Goal: Task Accomplishment & Management: Manage account settings

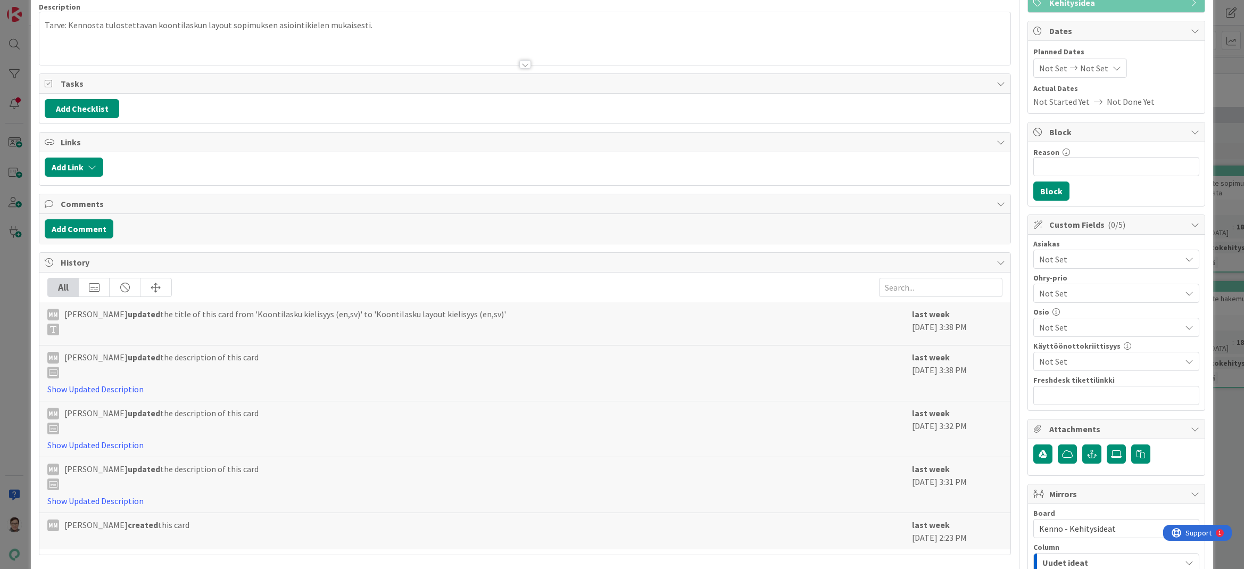
scroll to position [106, 0]
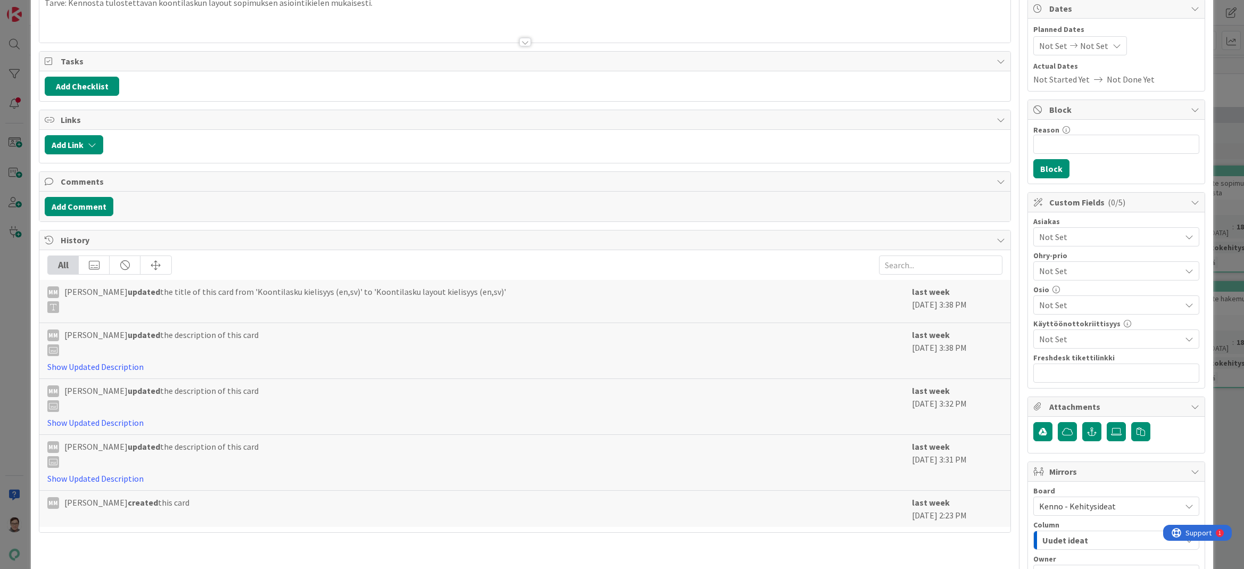
click at [1058, 303] on span "Not Set" at bounding box center [1109, 304] width 141 height 13
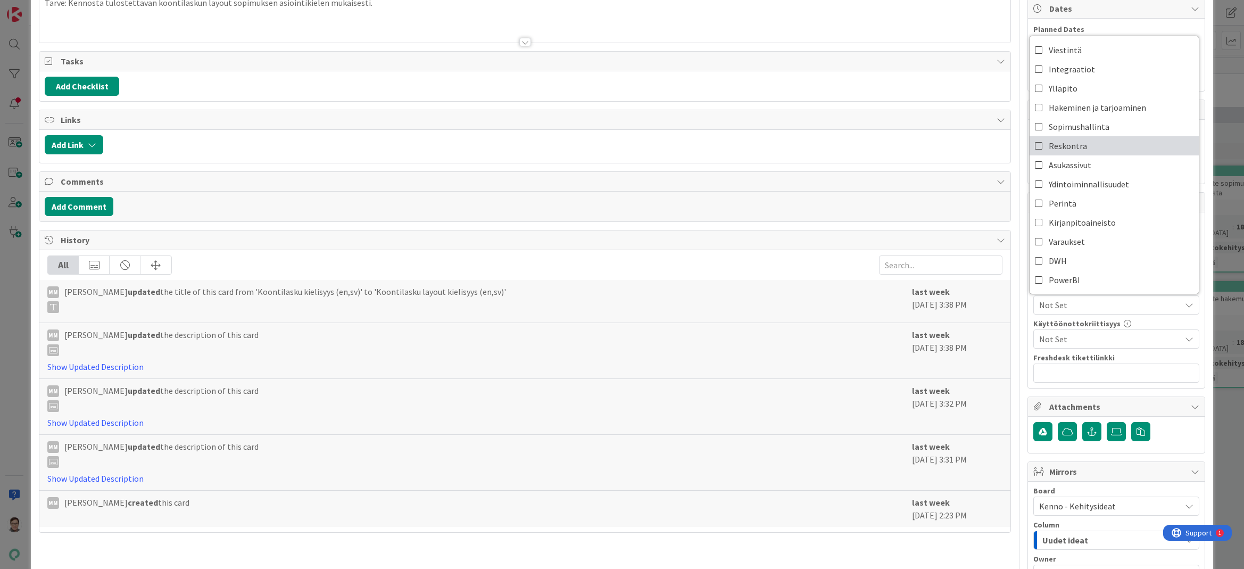
click at [1058, 144] on span "Reskontra" at bounding box center [1067, 146] width 38 height 16
click at [1113, 355] on div "Freshdesk tikettilinkki" at bounding box center [1116, 357] width 166 height 7
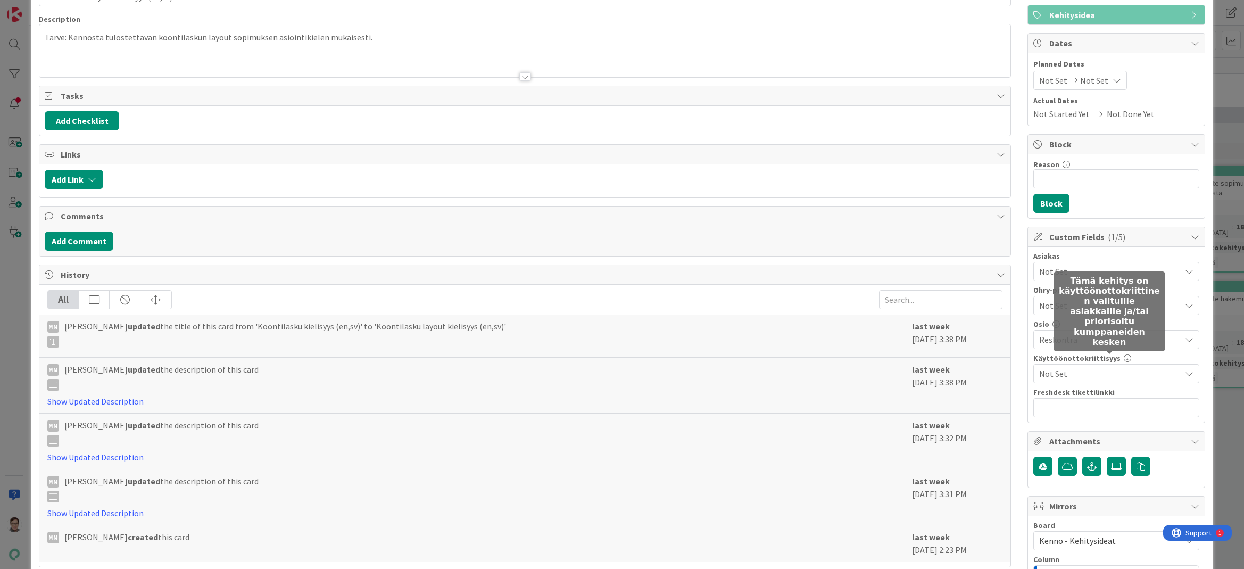
scroll to position [53, 0]
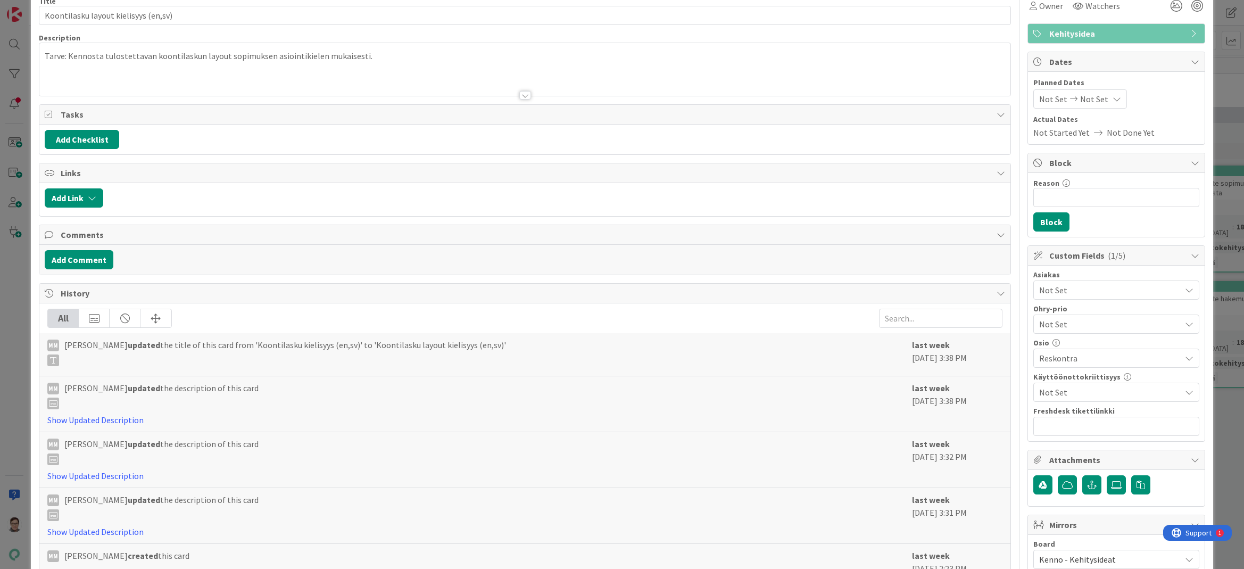
click at [1061, 288] on span "Not Set" at bounding box center [1109, 289] width 141 height 13
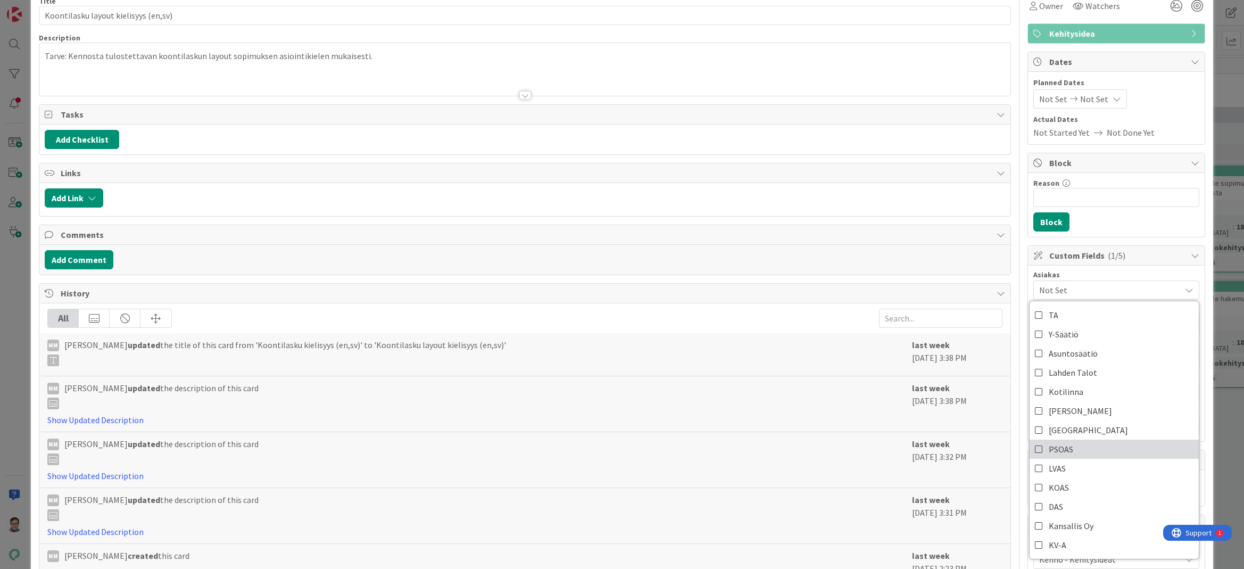
click at [1038, 445] on link "PSOAS" at bounding box center [1113, 448] width 169 height 19
click at [1136, 271] on div "Asiakas" at bounding box center [1116, 274] width 166 height 7
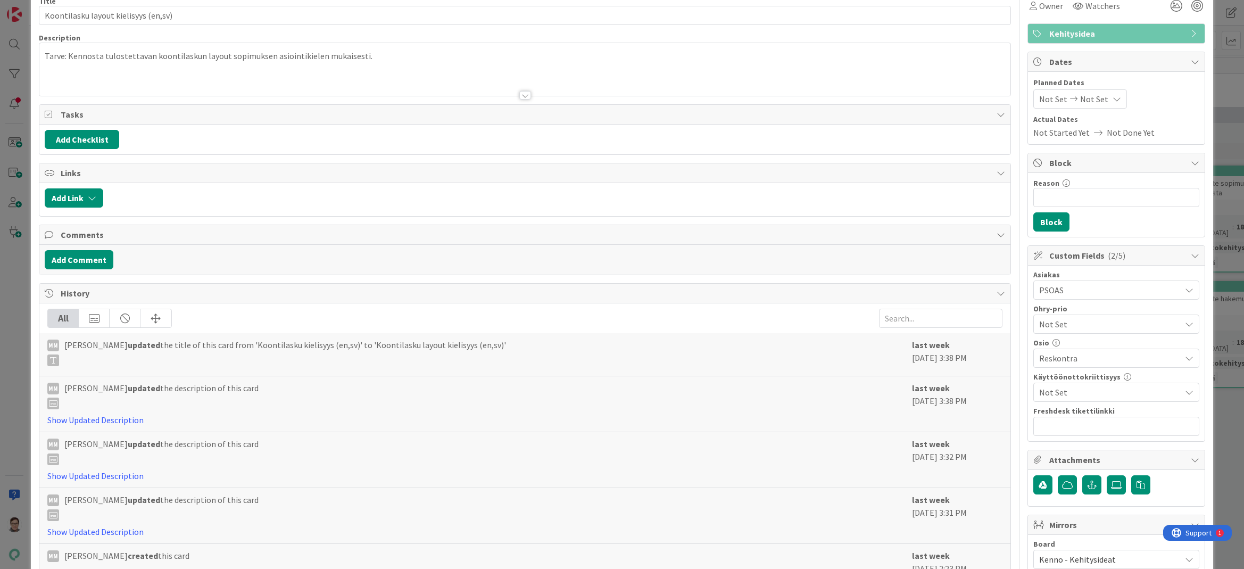
click at [1066, 395] on span "Not Set" at bounding box center [1109, 392] width 141 height 13
click at [1059, 288] on span "PSOAS" at bounding box center [1060, 290] width 24 height 16
click at [1113, 407] on div "Freshdesk tikettilinkki" at bounding box center [1116, 410] width 166 height 7
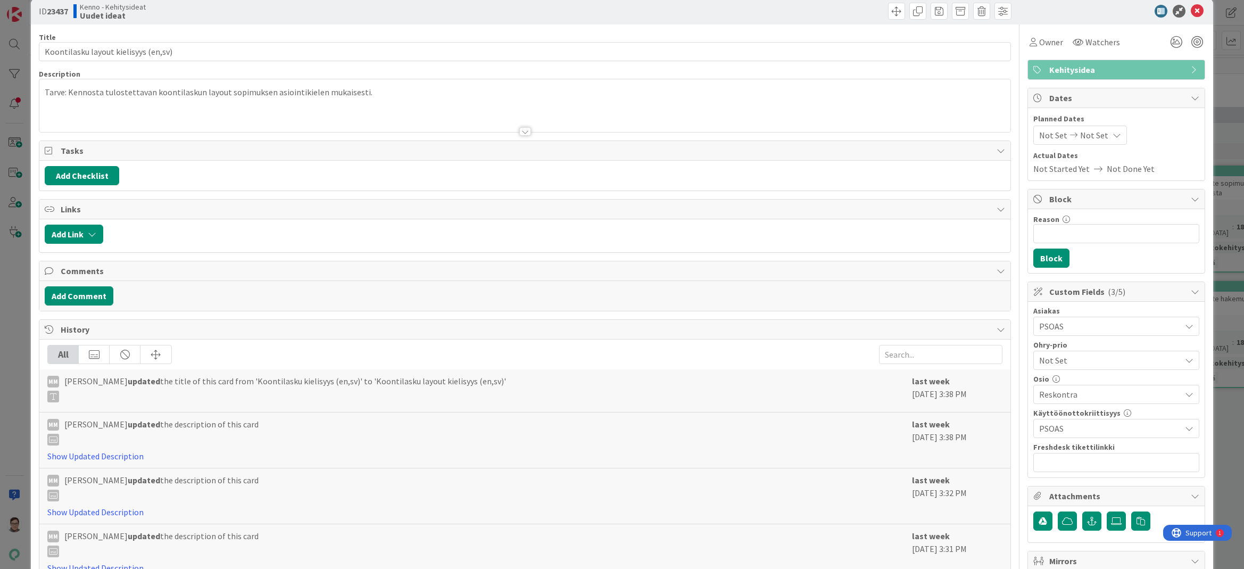
scroll to position [0, 0]
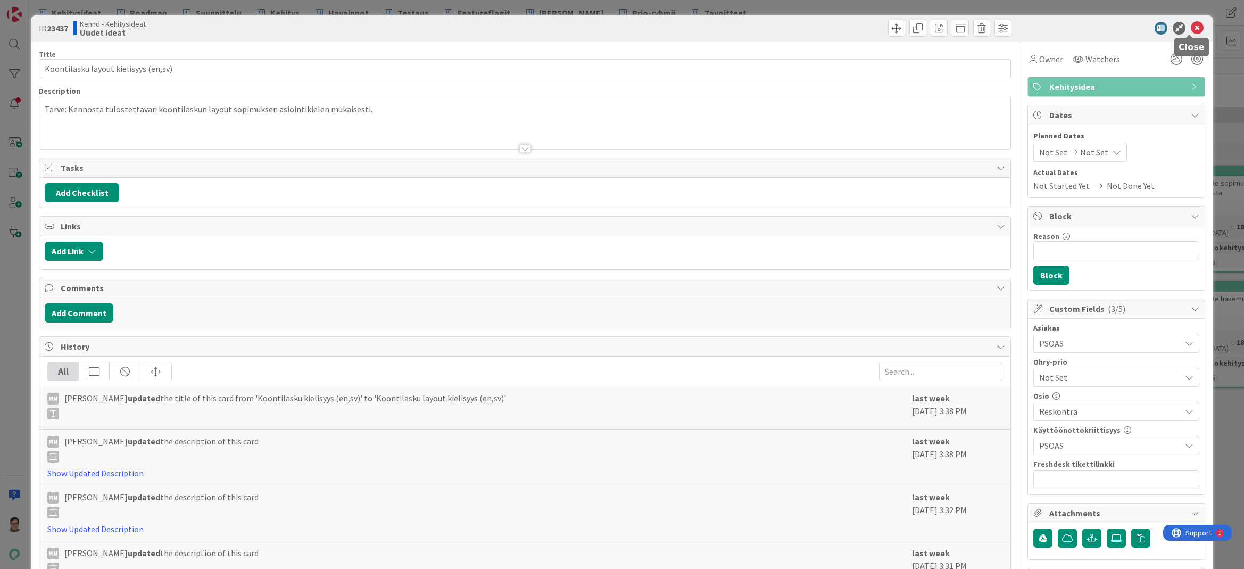
click at [1190, 26] on icon at bounding box center [1196, 28] width 13 height 13
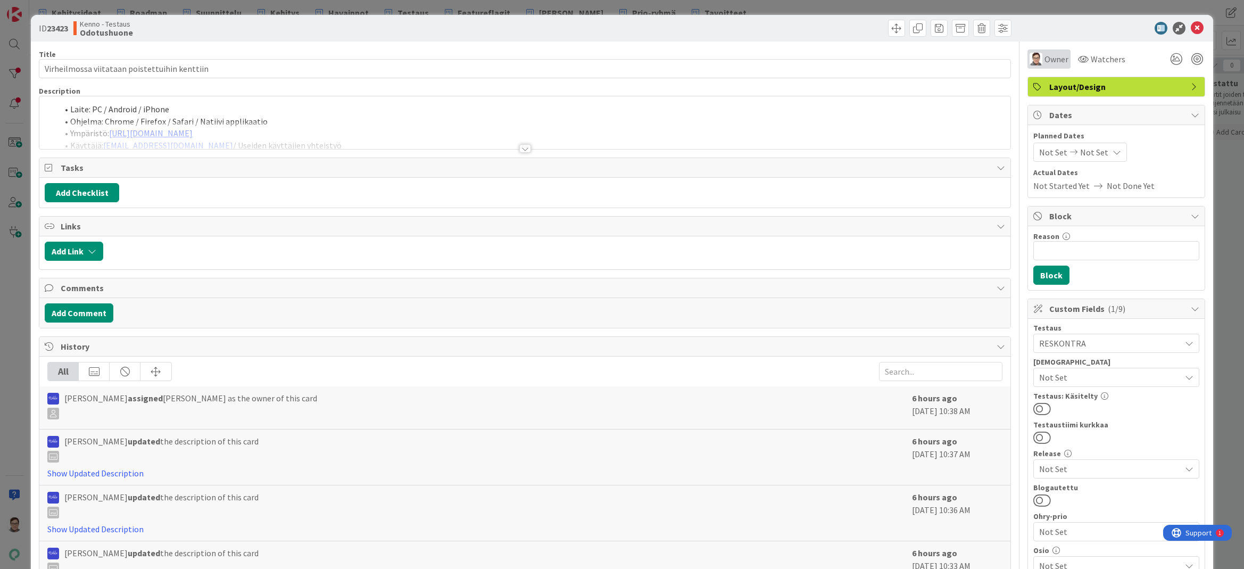
click at [1045, 62] on span "Owner" at bounding box center [1056, 59] width 24 height 13
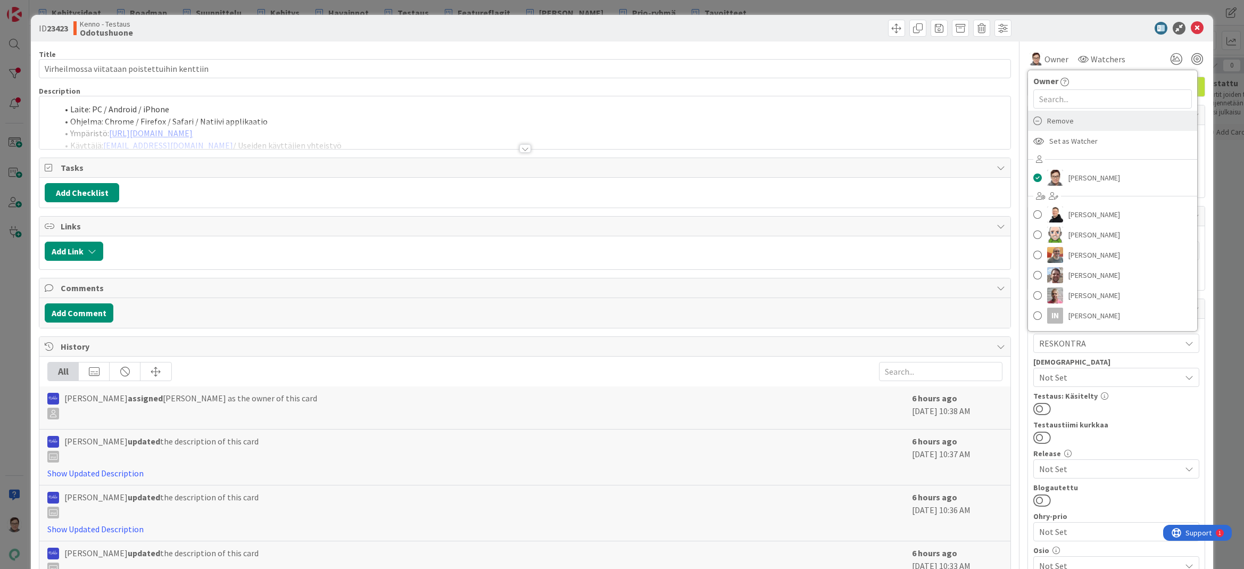
click at [1050, 117] on span "Remove" at bounding box center [1060, 121] width 27 height 16
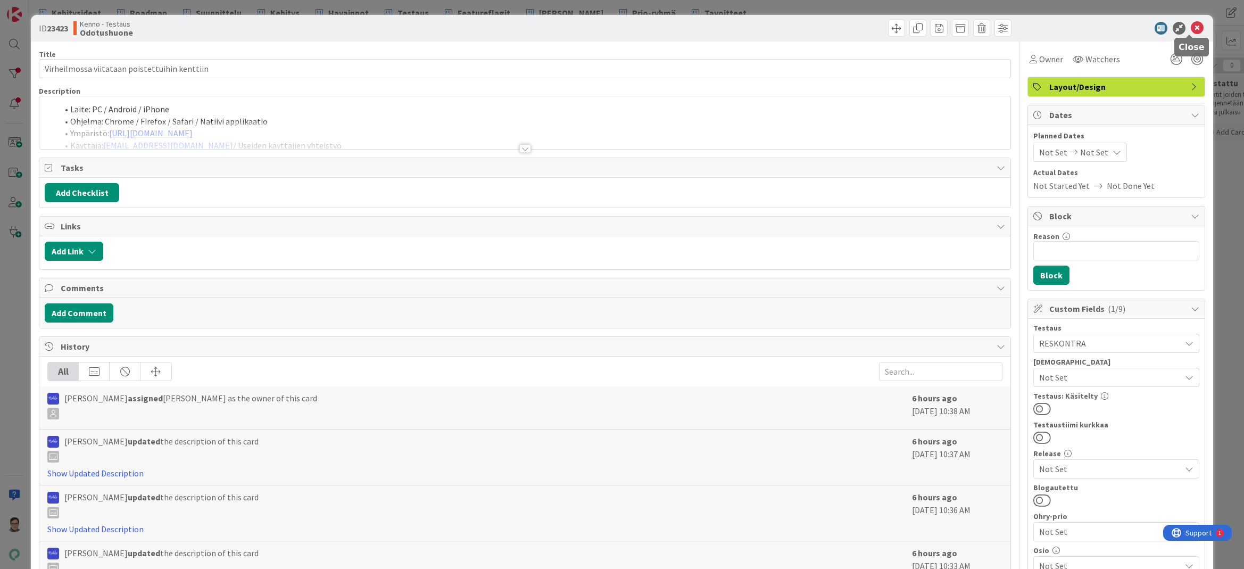
click at [1190, 28] on icon at bounding box center [1196, 28] width 13 height 13
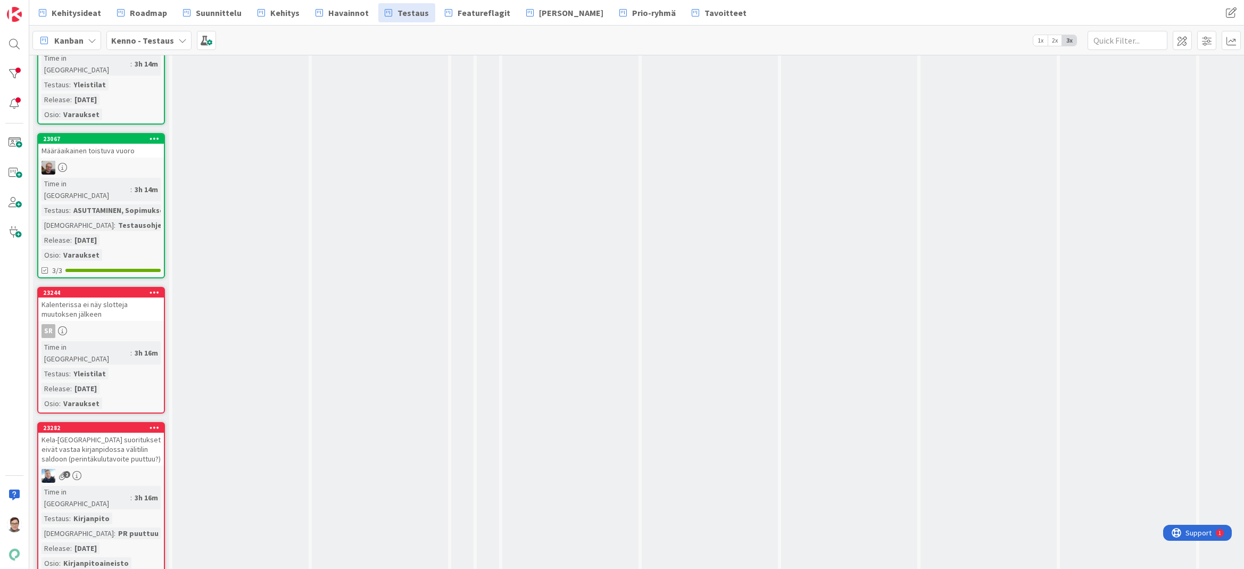
scroll to position [1049, 0]
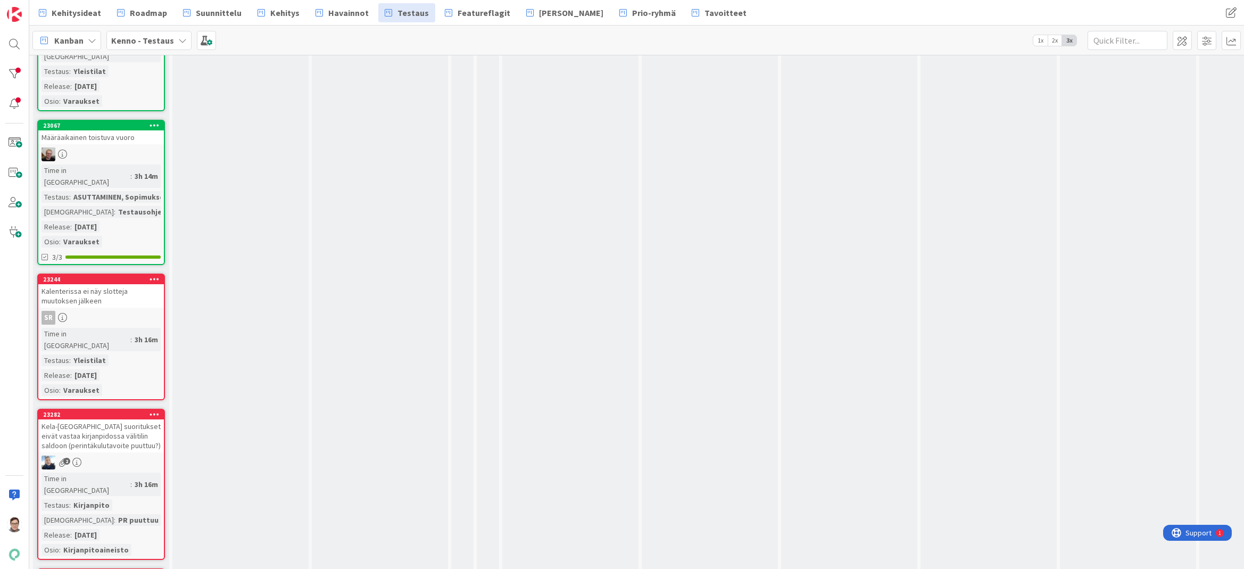
click at [105, 284] on div "Kalenterissa ei näy slotteja muutoksen jälkeen" at bounding box center [101, 295] width 126 height 23
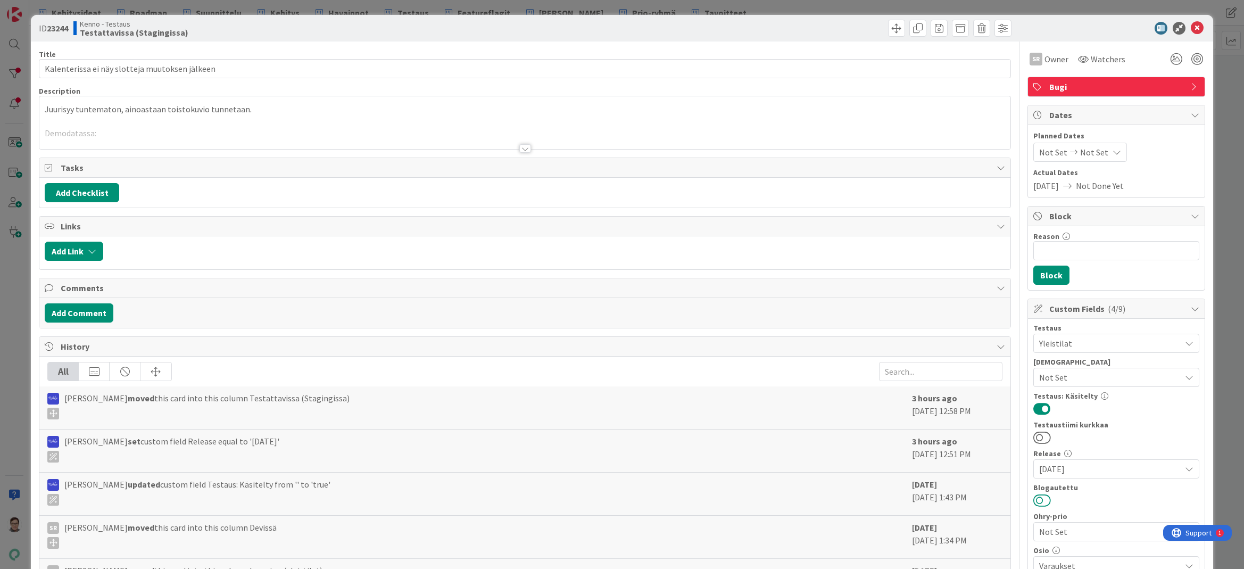
click at [1033, 500] on button at bounding box center [1042, 500] width 18 height 14
click at [1190, 29] on icon at bounding box center [1196, 28] width 13 height 13
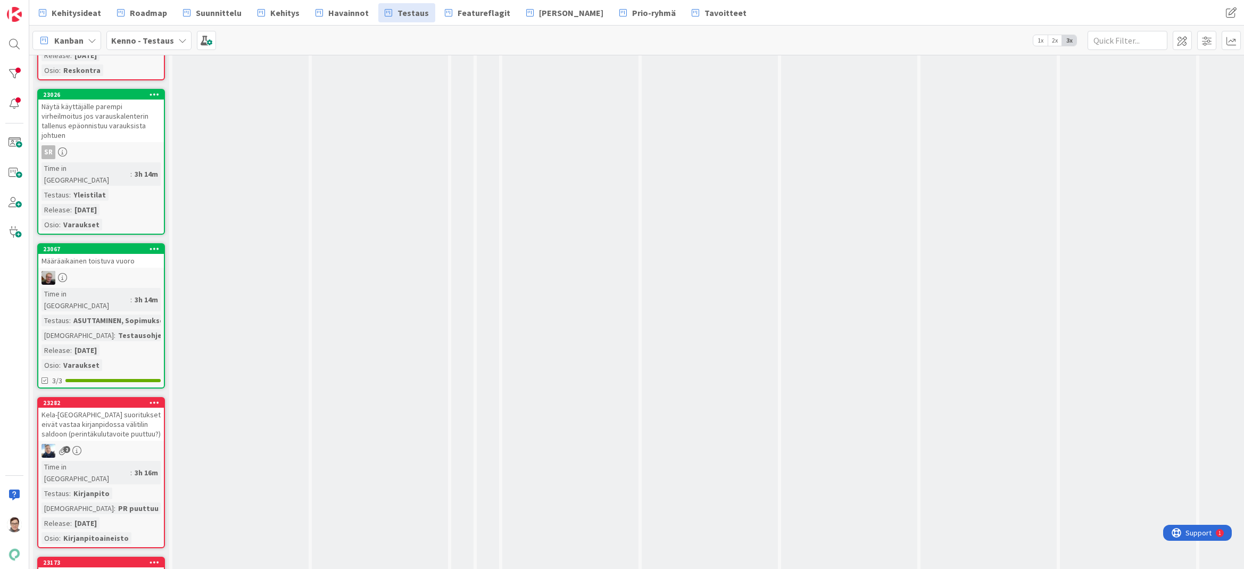
click at [101, 407] on div "Kela-vienneissä suoritukset eivät vastaa kirjanpidossa välitilin saldoon (perin…" at bounding box center [101, 423] width 126 height 33
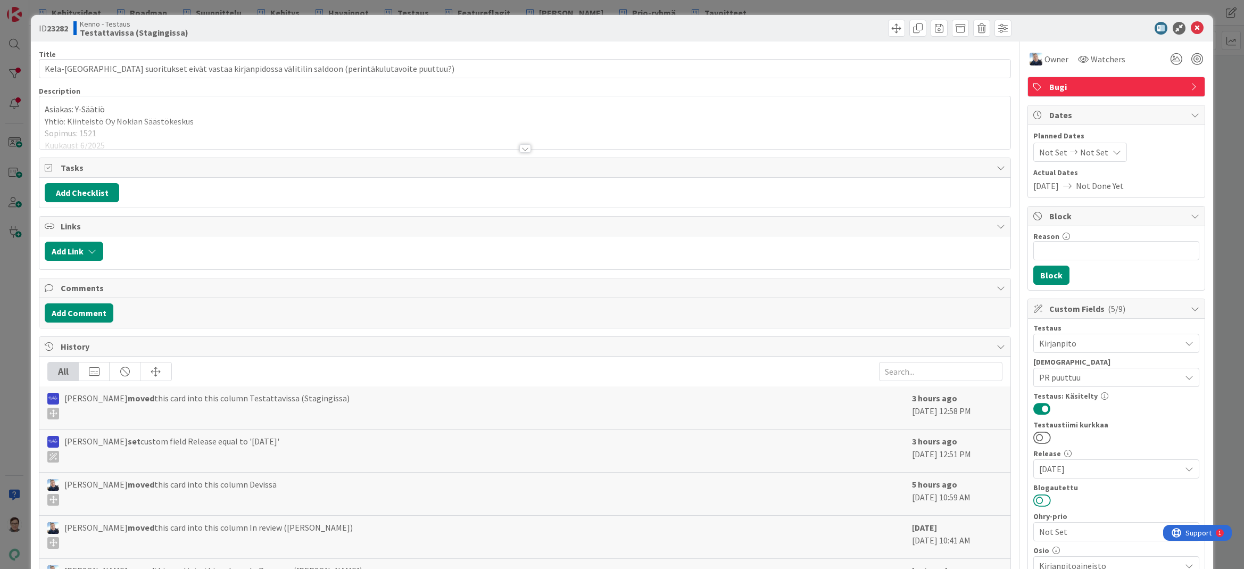
click at [1036, 502] on button at bounding box center [1042, 500] width 18 height 14
click at [1190, 29] on icon at bounding box center [1196, 28] width 13 height 13
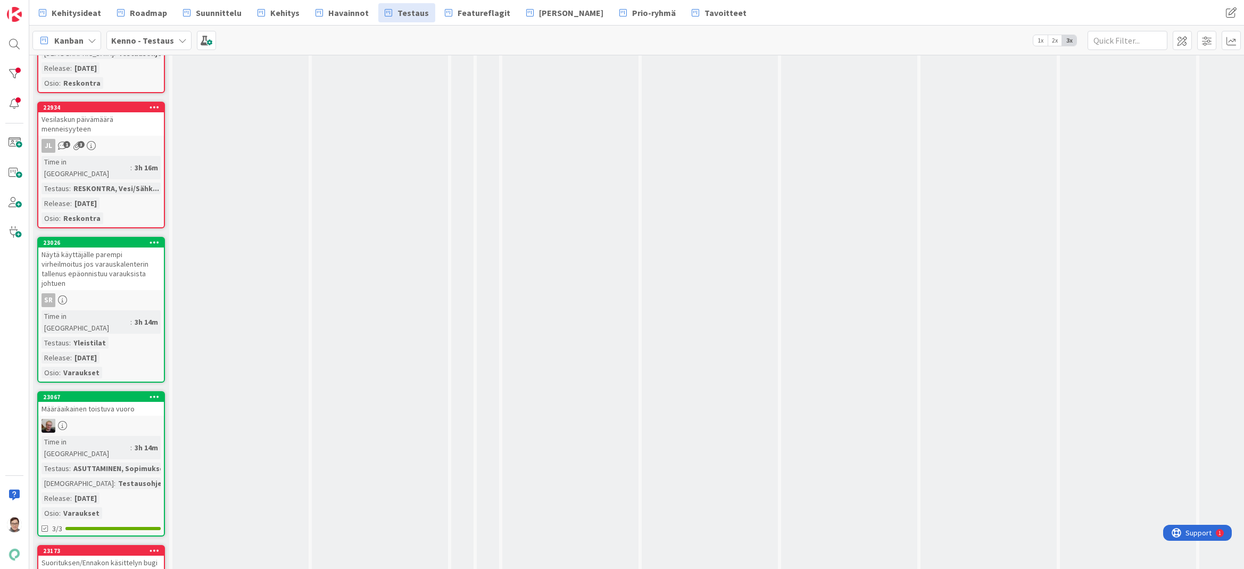
click at [111, 419] on div at bounding box center [101, 426] width 126 height 14
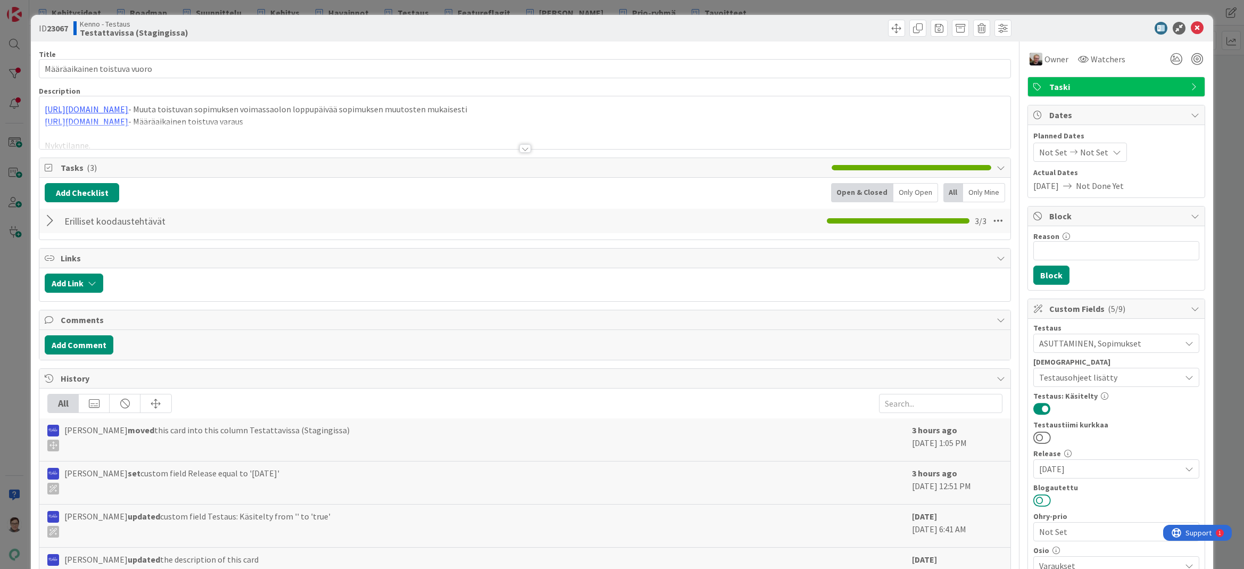
click at [1037, 500] on button at bounding box center [1042, 500] width 18 height 14
click at [1190, 29] on icon at bounding box center [1196, 28] width 13 height 13
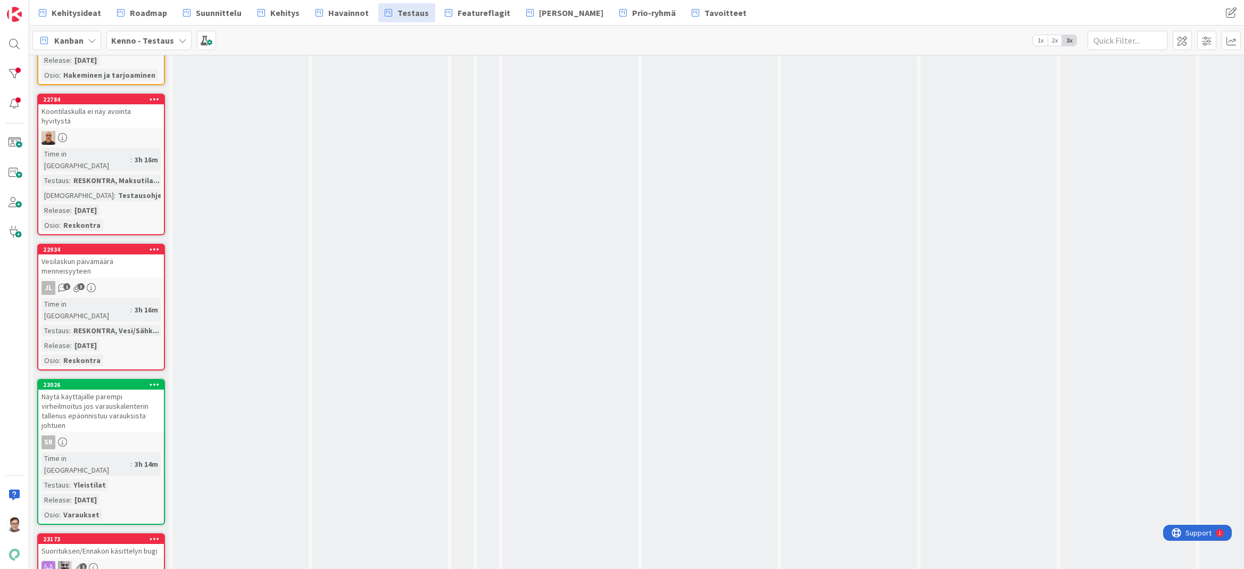
click at [115, 389] on div "Näytä käyttäjälle parempi virheilmoitus jos varauskalenterin tallenus epäonnist…" at bounding box center [101, 410] width 126 height 43
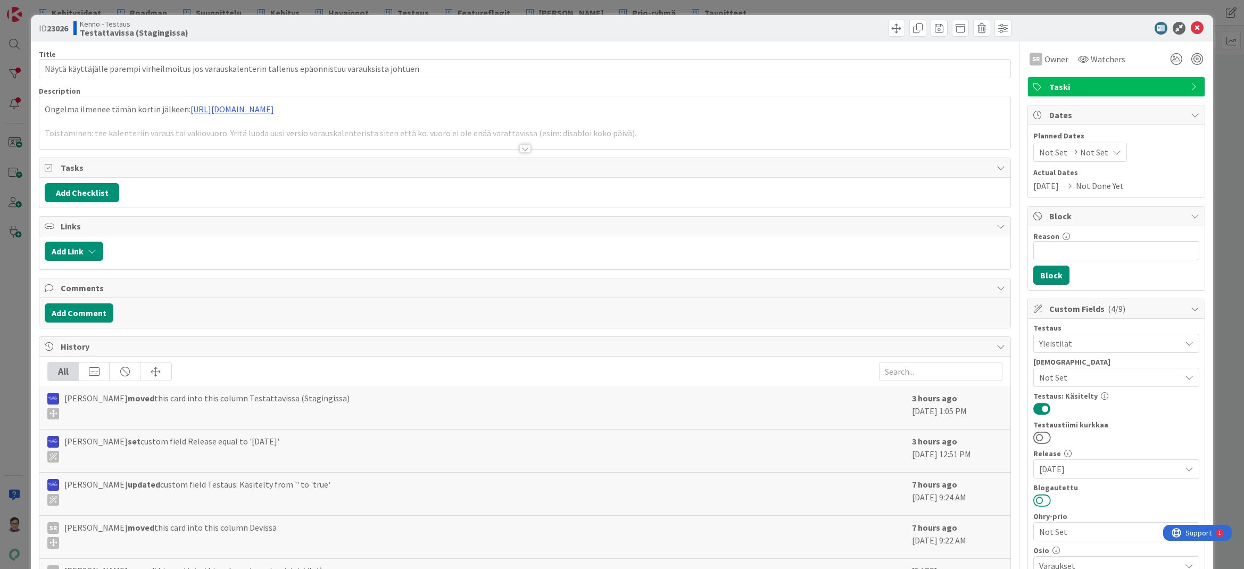
click at [1033, 500] on button at bounding box center [1042, 500] width 18 height 14
click at [1192, 31] on icon at bounding box center [1196, 28] width 13 height 13
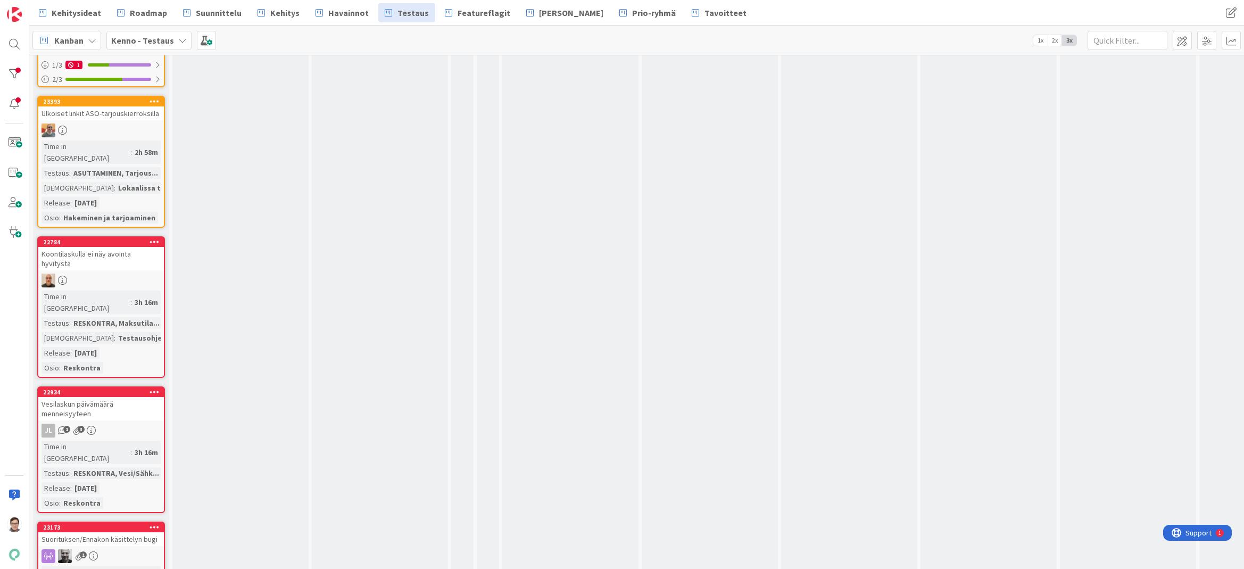
click at [119, 521] on link "23173 Suorituksen/Ennakon käsittelyn bugi 1 Time in Column : 3h 16m Testaus : K…" at bounding box center [101, 579] width 128 height 117
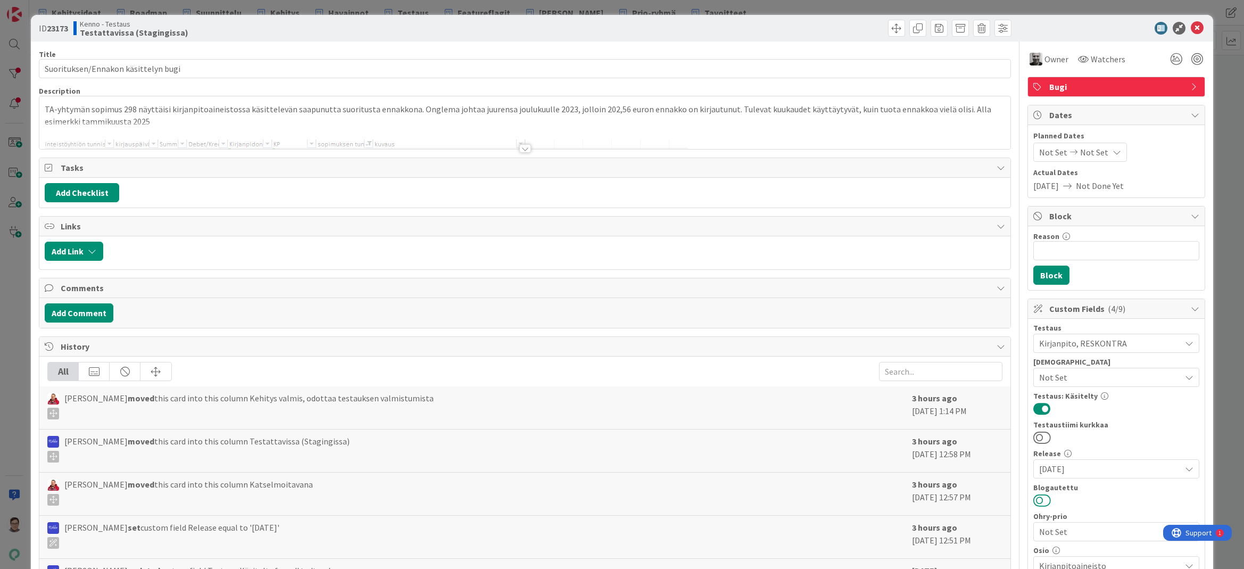
click at [1033, 501] on button at bounding box center [1042, 500] width 18 height 14
click at [1190, 29] on icon at bounding box center [1196, 28] width 13 height 13
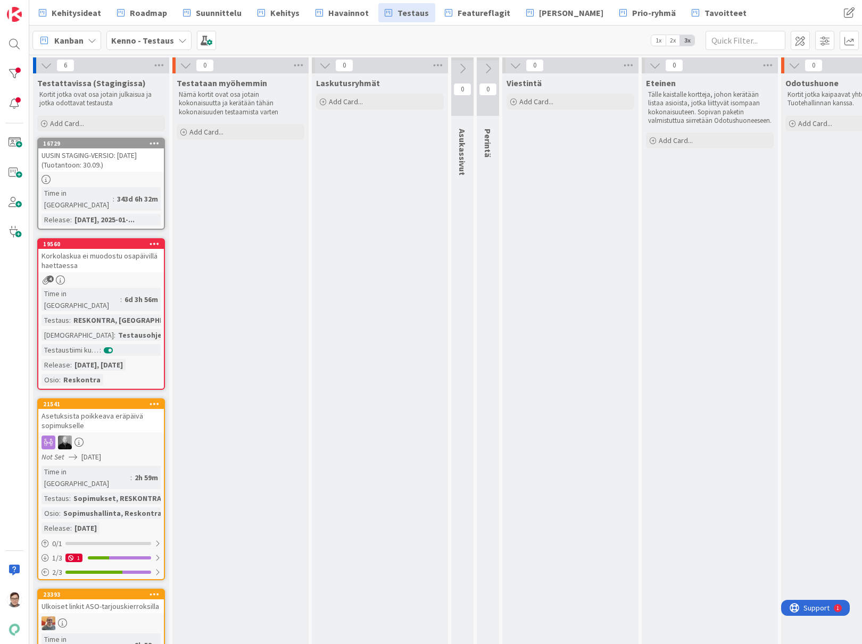
click at [109, 260] on div "Korkolaskua ei muodostu osapäivillä haettaessa" at bounding box center [101, 260] width 126 height 23
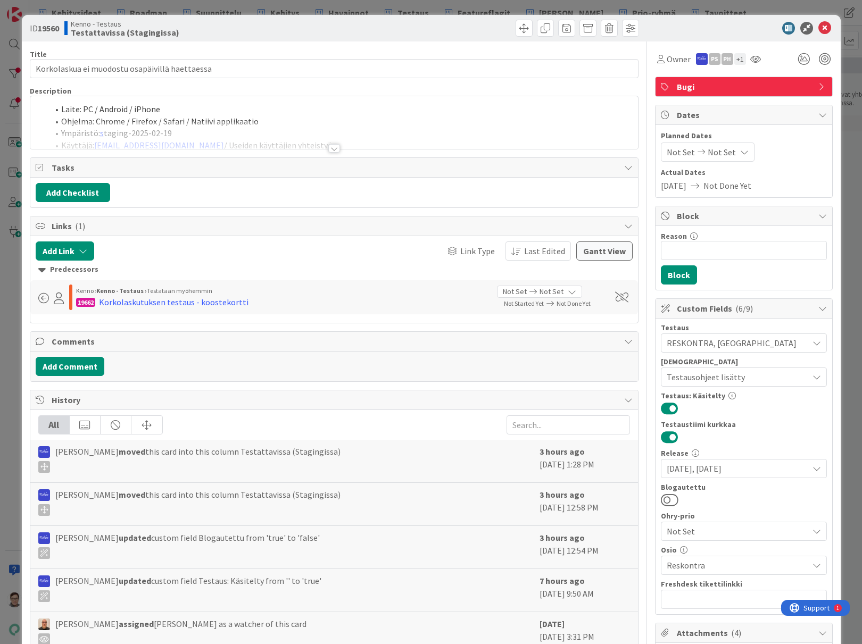
click at [331, 141] on div at bounding box center [333, 135] width 607 height 27
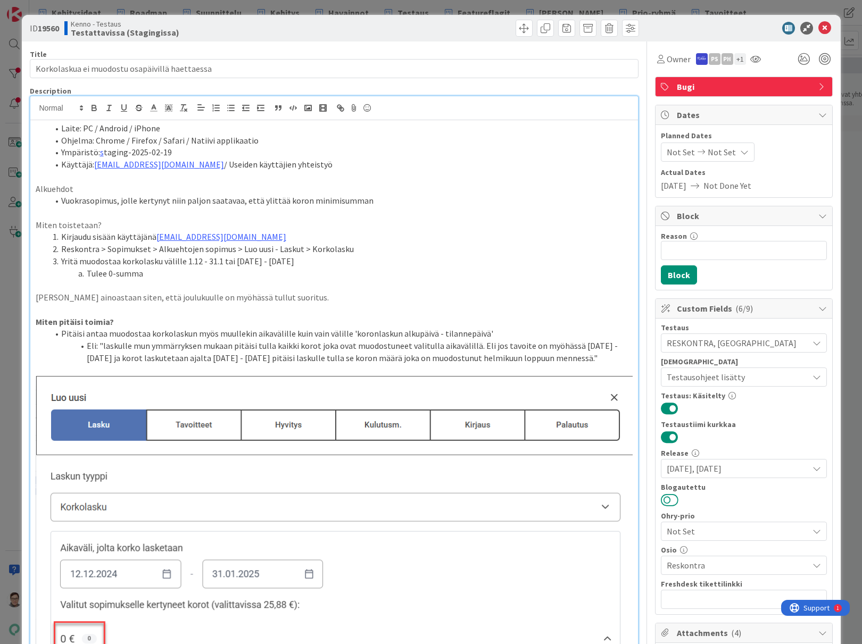
click at [662, 501] on button at bounding box center [670, 500] width 18 height 14
click at [818, 28] on icon at bounding box center [824, 28] width 13 height 13
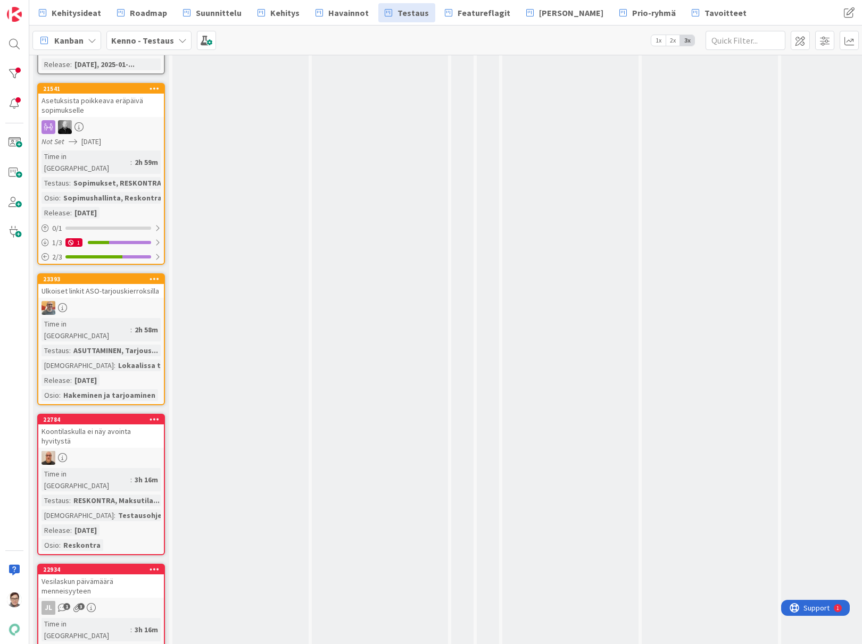
click at [105, 424] on div "Koontilaskulla ei näy avointa hyvitystä" at bounding box center [101, 435] width 126 height 23
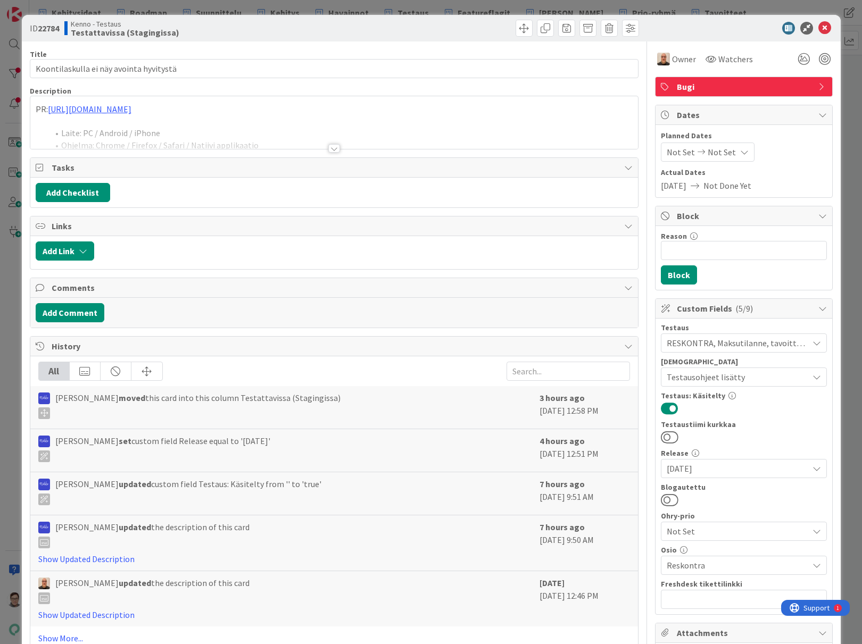
click at [332, 151] on div at bounding box center [334, 148] width 12 height 9
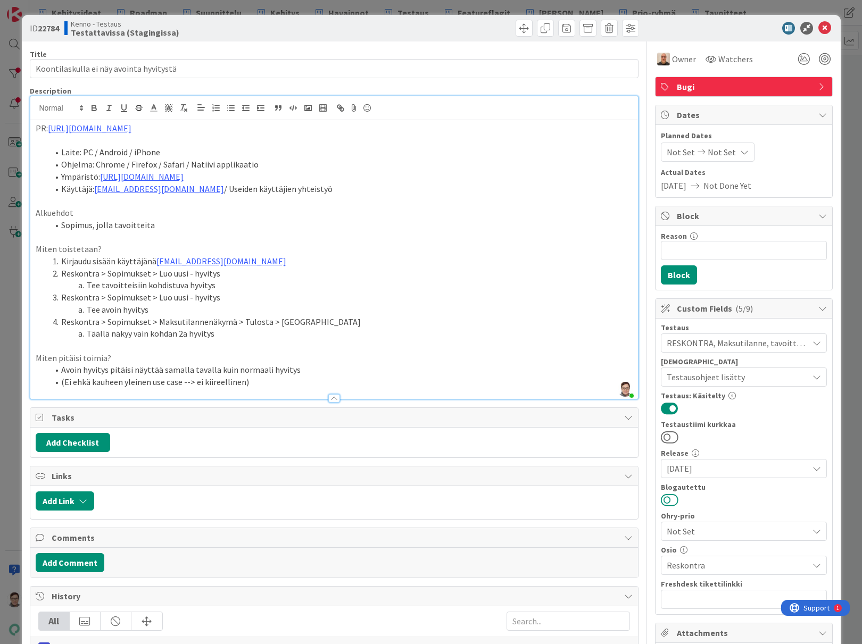
click at [664, 501] on button at bounding box center [670, 500] width 18 height 14
click at [818, 27] on icon at bounding box center [824, 28] width 13 height 13
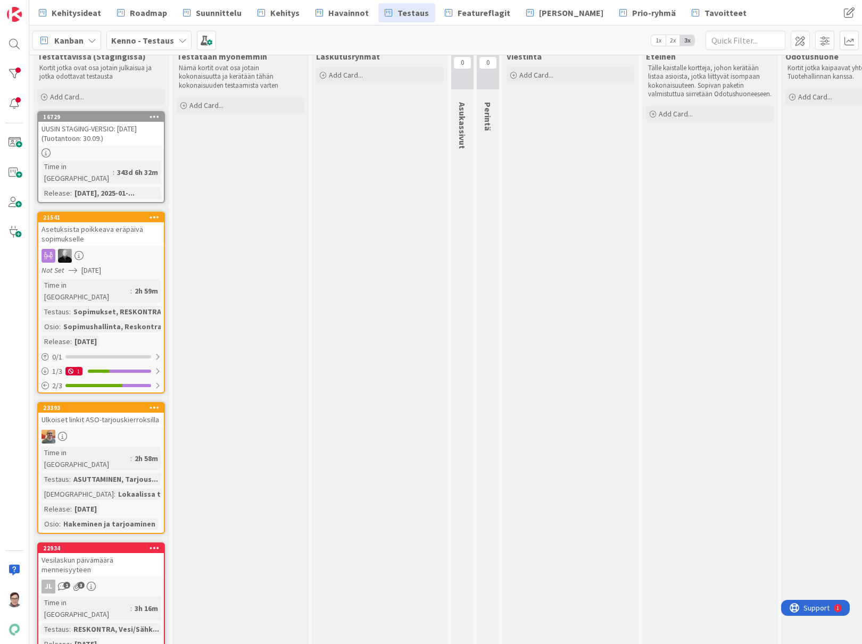
click at [136, 553] on div "Vesilaskun päivämäärä menneisyyteen" at bounding box center [101, 564] width 126 height 23
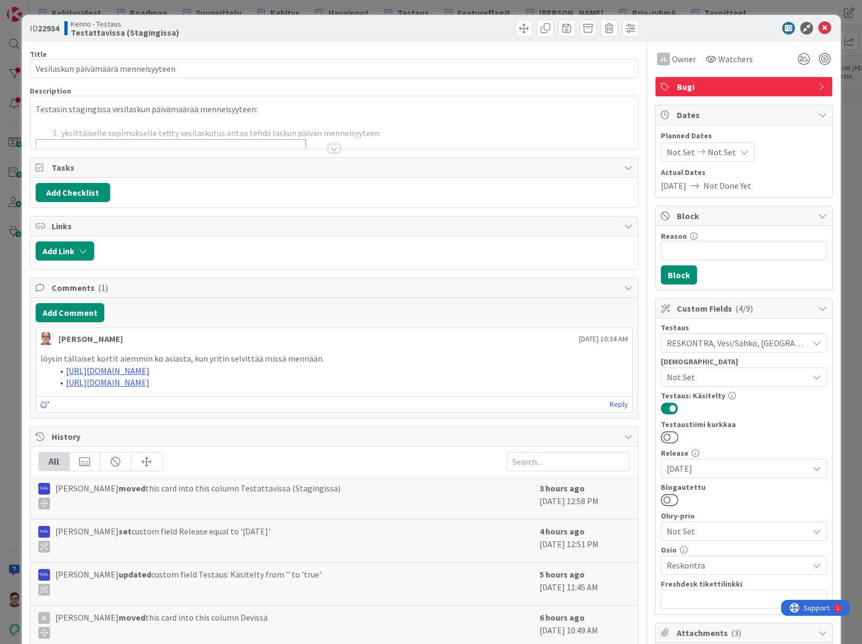
click at [329, 144] on div at bounding box center [333, 135] width 607 height 27
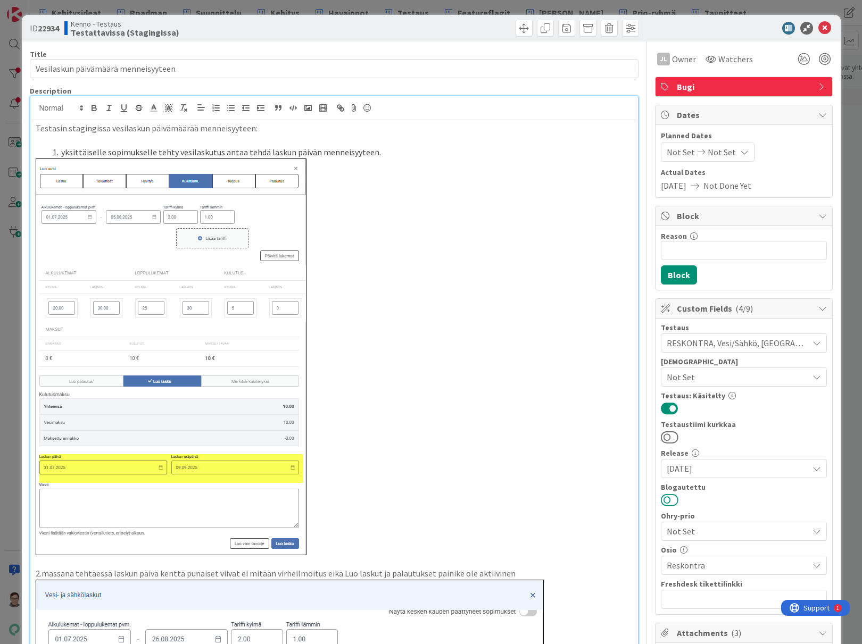
click at [661, 502] on button at bounding box center [670, 500] width 18 height 14
click at [818, 27] on icon at bounding box center [824, 28] width 13 height 13
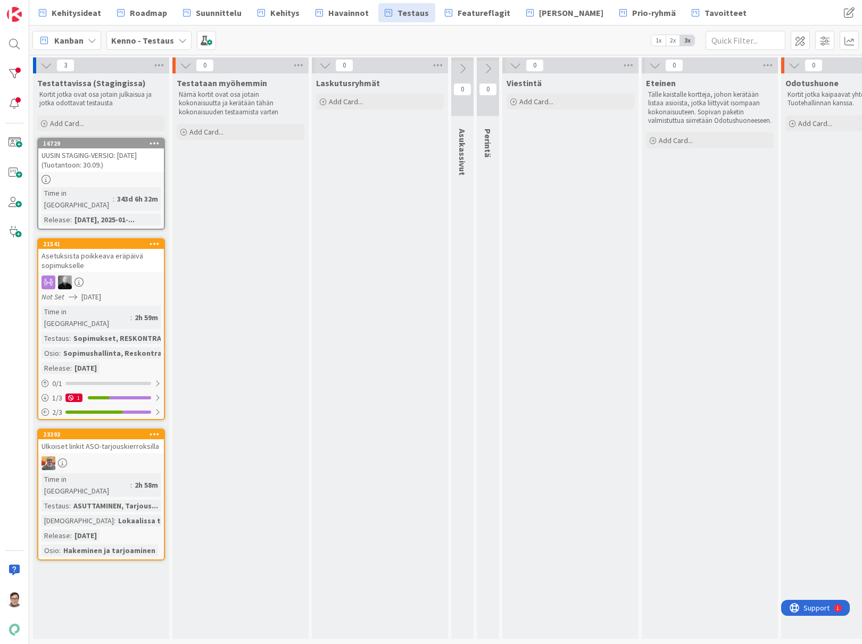
click at [118, 456] on div at bounding box center [101, 463] width 126 height 14
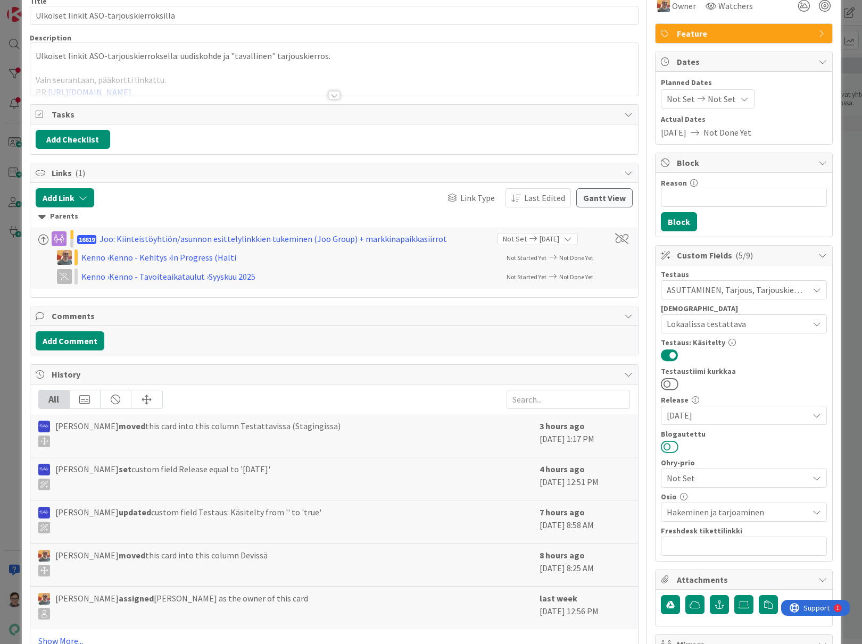
click at [661, 453] on button at bounding box center [670, 447] width 18 height 14
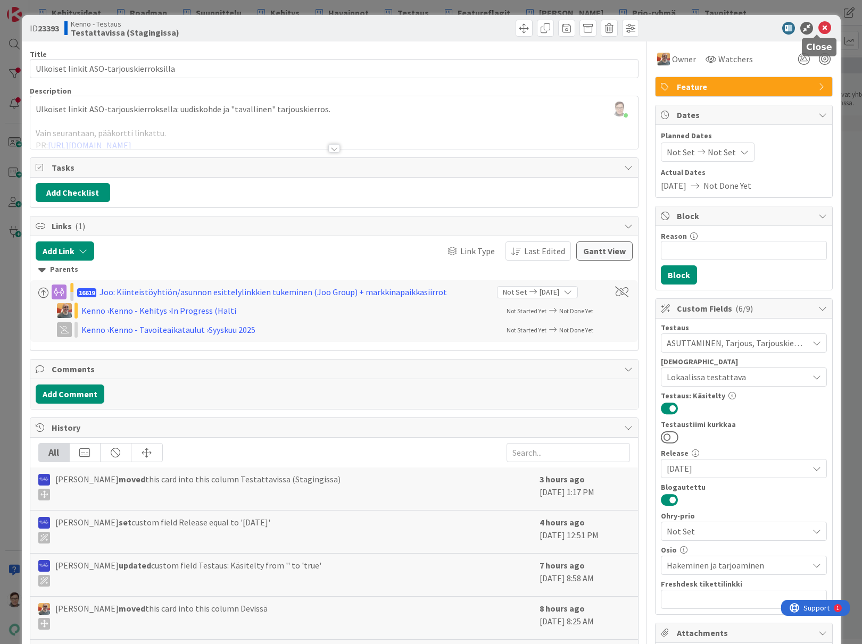
click at [822, 32] on icon at bounding box center [824, 28] width 13 height 13
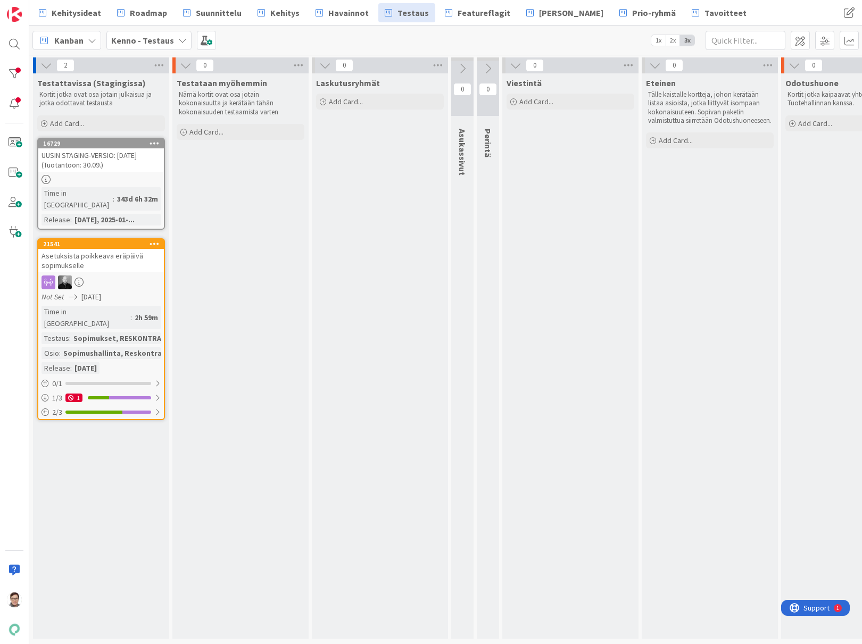
click at [91, 253] on div "Asetuksista poikkeava eräpäivä sopimukselle" at bounding box center [101, 260] width 126 height 23
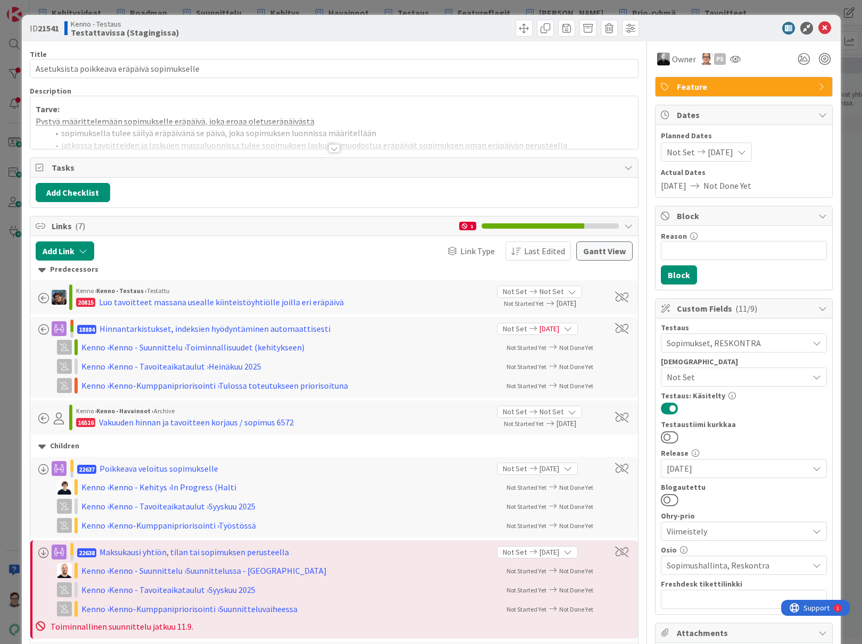
click at [331, 151] on div at bounding box center [334, 148] width 12 height 9
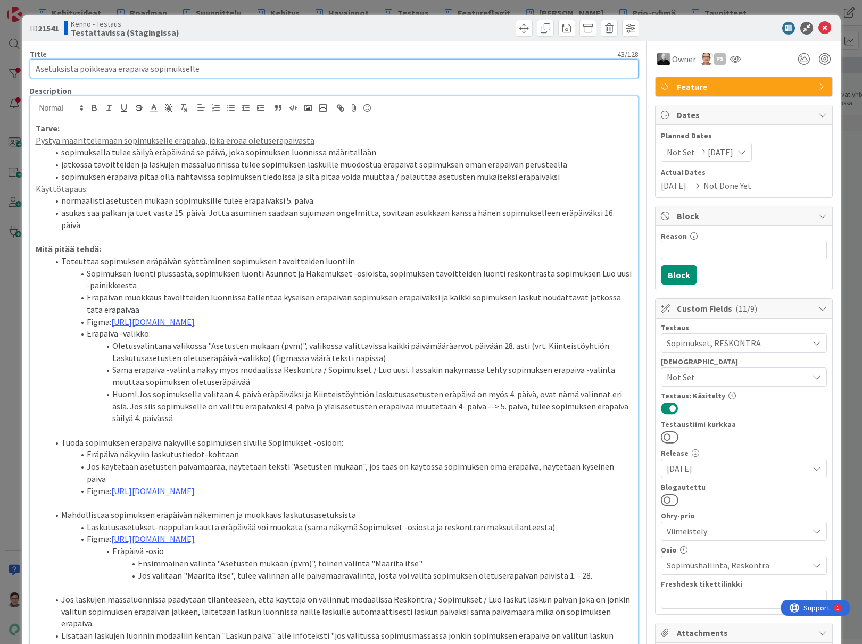
click at [206, 70] on input "Asetuksista poikkeava eräpäivä sopimukselle" at bounding box center [334, 68] width 608 height 19
click at [205, 69] on input "Asetuksista poikkeava eräpäivä sopimukselle" at bounding box center [334, 68] width 608 height 19
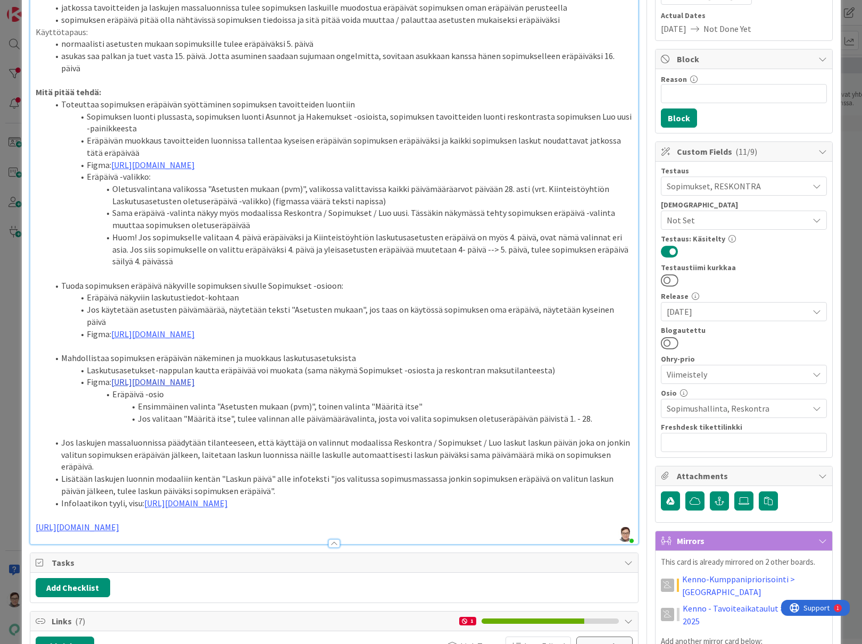
scroll to position [160, 0]
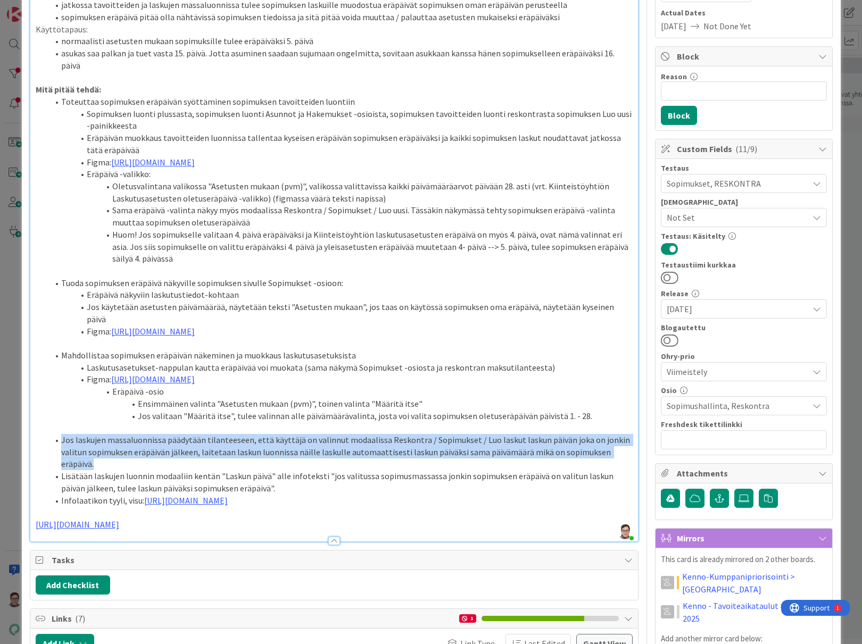
drag, startPoint x: 101, startPoint y: 480, endPoint x: 62, endPoint y: 457, distance: 45.5
click at [62, 457] on li "Jos laskujen massaluonnissa päädytään tilanteeseen, että käyttäjä on valinnut m…" at bounding box center [340, 452] width 584 height 36
copy li "Jos laskujen massaluonnissa päädytään tilanteeseen, että käyttäjä on valinnut m…"
click at [663, 340] on button at bounding box center [670, 340] width 18 height 14
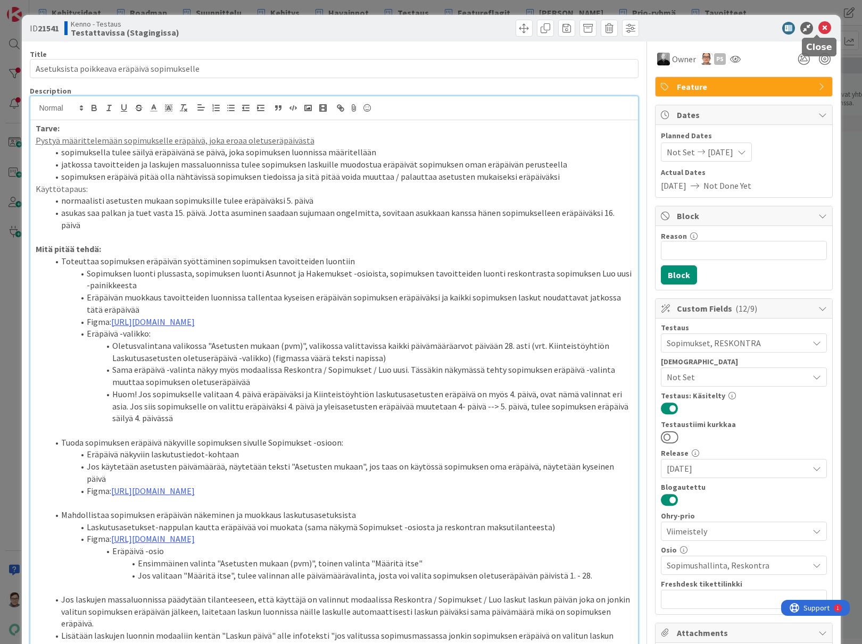
click at [818, 28] on icon at bounding box center [824, 28] width 13 height 13
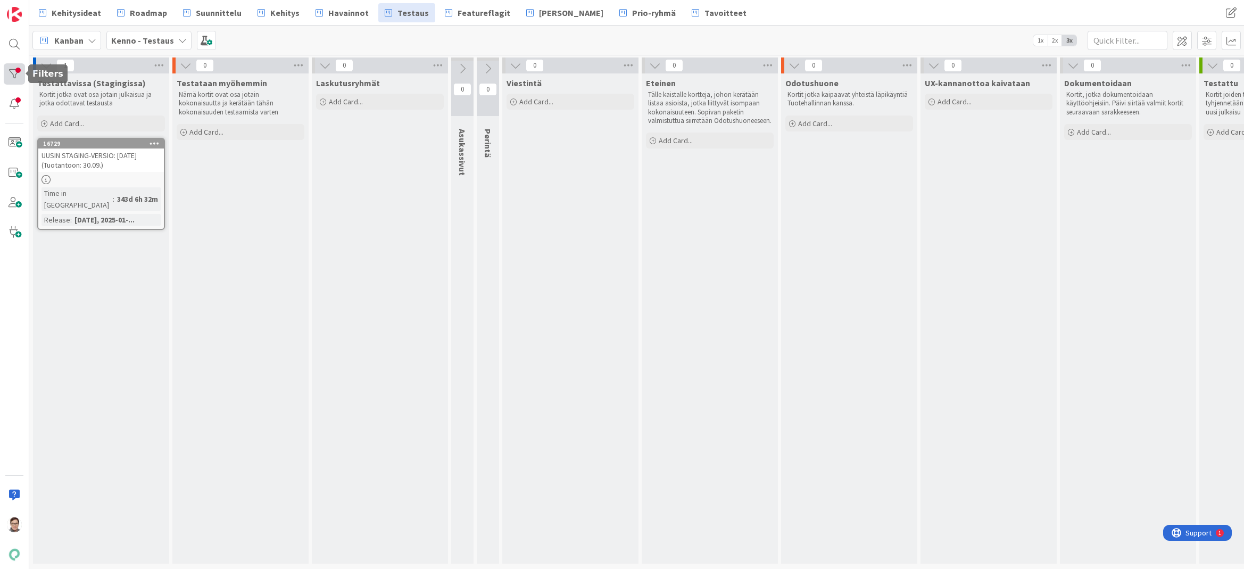
click at [12, 73] on div at bounding box center [14, 73] width 21 height 21
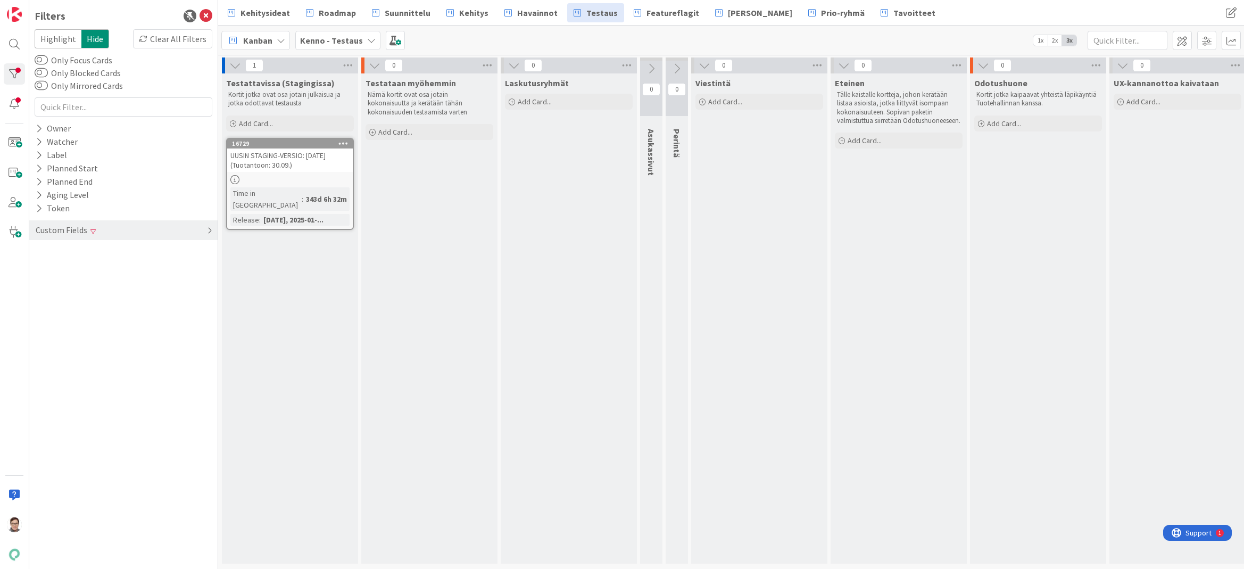
click at [94, 227] on div "Custom Fields" at bounding box center [123, 230] width 188 height 20
click at [201, 347] on div "Clear" at bounding box center [196, 344] width 31 height 13
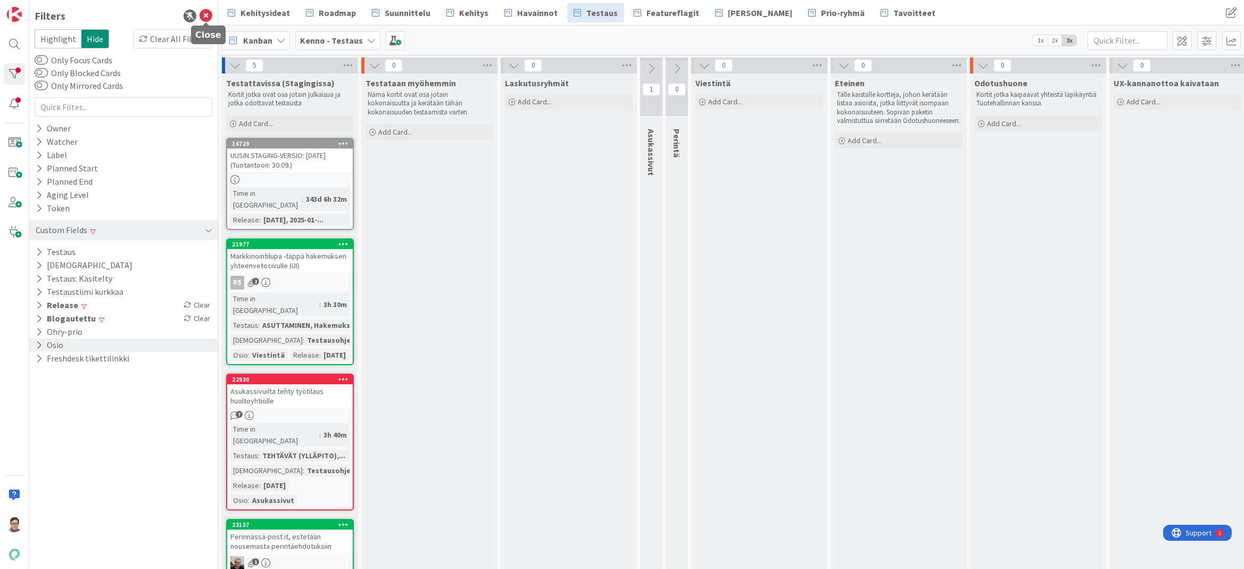
click at [205, 19] on icon at bounding box center [205, 16] width 13 height 13
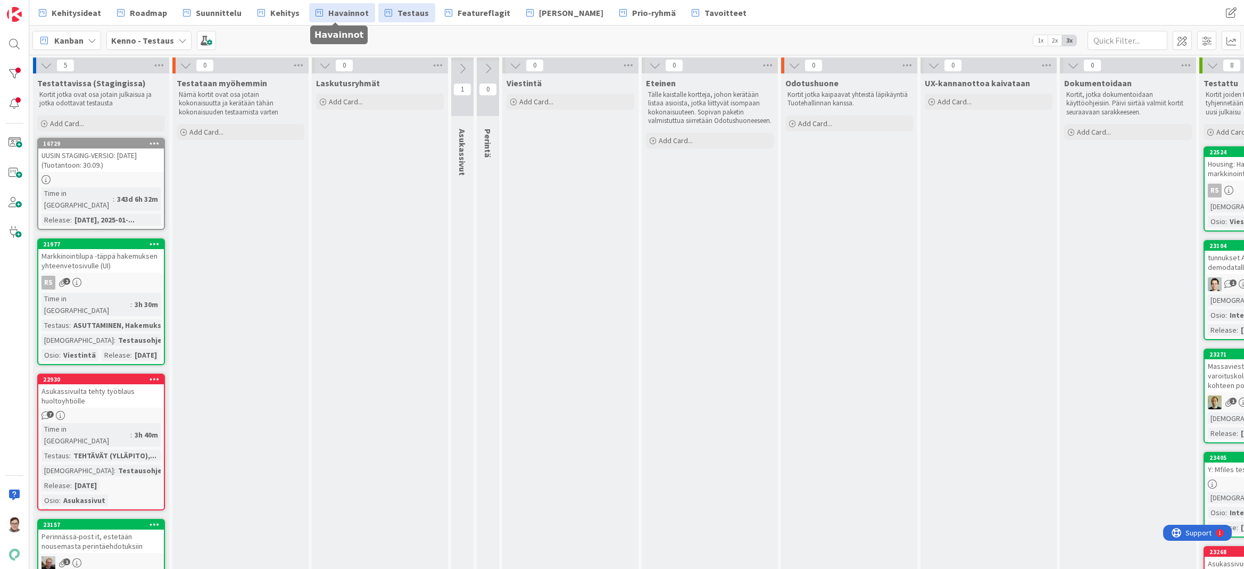
click at [319, 5] on link "Havainnot" at bounding box center [342, 12] width 66 height 19
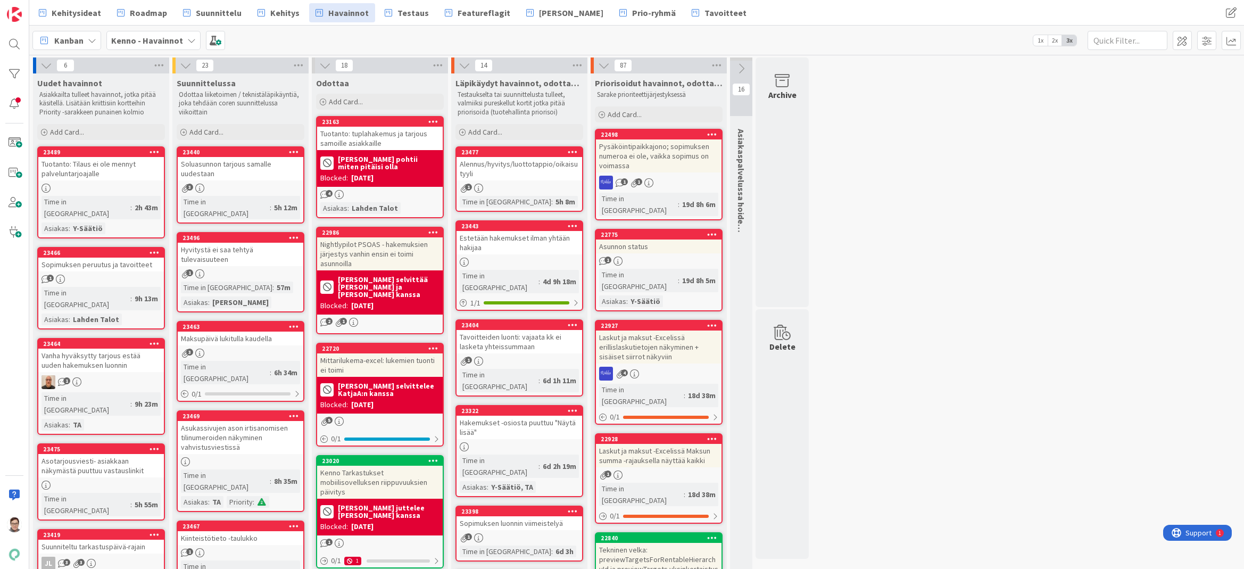
click at [361, 250] on div "Nightlypilot PSOAS - hakemuksien järjestys vanhin ensin ei toimi asunnoilla" at bounding box center [380, 253] width 126 height 33
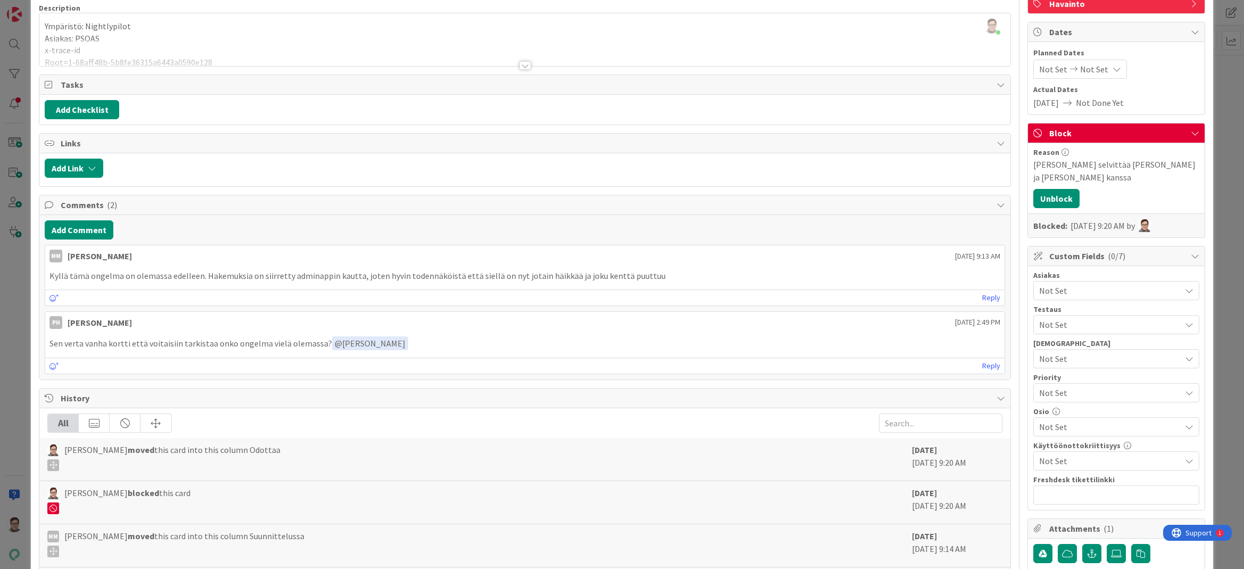
scroll to position [160, 0]
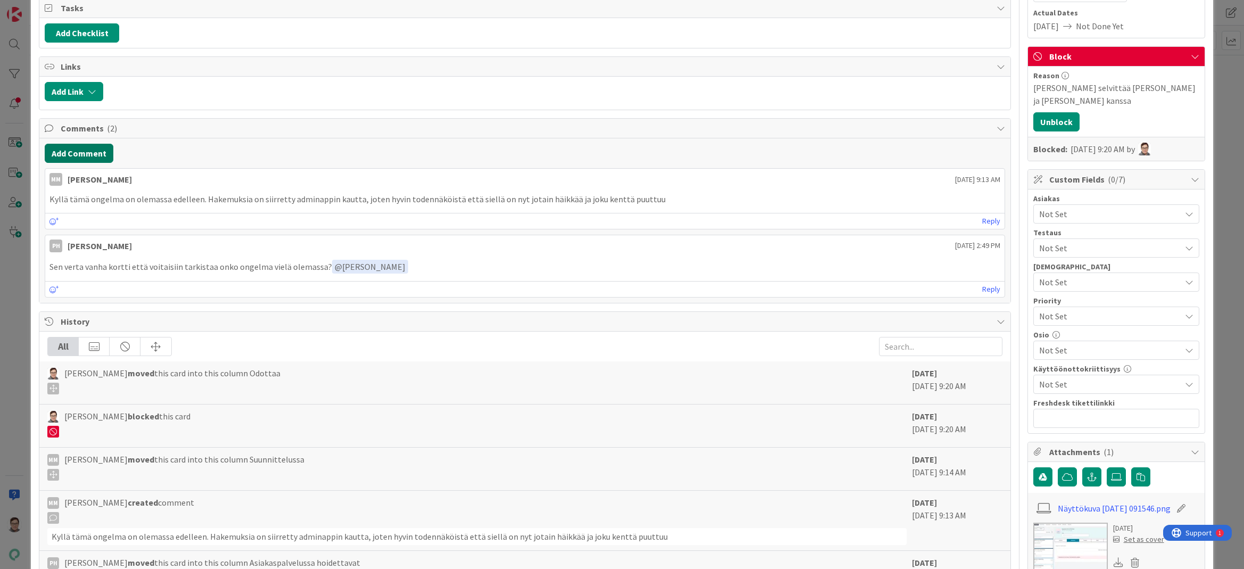
click at [82, 154] on button "Add Comment" at bounding box center [79, 153] width 69 height 19
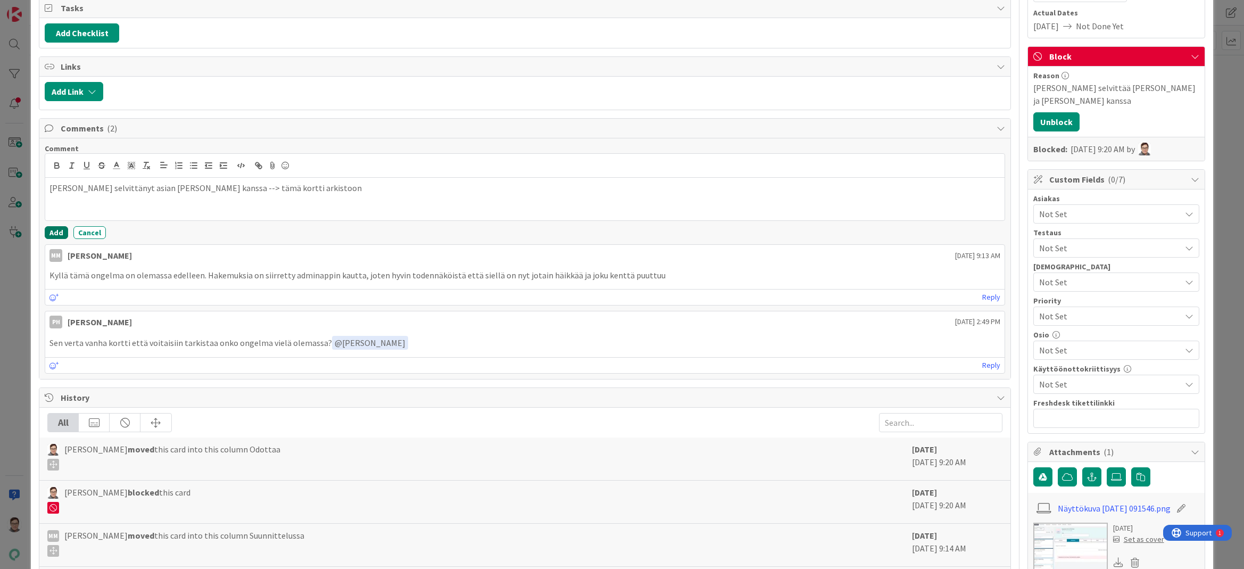
click at [55, 235] on button "Add" at bounding box center [56, 232] width 23 height 13
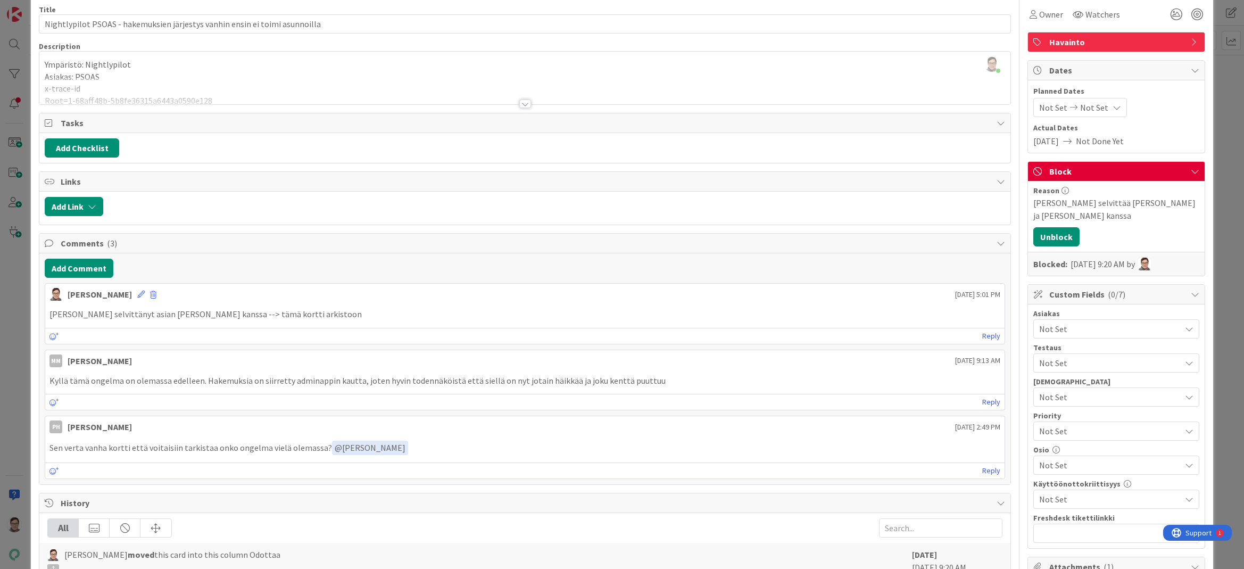
scroll to position [0, 0]
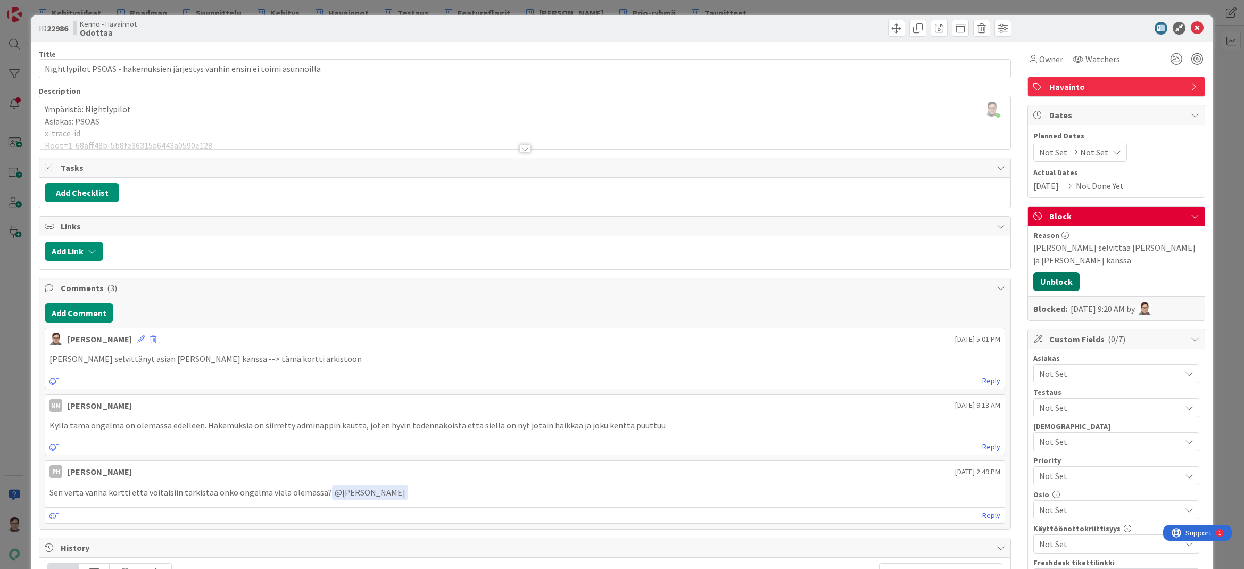
click at [1047, 272] on button "Unblock" at bounding box center [1056, 281] width 46 height 19
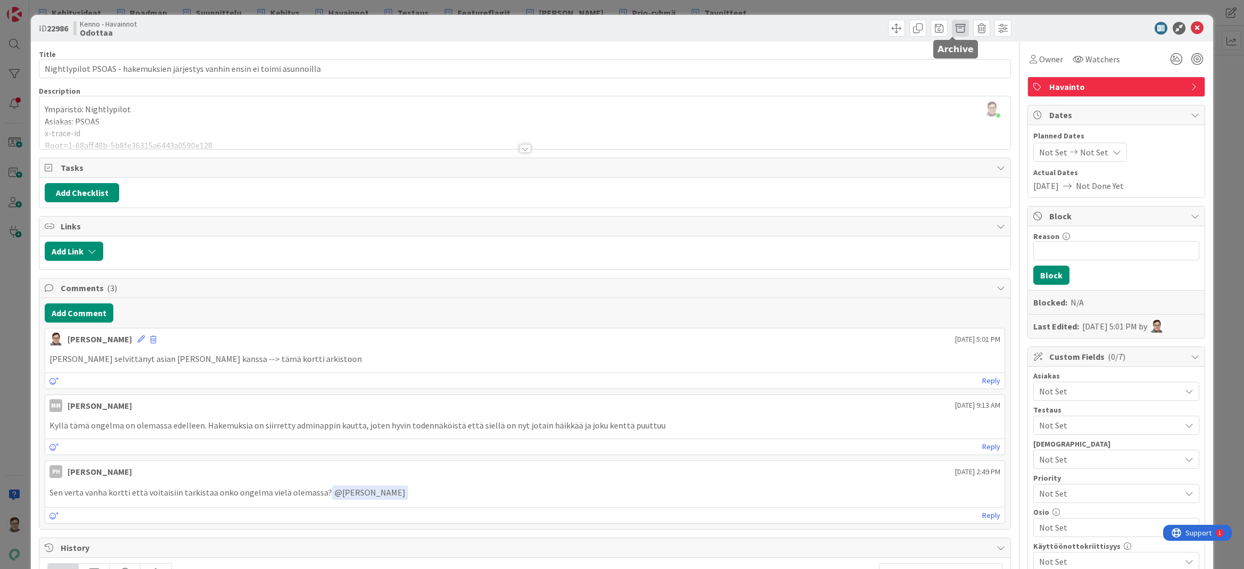
click at [952, 29] on span at bounding box center [960, 28] width 17 height 17
click at [969, 81] on button "Archive" at bounding box center [978, 78] width 42 height 19
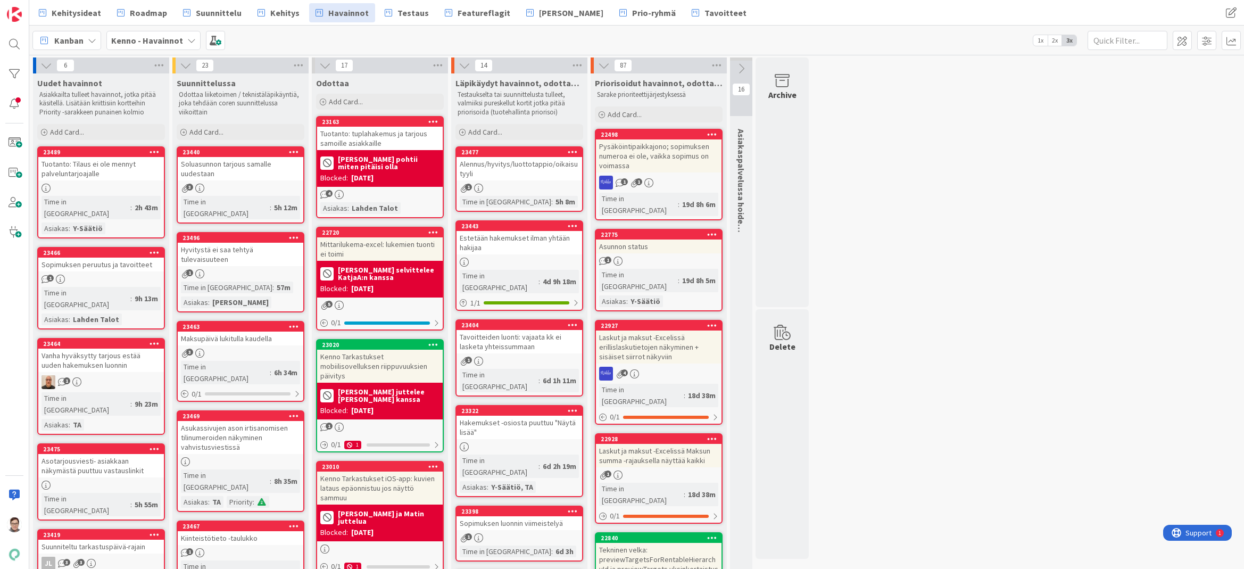
click at [371, 141] on div "Tuotanto: tuplahakemus ja tarjous samoille asiakkaille" at bounding box center [380, 138] width 126 height 23
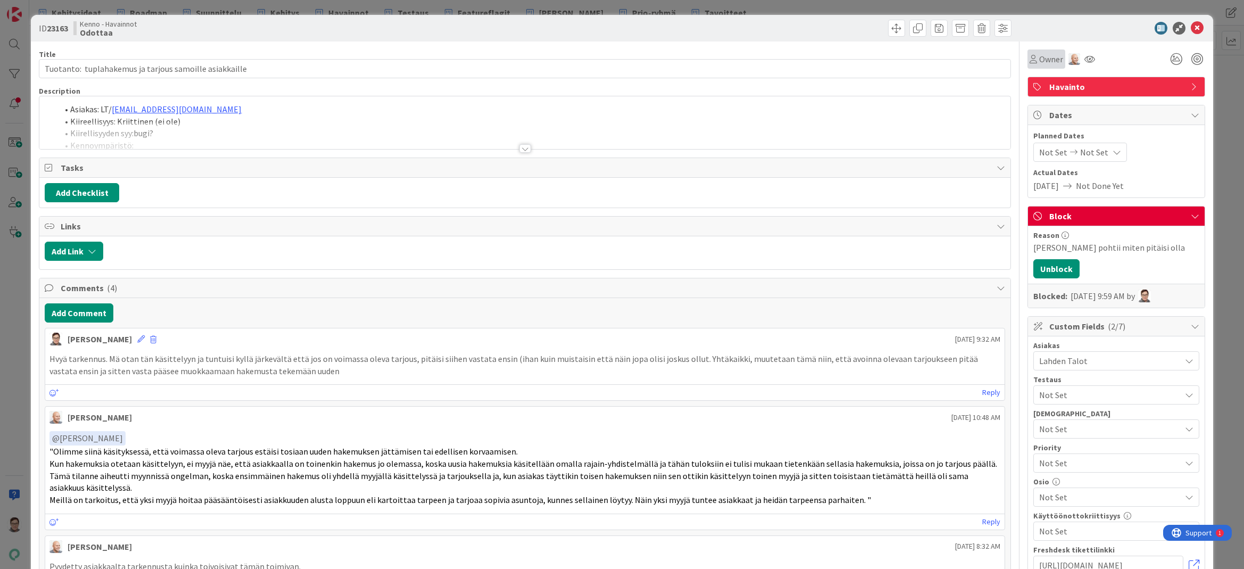
click at [1039, 60] on span "Owner" at bounding box center [1051, 59] width 24 height 13
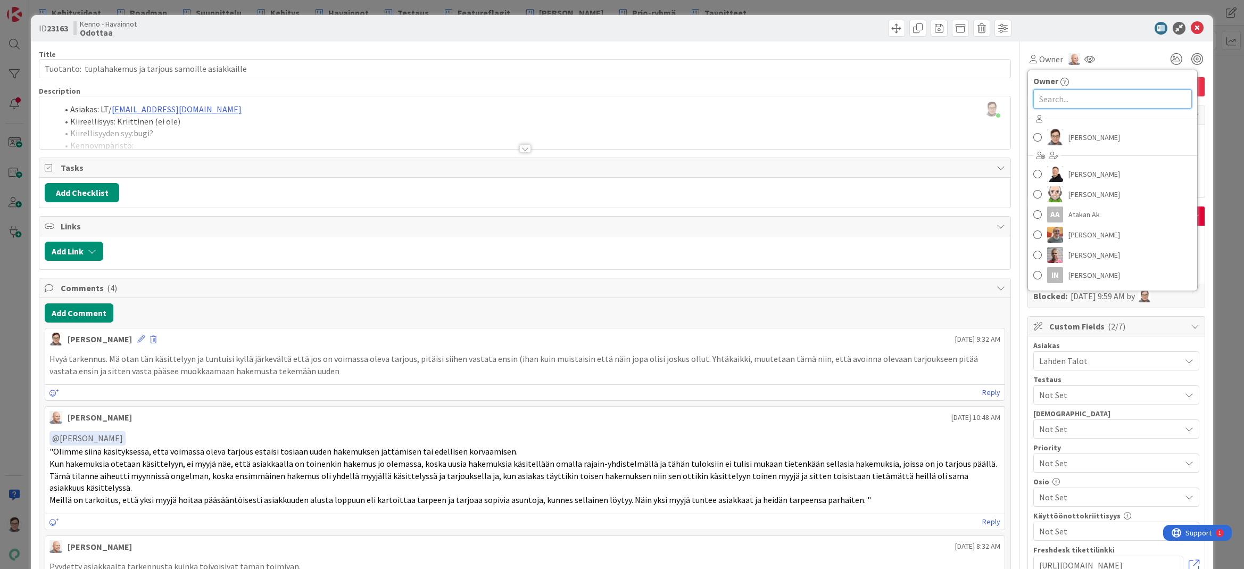
click at [1042, 97] on input "text" at bounding box center [1112, 98] width 159 height 19
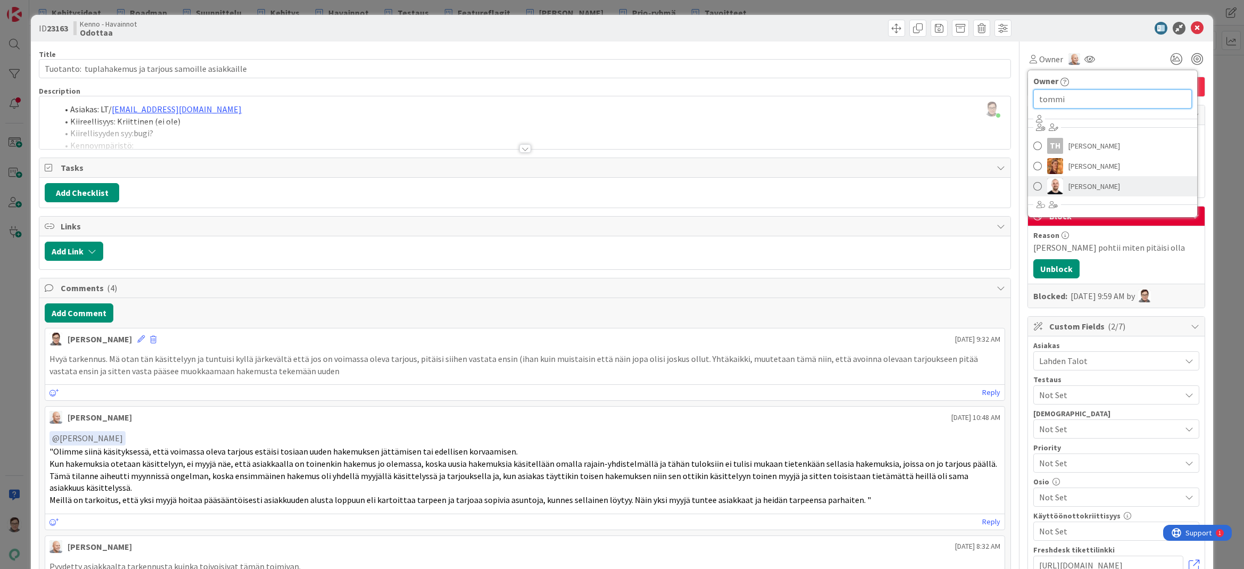
type input "tommi"
click at [1103, 188] on span "Tommi Moilanen" at bounding box center [1094, 186] width 52 height 16
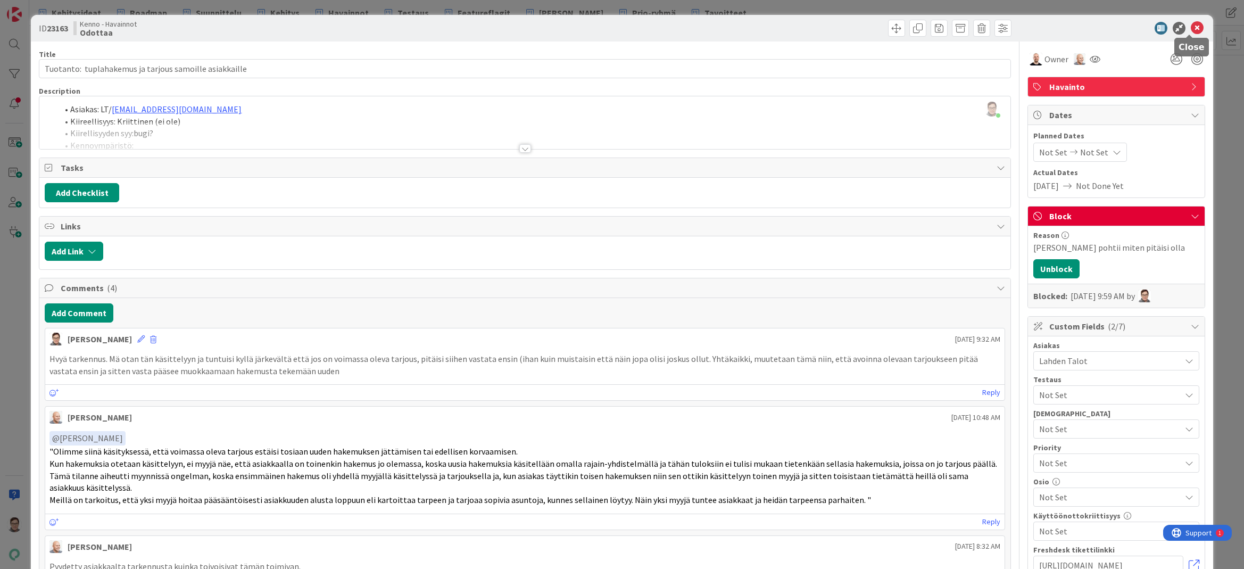
click at [1190, 22] on icon at bounding box center [1196, 28] width 13 height 13
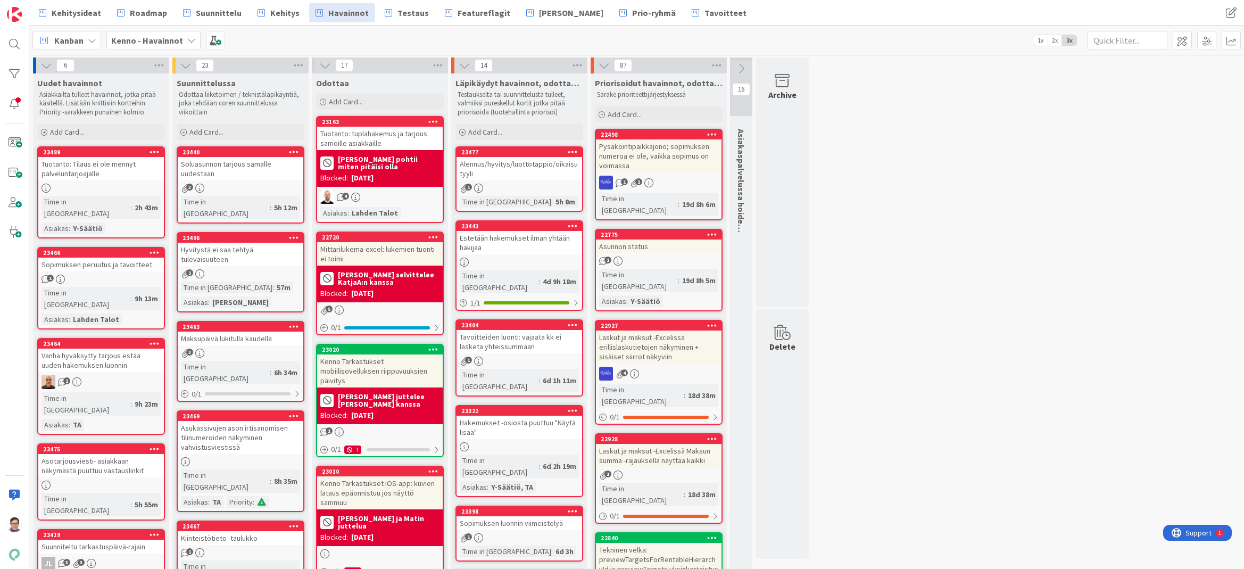
click at [386, 244] on div "Mittarilukema-excel: lukemien tuonti ei toimi" at bounding box center [380, 253] width 126 height 23
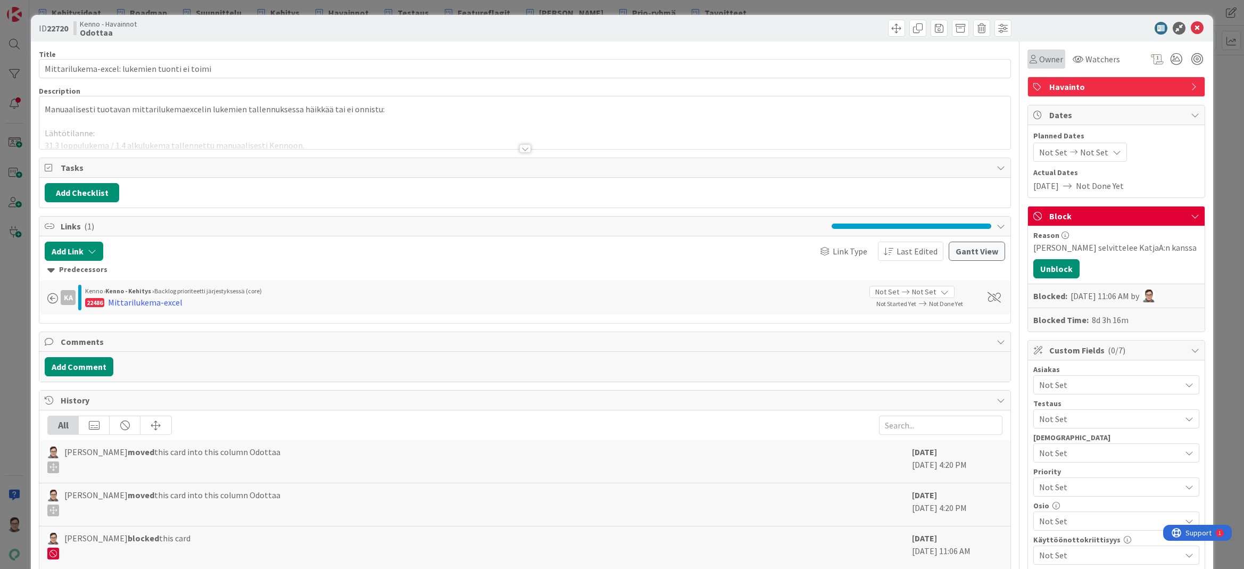
click at [1041, 62] on span "Owner" at bounding box center [1051, 59] width 24 height 13
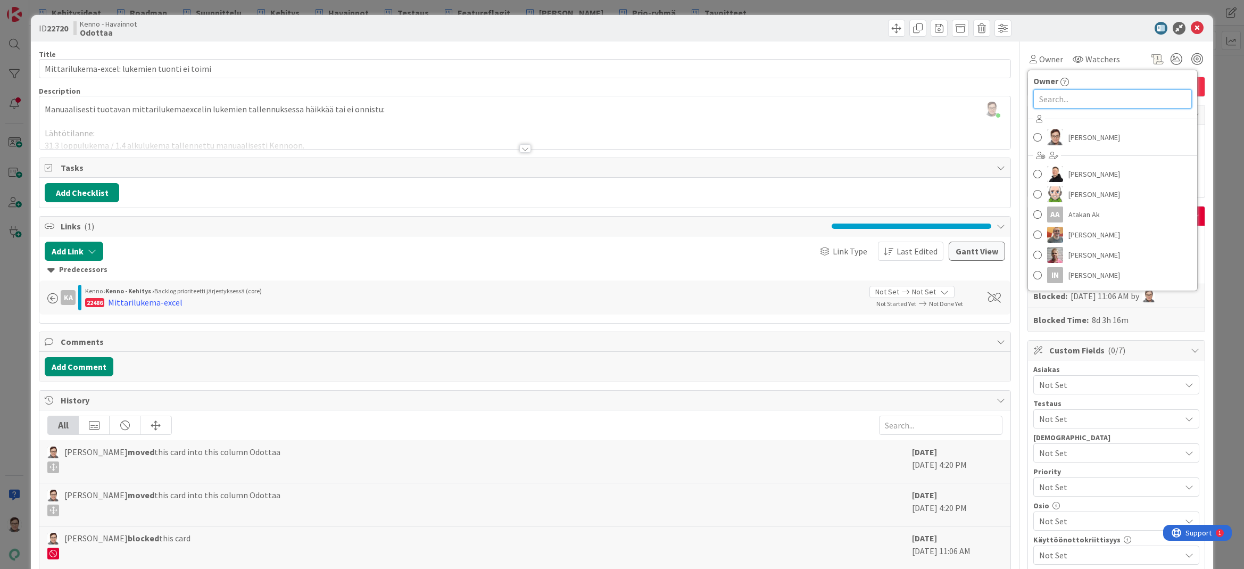
click at [1042, 95] on input "text" at bounding box center [1112, 98] width 159 height 19
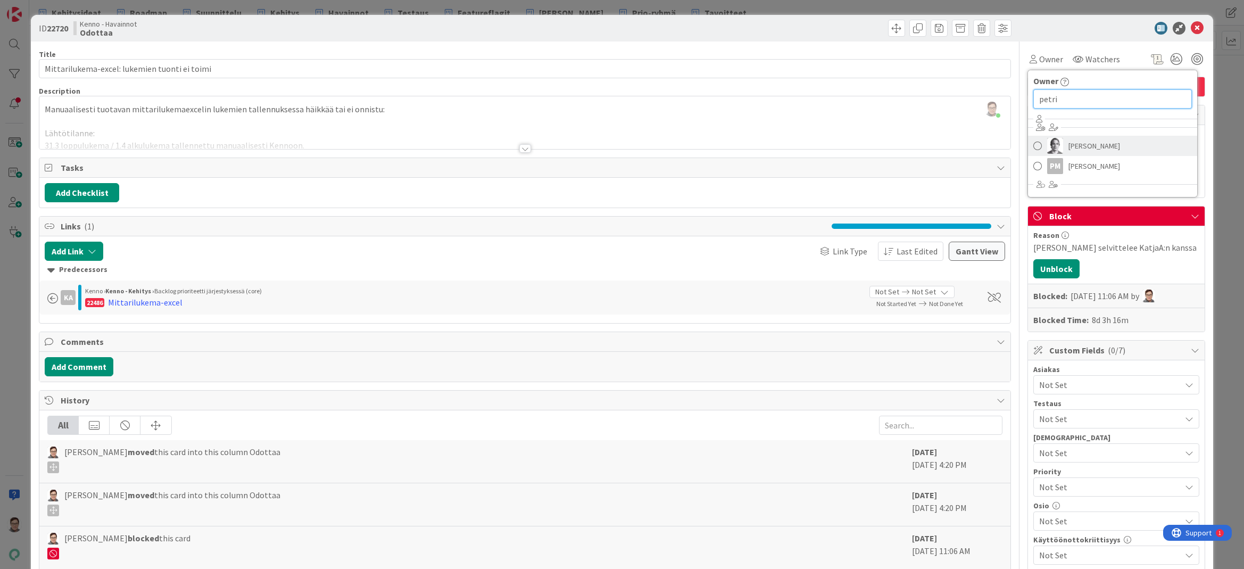
type input "petri"
click at [1091, 145] on span "Petri Huovinen" at bounding box center [1094, 146] width 52 height 16
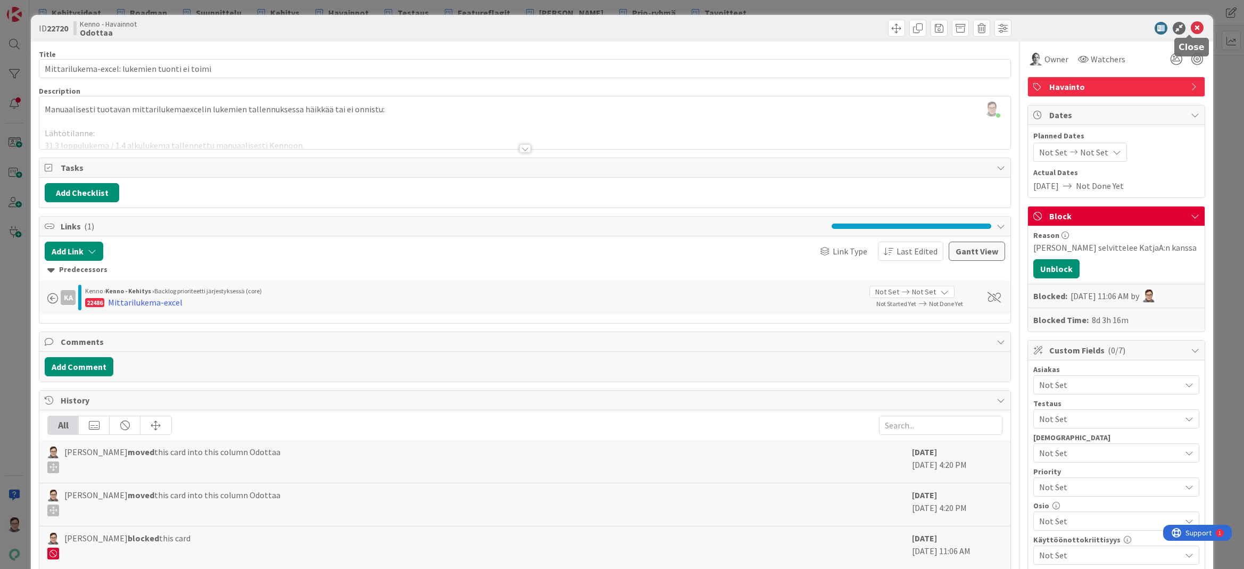
click at [1190, 31] on icon at bounding box center [1196, 28] width 13 height 13
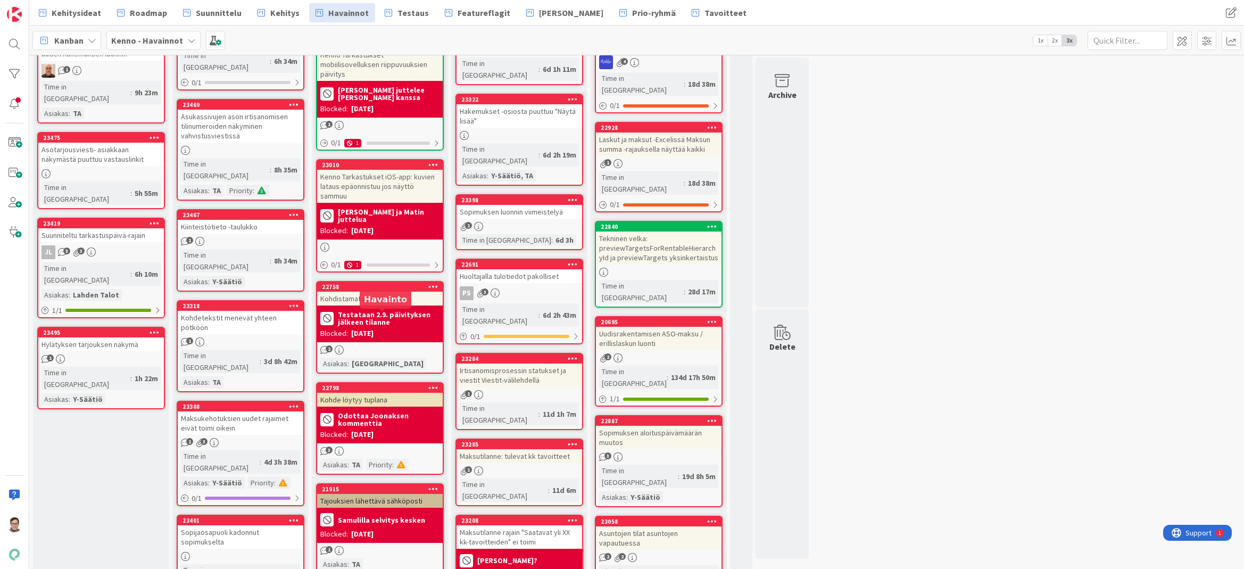
scroll to position [372, 0]
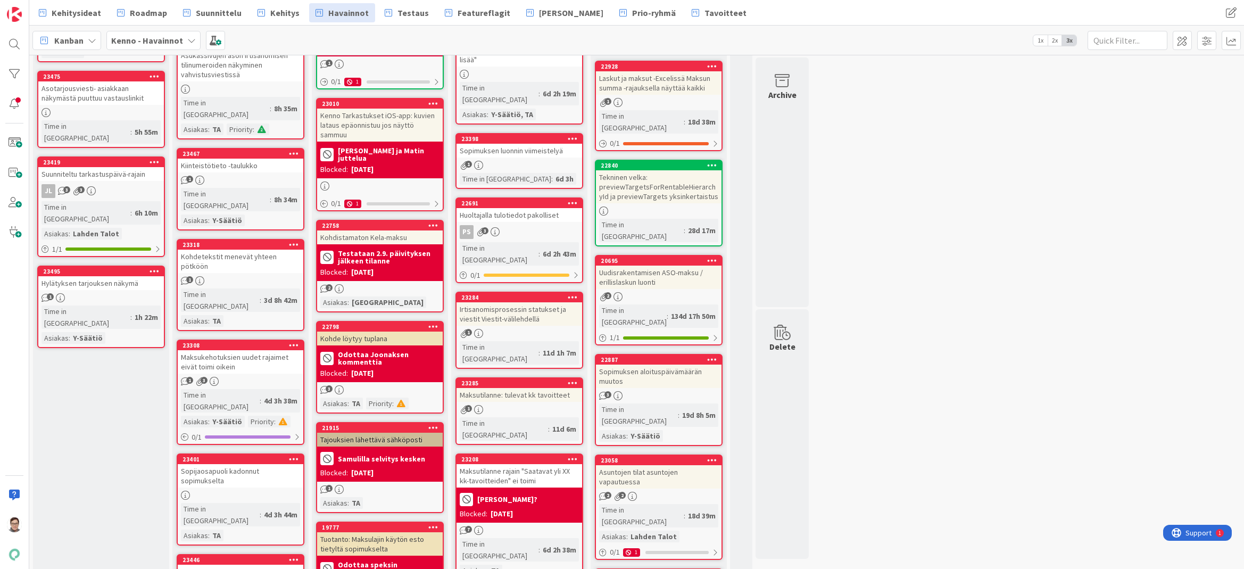
click at [360, 236] on div "Kohdistamaton Kela-maksu" at bounding box center [380, 237] width 126 height 14
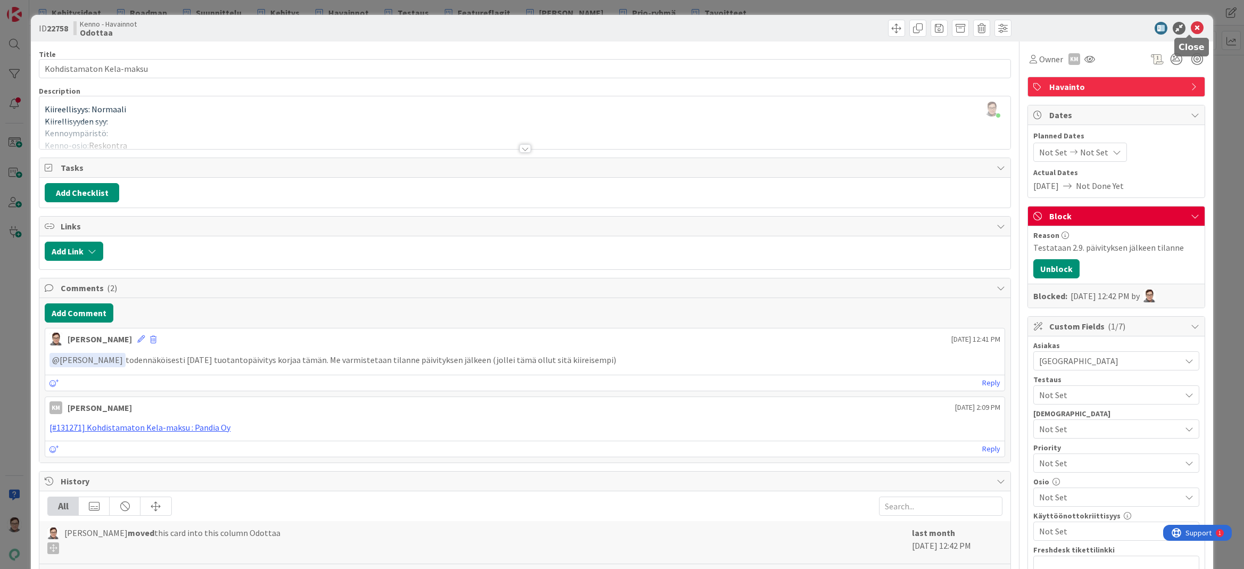
click at [1191, 30] on icon at bounding box center [1196, 28] width 13 height 13
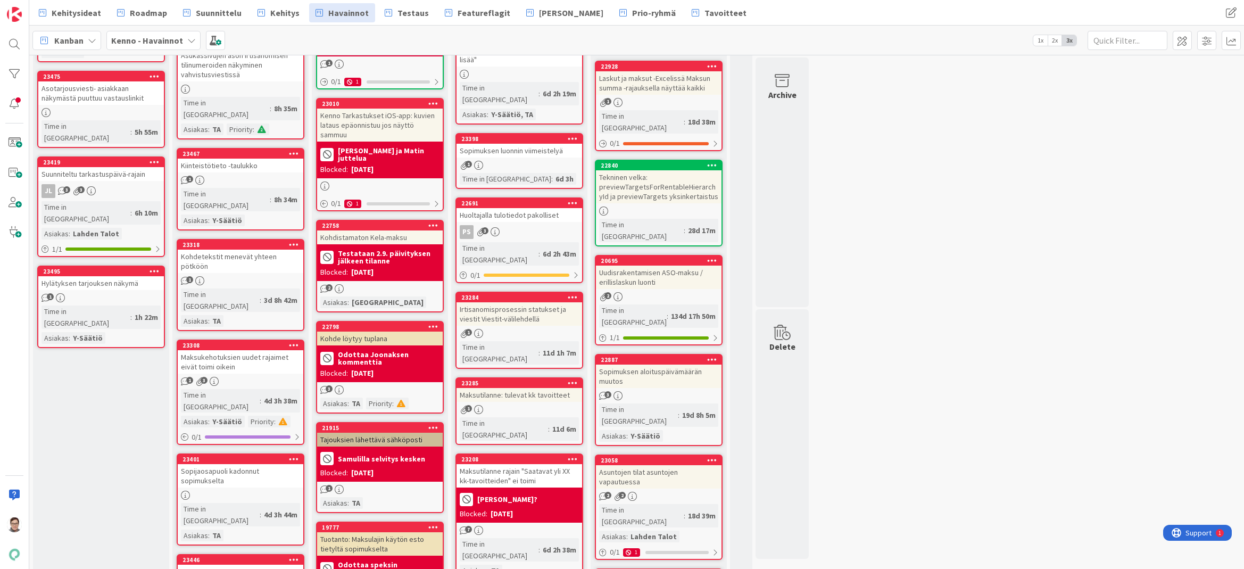
click at [373, 331] on div "Kohde löytyy tuplana" at bounding box center [380, 338] width 126 height 14
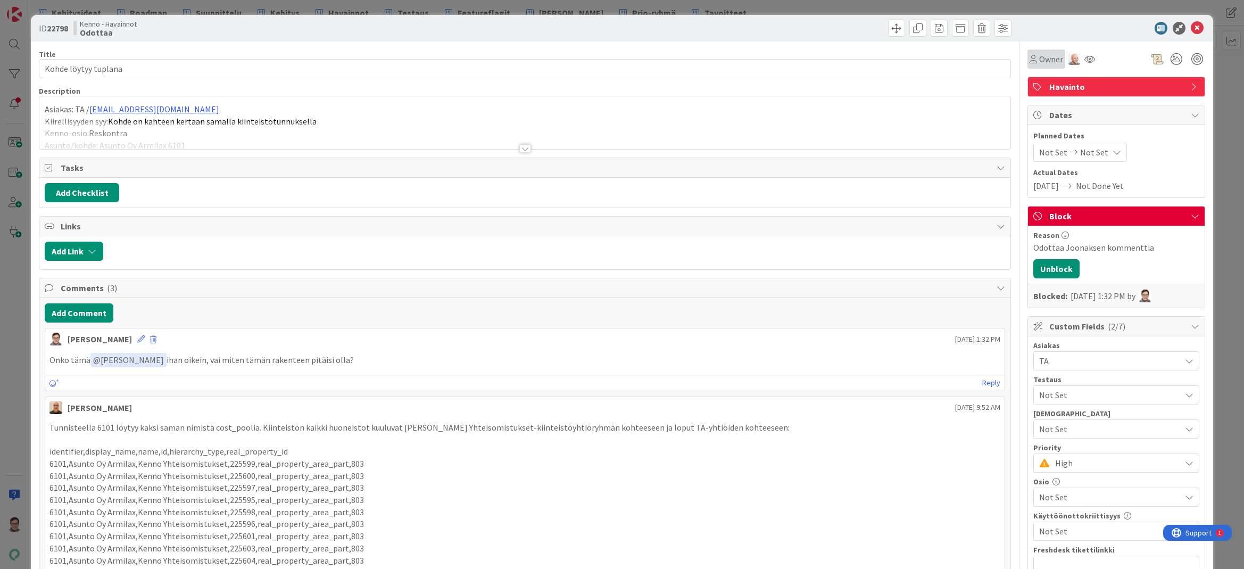
click at [1039, 54] on span "Owner" at bounding box center [1051, 59] width 24 height 13
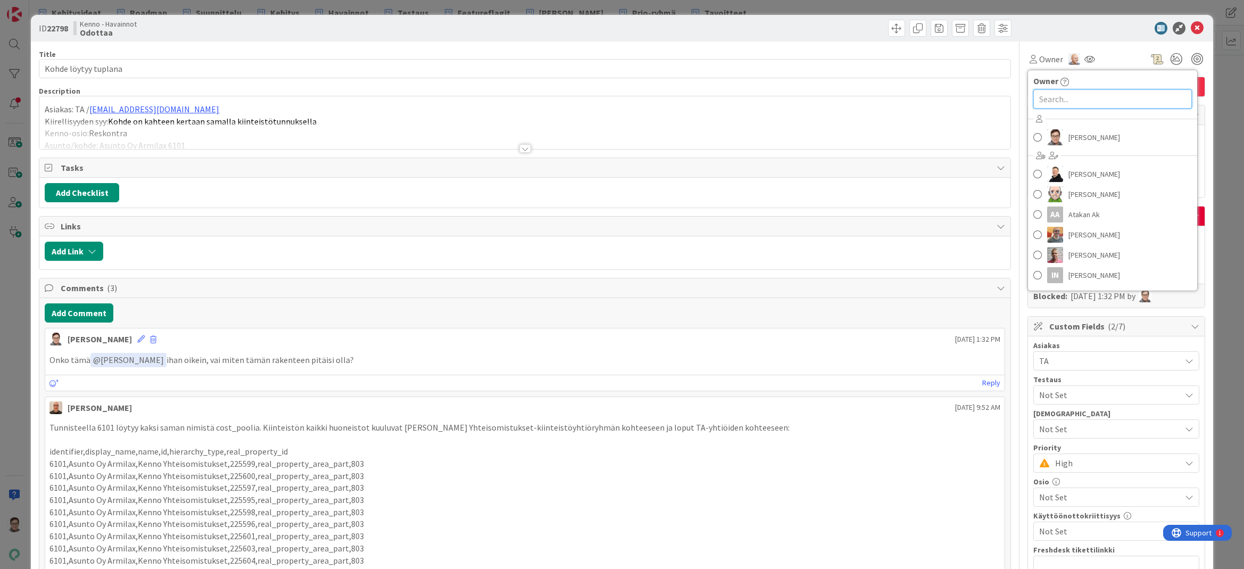
click at [1036, 101] on input "text" at bounding box center [1112, 98] width 159 height 19
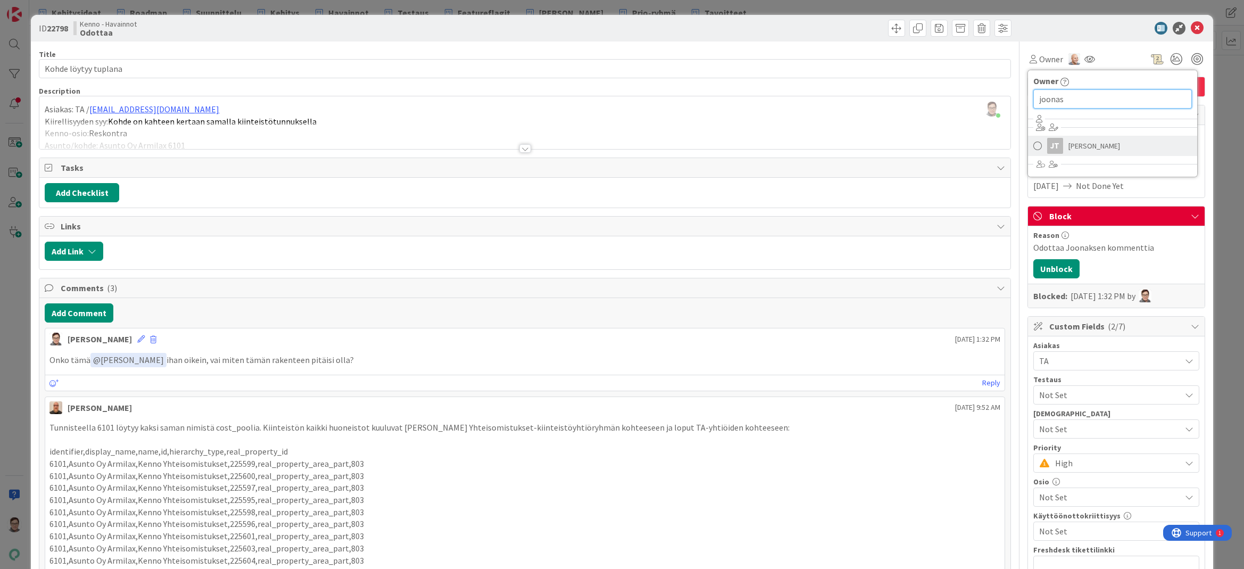
type input "joonas"
click at [1088, 145] on span "Joonas Taina" at bounding box center [1094, 146] width 52 height 16
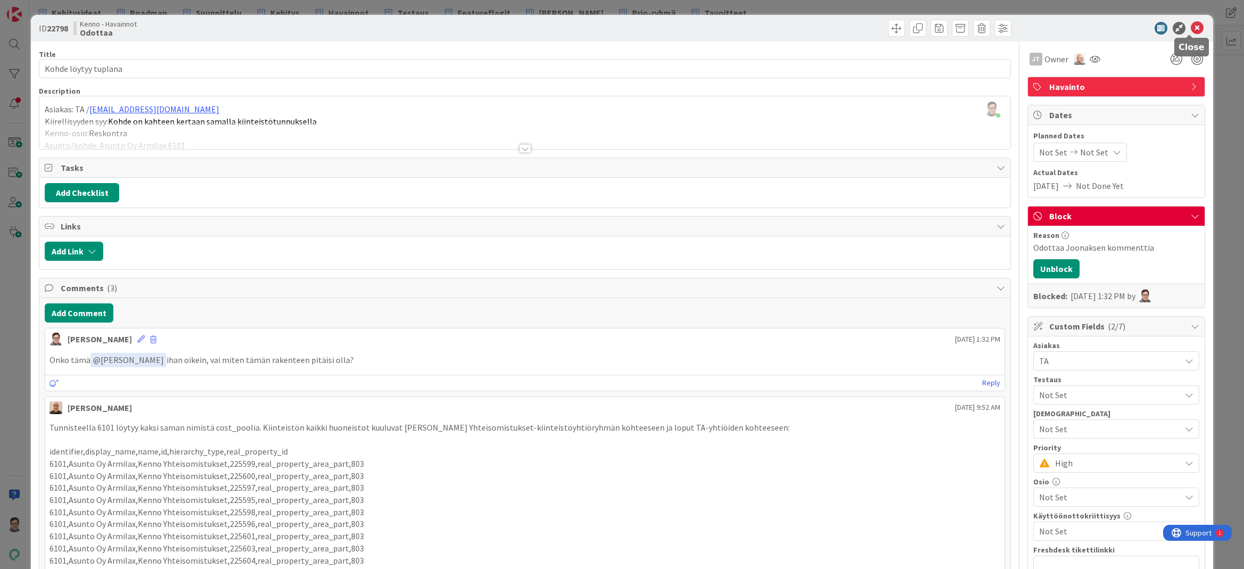
click at [1190, 30] on icon at bounding box center [1196, 28] width 13 height 13
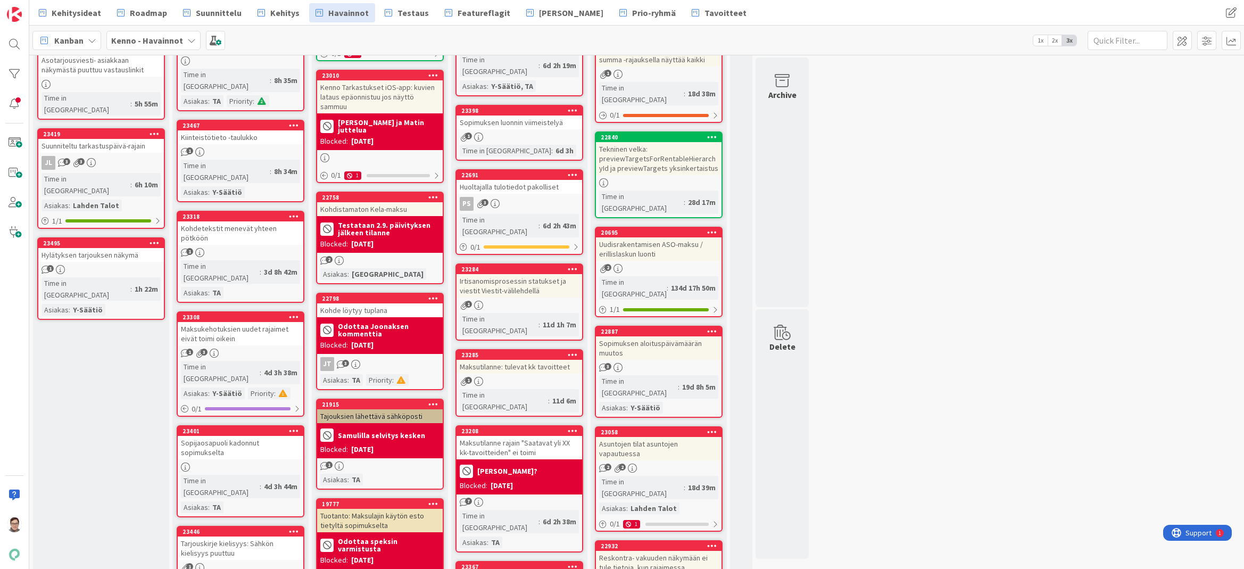
scroll to position [532, 0]
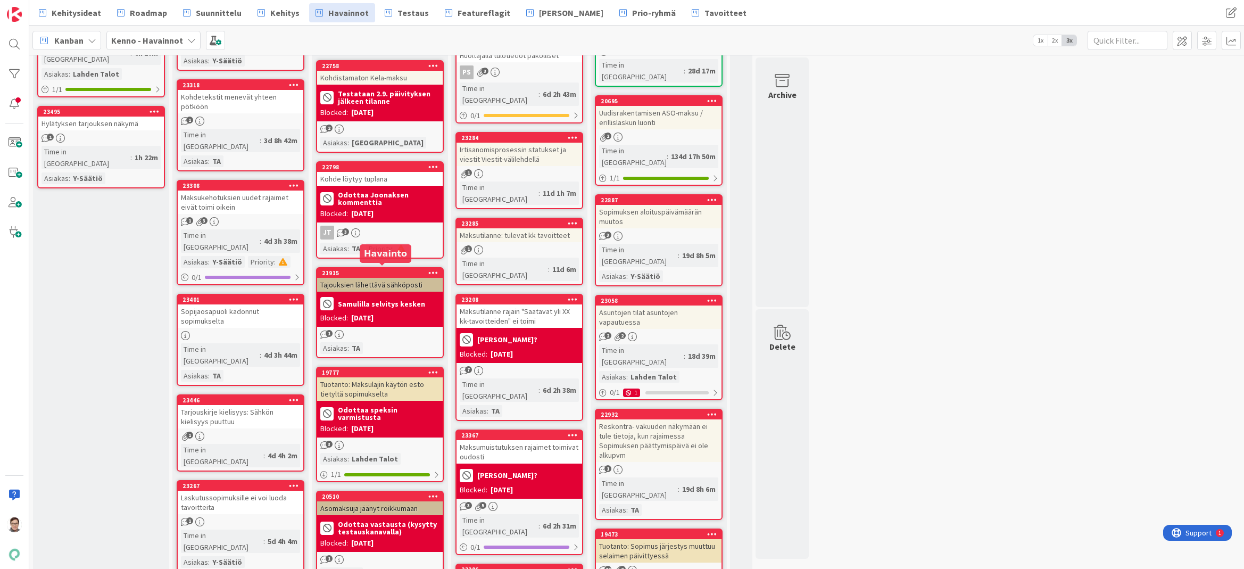
click at [385, 278] on div "Tajouksien lähettävä sähköposti" at bounding box center [380, 285] width 126 height 14
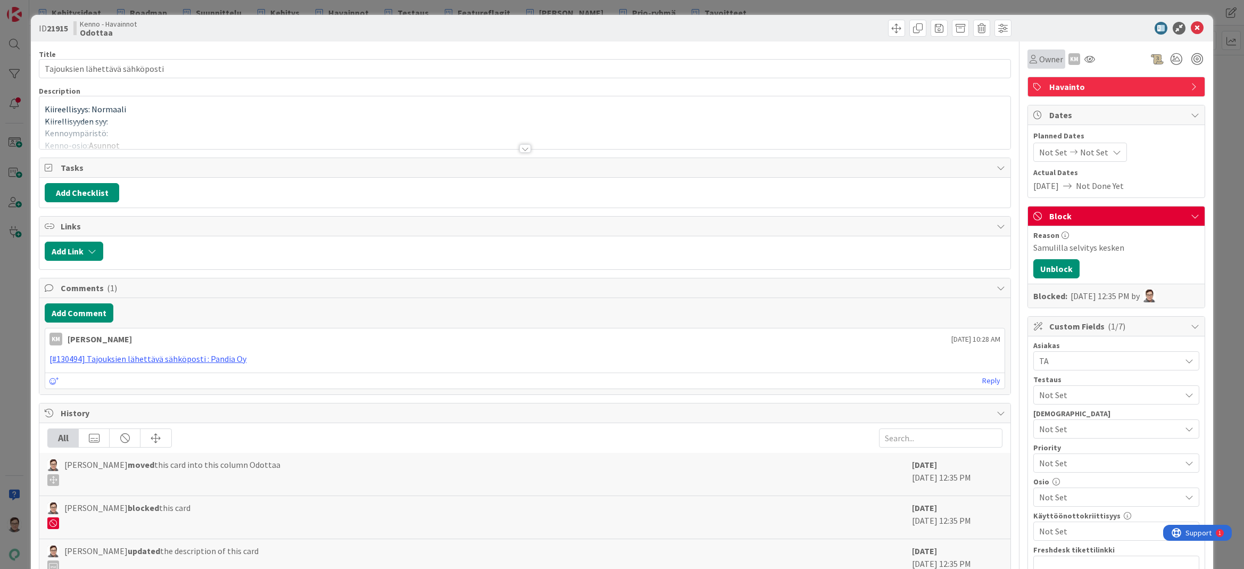
click at [1029, 57] on icon at bounding box center [1032, 59] width 7 height 9
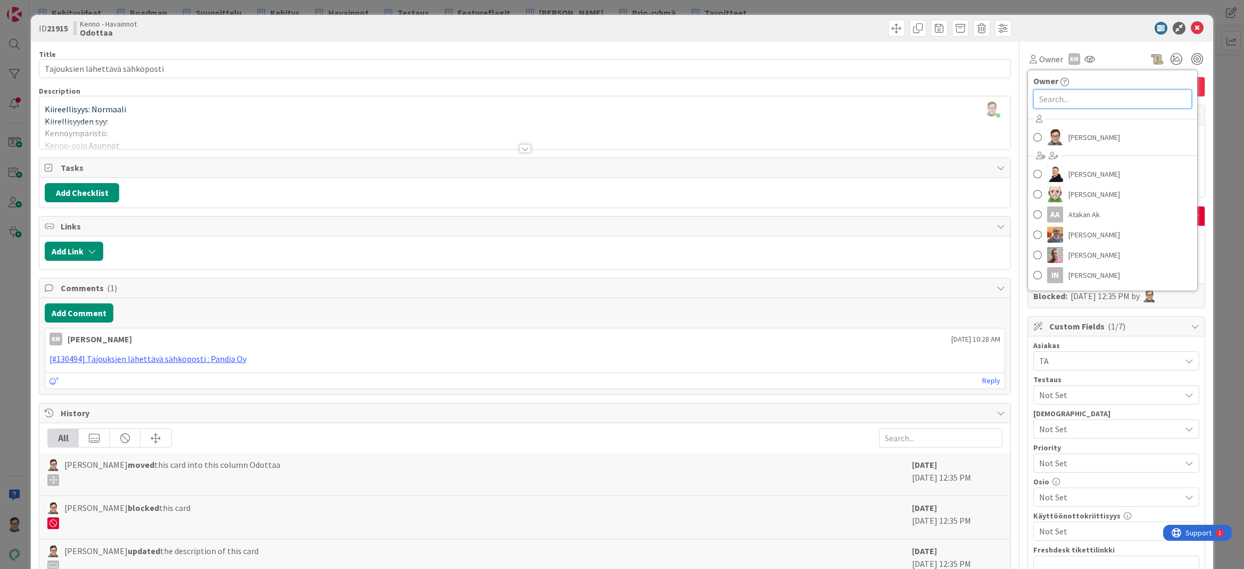
click at [1049, 98] on input "text" at bounding box center [1112, 98] width 159 height 19
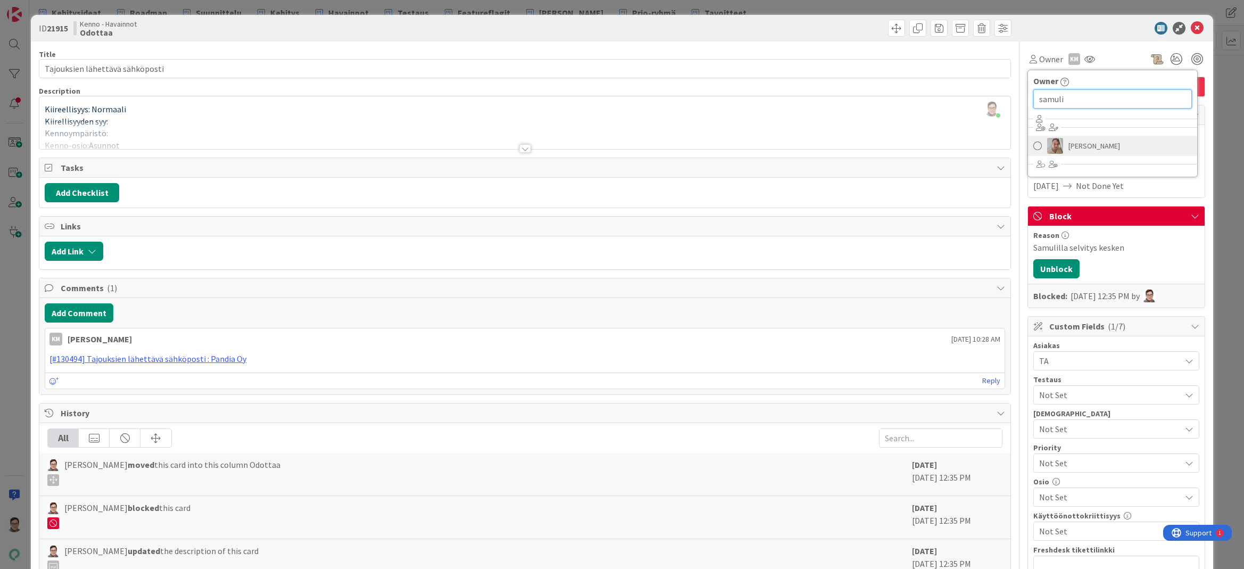
type input "samuli"
click at [1079, 153] on span "Samuli Lindgren" at bounding box center [1094, 146] width 52 height 16
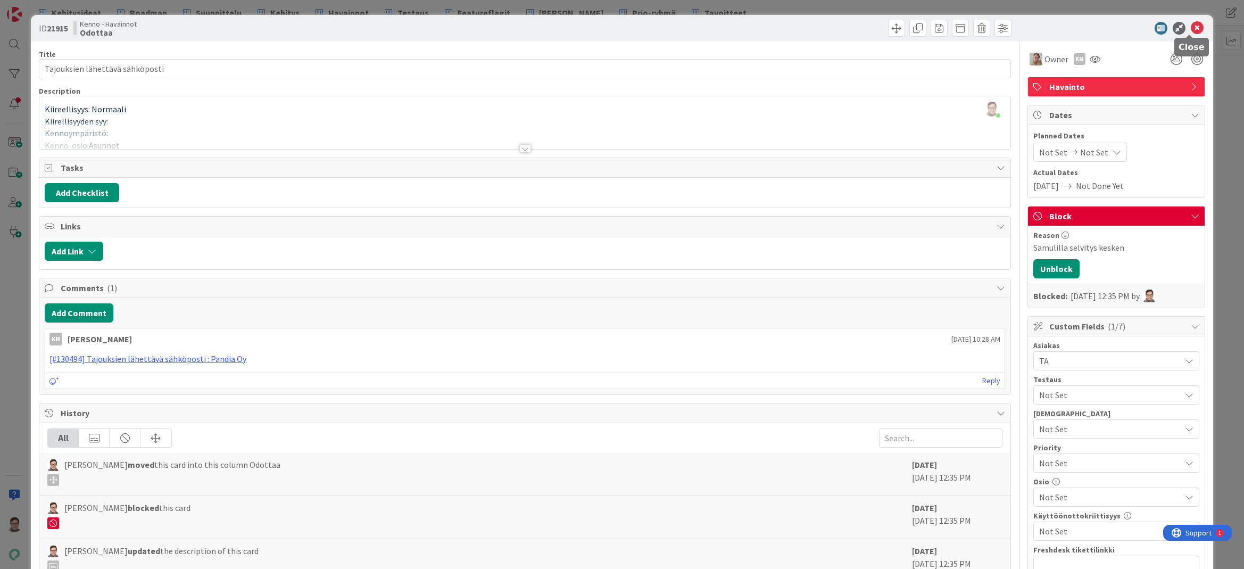
click at [1190, 30] on icon at bounding box center [1196, 28] width 13 height 13
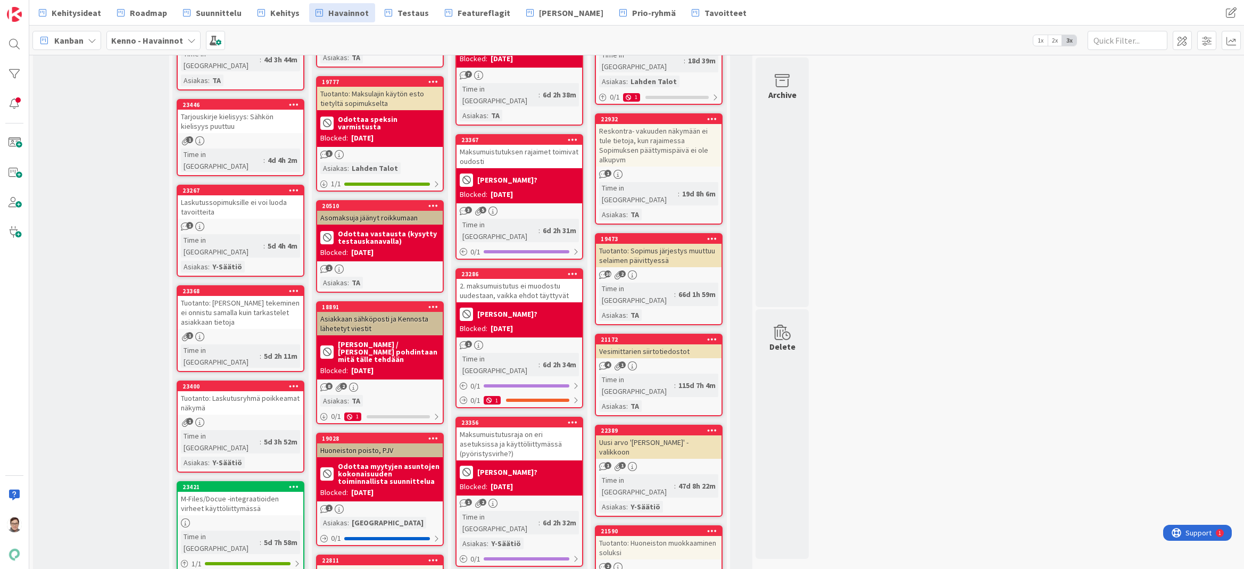
scroll to position [851, 0]
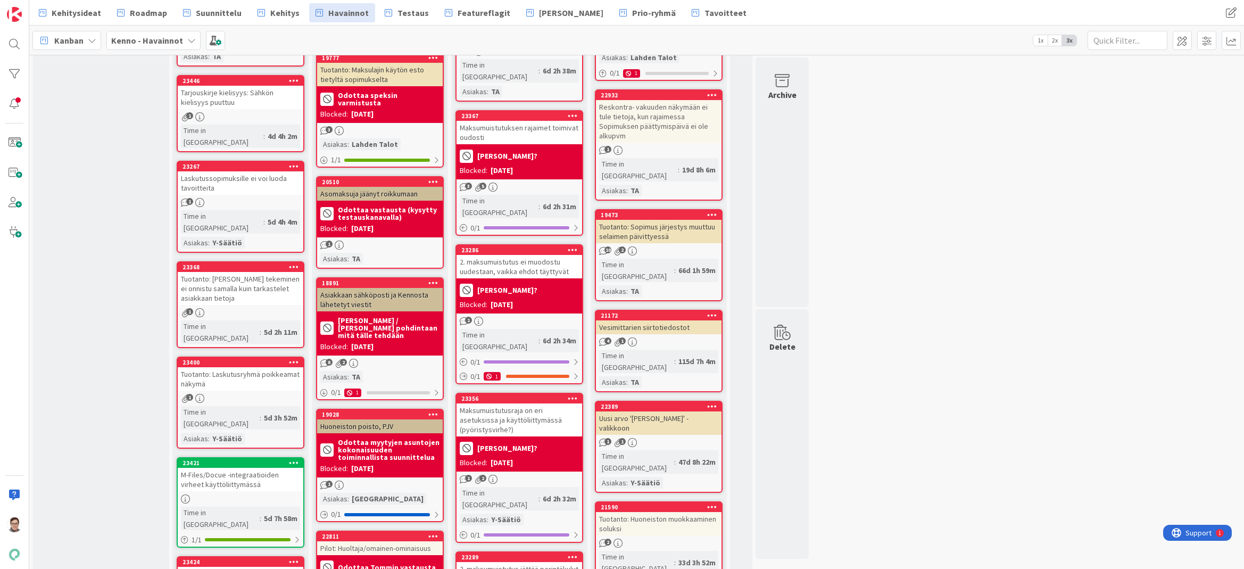
click at [393, 294] on div "Asiakkaan sähköposti ja Kennosta lähetetyt viestit" at bounding box center [380, 299] width 126 height 23
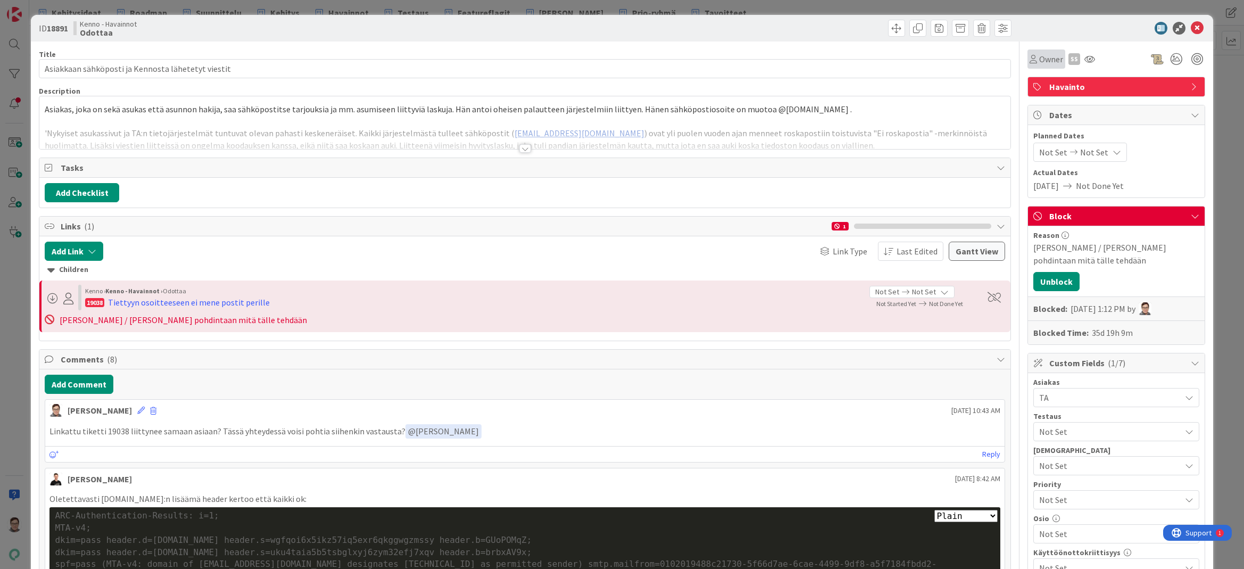
click at [1039, 60] on span "Owner" at bounding box center [1051, 59] width 24 height 13
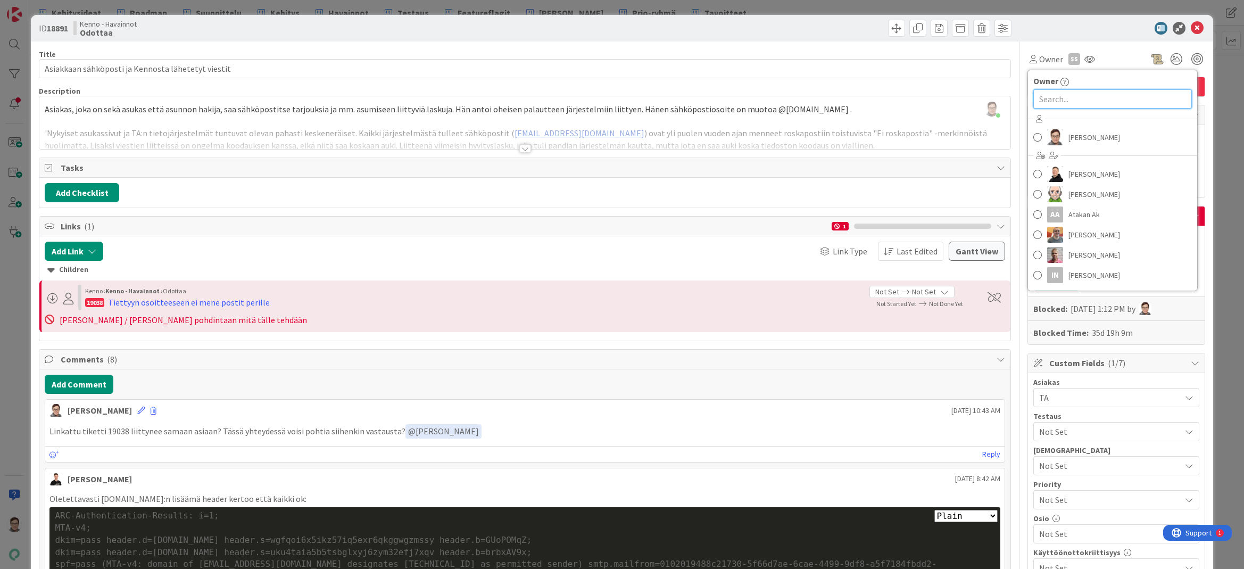
click at [1045, 105] on input "text" at bounding box center [1112, 98] width 159 height 19
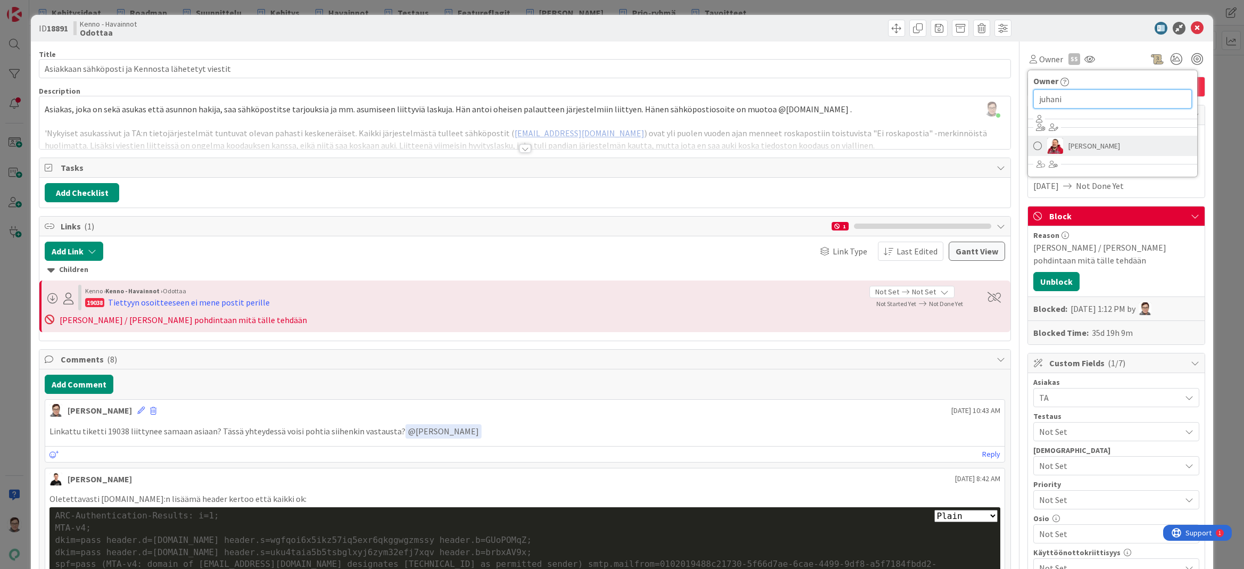
type input "juhani"
click at [1102, 142] on span "Juhani Snellman" at bounding box center [1094, 146] width 52 height 16
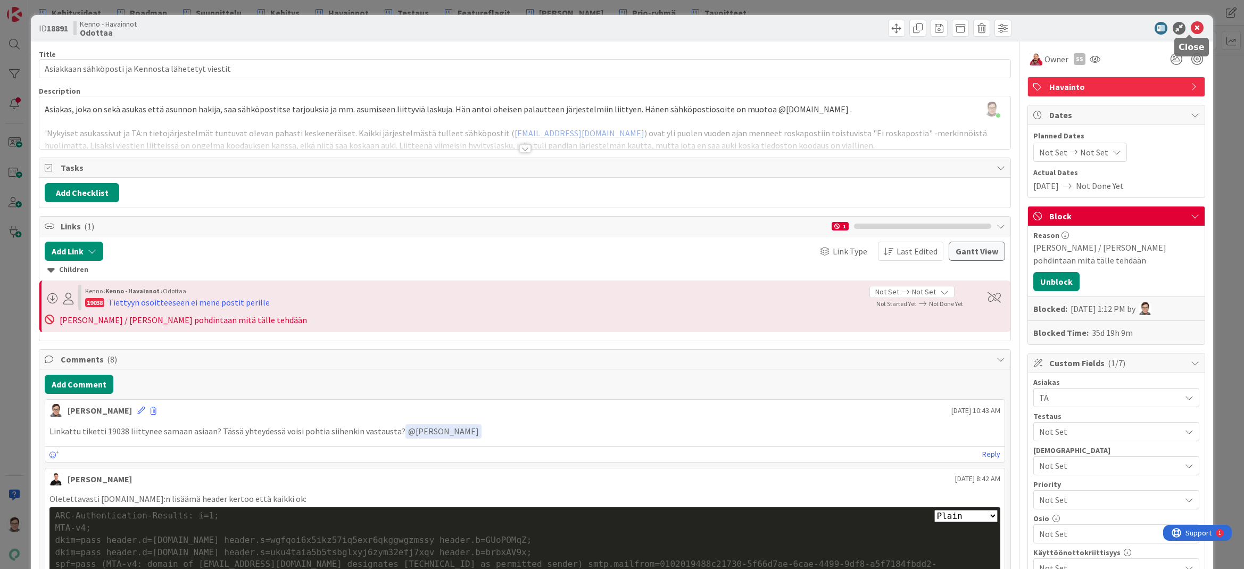
click at [1190, 23] on icon at bounding box center [1196, 28] width 13 height 13
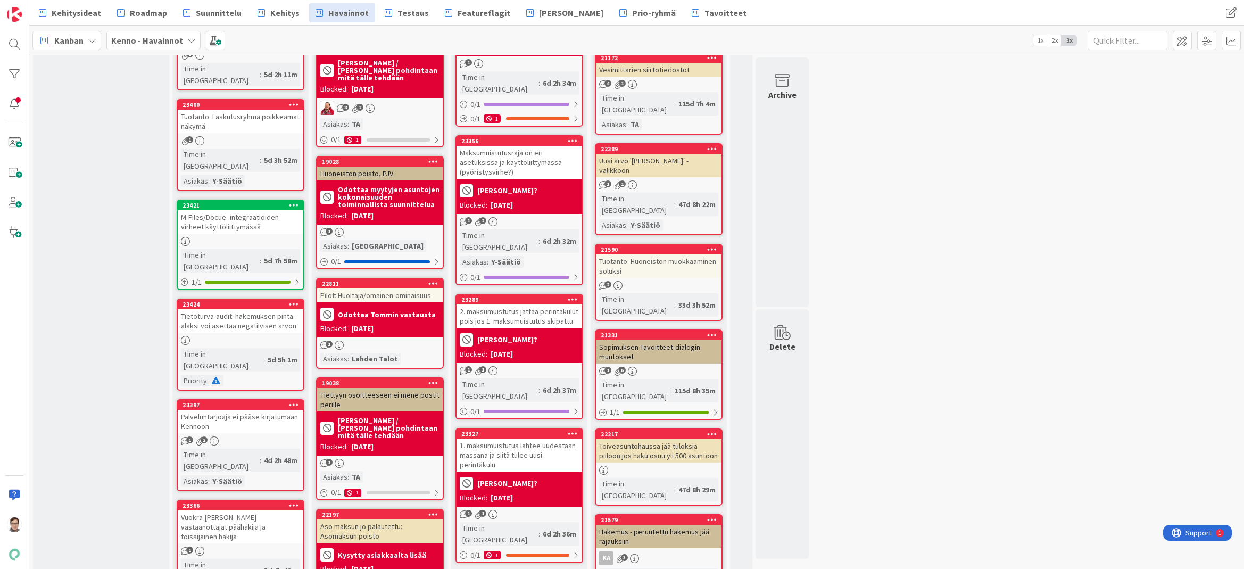
scroll to position [1117, 0]
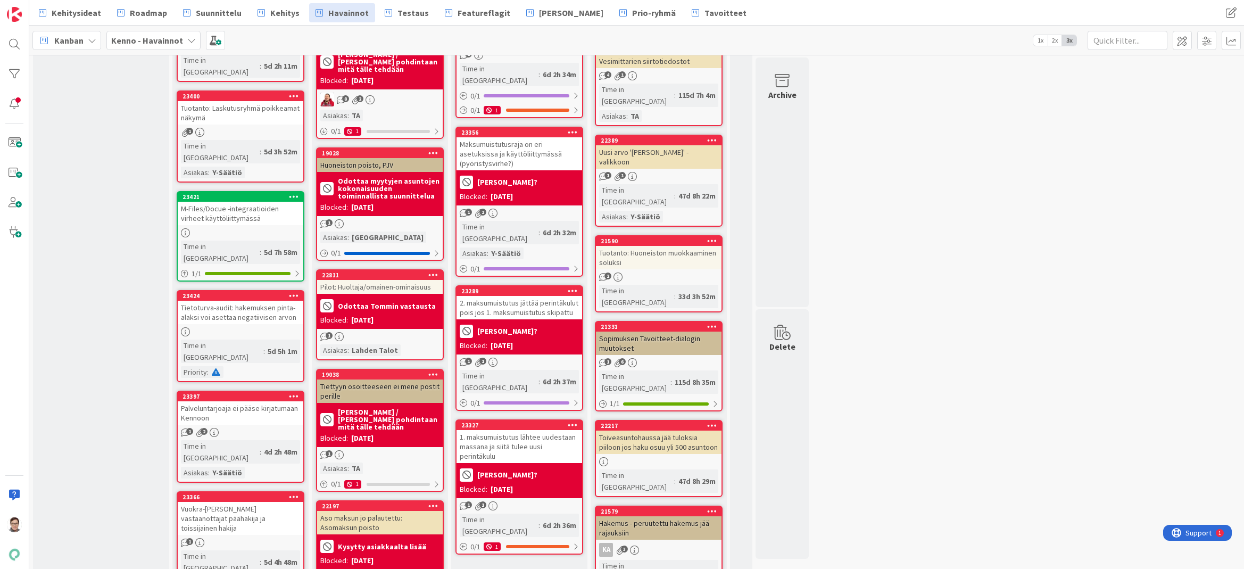
click at [397, 280] on div "Pilot: Huoltaja/omainen-ominaisuus" at bounding box center [380, 287] width 126 height 14
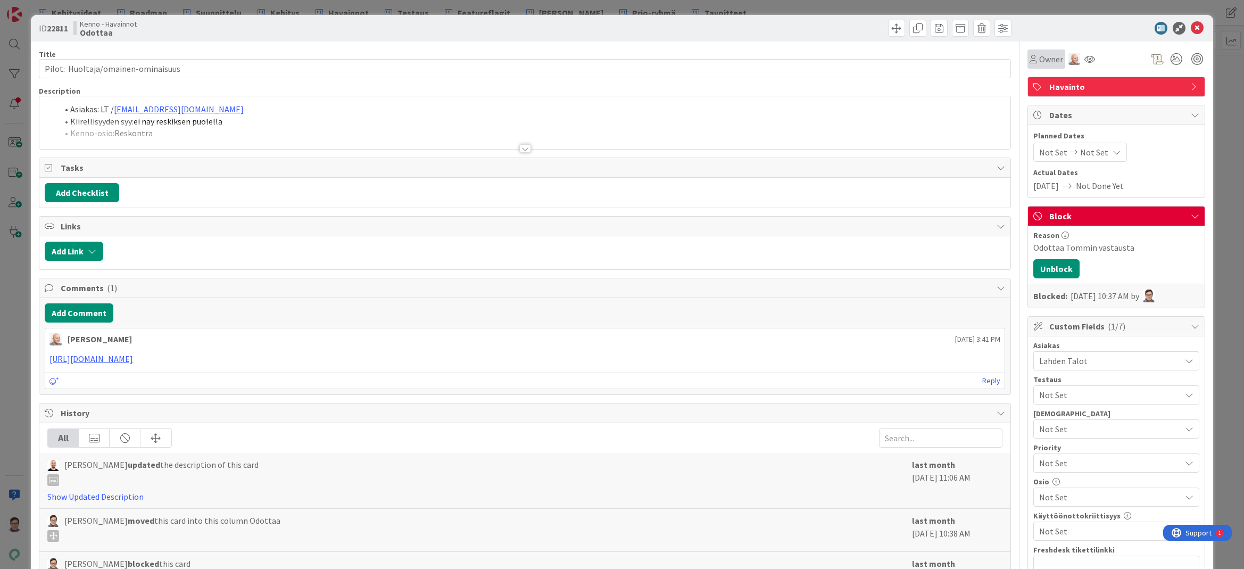
click at [1039, 63] on span "Owner" at bounding box center [1051, 59] width 24 height 13
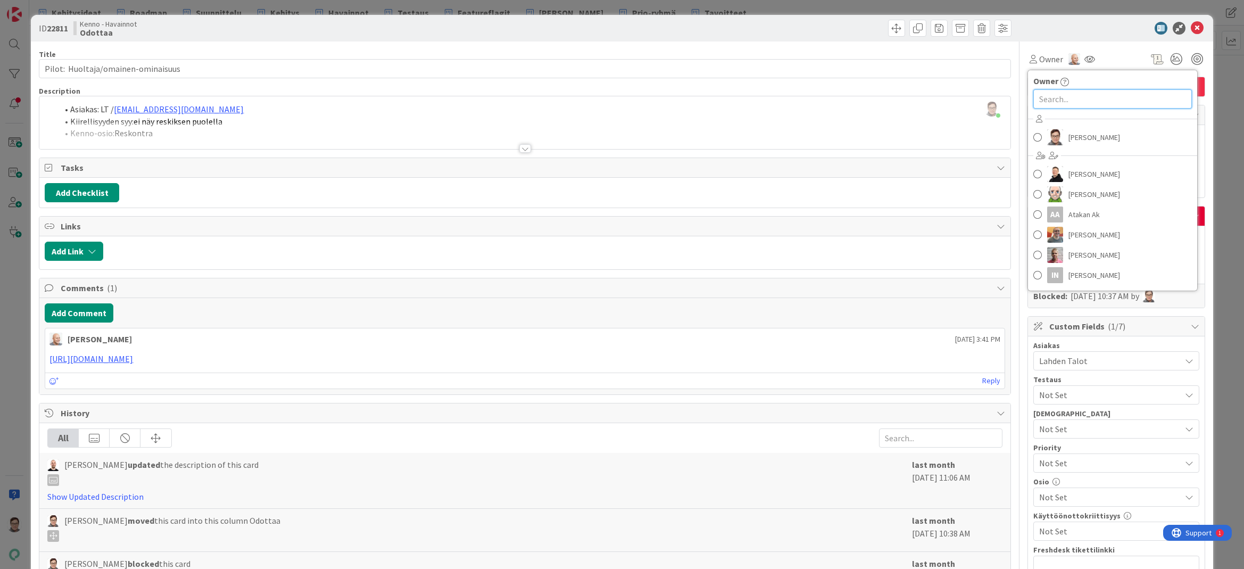
click at [1040, 97] on input "text" at bounding box center [1112, 98] width 159 height 19
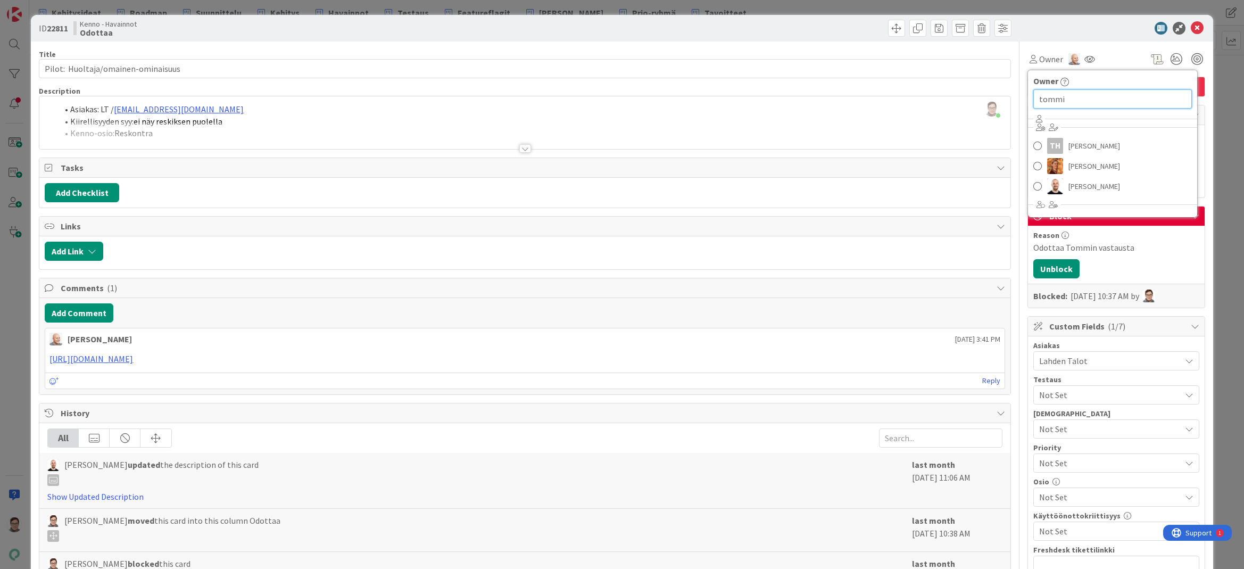
type input "tommi"
click at [1078, 192] on span "Tommi Moilanen" at bounding box center [1094, 186] width 52 height 16
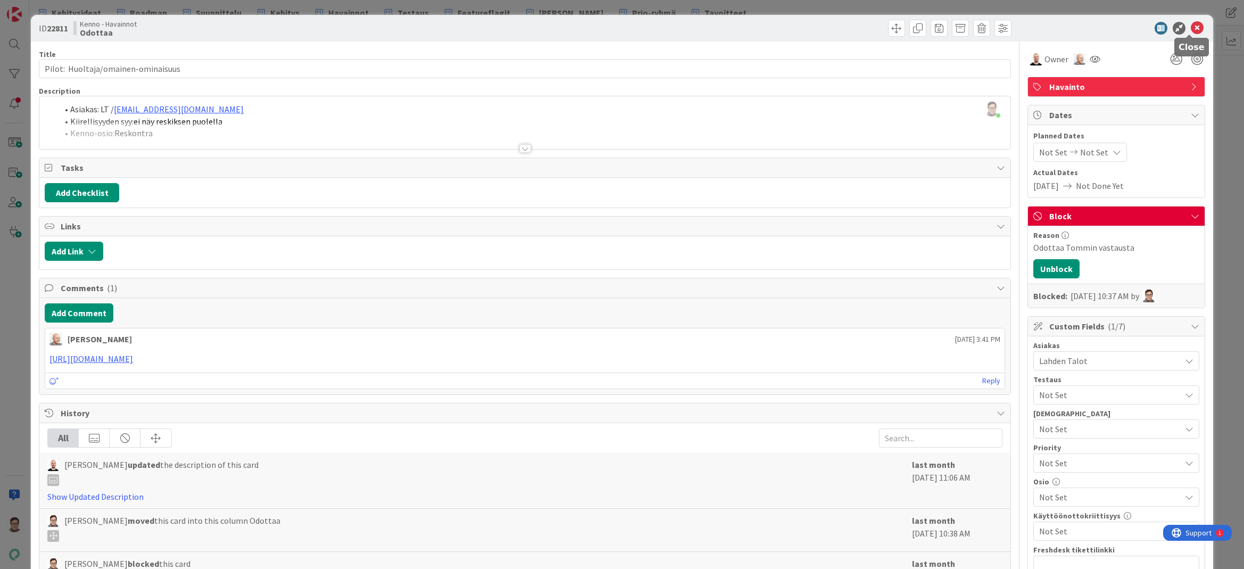
drag, startPoint x: 1192, startPoint y: 28, endPoint x: 1174, endPoint y: 39, distance: 20.8
click at [1191, 28] on icon at bounding box center [1196, 28] width 13 height 13
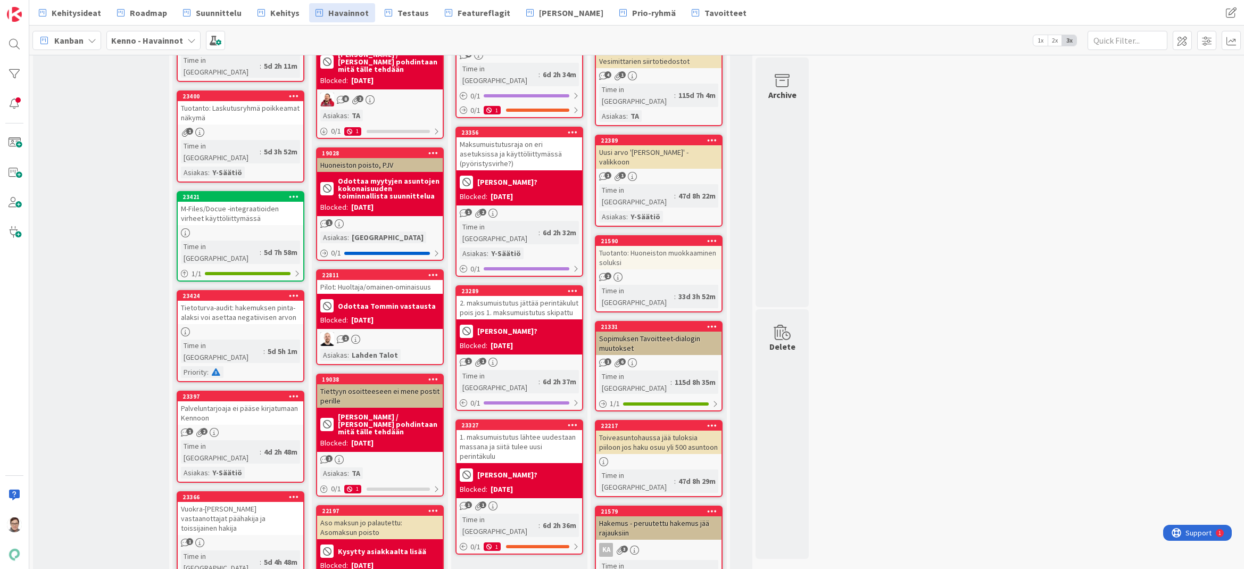
scroll to position [1170, 0]
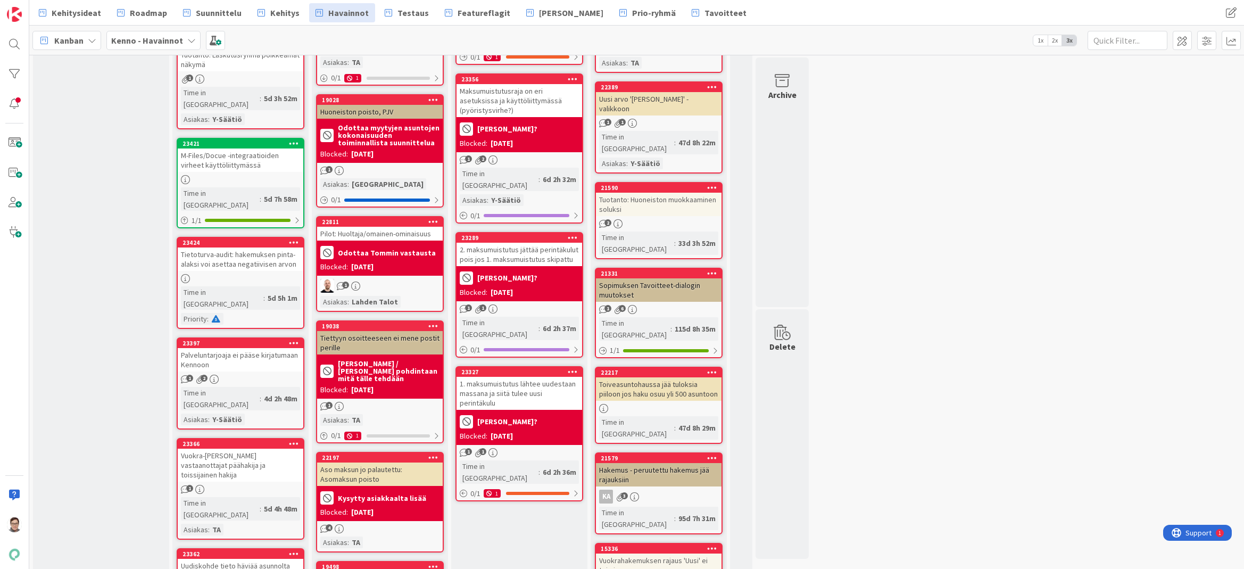
click at [393, 333] on div "Tiettyyn osoitteeseen ei mene postit perille" at bounding box center [380, 342] width 126 height 23
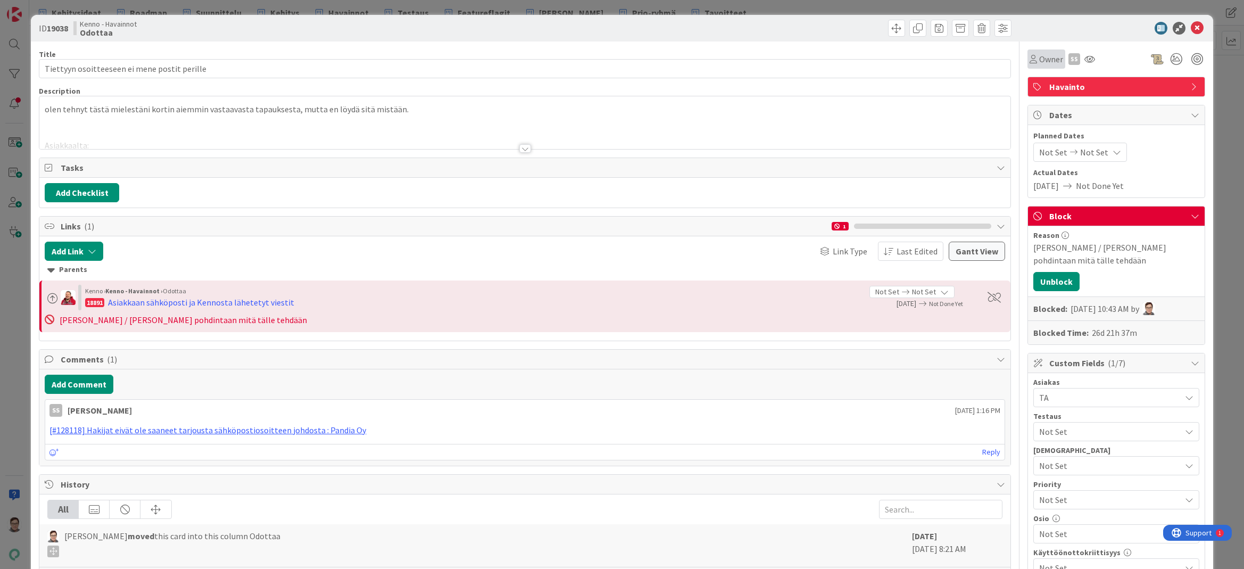
click at [1039, 63] on span "Owner" at bounding box center [1051, 59] width 24 height 13
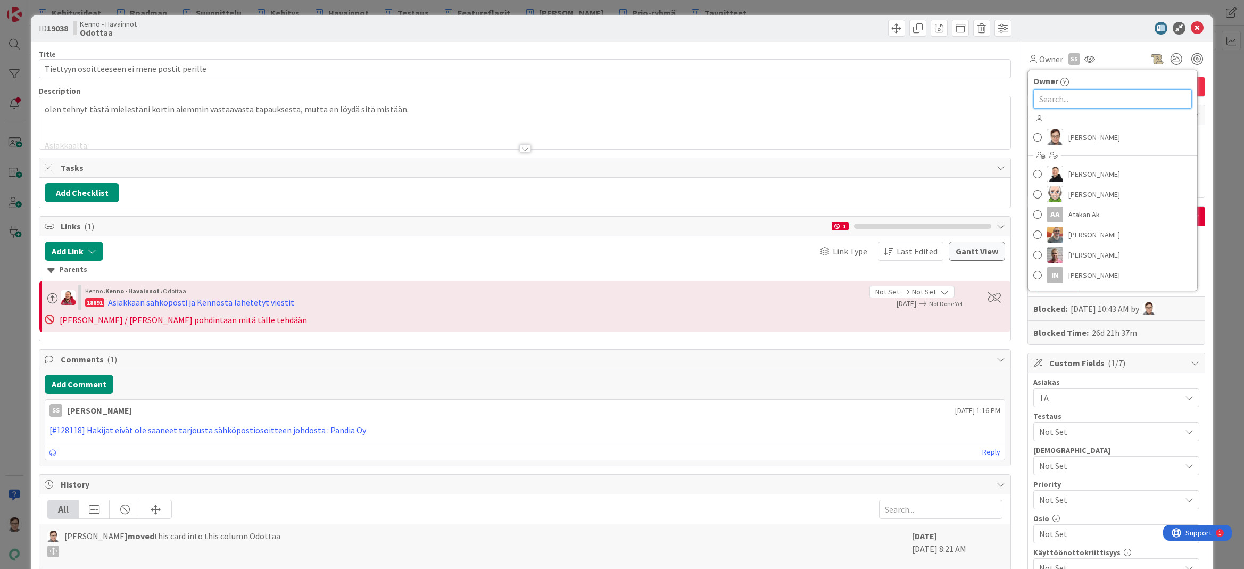
click at [1037, 100] on input "text" at bounding box center [1112, 98] width 159 height 19
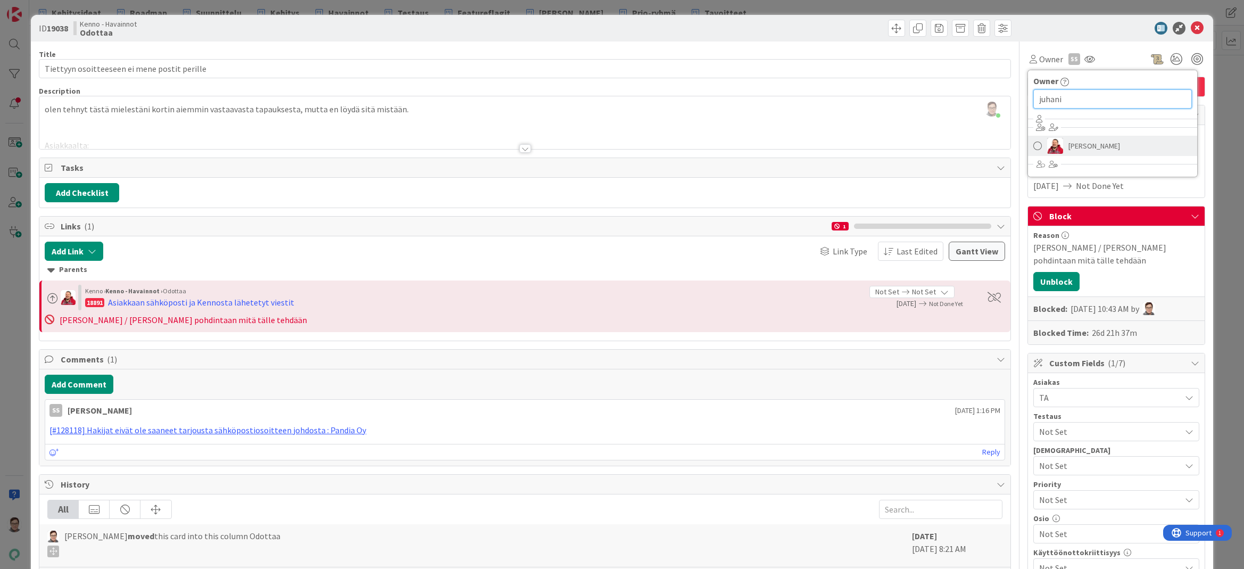
type input "juhani"
click at [1075, 141] on span "Juhani Snellman" at bounding box center [1094, 146] width 52 height 16
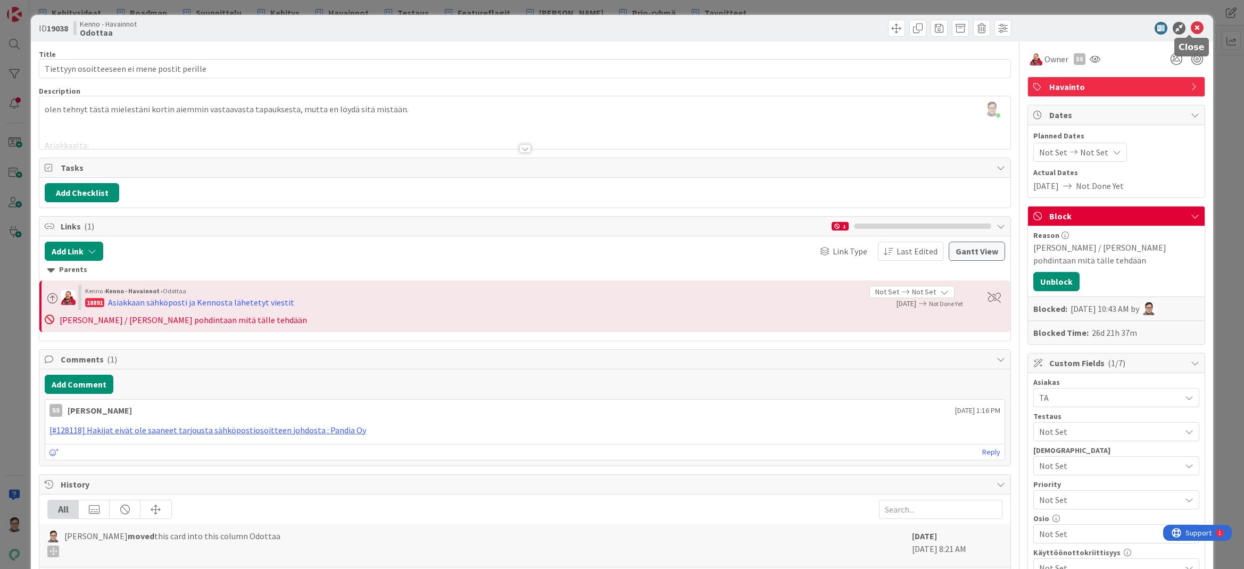
click at [1191, 27] on icon at bounding box center [1196, 28] width 13 height 13
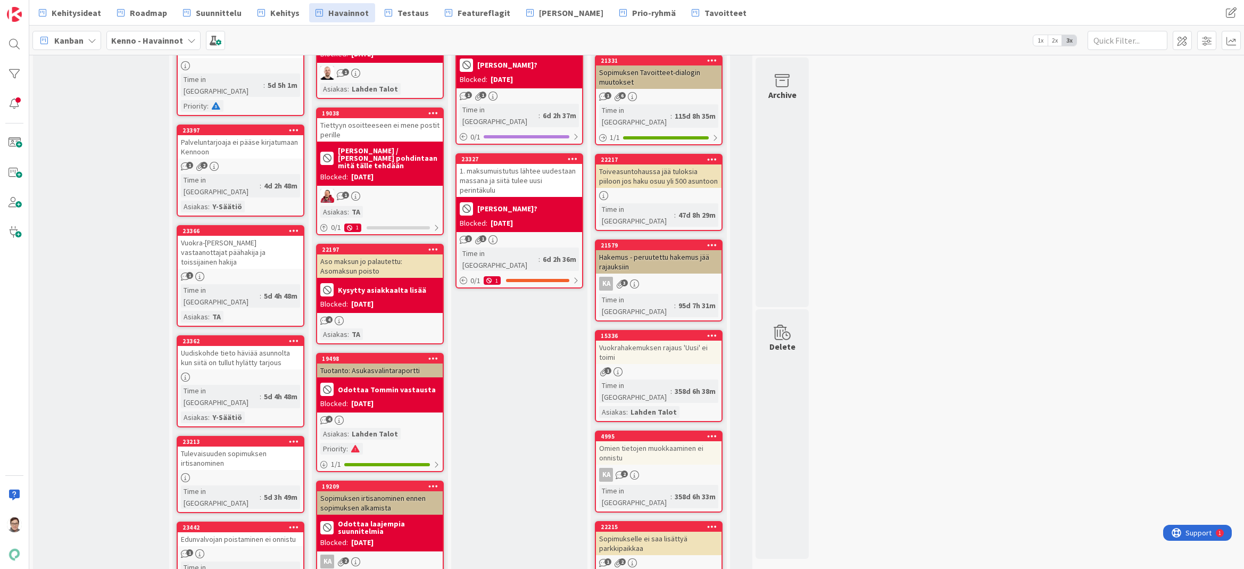
click at [365, 363] on div "Tuotanto: Asukasvalintaraportti" at bounding box center [380, 370] width 126 height 14
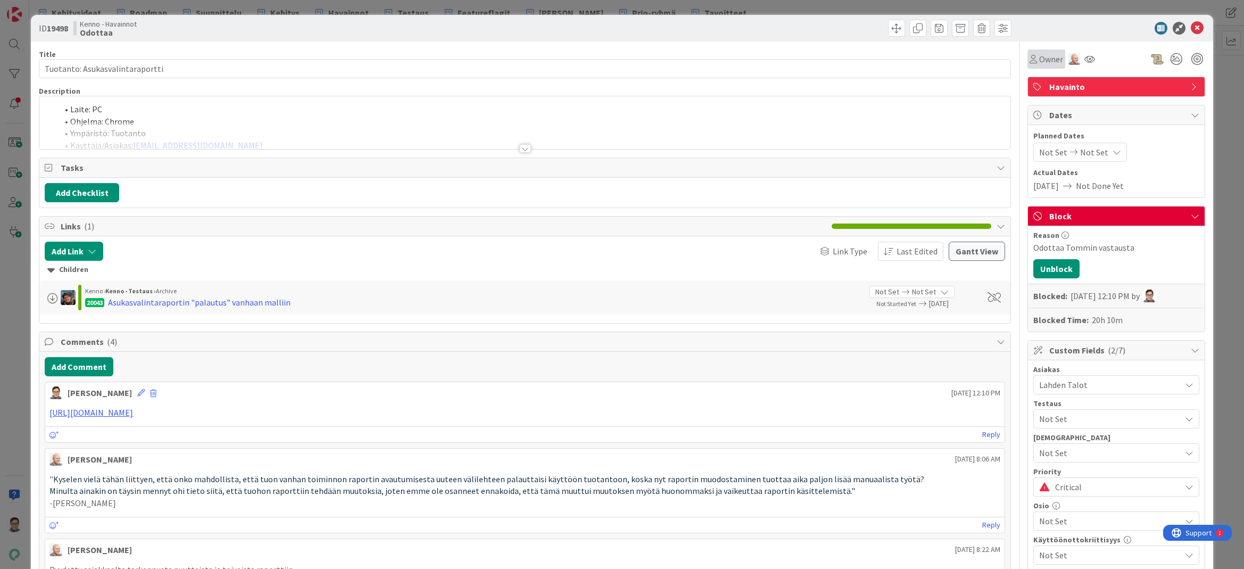
drag, startPoint x: 1022, startPoint y: 59, endPoint x: 1027, endPoint y: 63, distance: 6.5
click at [1029, 58] on icon at bounding box center [1032, 59] width 7 height 9
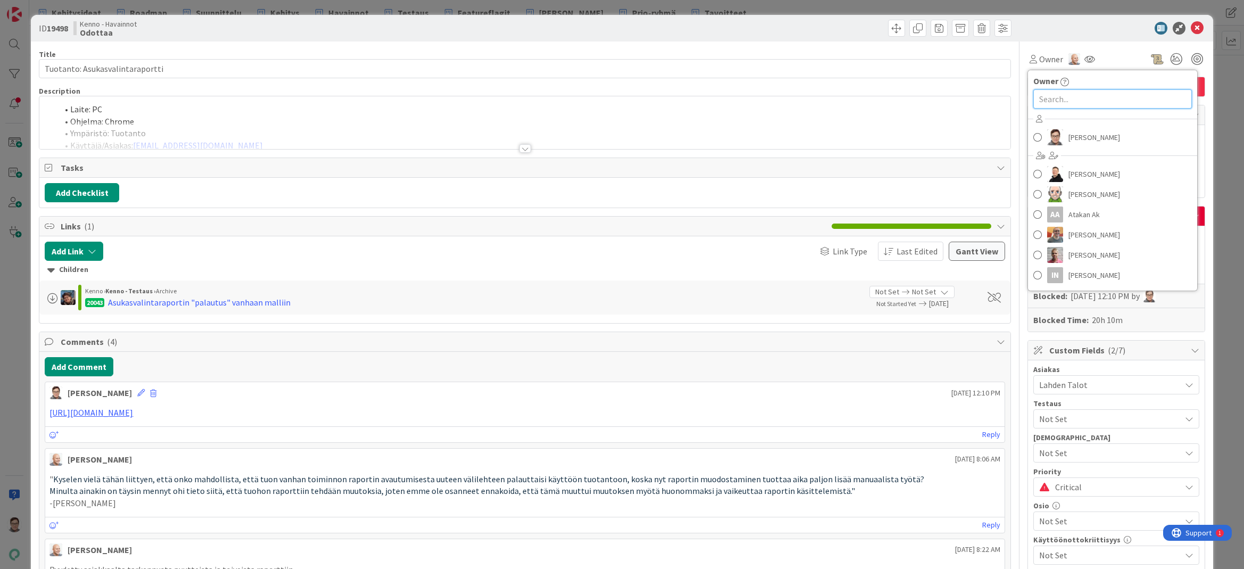
click at [1054, 97] on input "text" at bounding box center [1112, 98] width 159 height 19
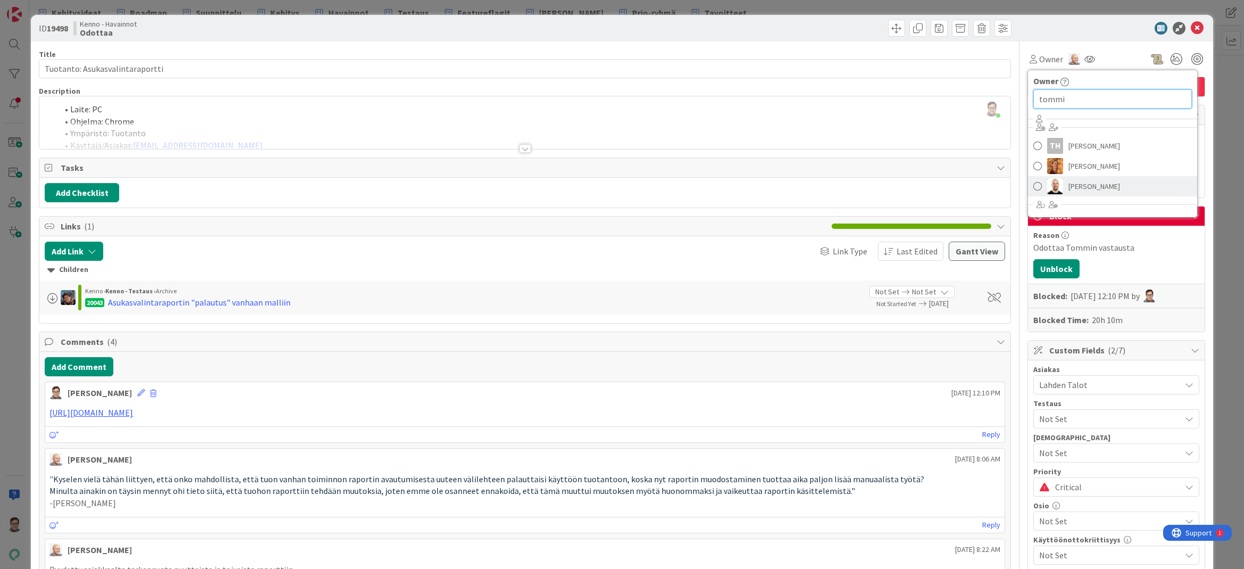
type input "tommi"
click at [1095, 180] on span "Tommi Moilanen" at bounding box center [1094, 186] width 52 height 16
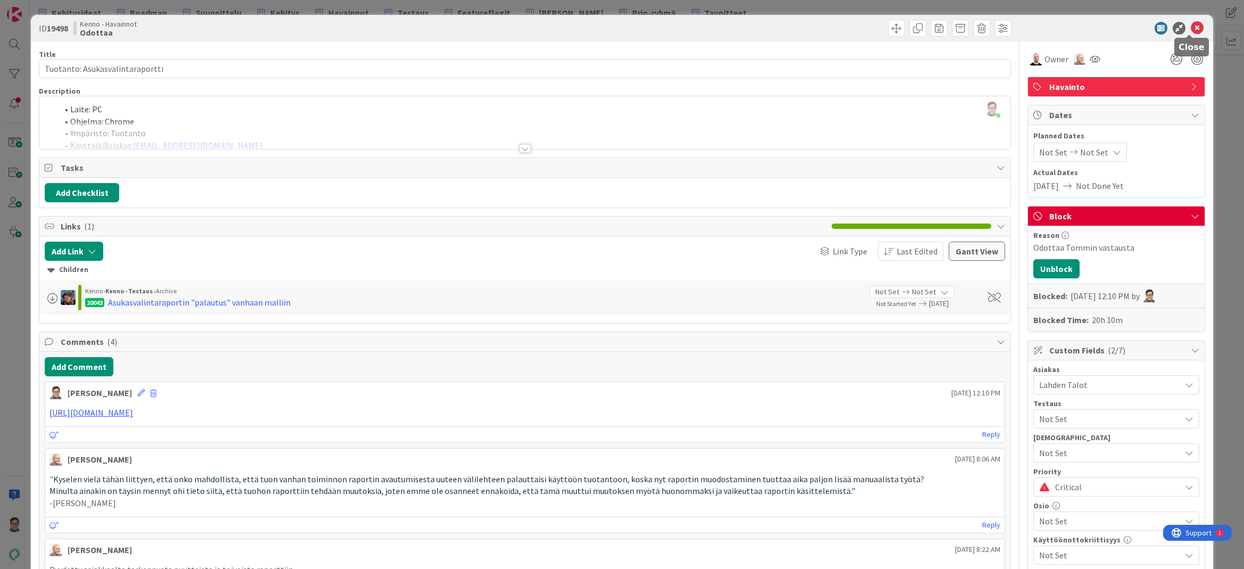
click at [1194, 27] on icon at bounding box center [1196, 28] width 13 height 13
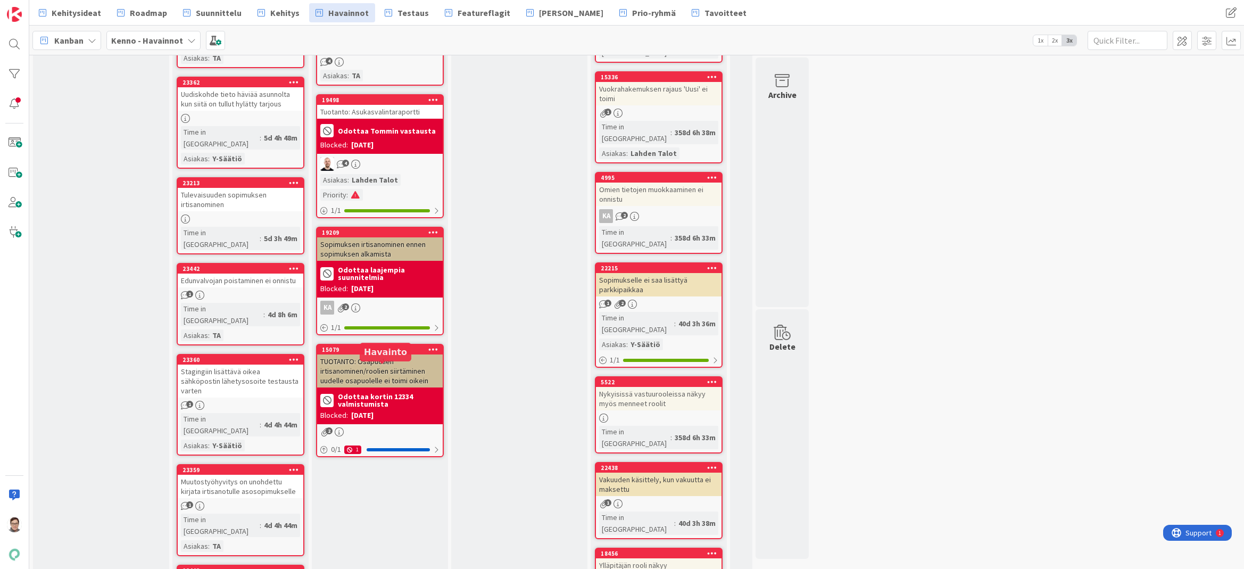
scroll to position [1755, 0]
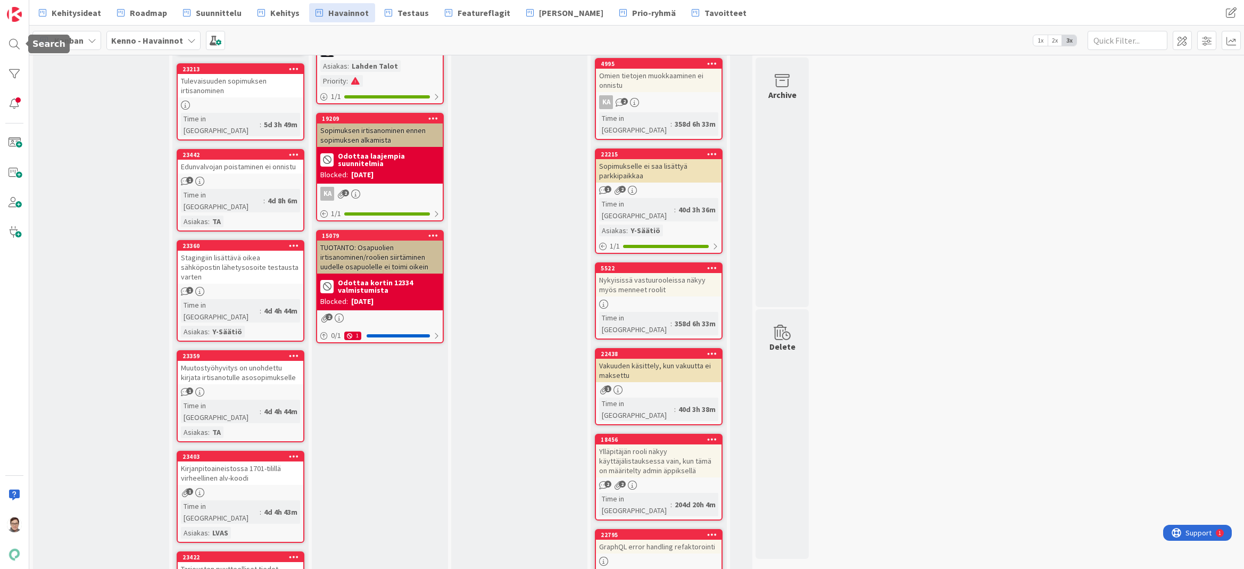
drag, startPoint x: 10, startPoint y: 48, endPoint x: 30, endPoint y: 48, distance: 20.2
click at [10, 48] on div at bounding box center [14, 44] width 21 height 21
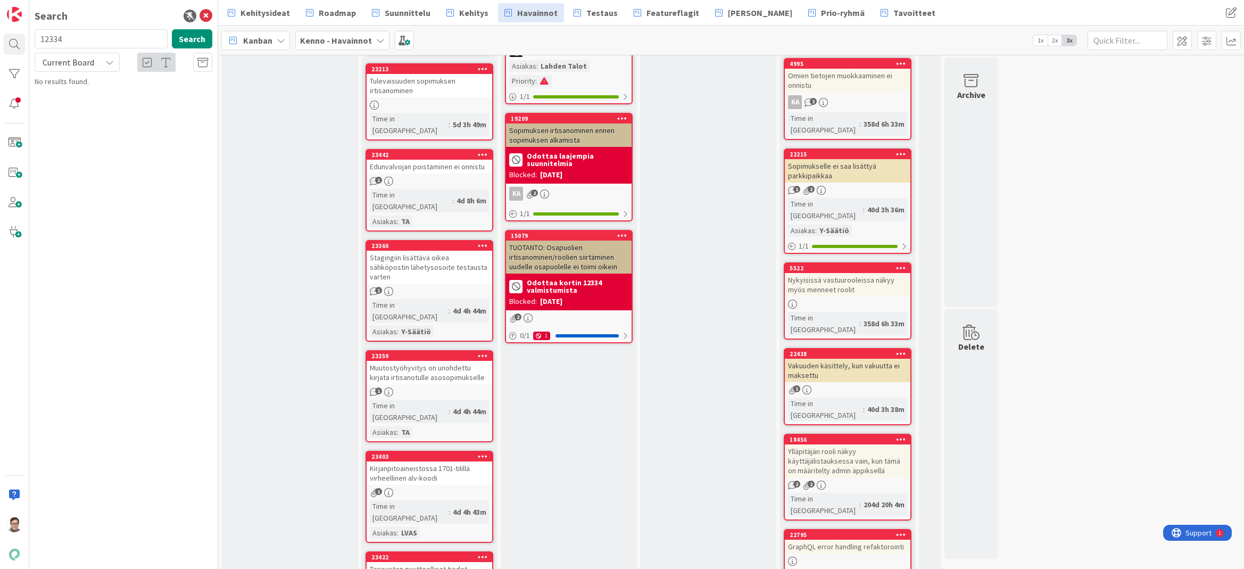
type input "12334"
drag, startPoint x: 76, startPoint y: 59, endPoint x: 81, endPoint y: 70, distance: 12.2
click at [76, 59] on span "Current Board" at bounding box center [69, 62] width 52 height 11
click at [94, 110] on span "All Boards" at bounding box center [95, 106] width 111 height 16
click at [203, 14] on icon at bounding box center [205, 16] width 13 height 13
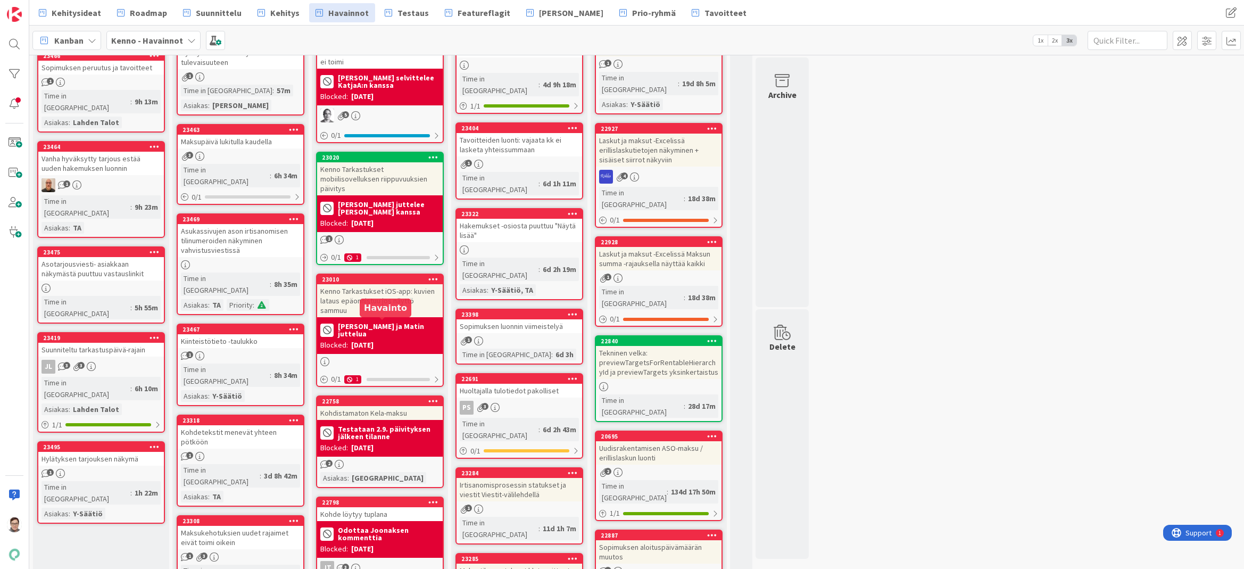
scroll to position [0, 0]
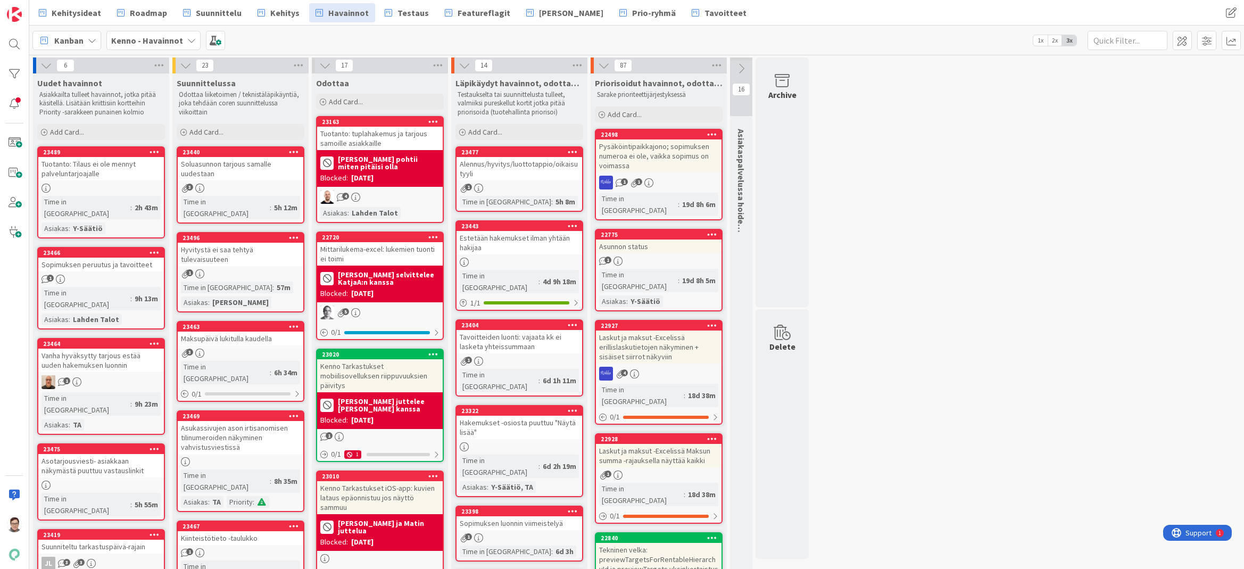
click at [514, 169] on div "Alennus/hyvitys/luottotappio/oikaisu tyyli" at bounding box center [519, 168] width 126 height 23
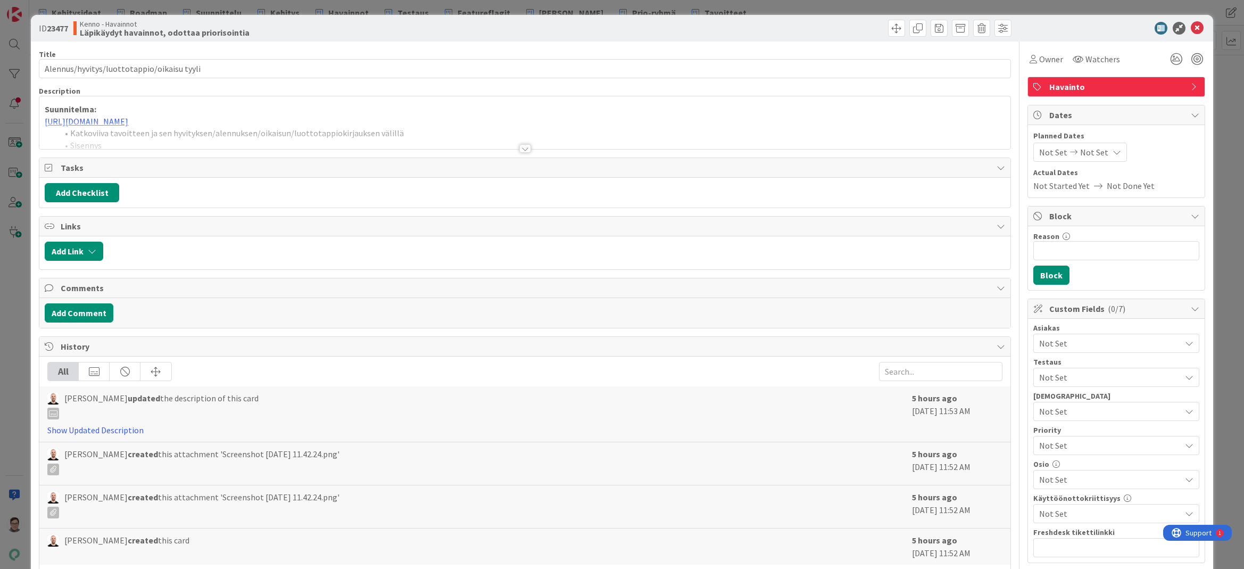
click at [519, 152] on div at bounding box center [525, 148] width 12 height 9
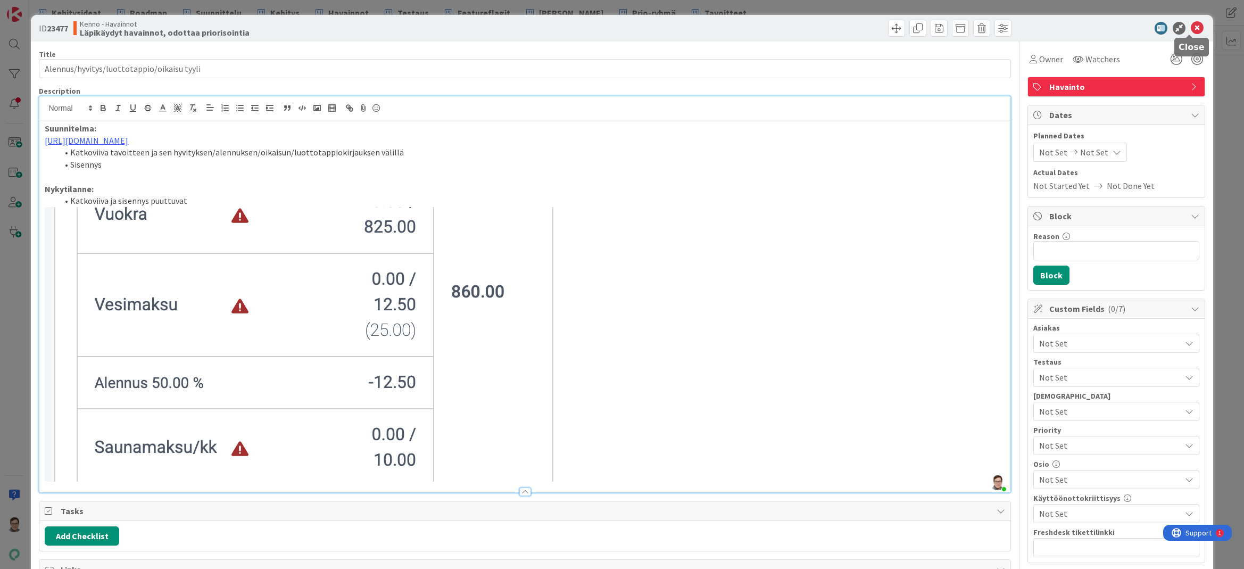
drag, startPoint x: 1191, startPoint y: 31, endPoint x: 1184, endPoint y: 32, distance: 7.1
click at [1191, 31] on icon at bounding box center [1196, 28] width 13 height 13
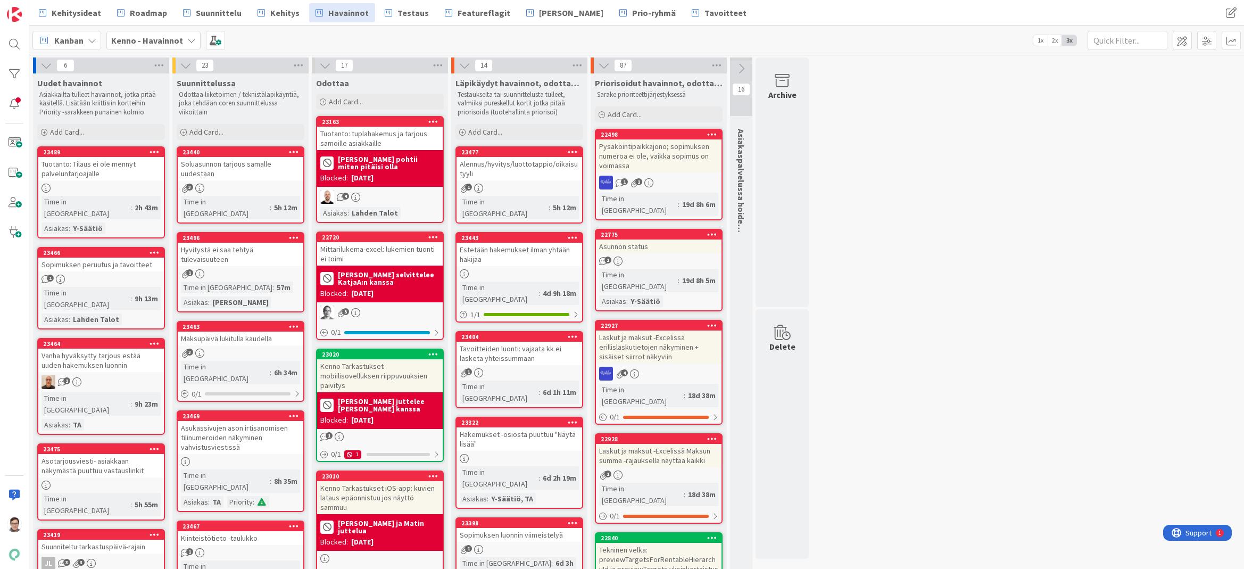
click at [569, 146] on link "23477 Alennus/hyvitys/luottotappio/oikaisu tyyli 1 Time in Column : 5h 12m" at bounding box center [519, 184] width 128 height 77
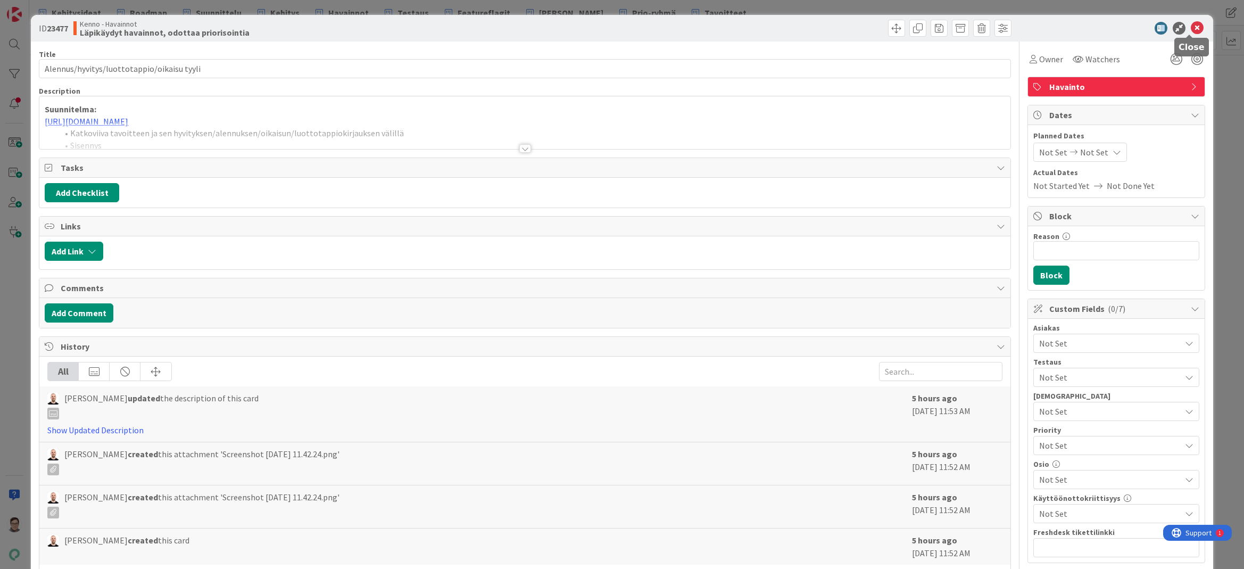
click at [1190, 30] on icon at bounding box center [1196, 28] width 13 height 13
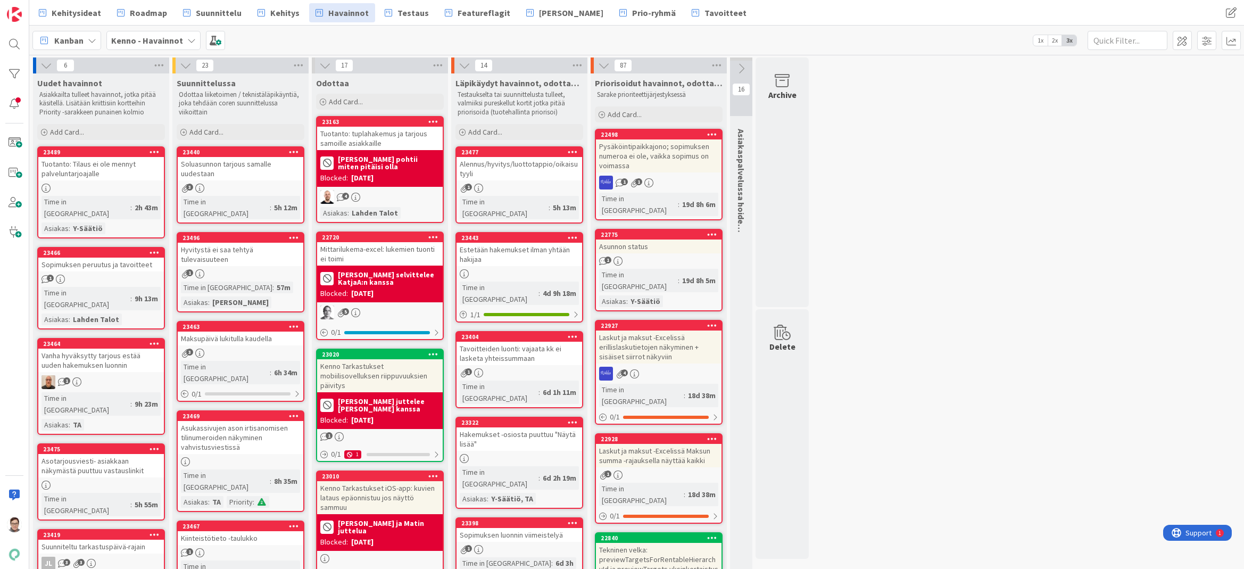
click at [574, 153] on icon at bounding box center [573, 151] width 10 height 7
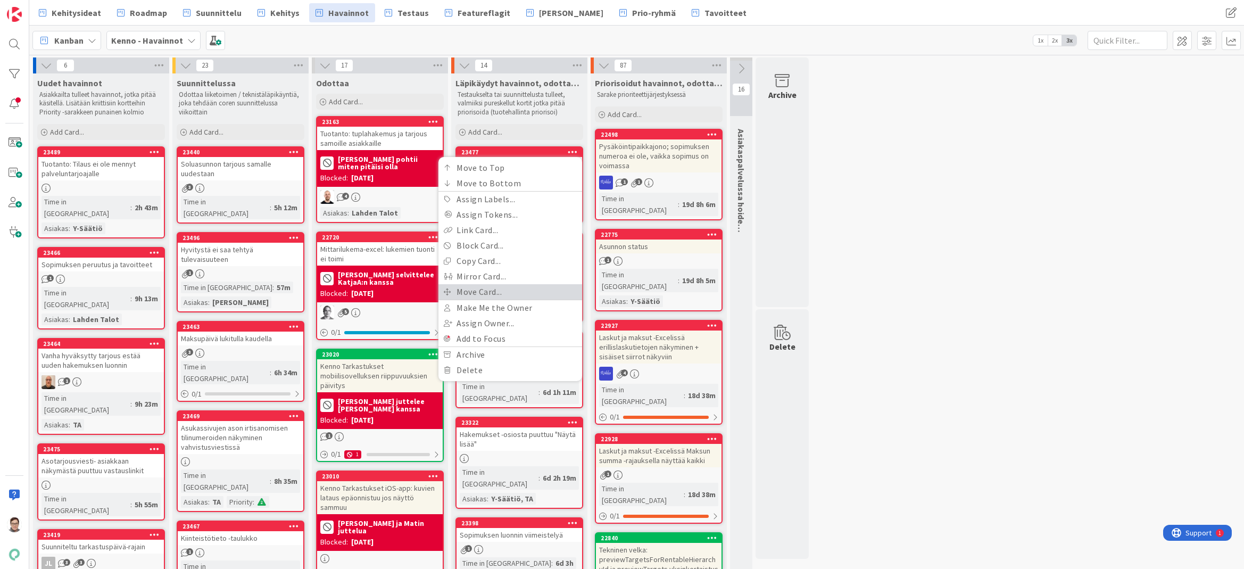
click at [472, 288] on link "Move Card..." at bounding box center [510, 291] width 144 height 15
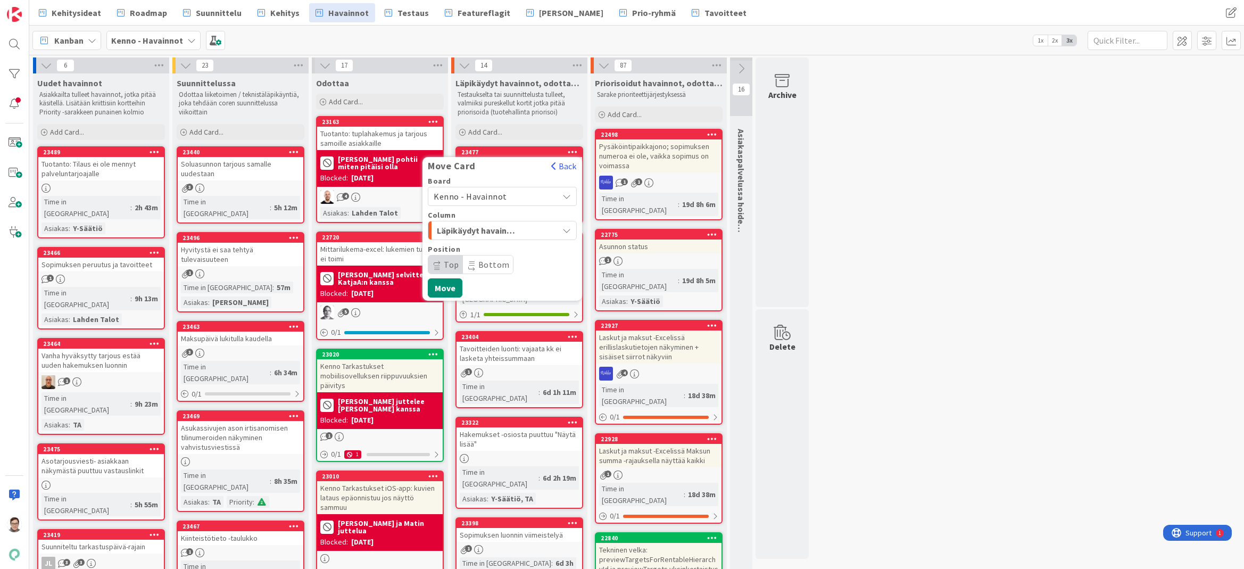
click at [477, 193] on span "Kenno - Havainnot" at bounding box center [469, 196] width 73 height 11
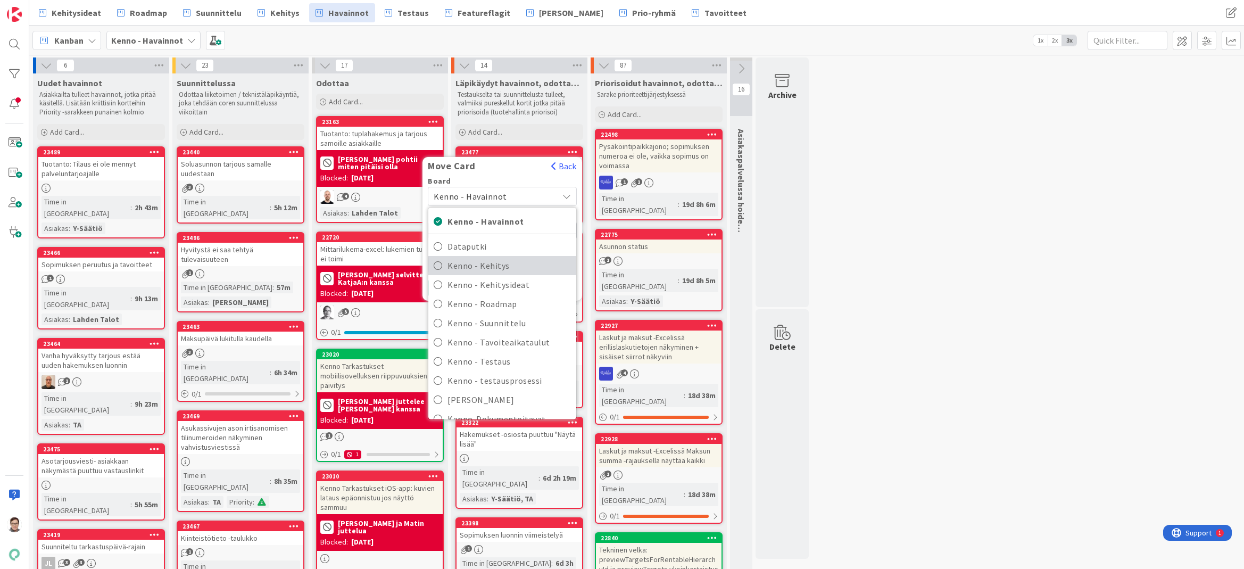
click at [487, 264] on span "Kenno - Kehitys" at bounding box center [508, 265] width 123 height 16
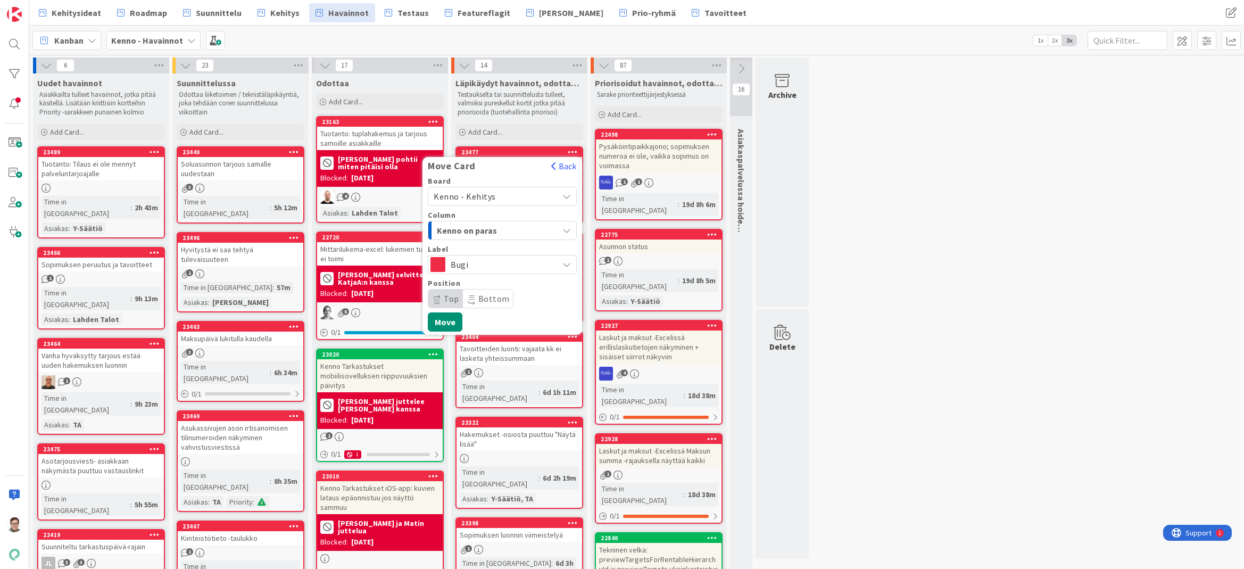
click at [488, 229] on span "Kenno on paras" at bounding box center [477, 230] width 80 height 14
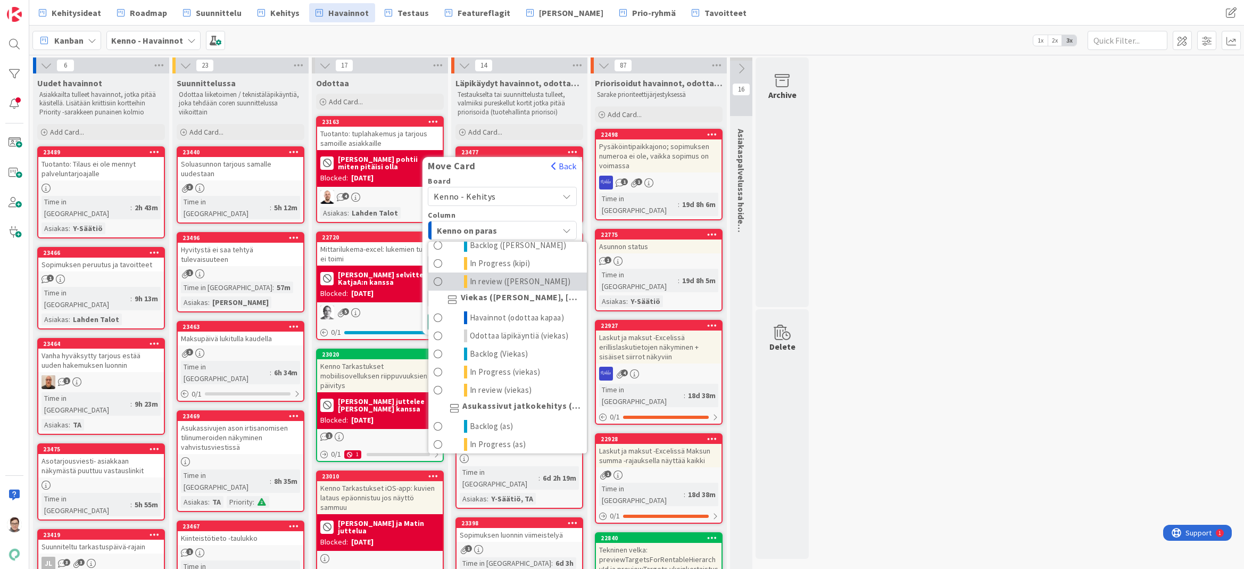
scroll to position [638, 0]
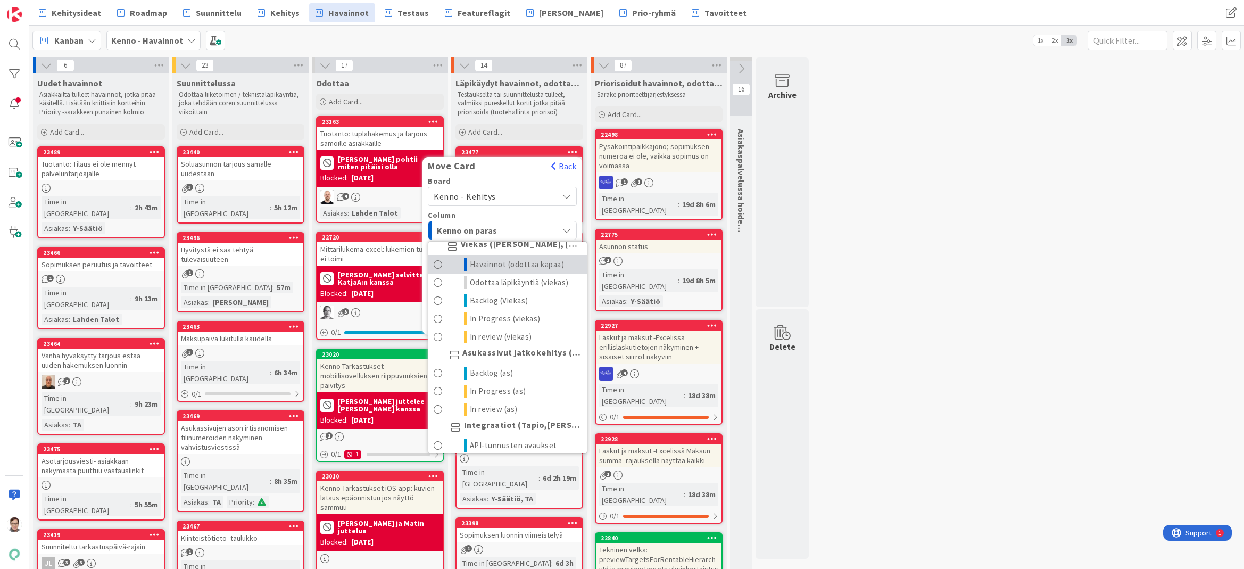
click at [499, 271] on span "Havainnot (odottaa kapaa)" at bounding box center [517, 264] width 95 height 13
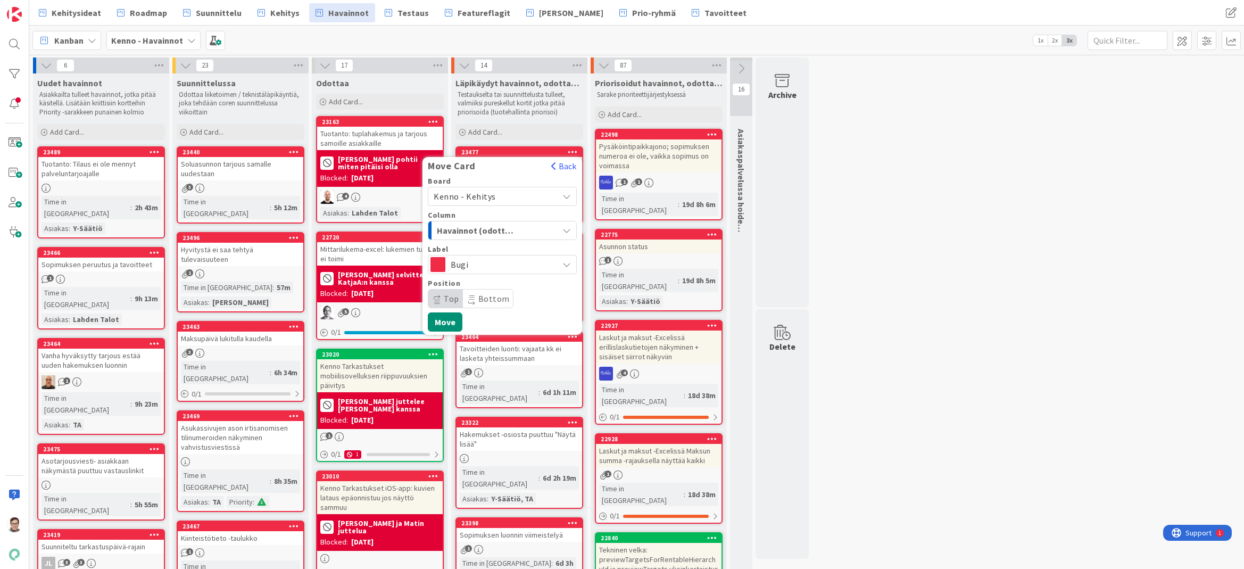
click at [488, 305] on span "Bottom" at bounding box center [488, 298] width 50 height 18
click at [441, 319] on button "Move" at bounding box center [445, 321] width 35 height 19
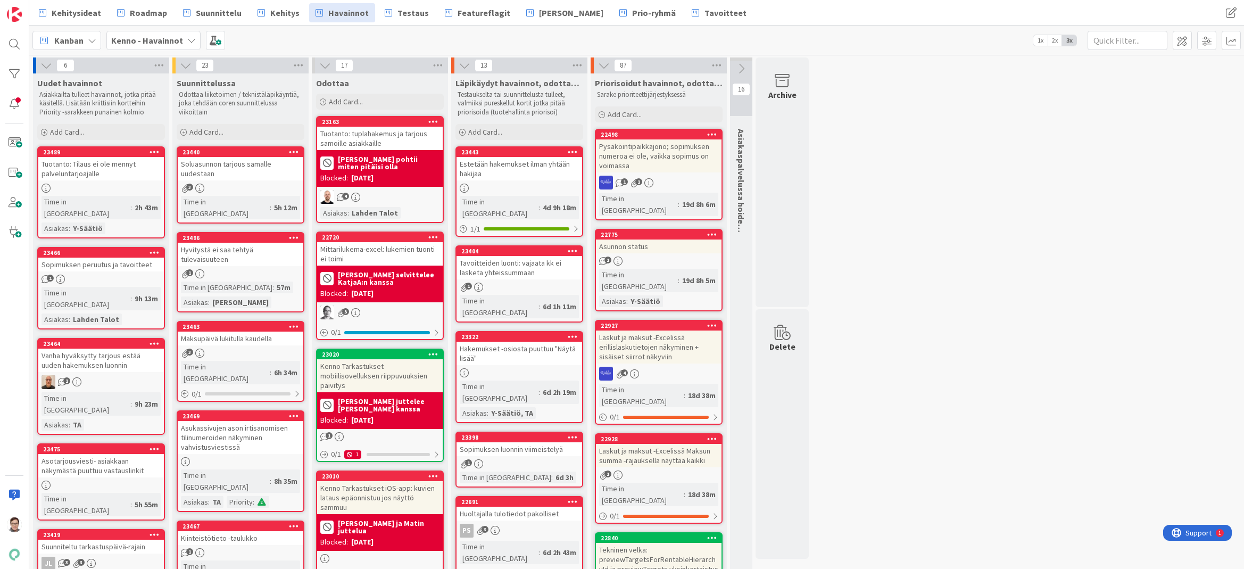
click at [530, 172] on div "Estetään hakemukset ilman yhtään hakijaa" at bounding box center [519, 168] width 126 height 23
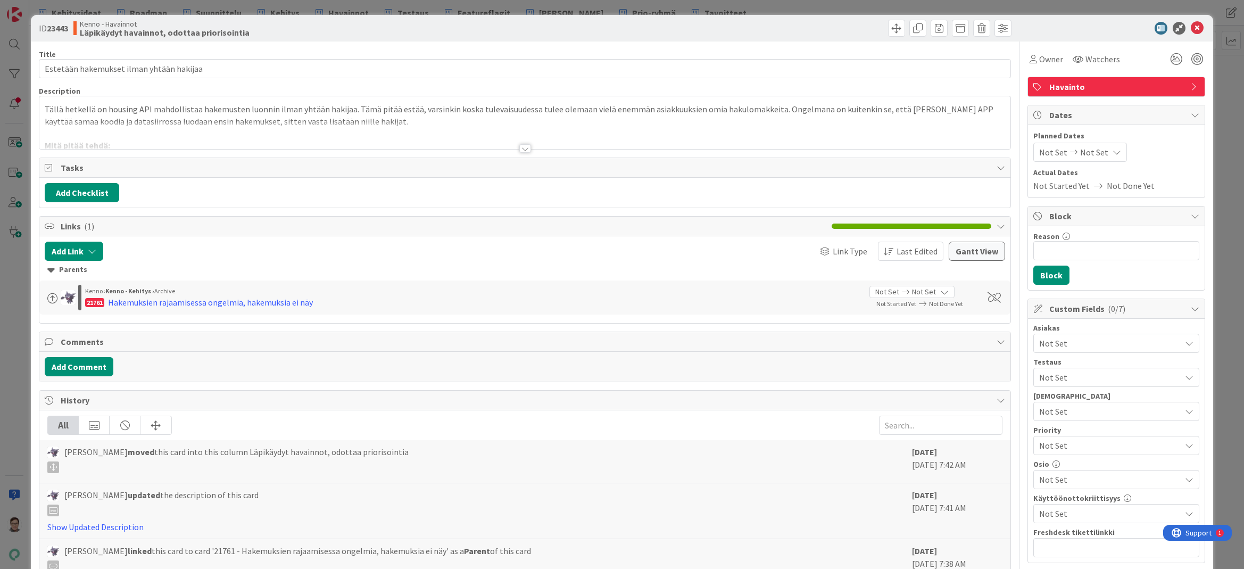
click at [521, 145] on div at bounding box center [525, 148] width 12 height 9
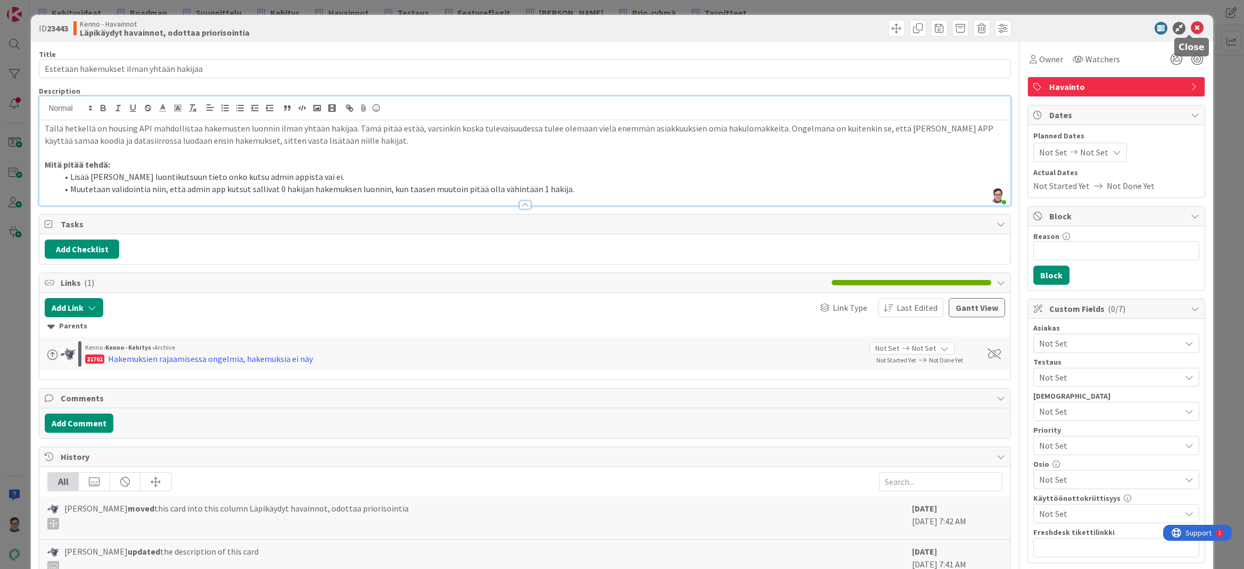
click at [1190, 26] on icon at bounding box center [1196, 28] width 13 height 13
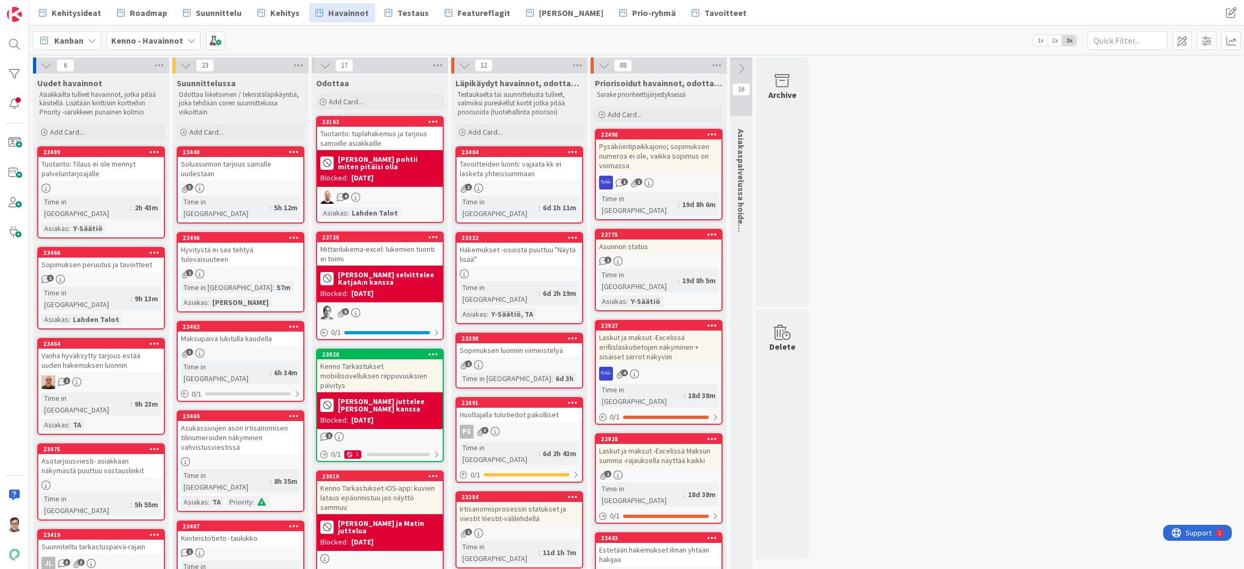
click at [523, 169] on div "Tavoitteiden luonti: vajaata kk ei lasketa yhteissummaan" at bounding box center [519, 168] width 126 height 23
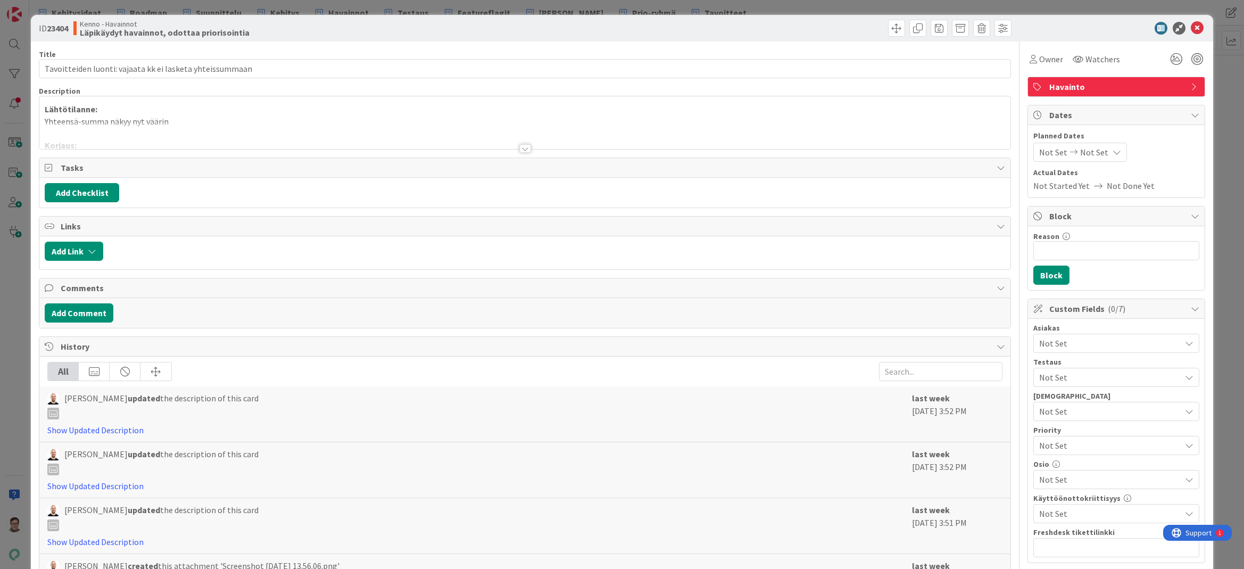
click at [523, 146] on div at bounding box center [525, 148] width 12 height 9
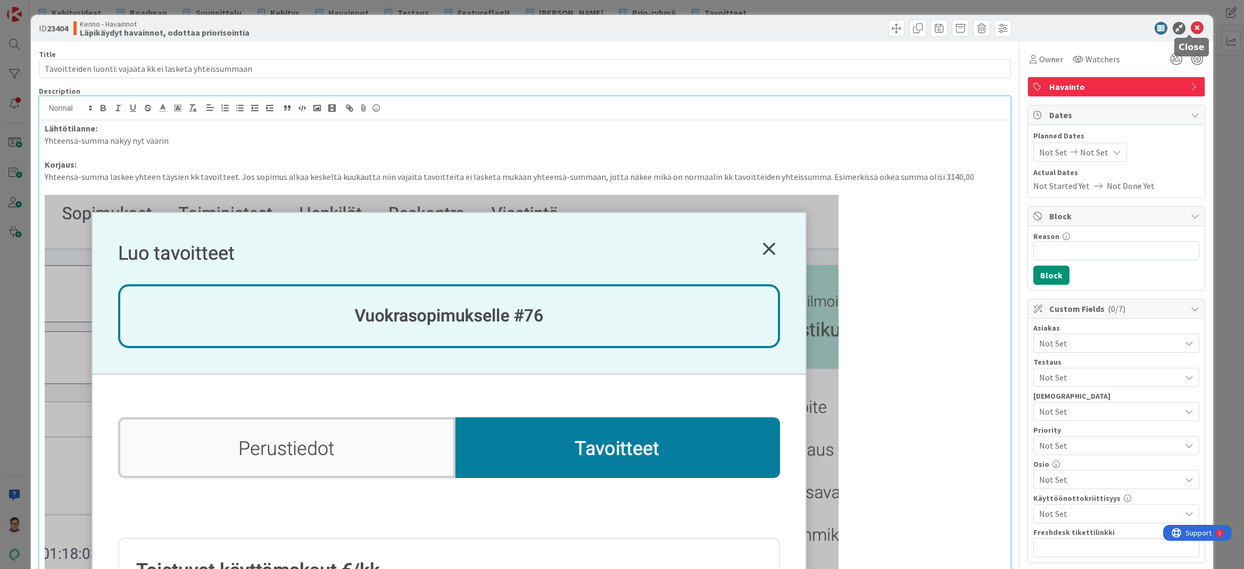
click at [1191, 28] on icon at bounding box center [1196, 28] width 13 height 13
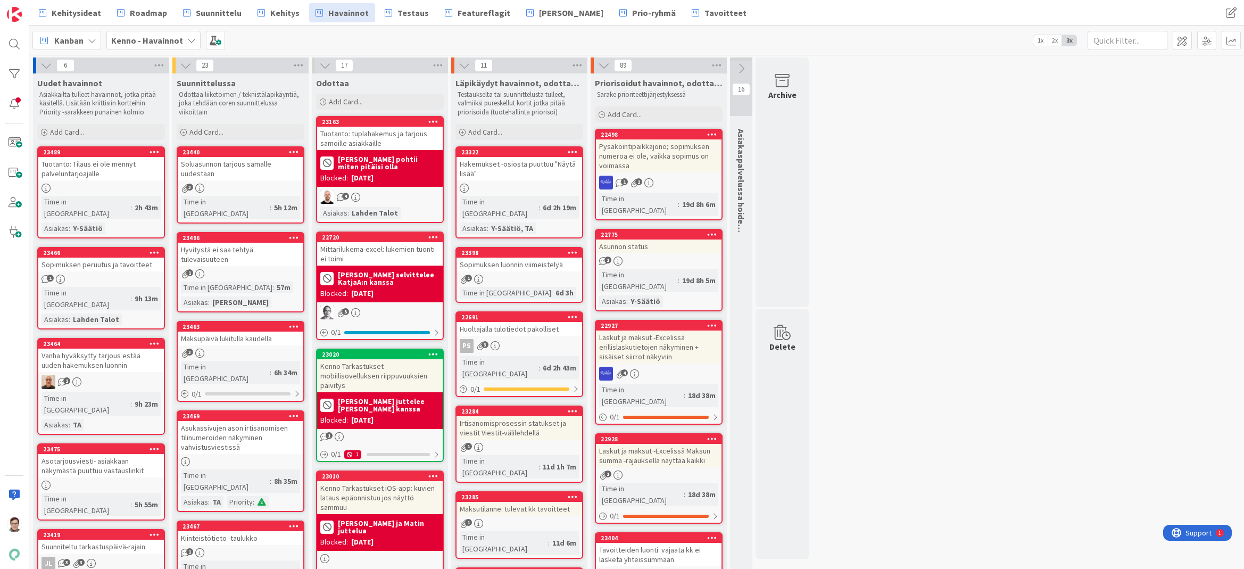
click at [537, 171] on div "Hakemukset -osiosta puuttuu "Näytä lisää"" at bounding box center [519, 168] width 126 height 23
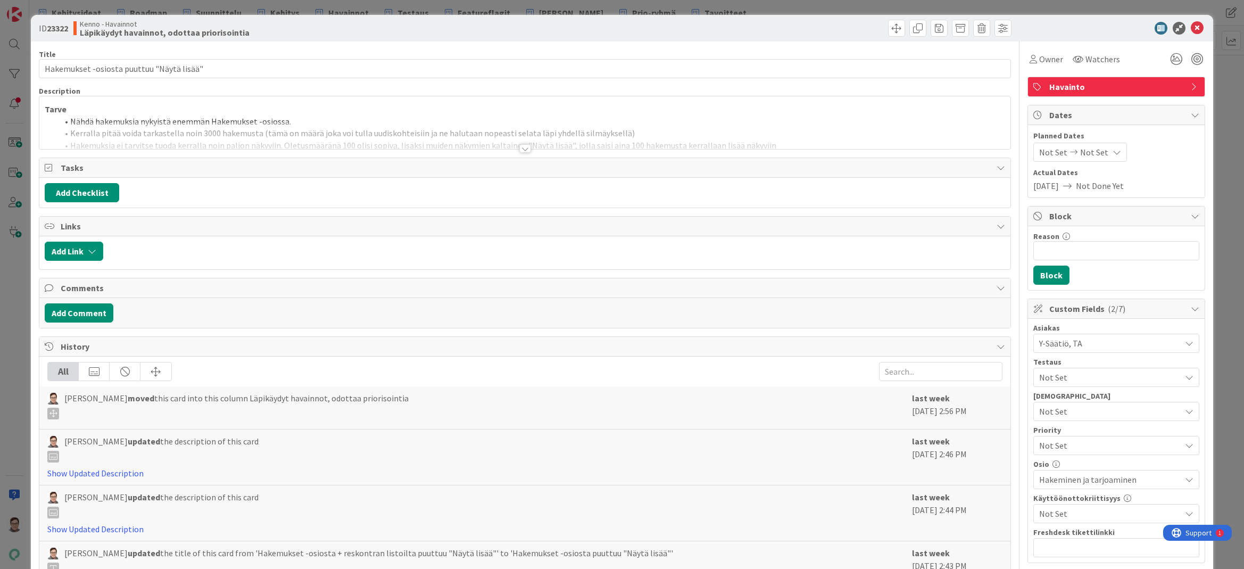
click at [523, 144] on div at bounding box center [525, 148] width 12 height 9
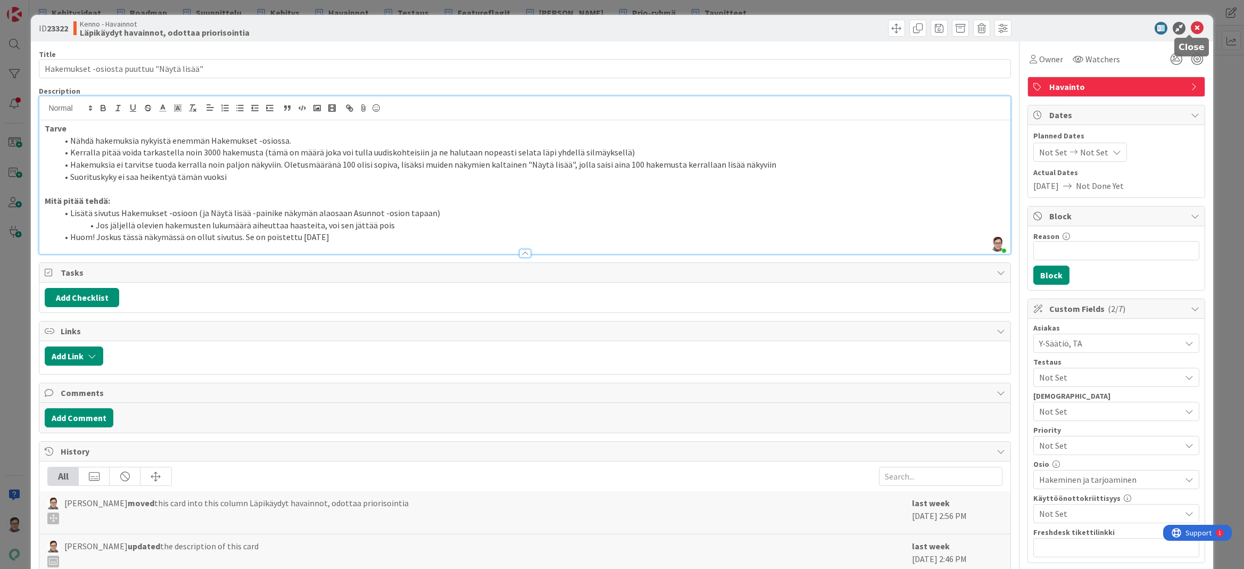
click at [1191, 29] on icon at bounding box center [1196, 28] width 13 height 13
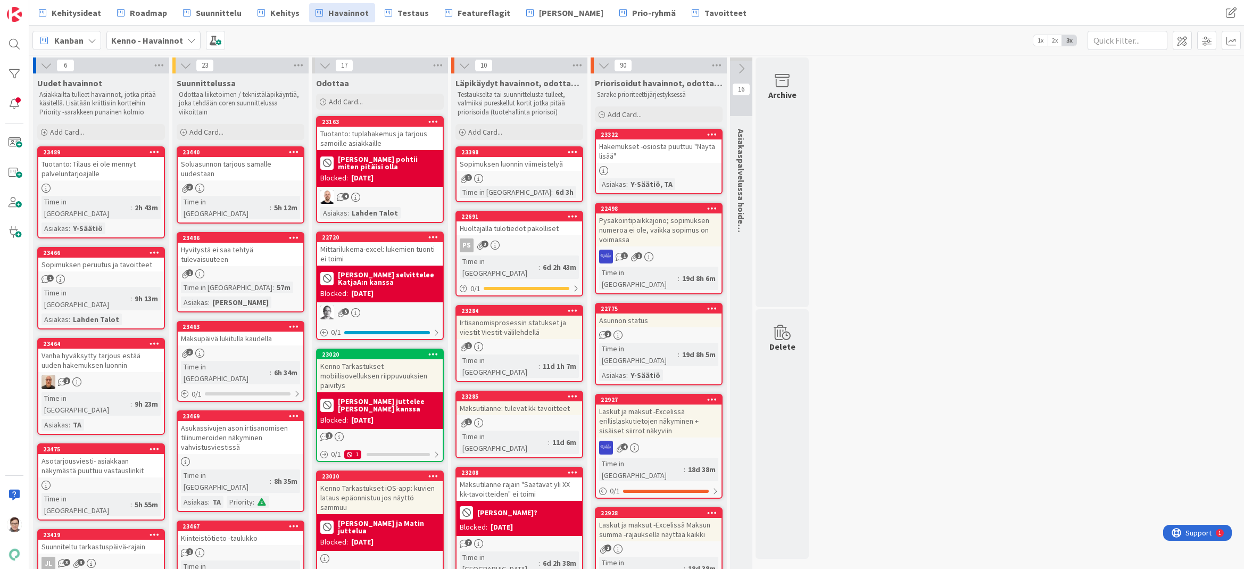
click at [713, 134] on icon at bounding box center [712, 133] width 10 height 7
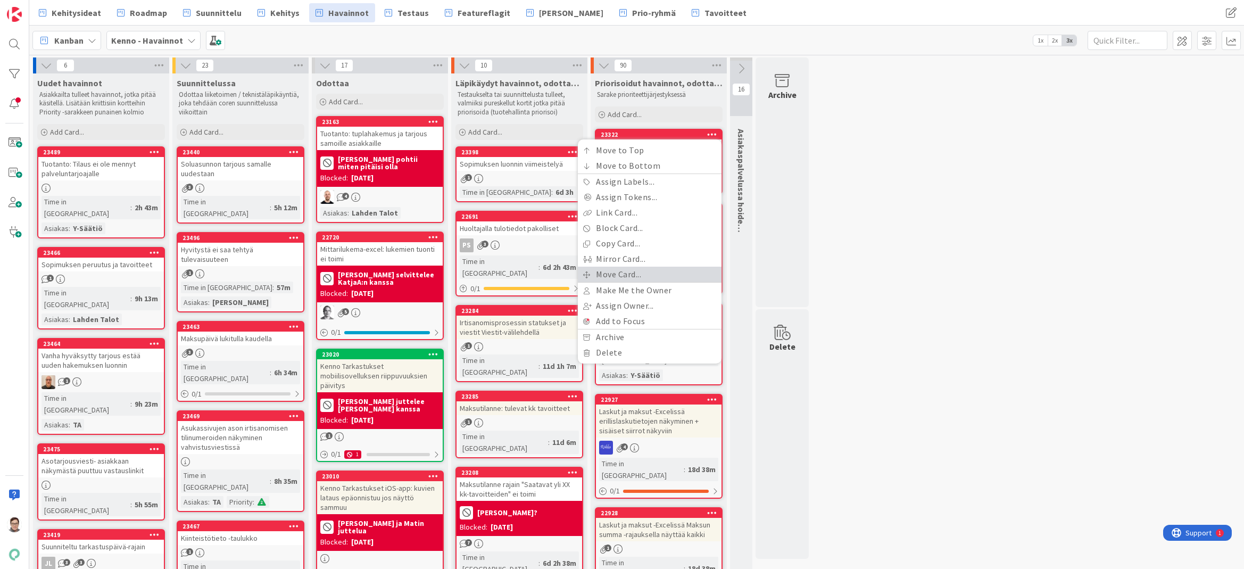
click at [635, 273] on link "Move Card..." at bounding box center [650, 273] width 144 height 15
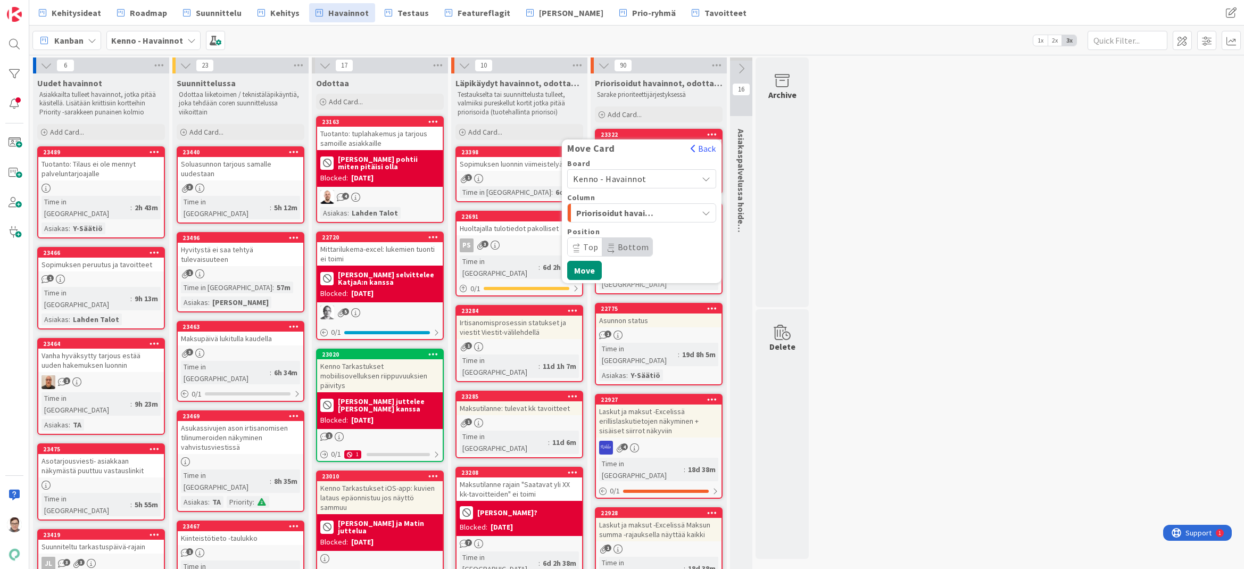
click at [643, 180] on span "Kenno - Havainnot" at bounding box center [632, 178] width 119 height 15
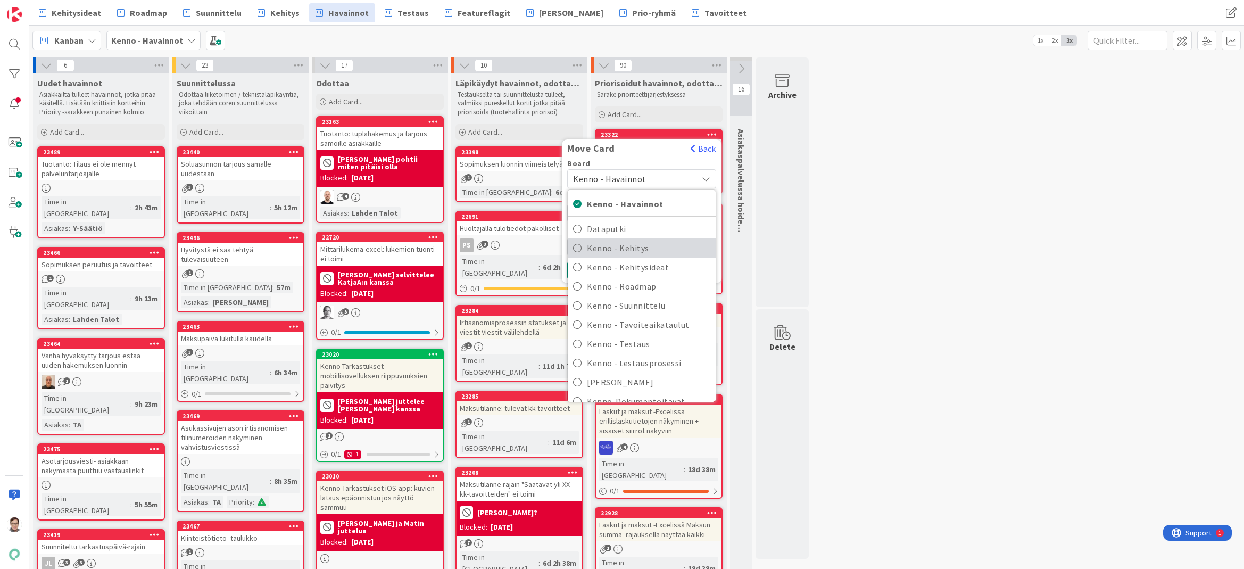
click at [636, 250] on span "Kenno - Kehitys" at bounding box center [648, 248] width 123 height 16
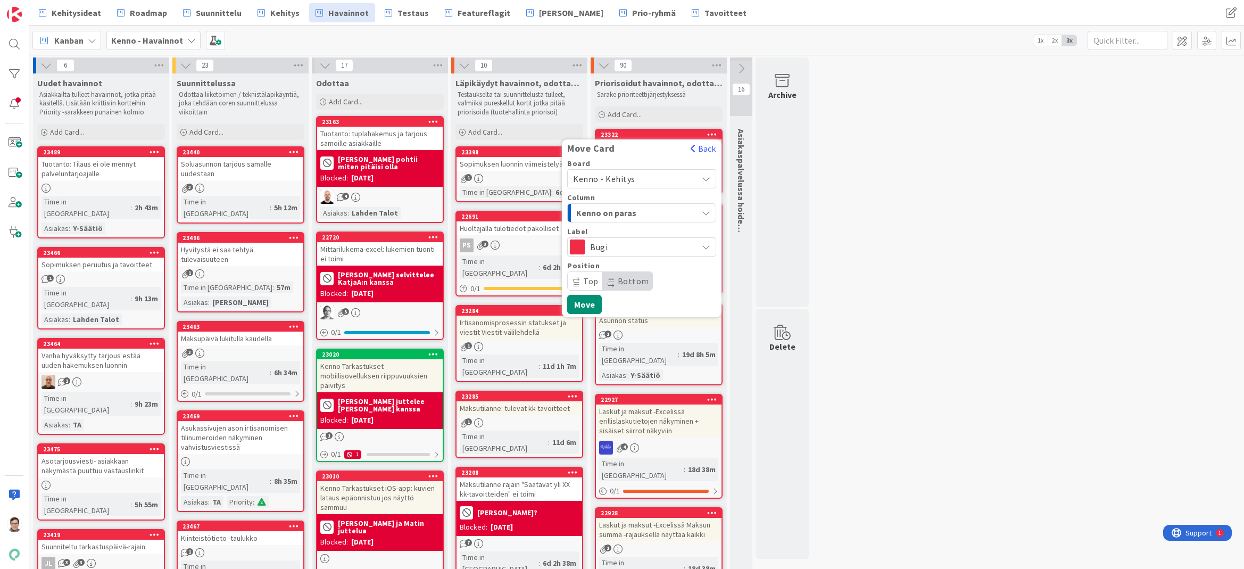
click at [624, 210] on span "Kenno on paras" at bounding box center [616, 213] width 80 height 14
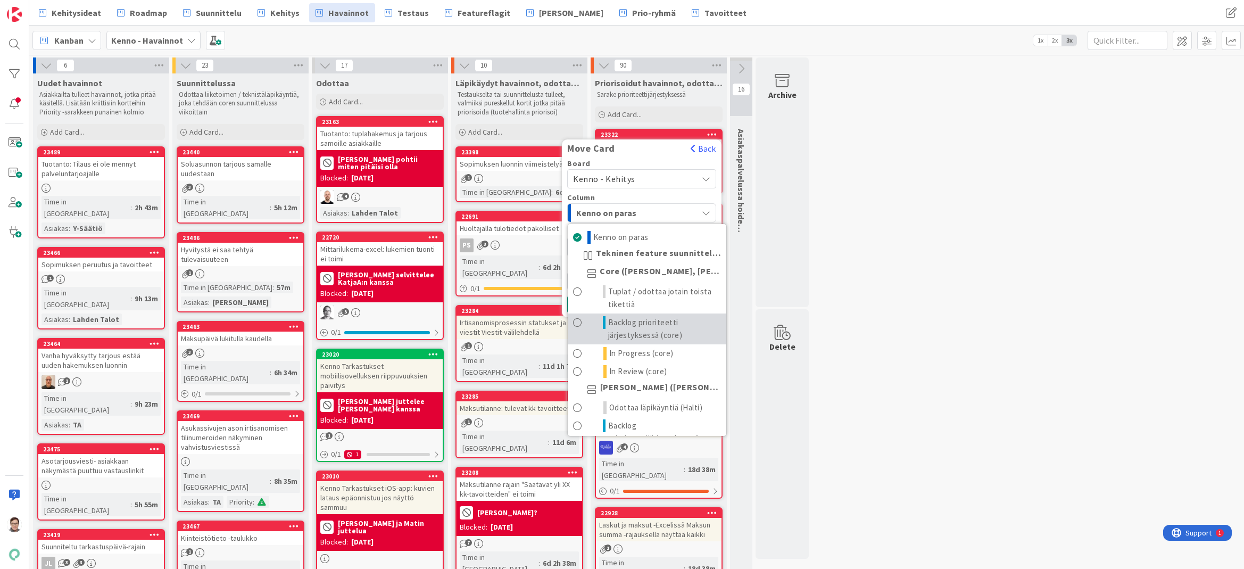
click at [650, 332] on span "Backlog prioriteetti järjestyksessä (core)" at bounding box center [664, 329] width 113 height 26
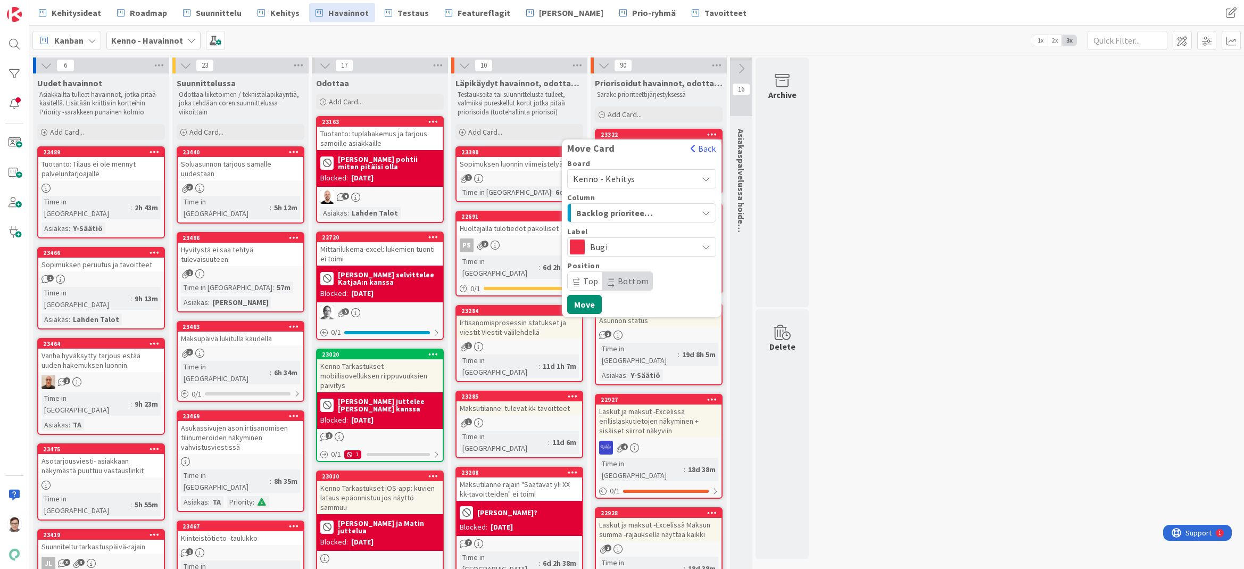
click at [624, 276] on span "Bottom" at bounding box center [633, 281] width 31 height 11
click at [583, 297] on button "Move" at bounding box center [584, 304] width 35 height 19
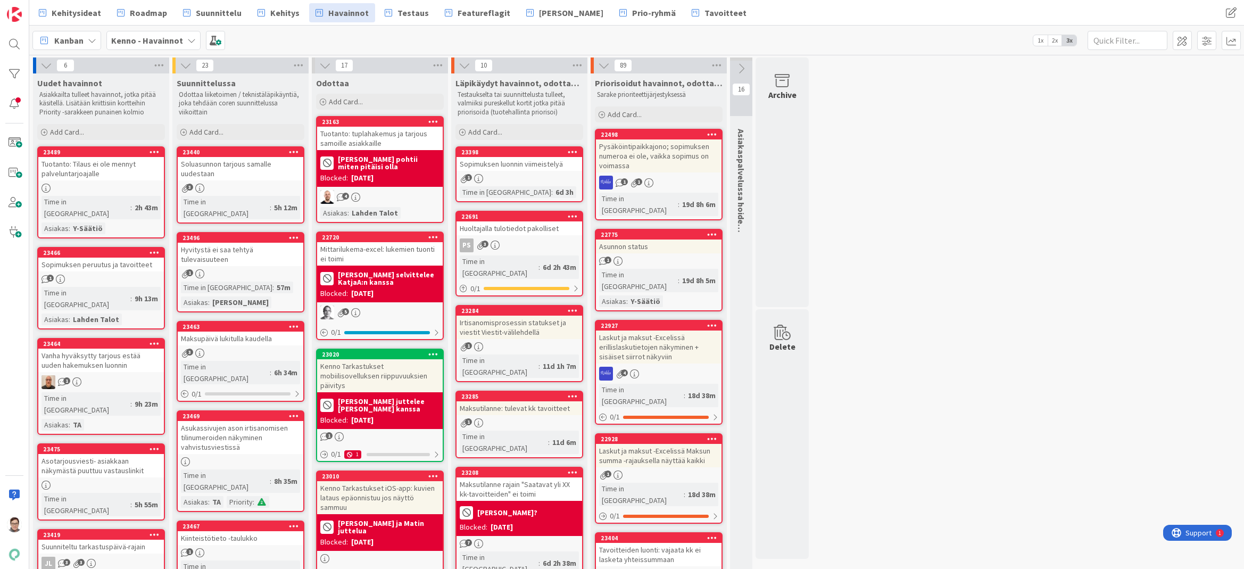
click at [713, 131] on icon at bounding box center [712, 133] width 10 height 7
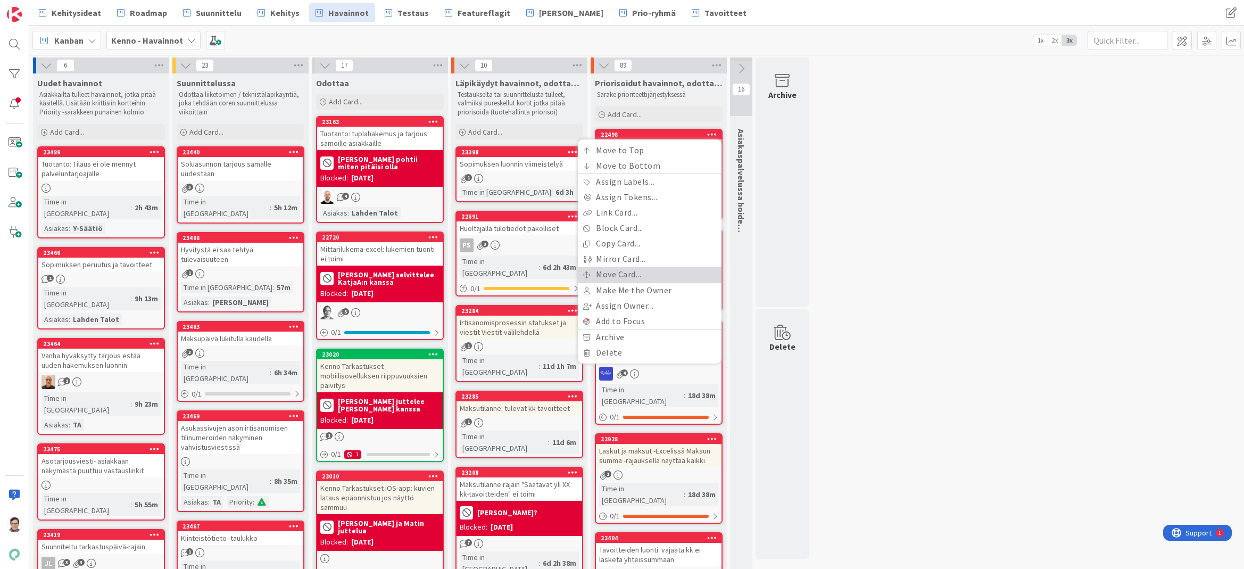
click at [620, 272] on link "Move Card..." at bounding box center [650, 273] width 144 height 15
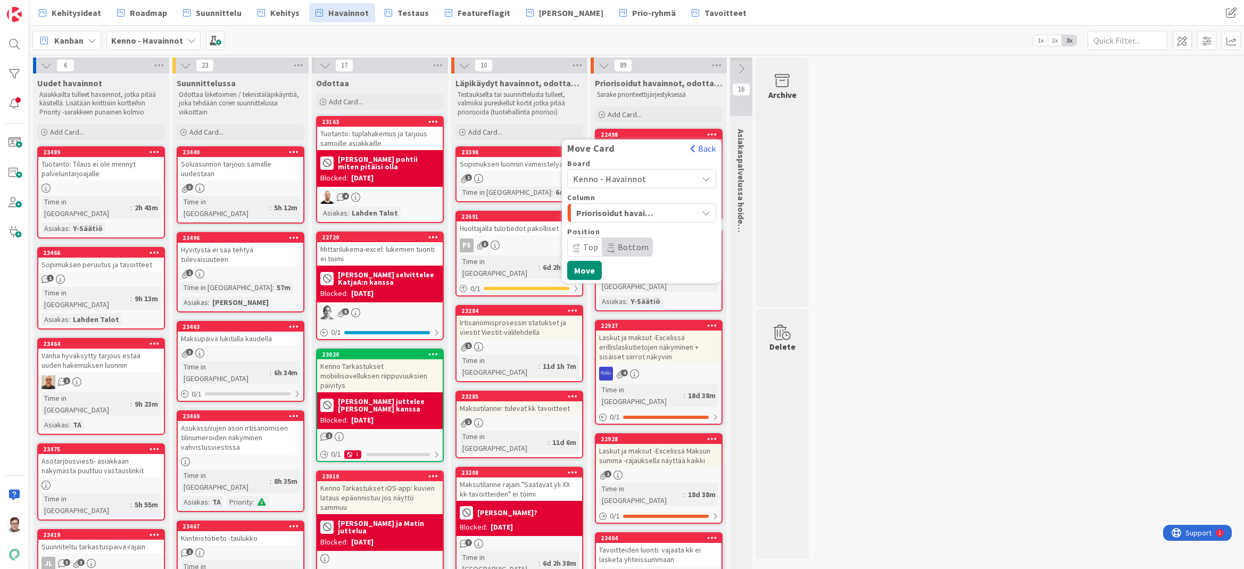
click at [629, 175] on span "Kenno - Havainnot" at bounding box center [609, 178] width 73 height 11
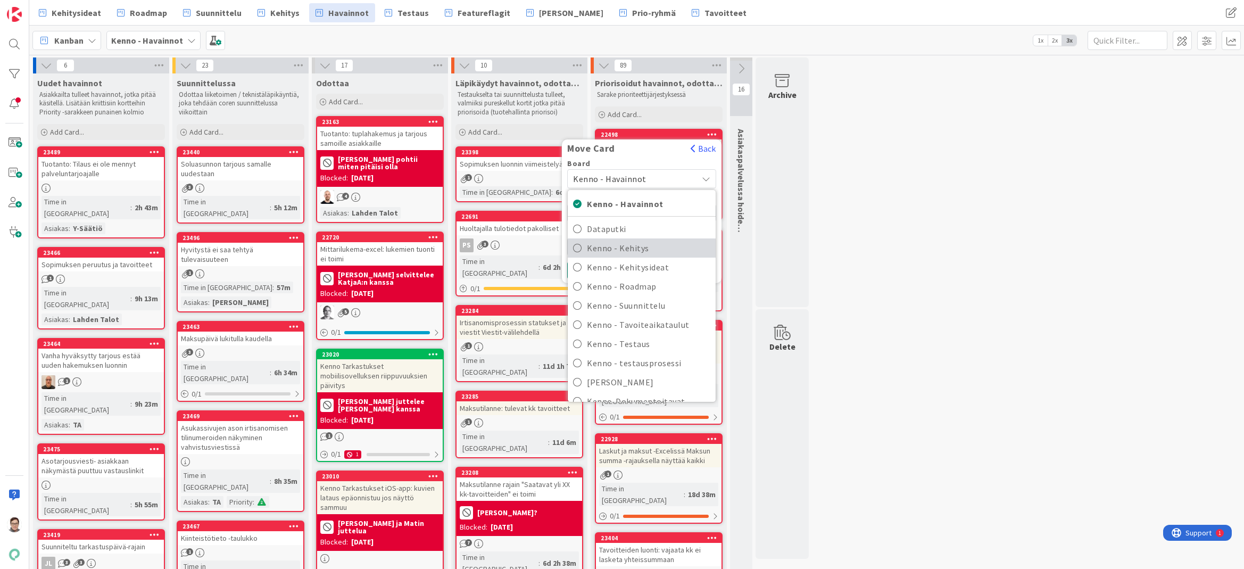
click at [638, 249] on span "Kenno - Kehitys" at bounding box center [648, 248] width 123 height 16
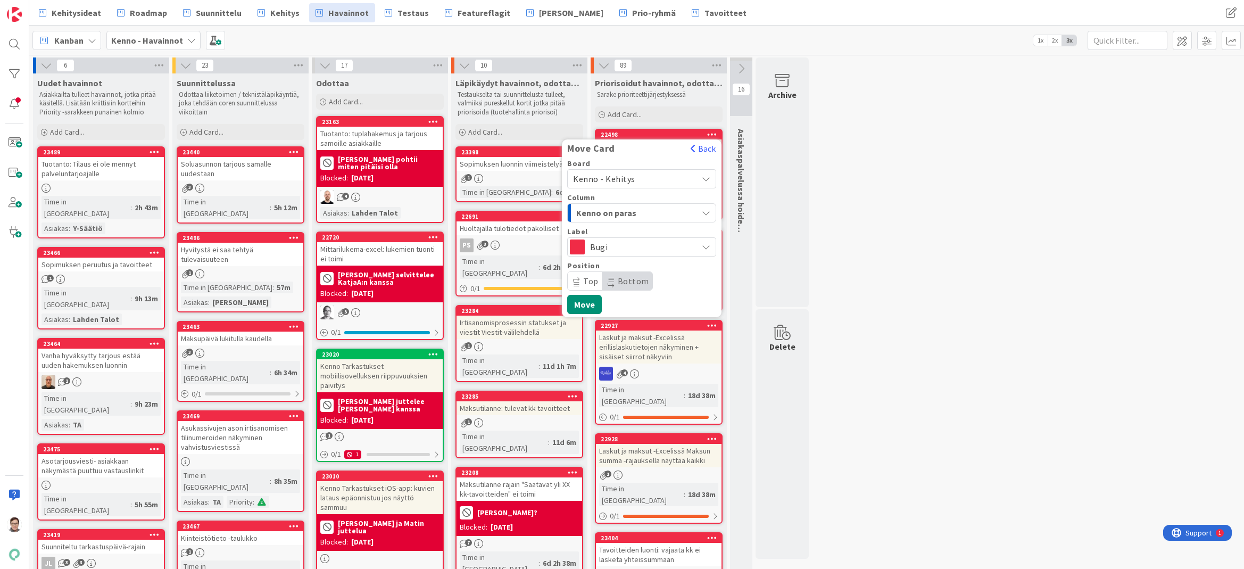
click at [615, 203] on div "Column Kenno on paras" at bounding box center [641, 208] width 149 height 29
click at [611, 209] on span "Kenno on paras" at bounding box center [616, 213] width 80 height 14
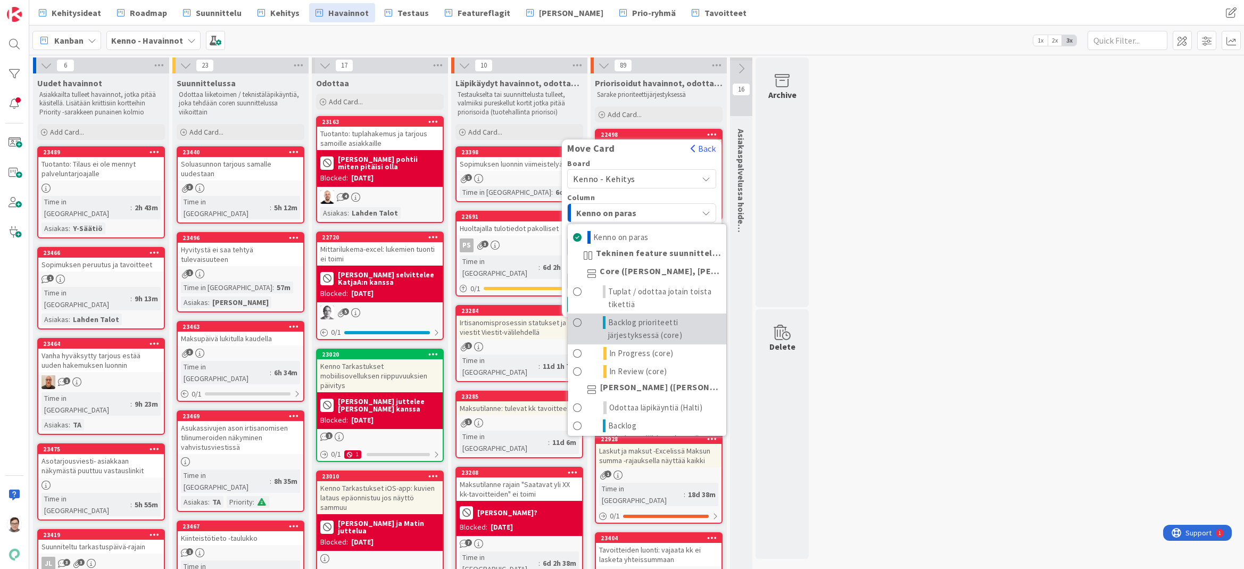
click at [638, 321] on span "Backlog prioriteetti järjestyksessä (core)" at bounding box center [664, 329] width 113 height 26
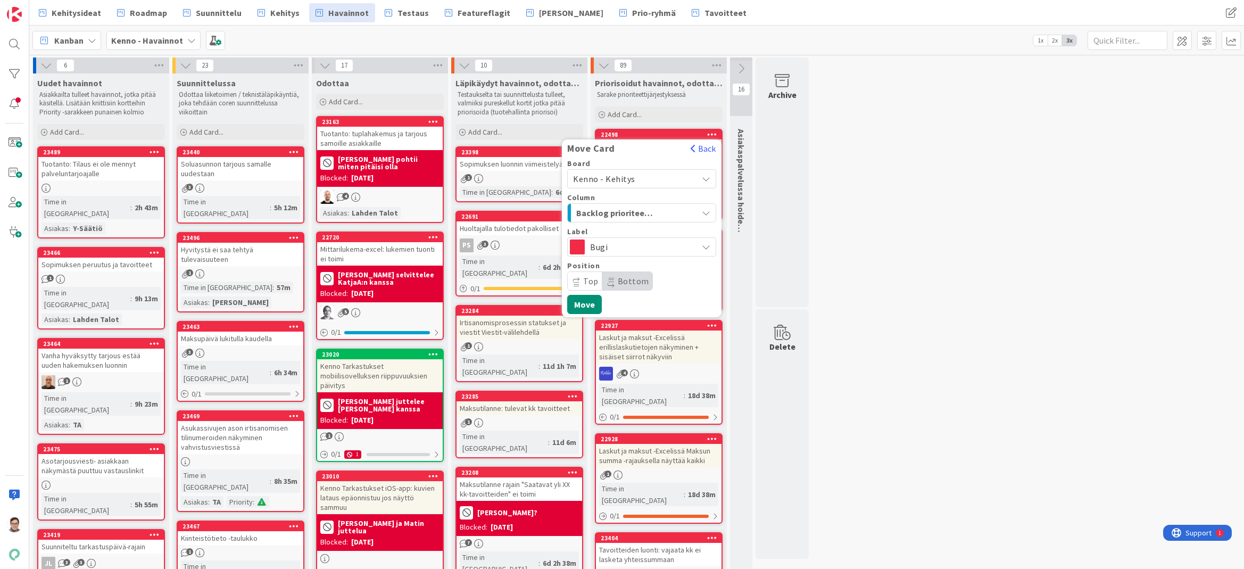
click at [628, 273] on span "Bottom" at bounding box center [627, 281] width 50 height 18
click at [584, 306] on button "Move" at bounding box center [584, 304] width 35 height 19
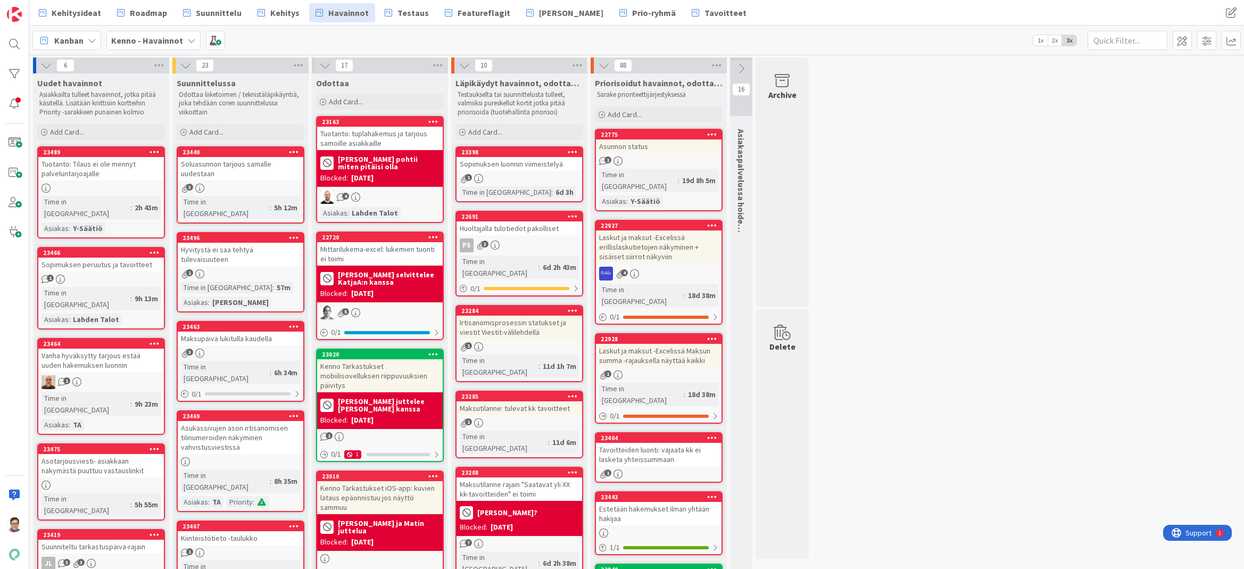
click at [530, 169] on div "Sopimuksen luonnin viimeistelyä" at bounding box center [519, 164] width 126 height 14
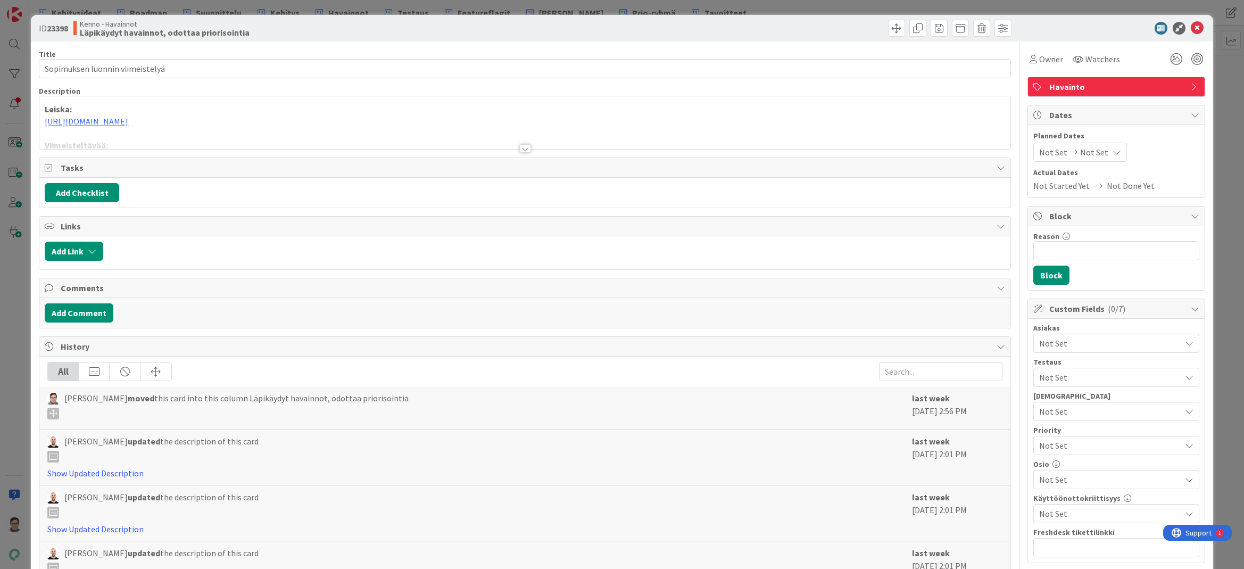
click at [516, 143] on div at bounding box center [524, 135] width 970 height 27
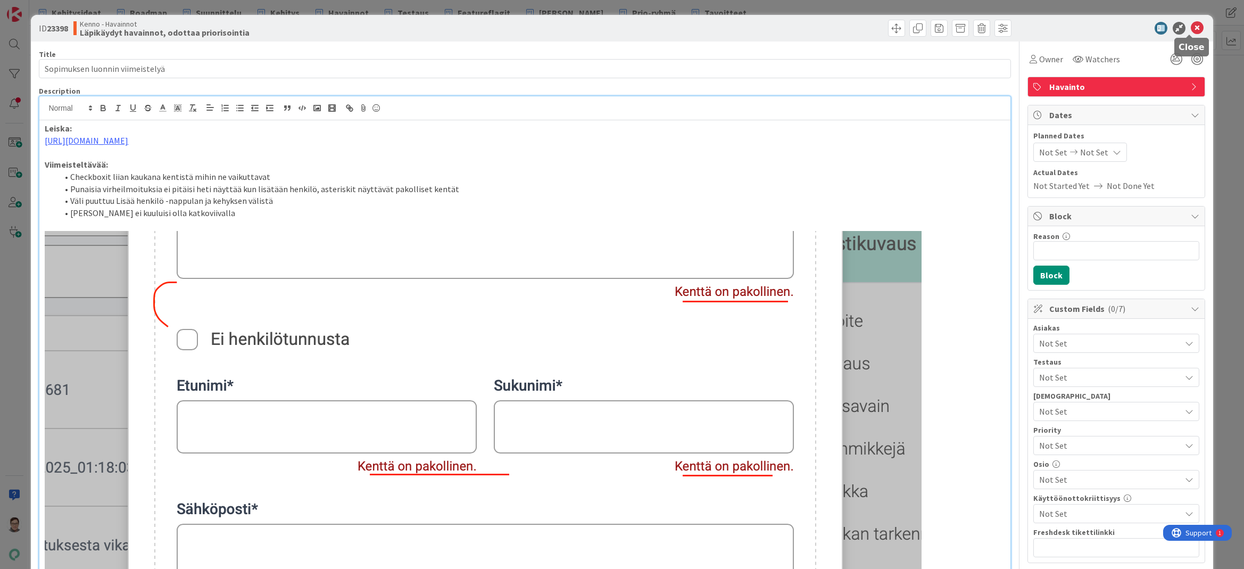
click at [1192, 29] on icon at bounding box center [1196, 28] width 13 height 13
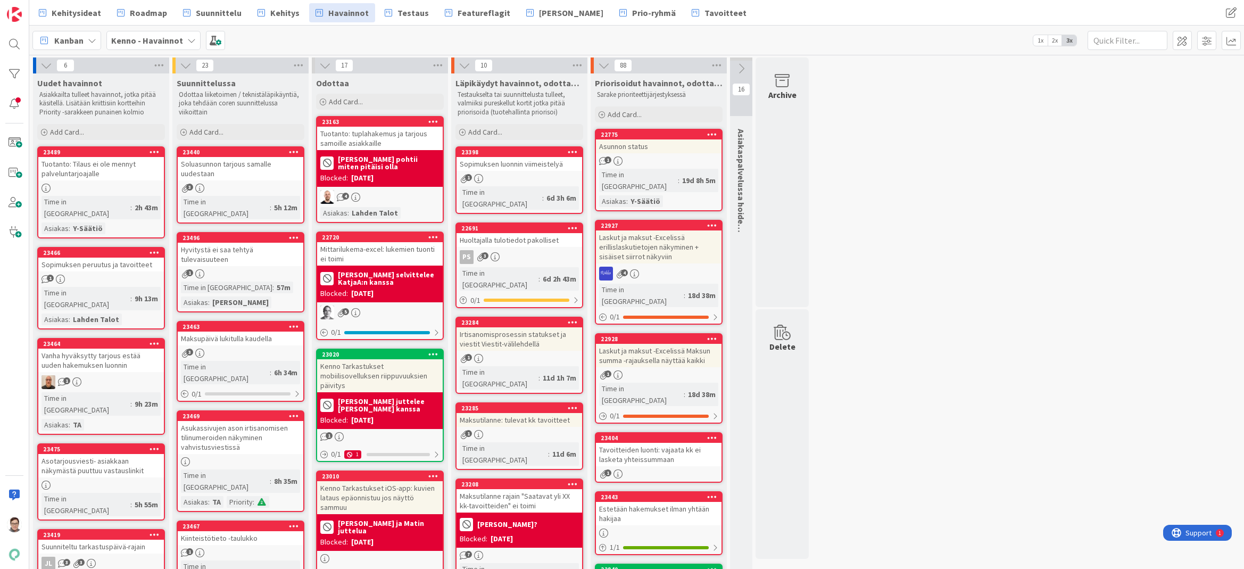
click at [574, 151] on icon at bounding box center [573, 151] width 10 height 7
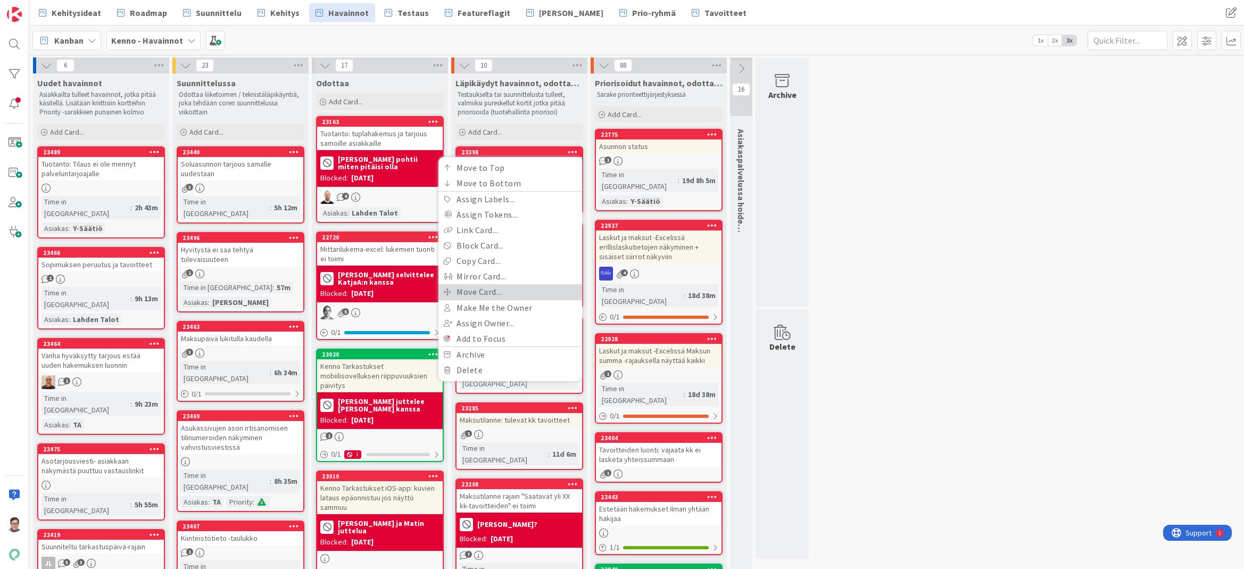
click at [484, 292] on link "Move Card..." at bounding box center [510, 291] width 144 height 15
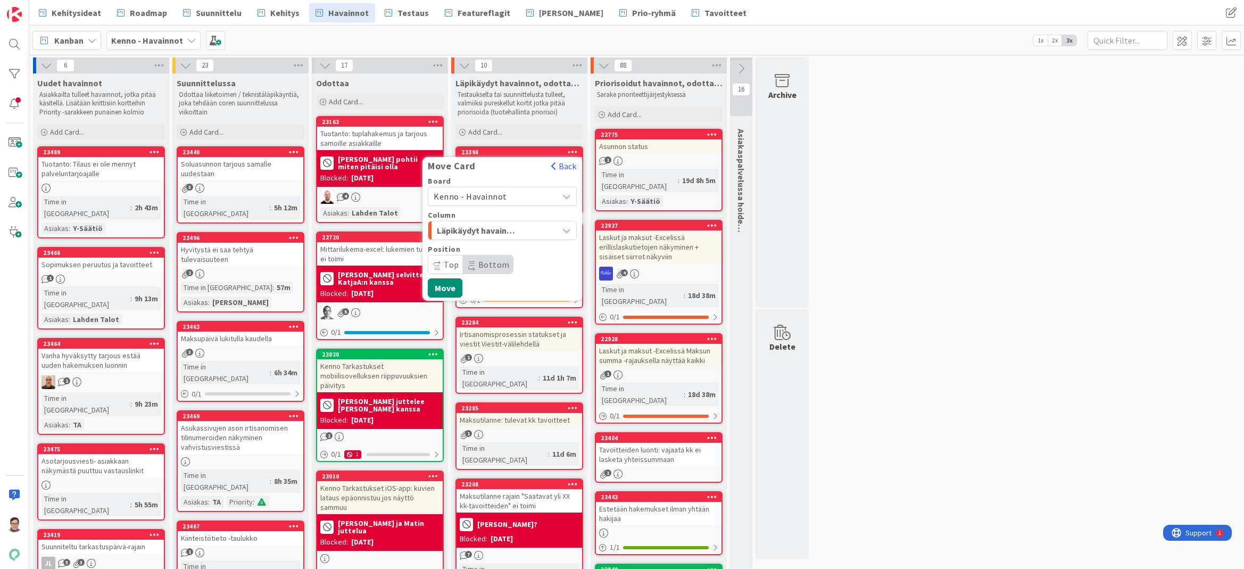
click at [486, 191] on span "Kenno - Havainnot" at bounding box center [469, 196] width 73 height 11
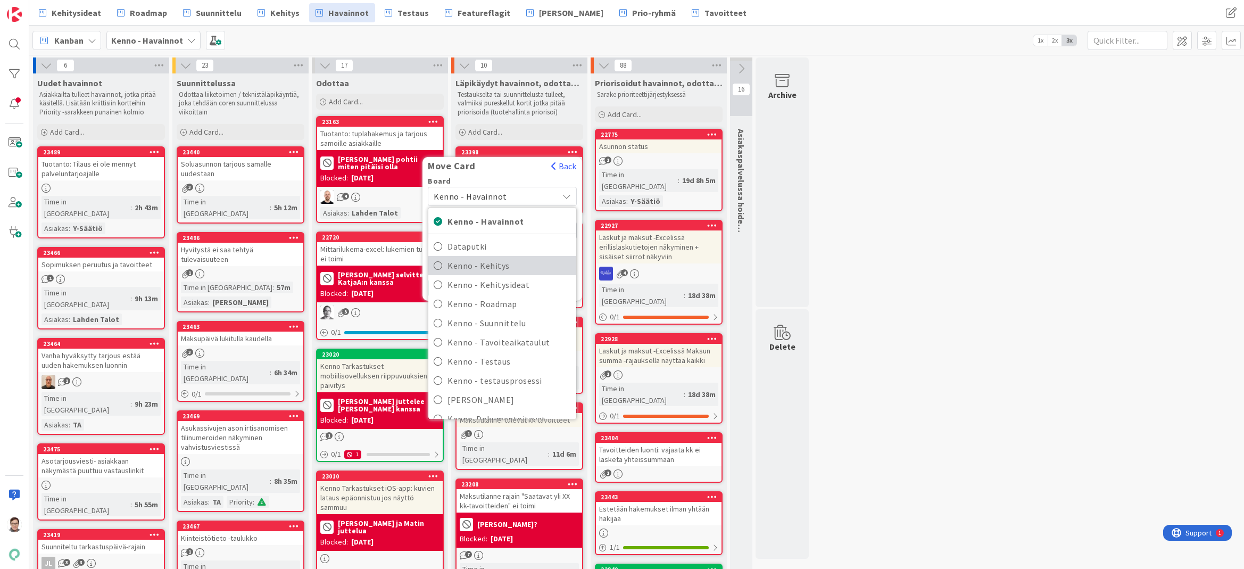
click at [496, 266] on span "Kenno - Kehitys" at bounding box center [508, 265] width 123 height 16
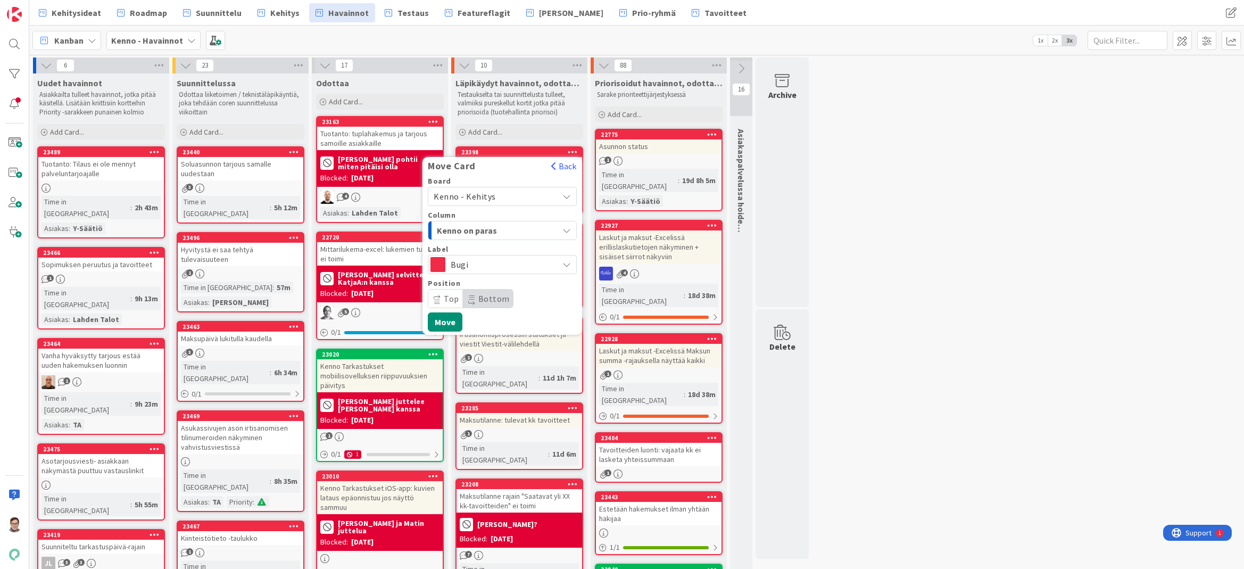
click at [499, 226] on span "Kenno on paras" at bounding box center [477, 230] width 80 height 14
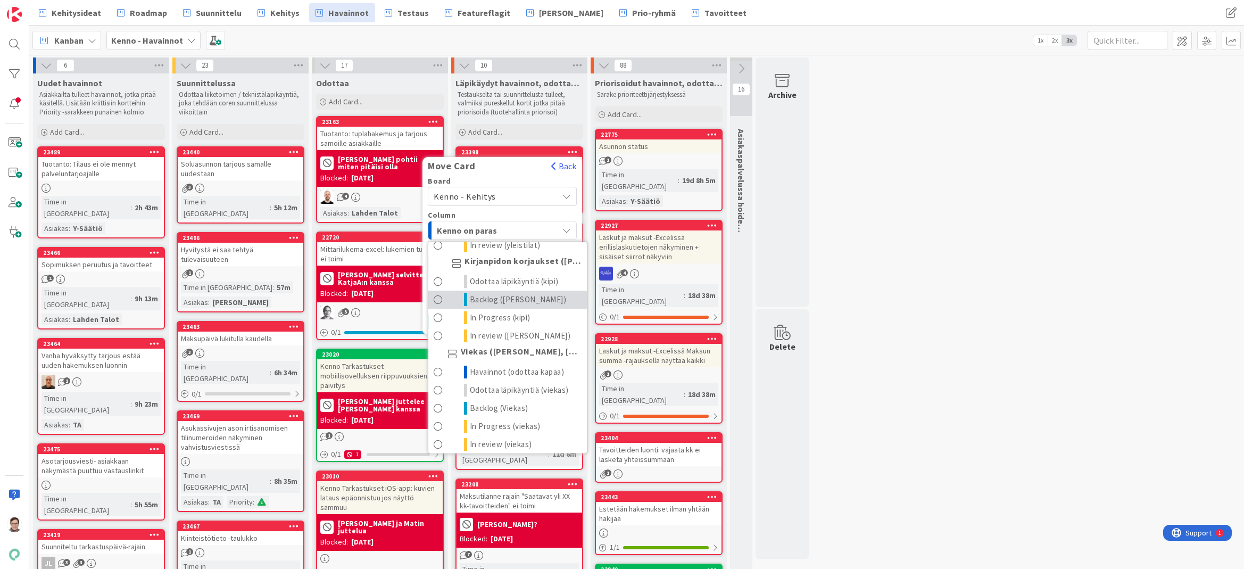
scroll to position [585, 0]
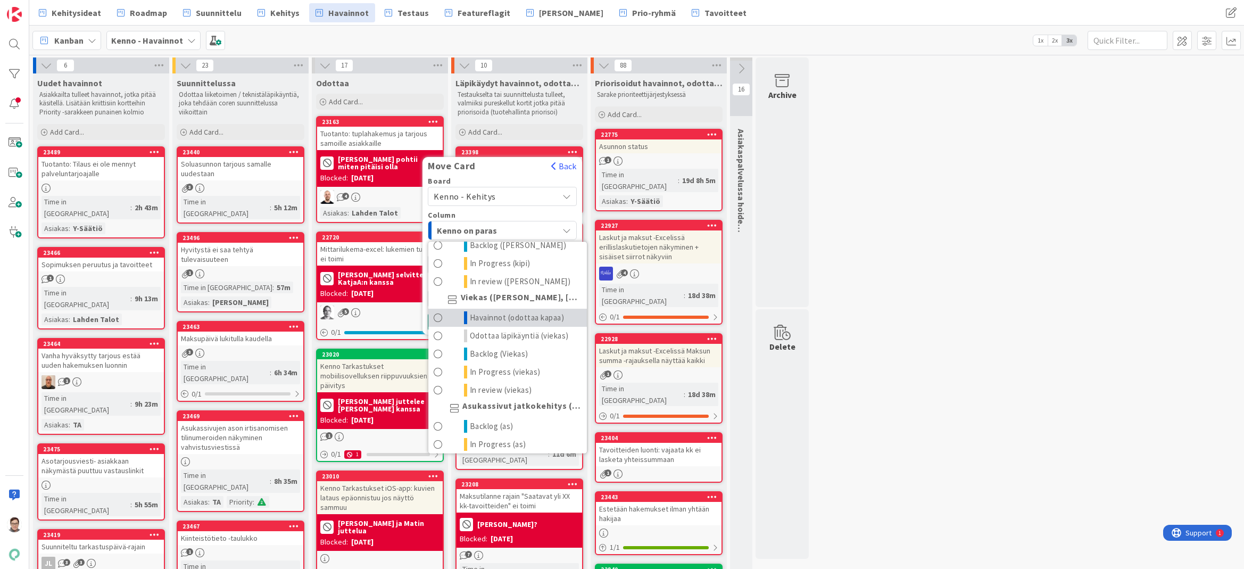
click at [508, 324] on span "Havainnot (odottaa kapaa)" at bounding box center [517, 317] width 95 height 13
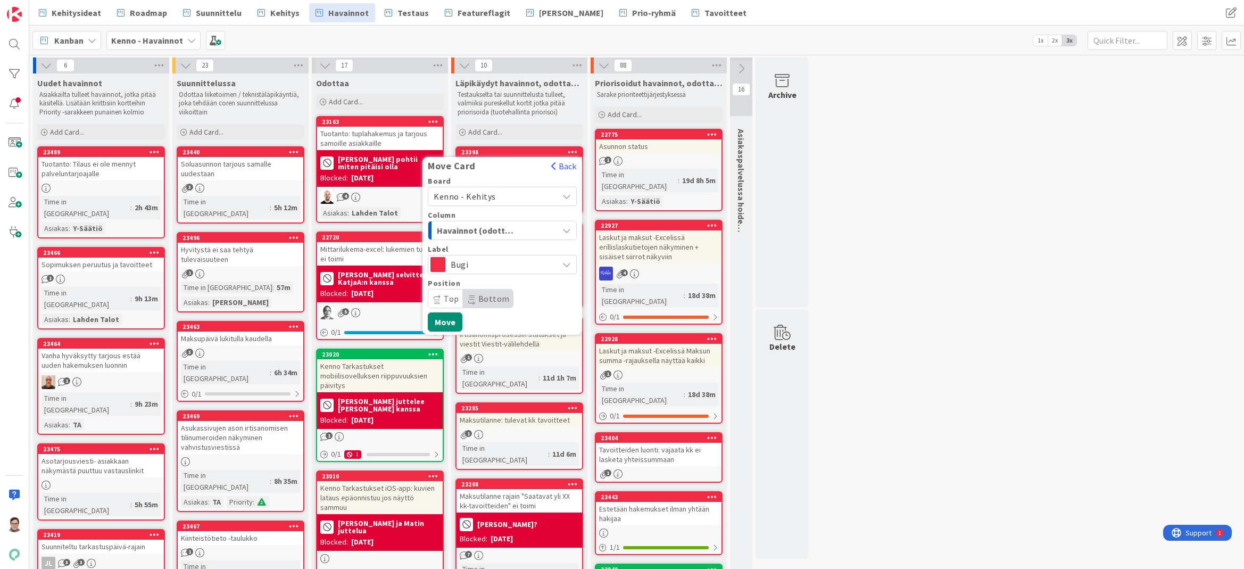
click at [472, 300] on icon at bounding box center [471, 302] width 6 height 5
click at [453, 318] on button "Move" at bounding box center [445, 321] width 35 height 19
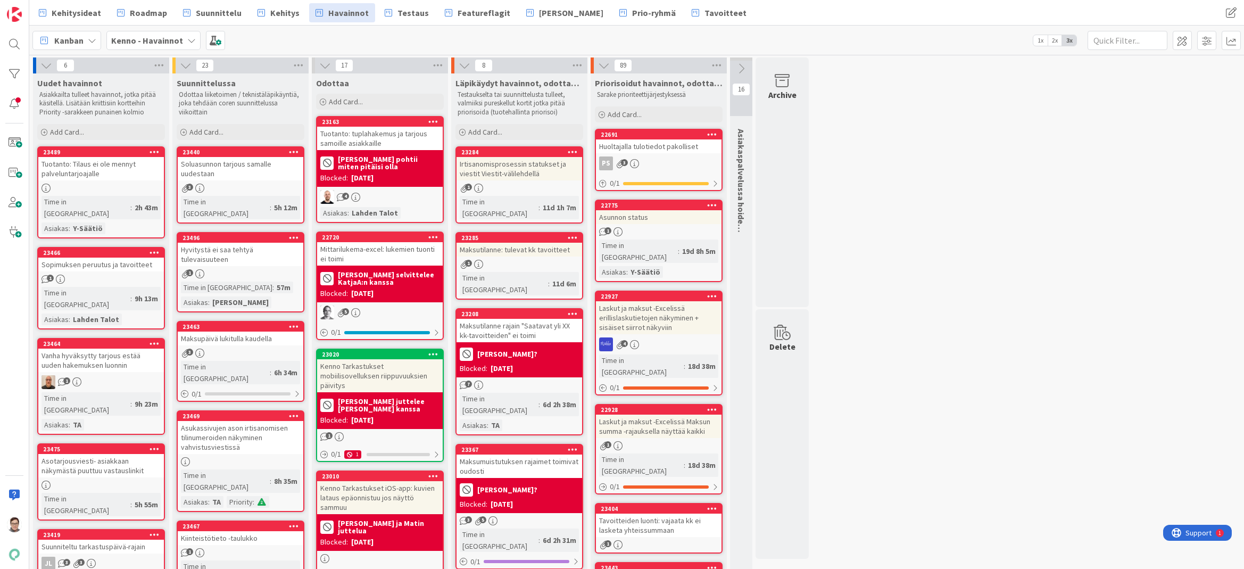
click at [712, 134] on icon at bounding box center [712, 133] width 10 height 7
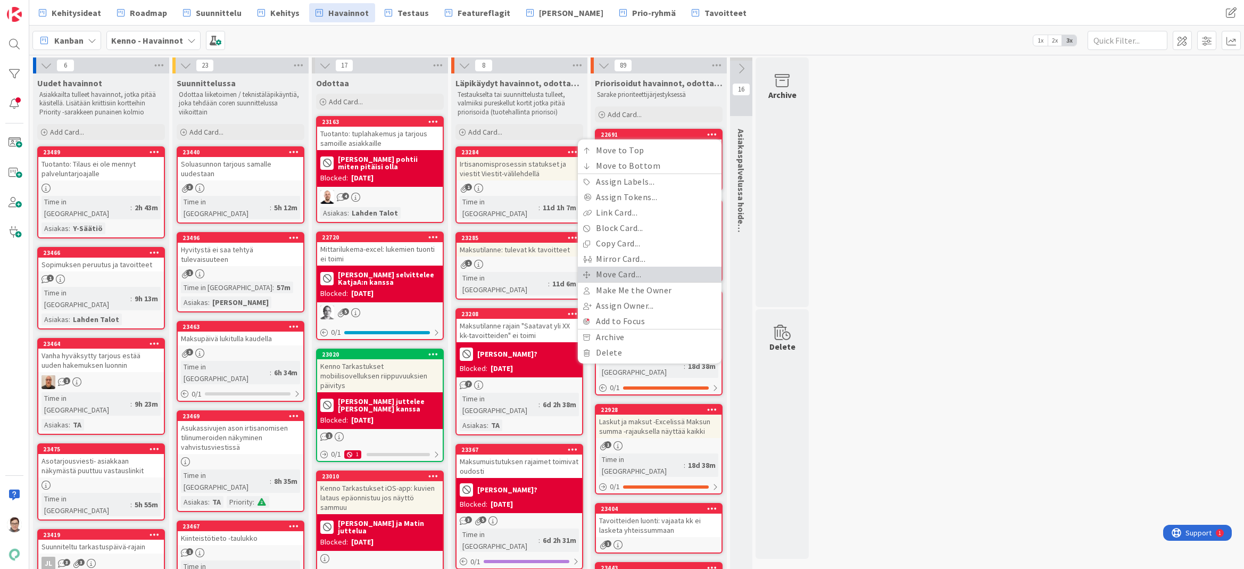
click at [639, 272] on link "Move Card..." at bounding box center [650, 273] width 144 height 15
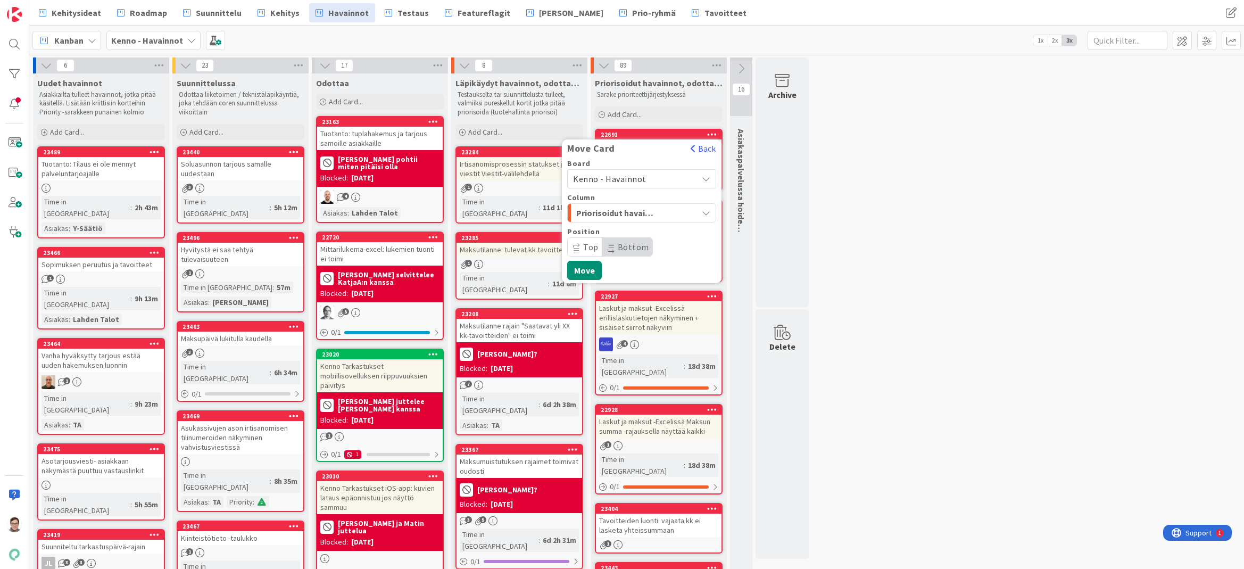
click at [627, 177] on span "Kenno - Havainnot" at bounding box center [609, 178] width 73 height 11
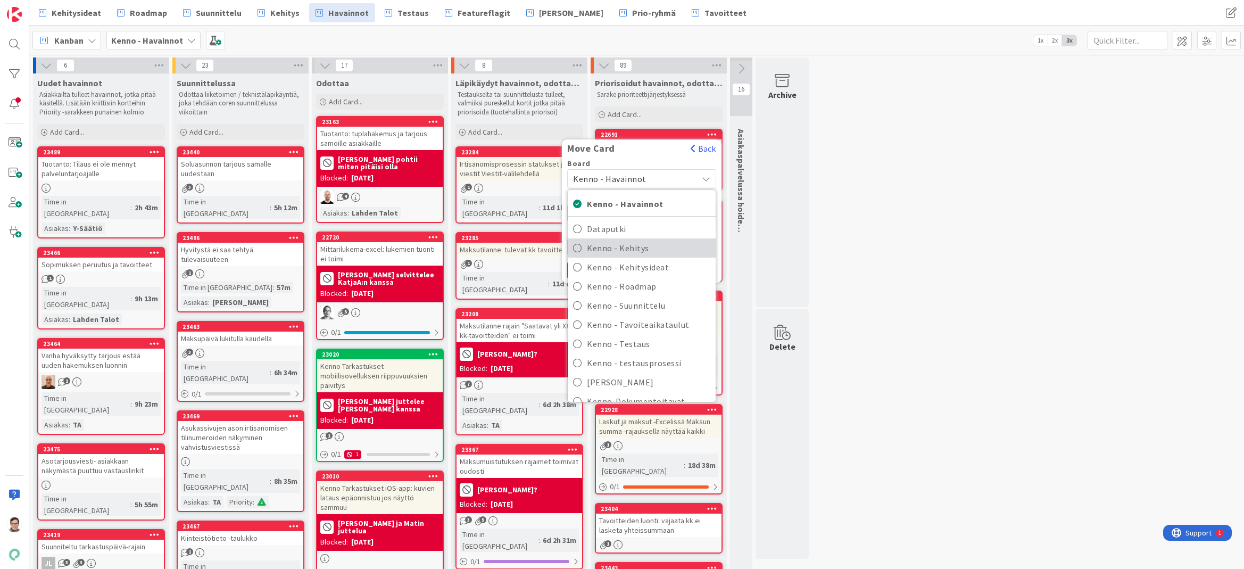
click at [636, 248] on span "Kenno - Kehitys" at bounding box center [648, 248] width 123 height 16
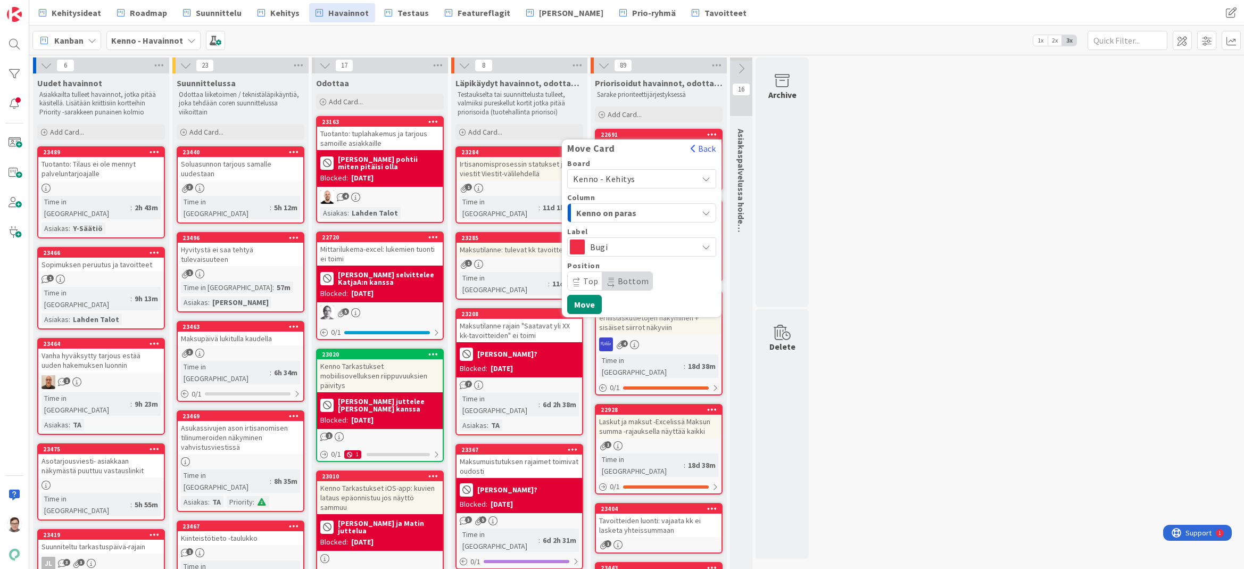
click at [623, 207] on span "Kenno on paras" at bounding box center [616, 213] width 80 height 14
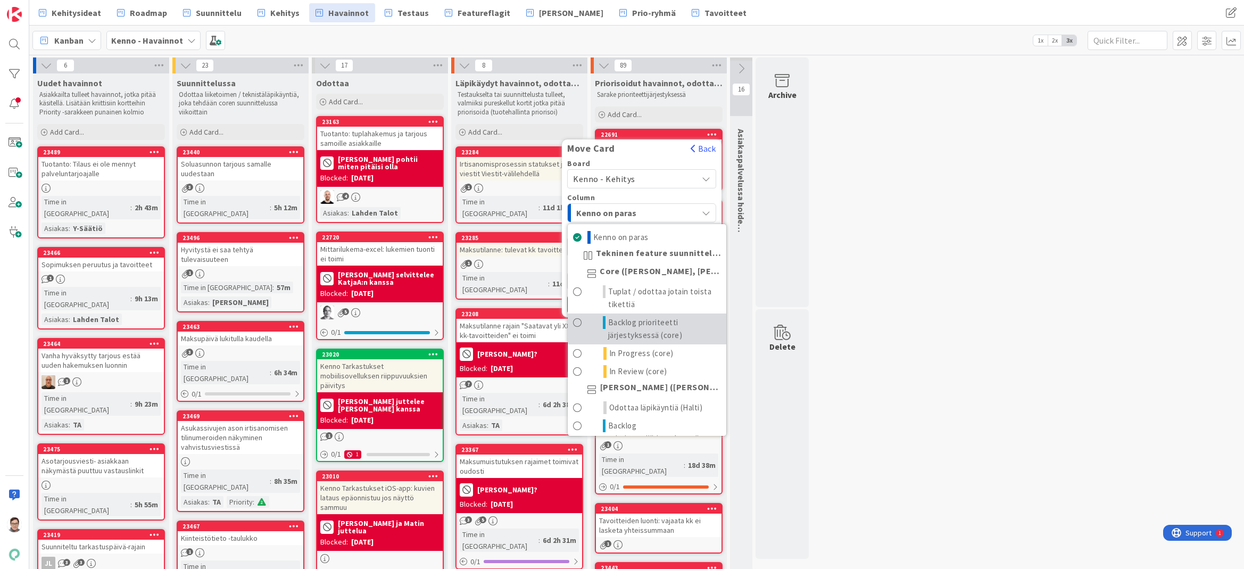
click at [649, 332] on span "Backlog prioriteetti järjestyksessä (core)" at bounding box center [664, 329] width 113 height 26
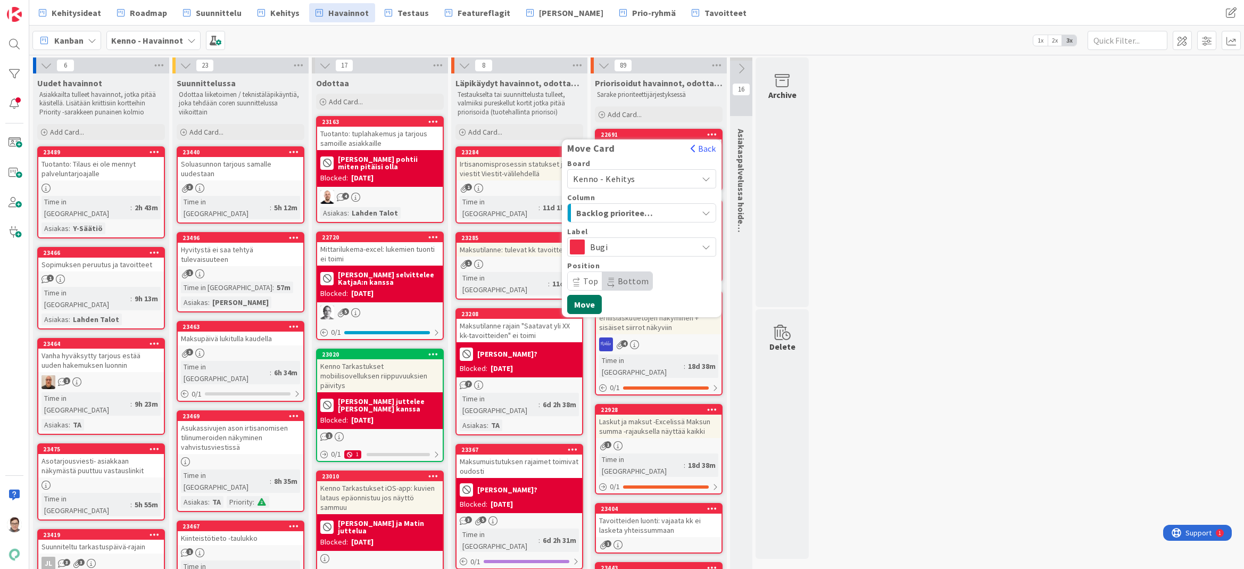
click at [583, 300] on button "Move" at bounding box center [584, 304] width 35 height 19
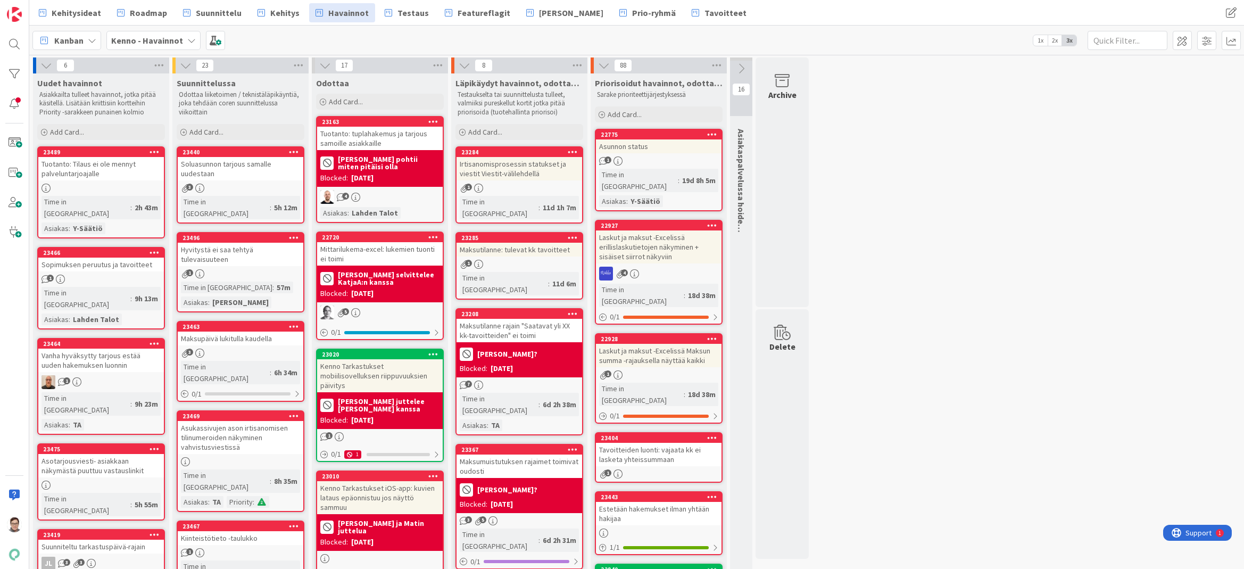
click at [505, 179] on div "Irtisanomisprosessin statukset ja viestit Viestit-välilehdellä" at bounding box center [519, 168] width 126 height 23
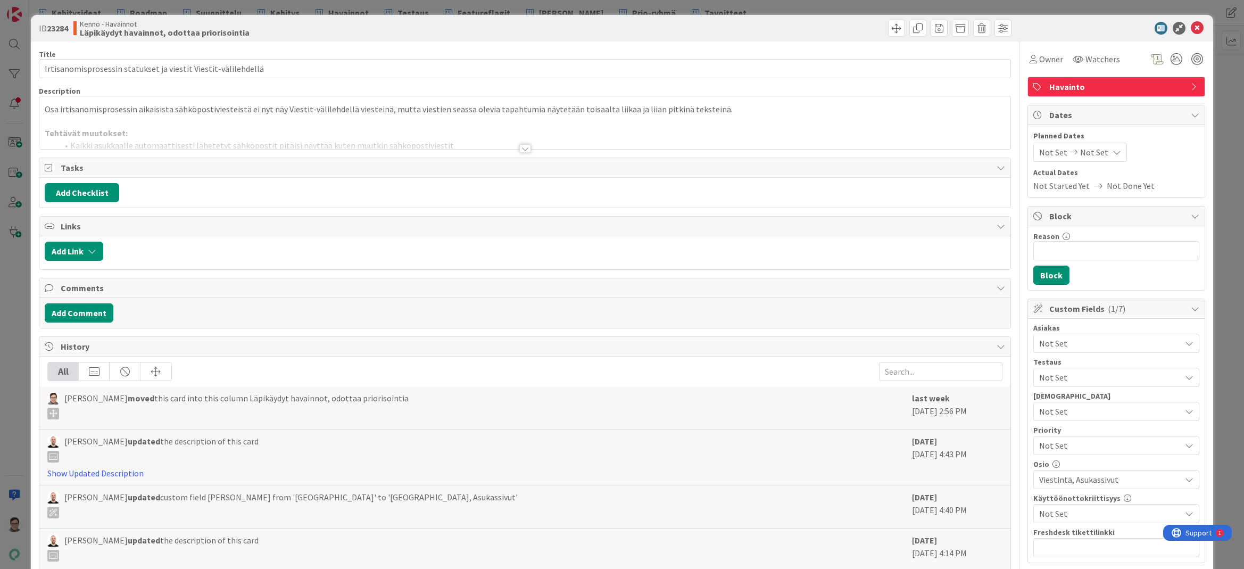
click at [522, 151] on div at bounding box center [525, 148] width 12 height 9
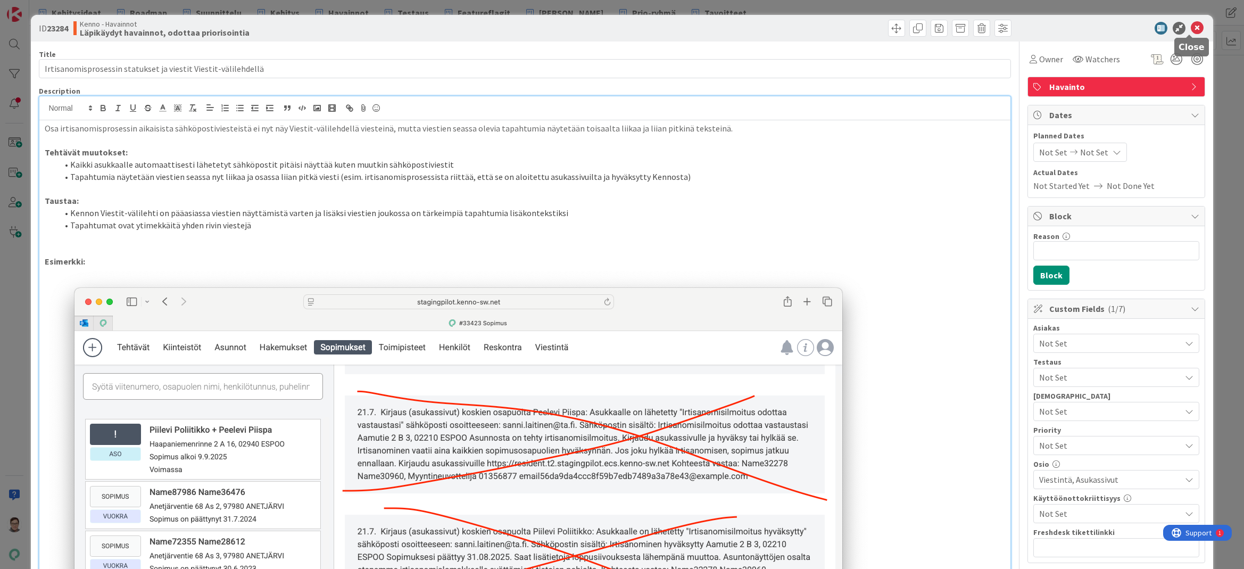
click at [1190, 27] on icon at bounding box center [1196, 28] width 13 height 13
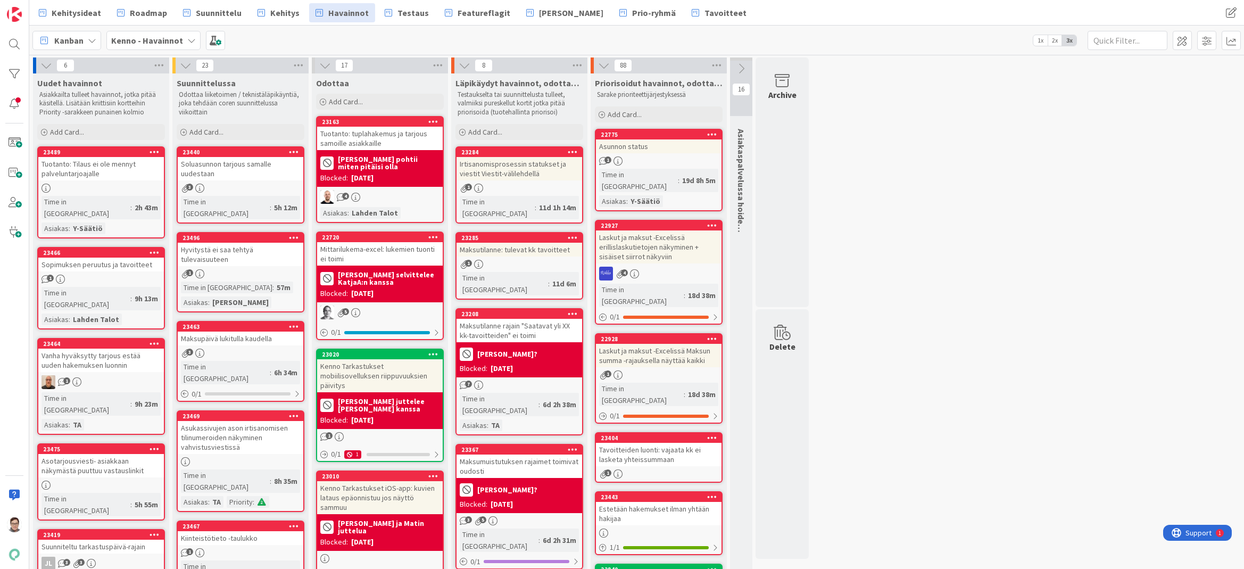
click at [569, 151] on icon at bounding box center [573, 151] width 10 height 7
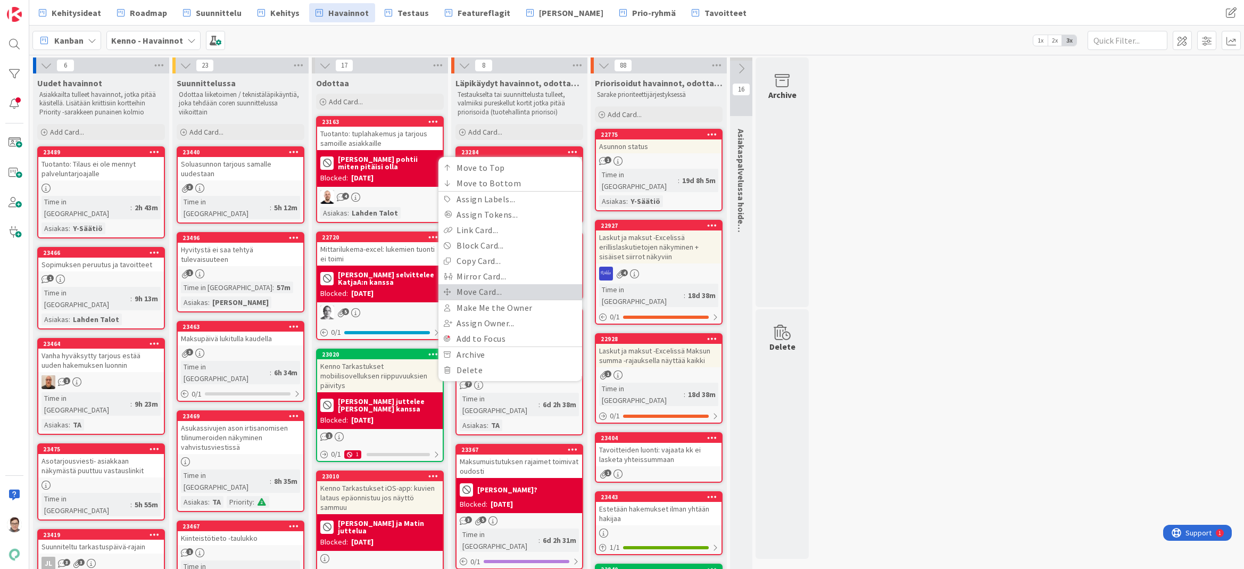
click at [501, 294] on link "Move Card..." at bounding box center [510, 291] width 144 height 15
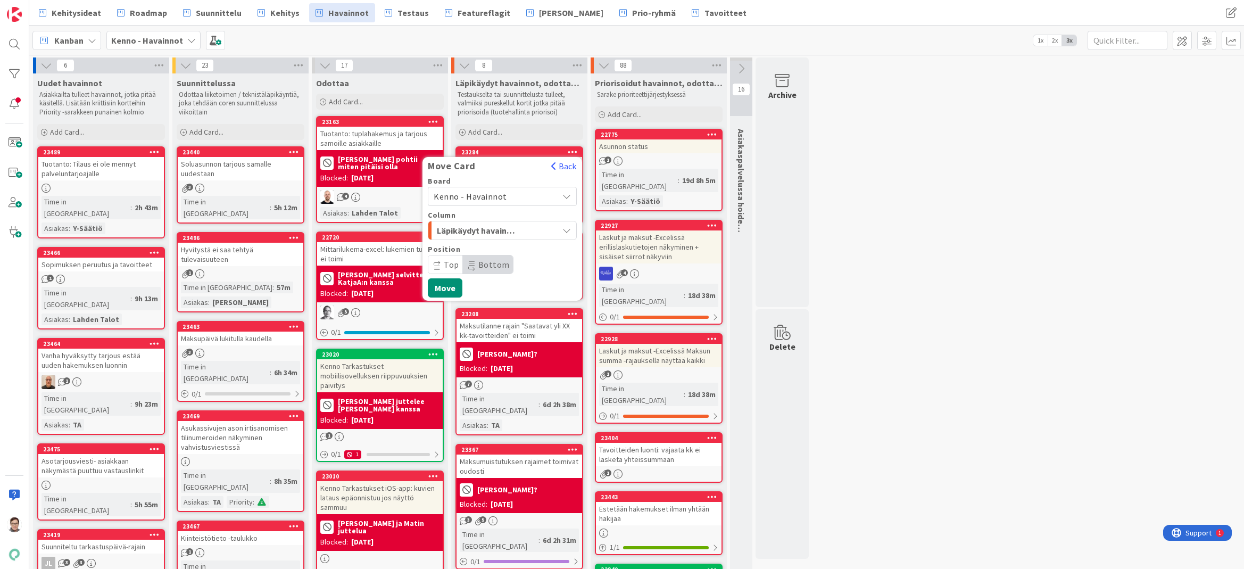
click at [482, 191] on span "Kenno - Havainnot" at bounding box center [469, 196] width 73 height 11
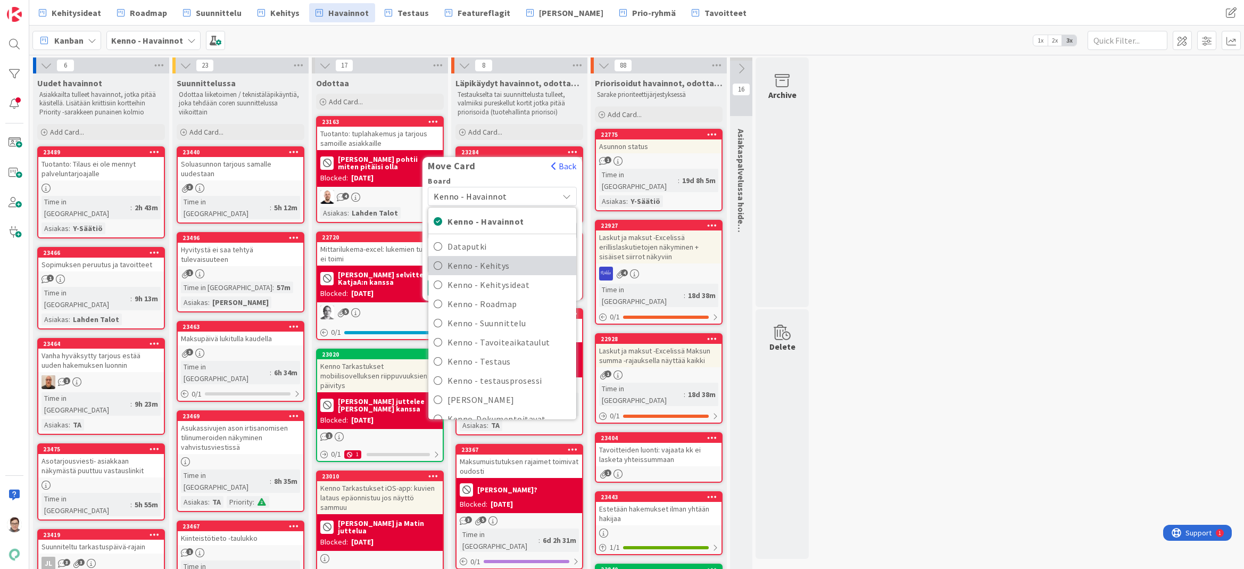
click at [496, 264] on span "Kenno - Kehitys" at bounding box center [508, 265] width 123 height 16
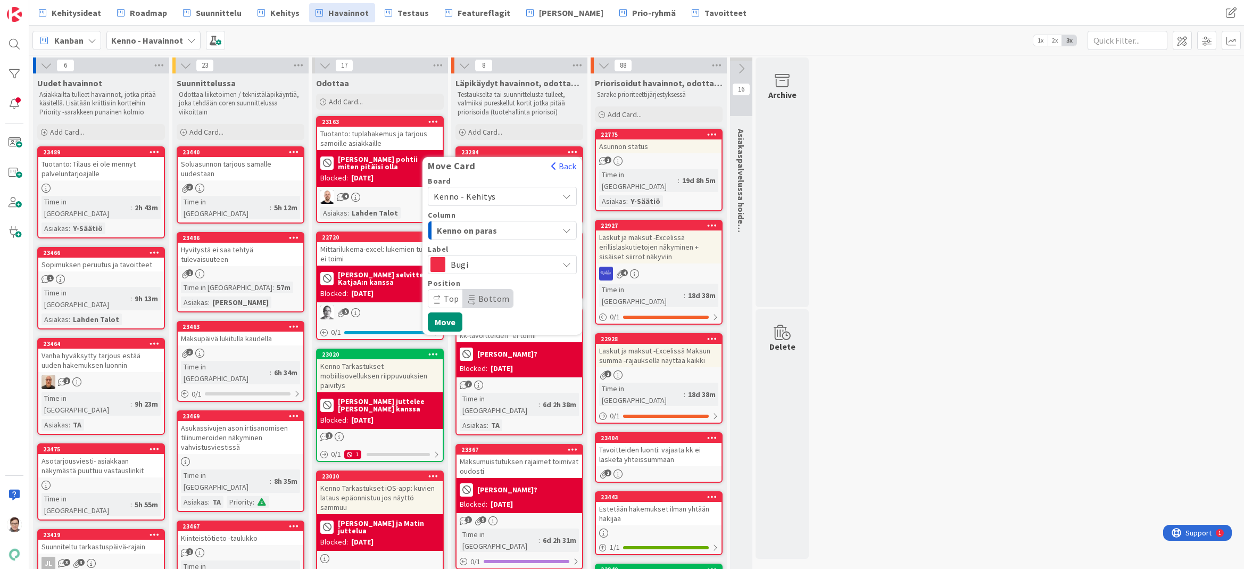
click at [504, 228] on span "Kenno on paras" at bounding box center [477, 230] width 80 height 14
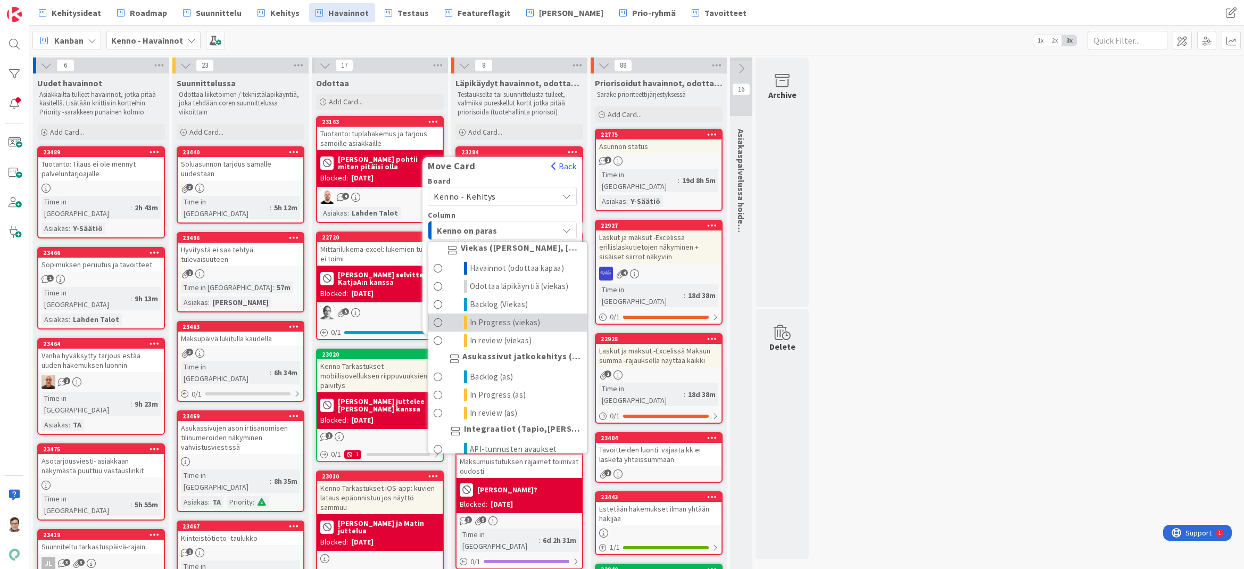
scroll to position [638, 0]
click at [520, 289] on span "Odottaa läpikäyntiä (viekas)" at bounding box center [519, 282] width 99 height 13
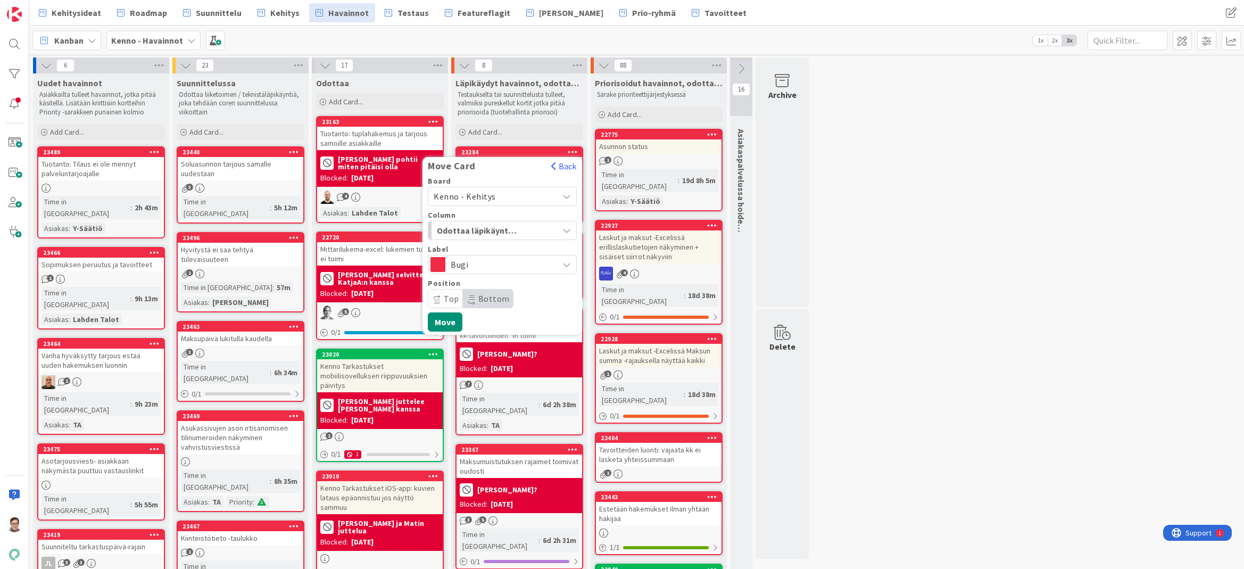
click at [476, 297] on span "Bottom" at bounding box center [488, 298] width 50 height 18
click at [446, 302] on span "Top" at bounding box center [451, 298] width 15 height 11
click at [448, 322] on button "Move" at bounding box center [445, 321] width 35 height 19
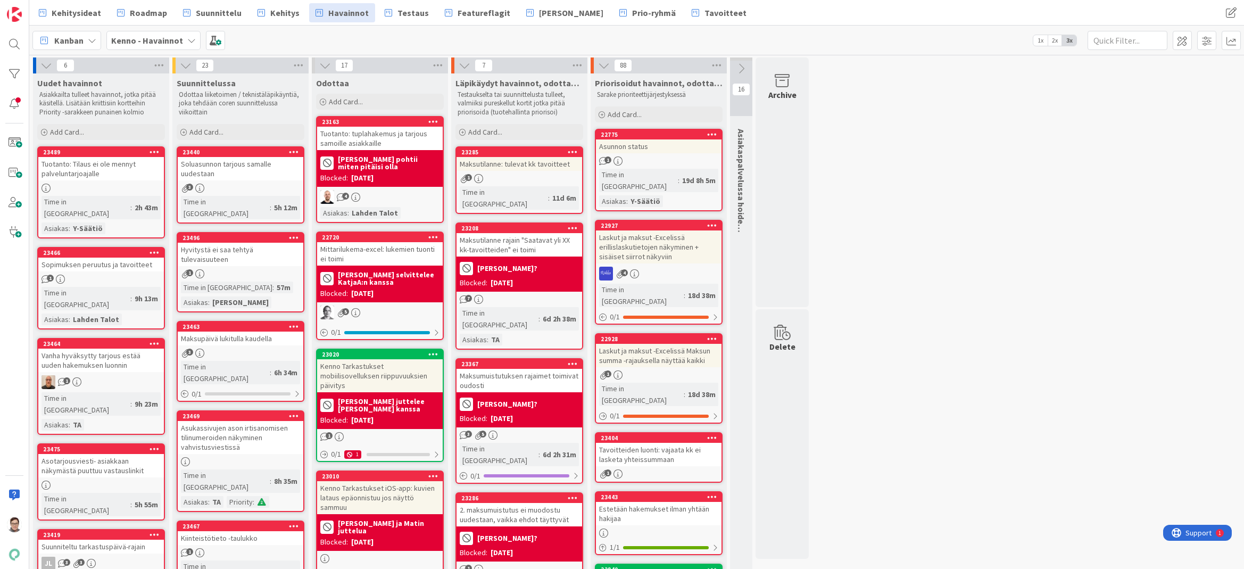
click at [532, 171] on link "23285 Maksutilanne: tulevat kk tavoitteet 1 Time in Column : 11d 6m" at bounding box center [519, 180] width 128 height 68
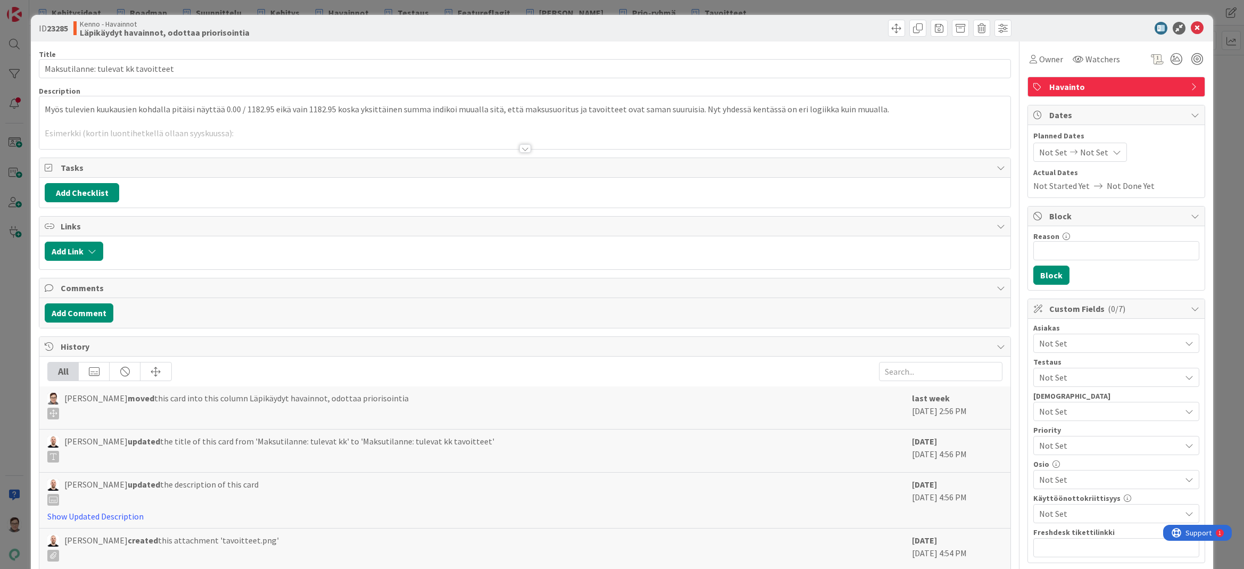
click at [524, 147] on div at bounding box center [525, 148] width 12 height 9
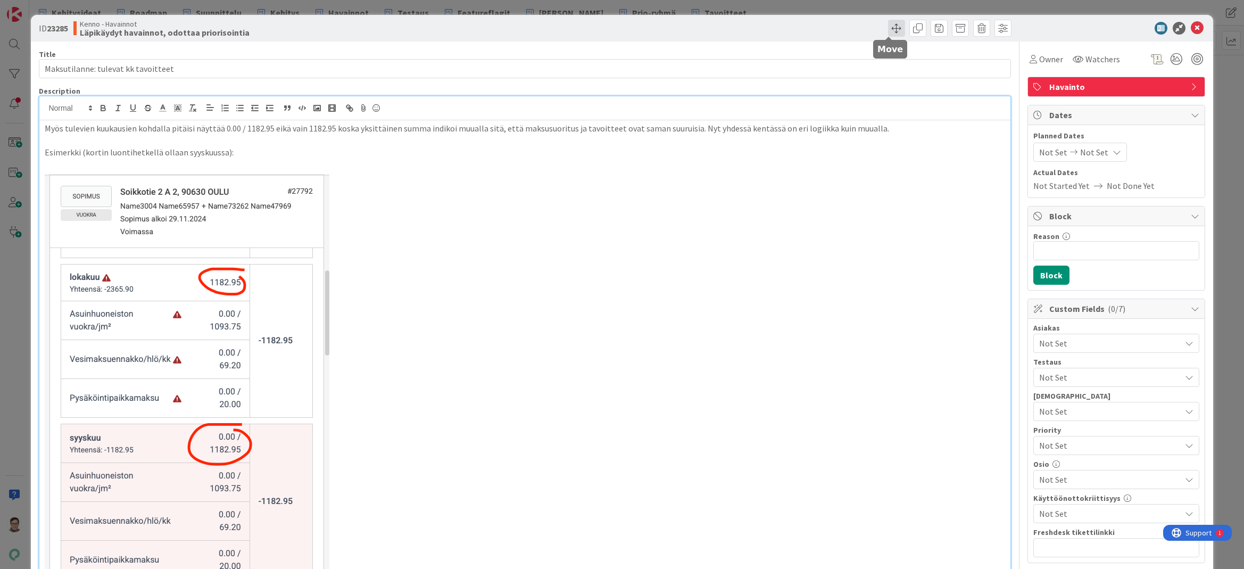
click at [891, 30] on span at bounding box center [896, 28] width 17 height 17
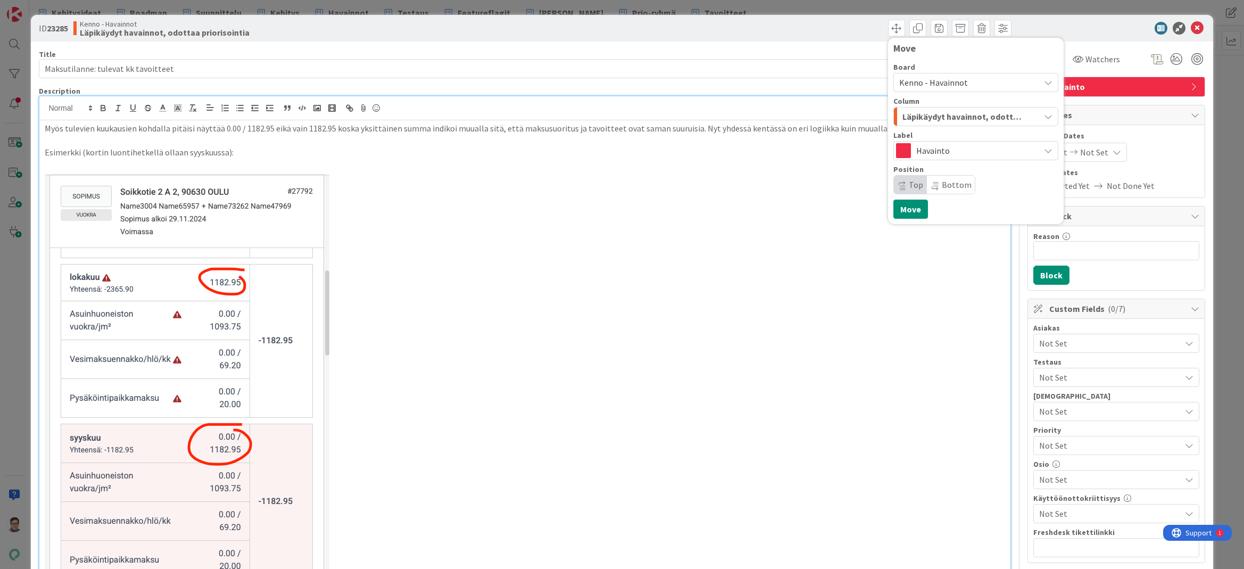
click at [939, 80] on span "Kenno - Havainnot" at bounding box center [933, 82] width 69 height 11
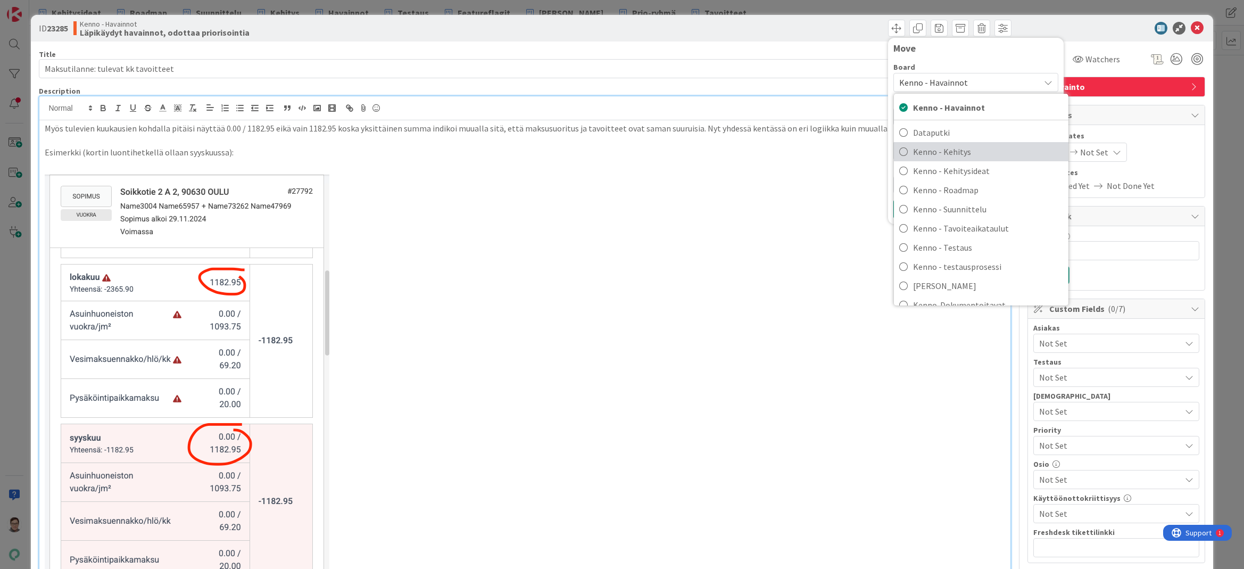
click at [950, 151] on span "Kenno - Kehitys" at bounding box center [988, 152] width 150 height 16
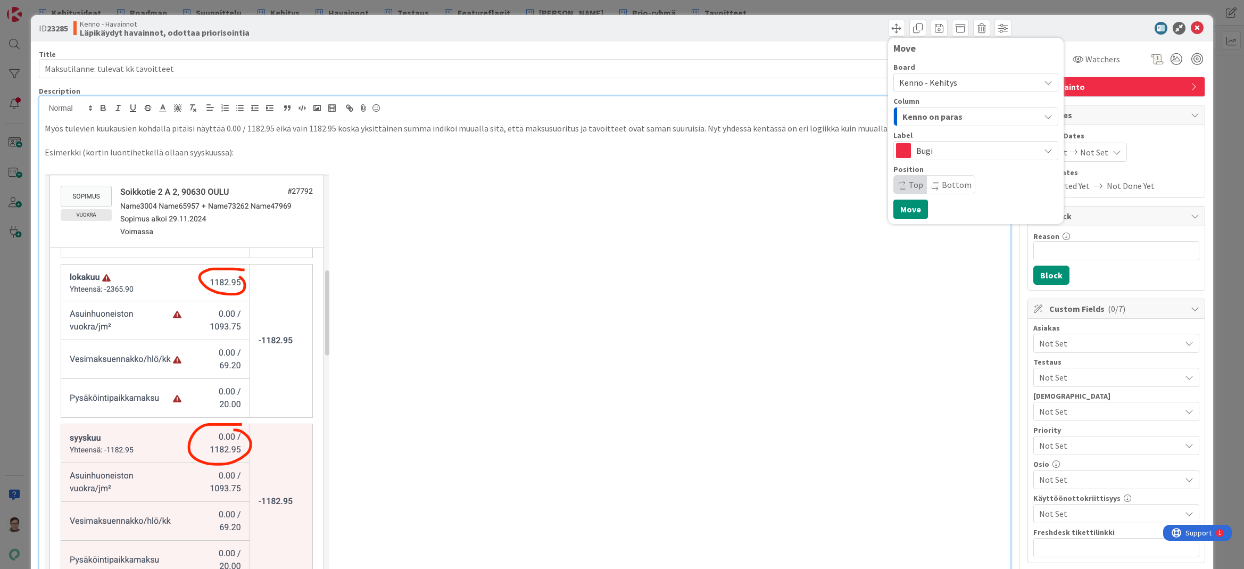
click at [938, 117] on span "Kenno on paras" at bounding box center [932, 117] width 60 height 14
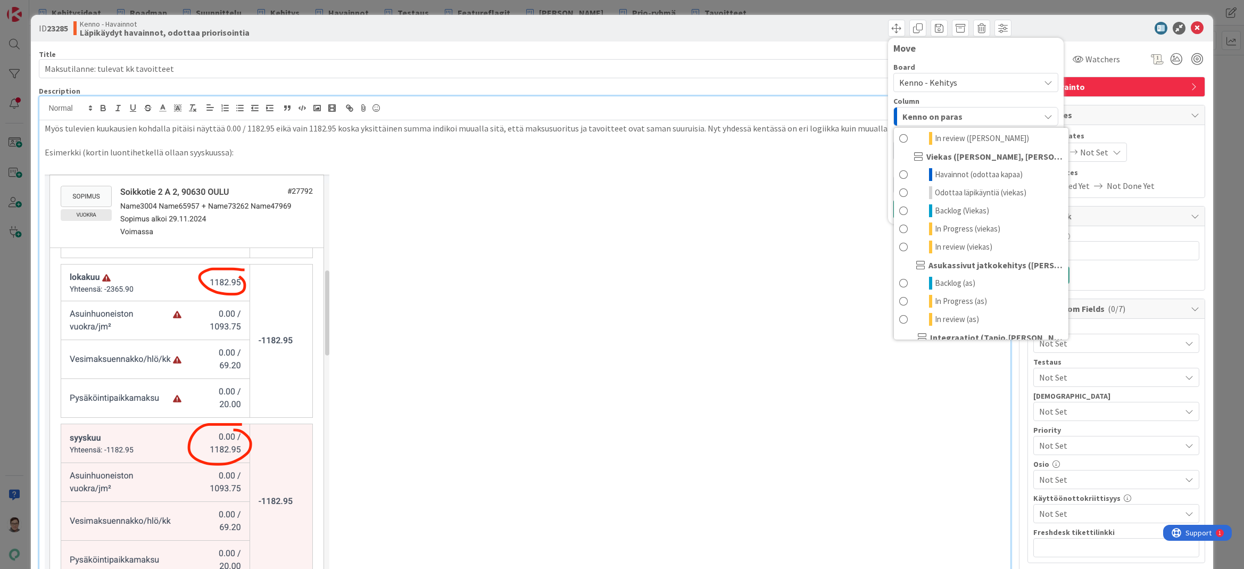
scroll to position [585, 0]
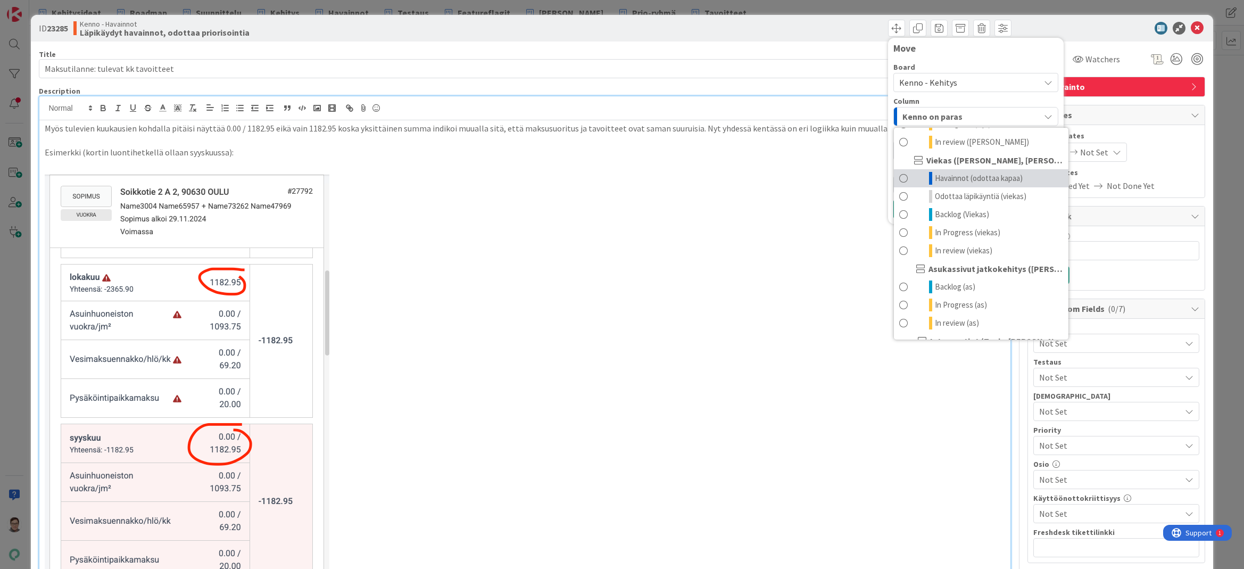
click at [947, 178] on span "Havainnot (odottaa kapaa)" at bounding box center [979, 178] width 88 height 13
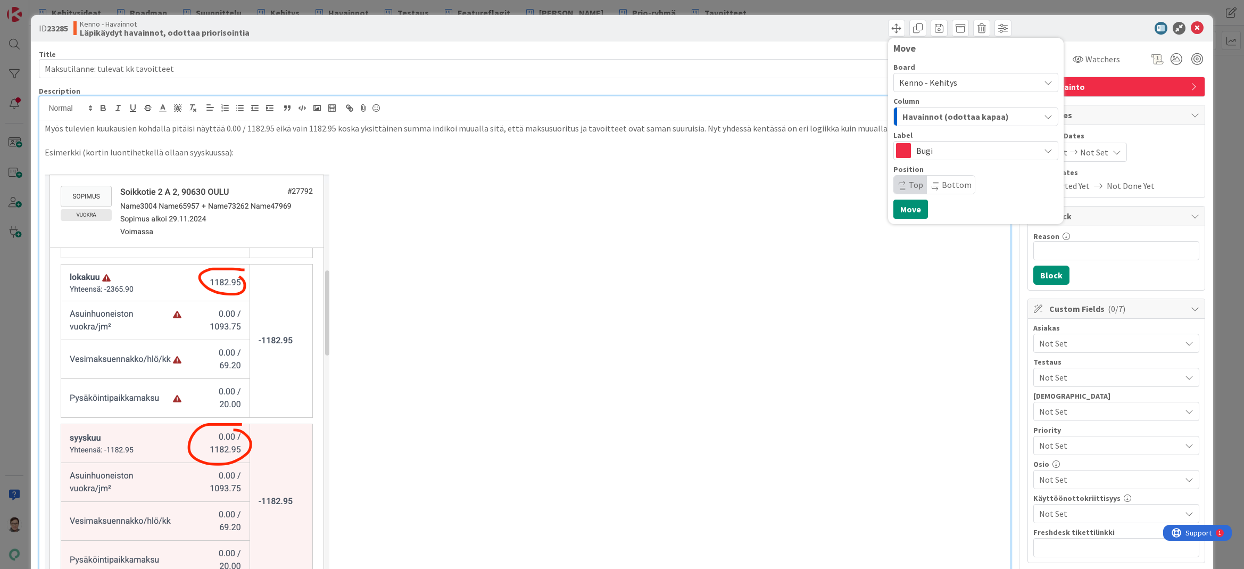
click at [941, 188] on span "Bottom" at bounding box center [956, 184] width 30 height 11
click at [913, 207] on button "Move" at bounding box center [910, 208] width 35 height 19
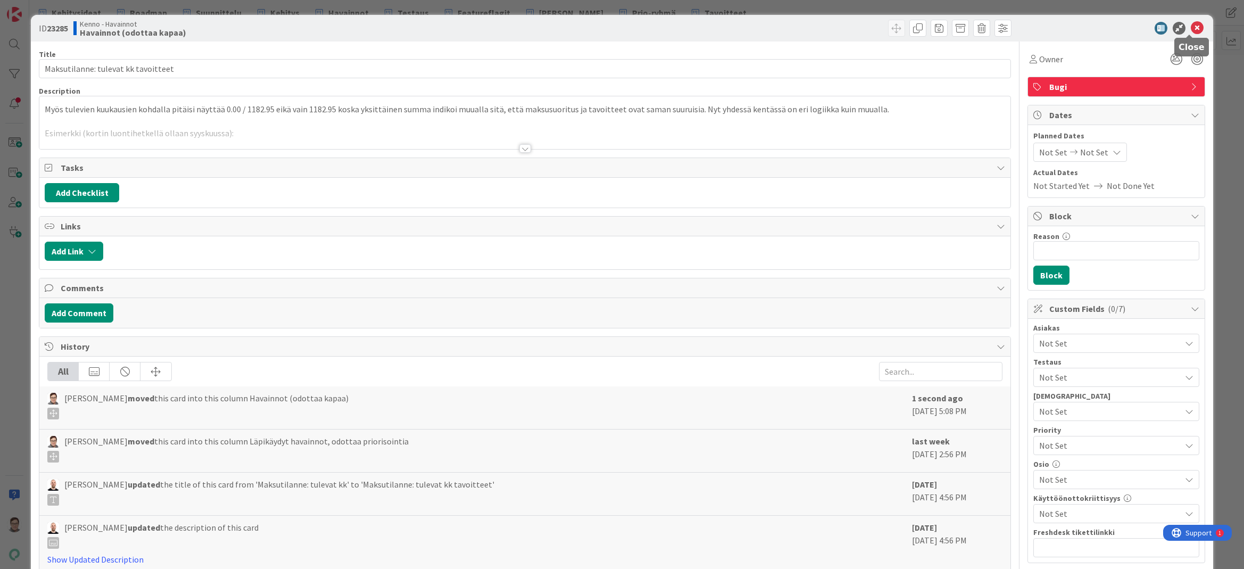
click at [1190, 29] on icon at bounding box center [1196, 28] width 13 height 13
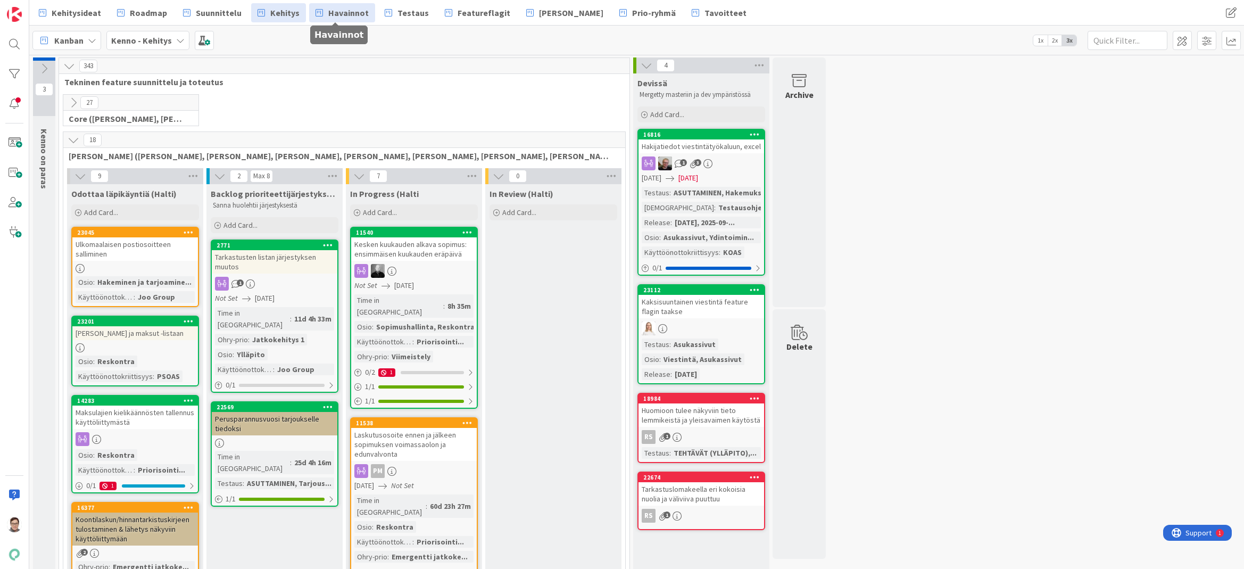
click at [328, 9] on span "Havainnot" at bounding box center [348, 12] width 40 height 13
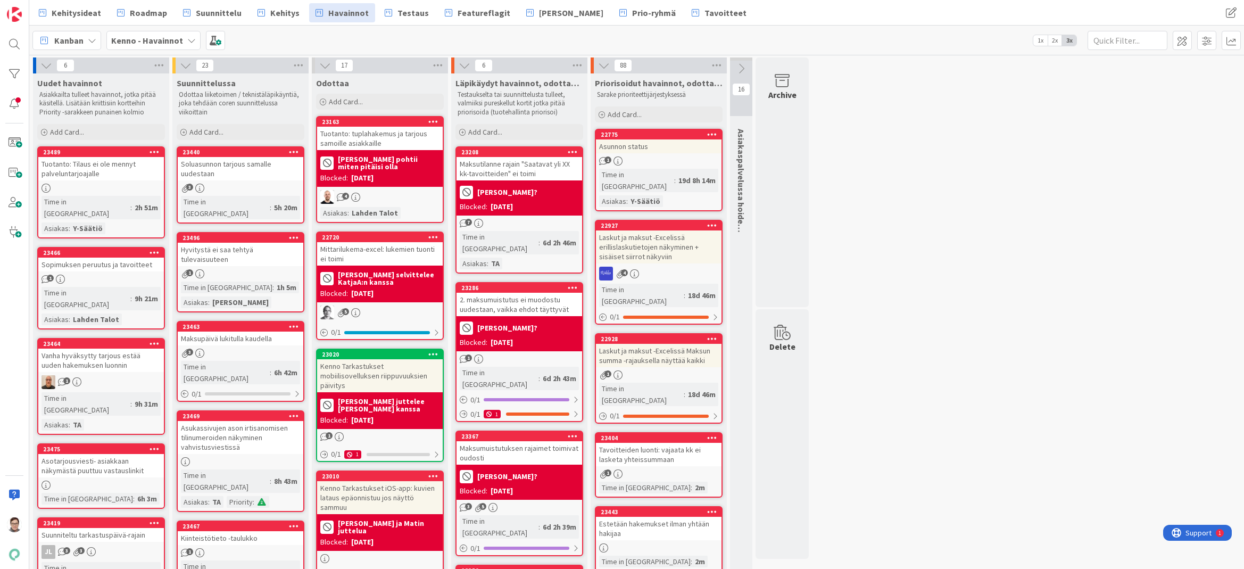
click at [502, 163] on div "Maksutilanne rajain "Saatavat yli XX kk-tavoitteiden" ei toimi" at bounding box center [519, 168] width 126 height 23
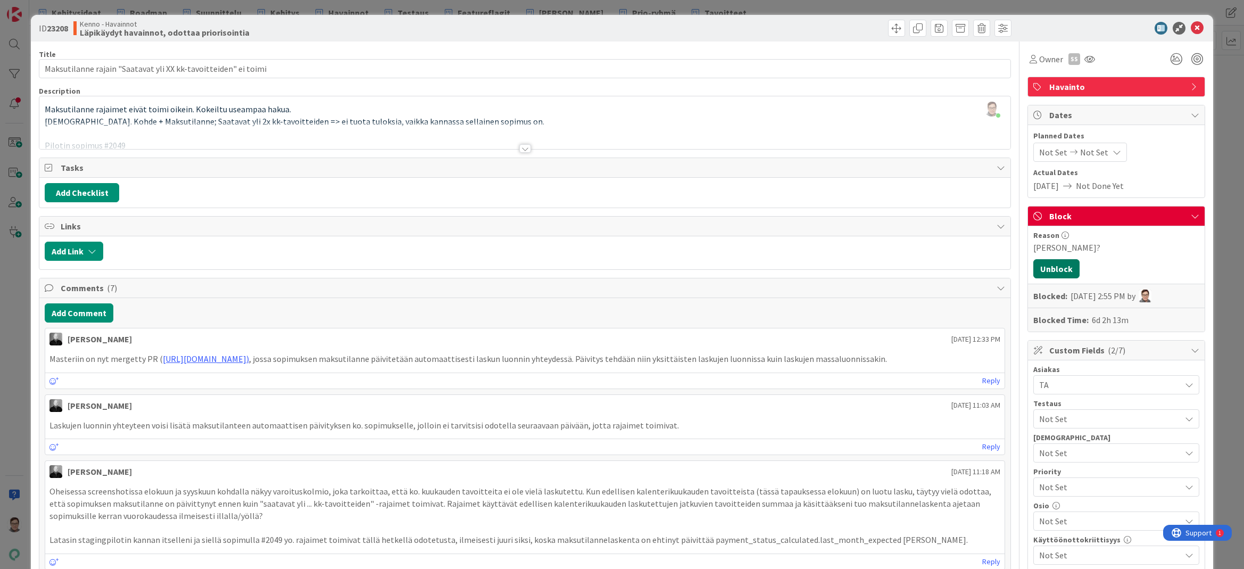
click at [1046, 264] on button "Unblock" at bounding box center [1056, 268] width 46 height 19
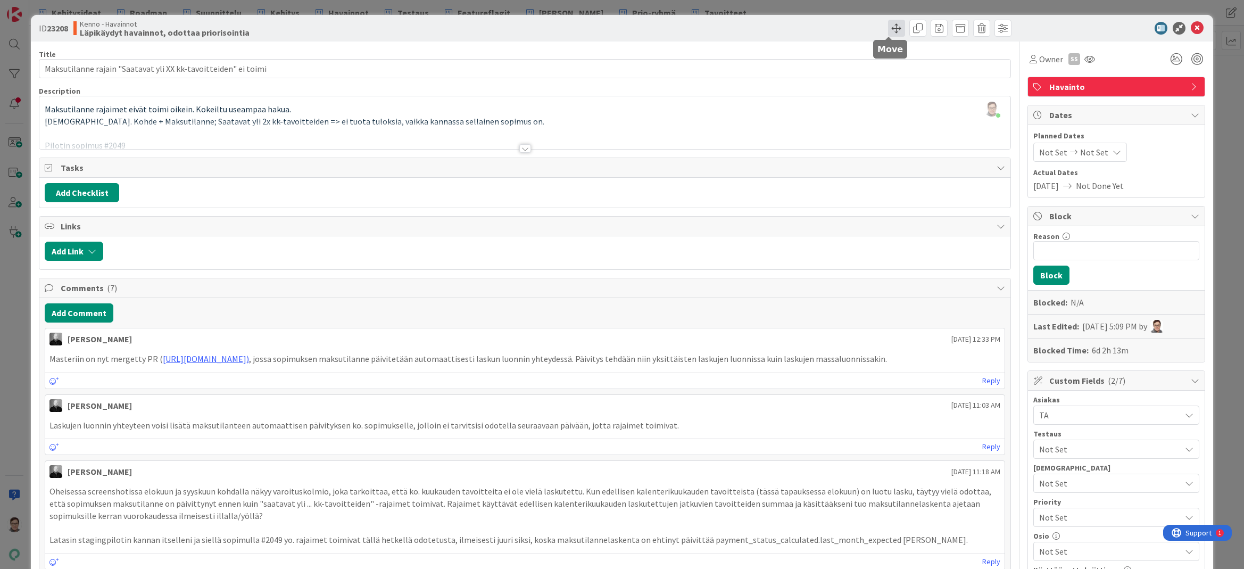
click at [888, 27] on span at bounding box center [896, 28] width 17 height 17
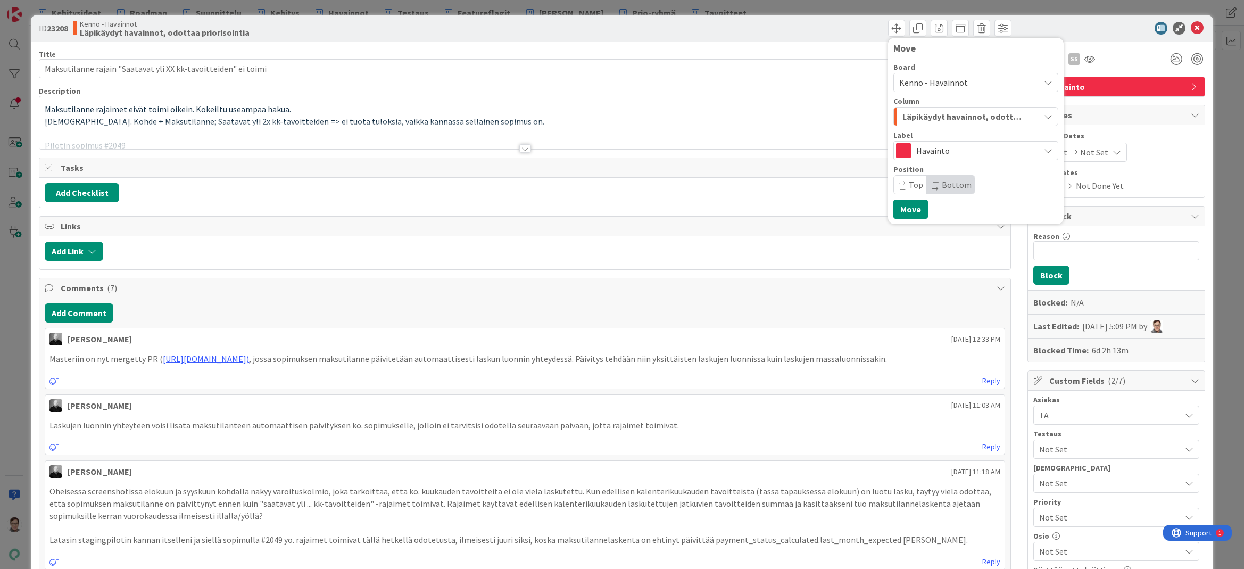
click at [939, 76] on span "Kenno - Havainnot" at bounding box center [966, 82] width 135 height 15
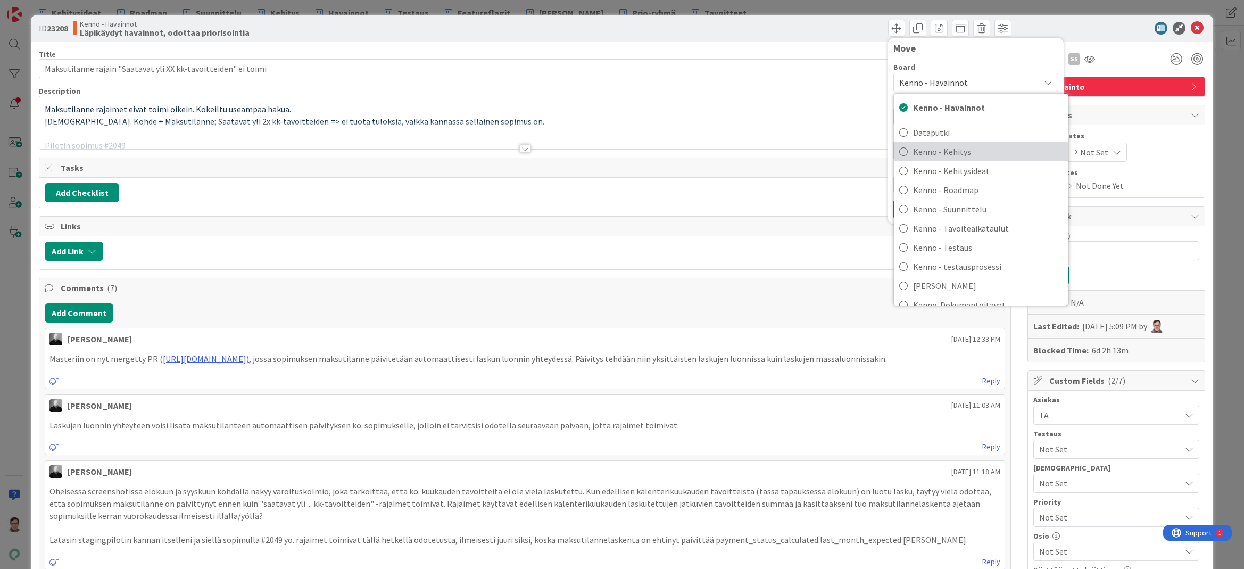
click at [939, 156] on span "Kenno - Kehitys" at bounding box center [988, 152] width 150 height 16
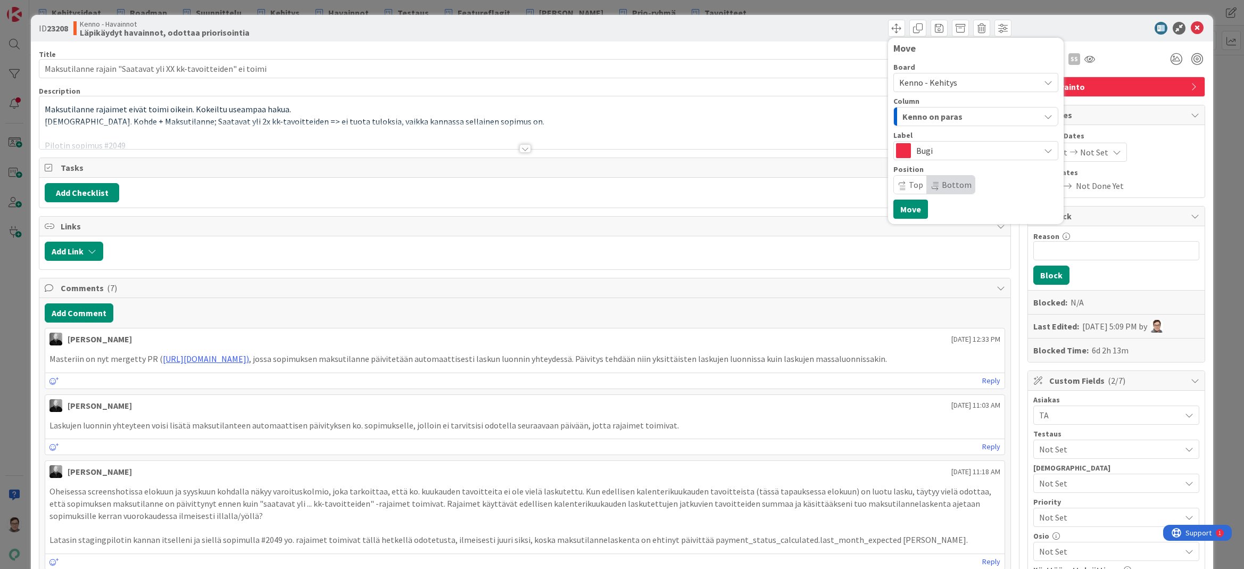
click at [931, 112] on span "Kenno on paras" at bounding box center [932, 117] width 60 height 14
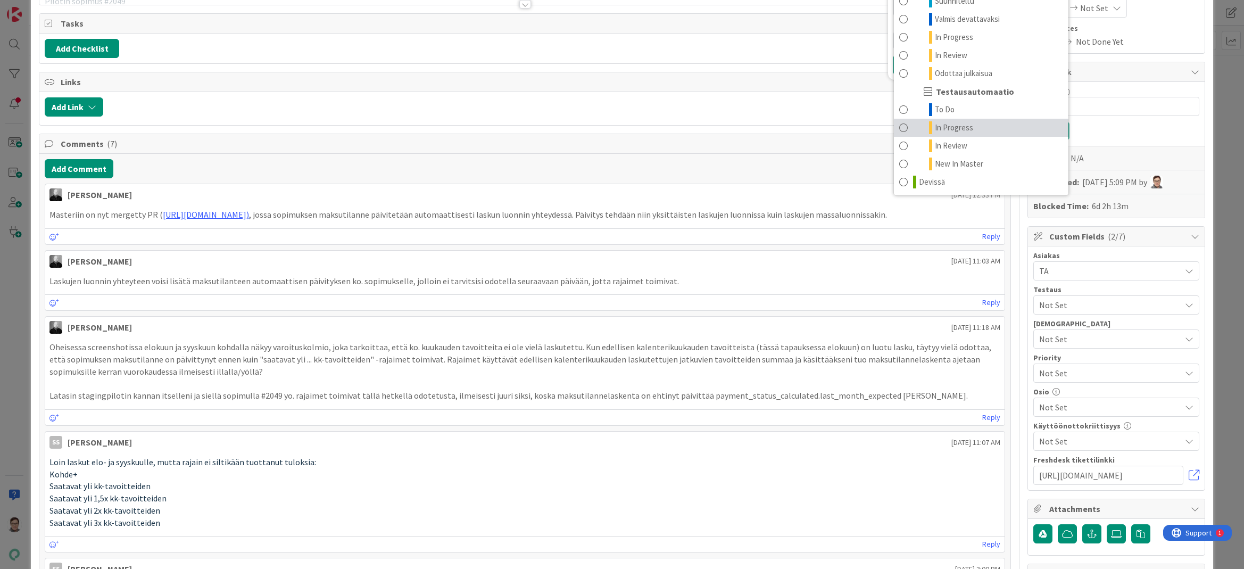
scroll to position [53, 0]
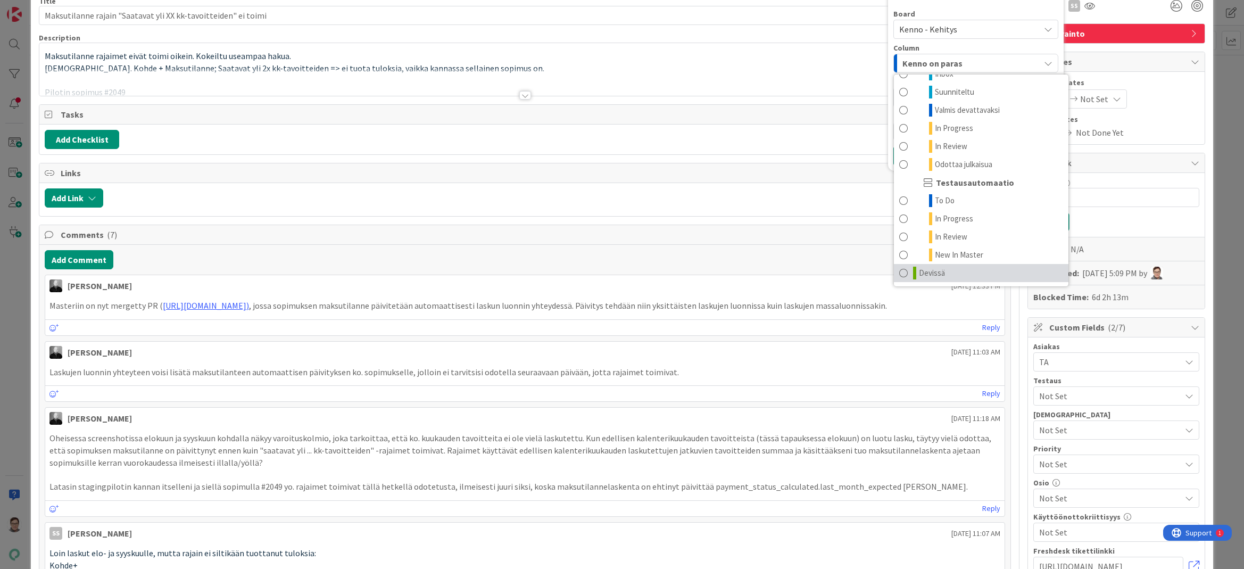
click at [925, 272] on span "Devissä" at bounding box center [932, 272] width 26 height 13
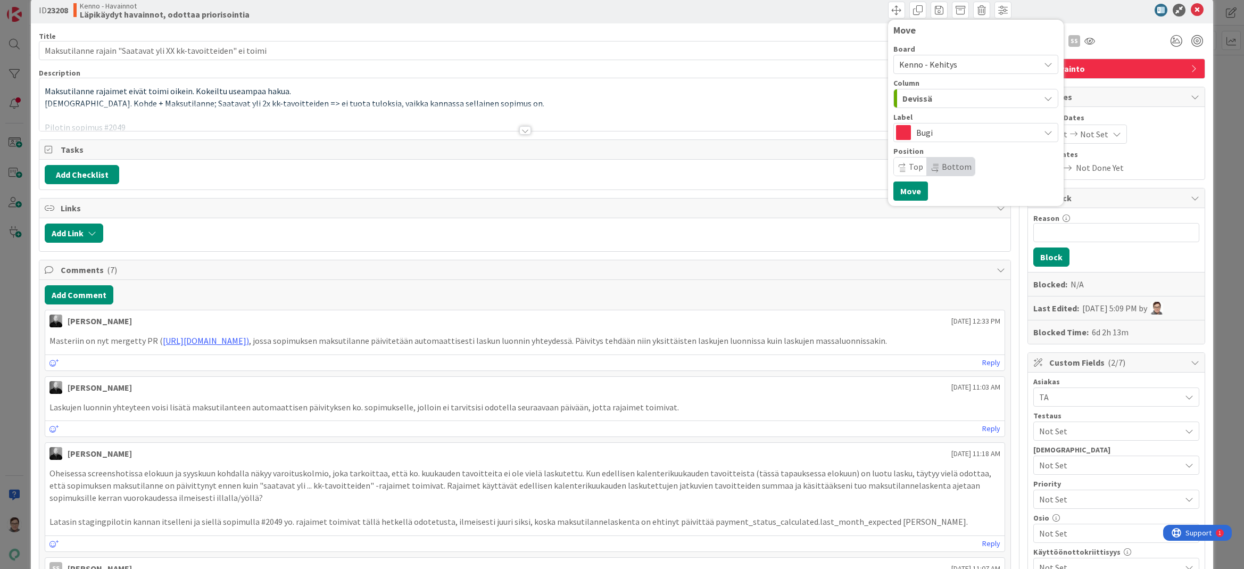
scroll to position [0, 0]
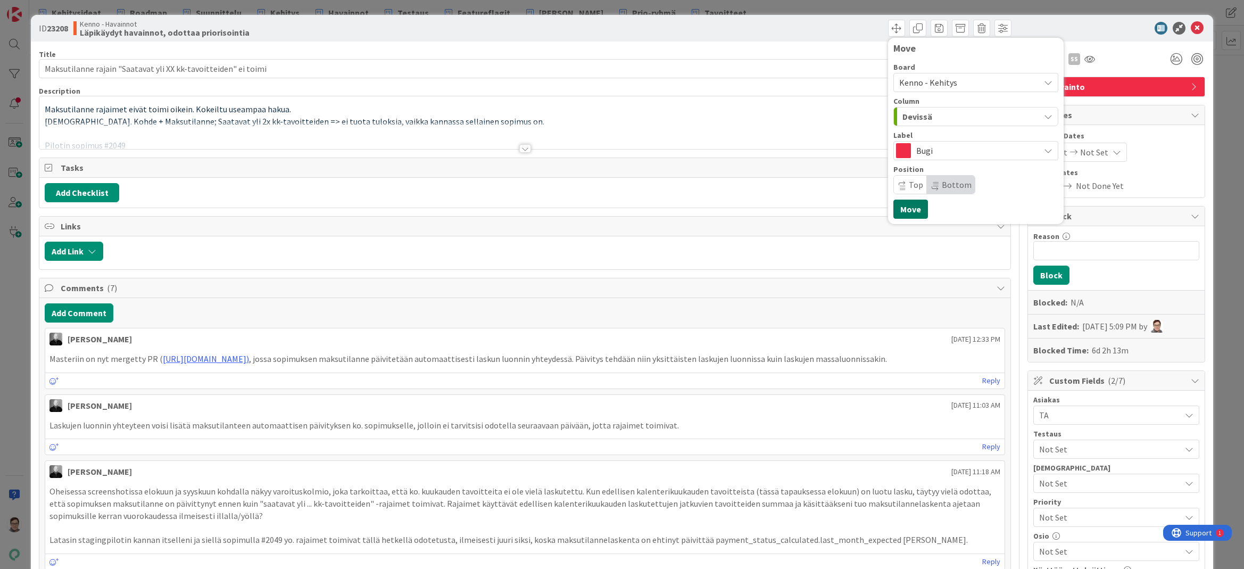
click at [909, 211] on button "Move" at bounding box center [910, 208] width 35 height 19
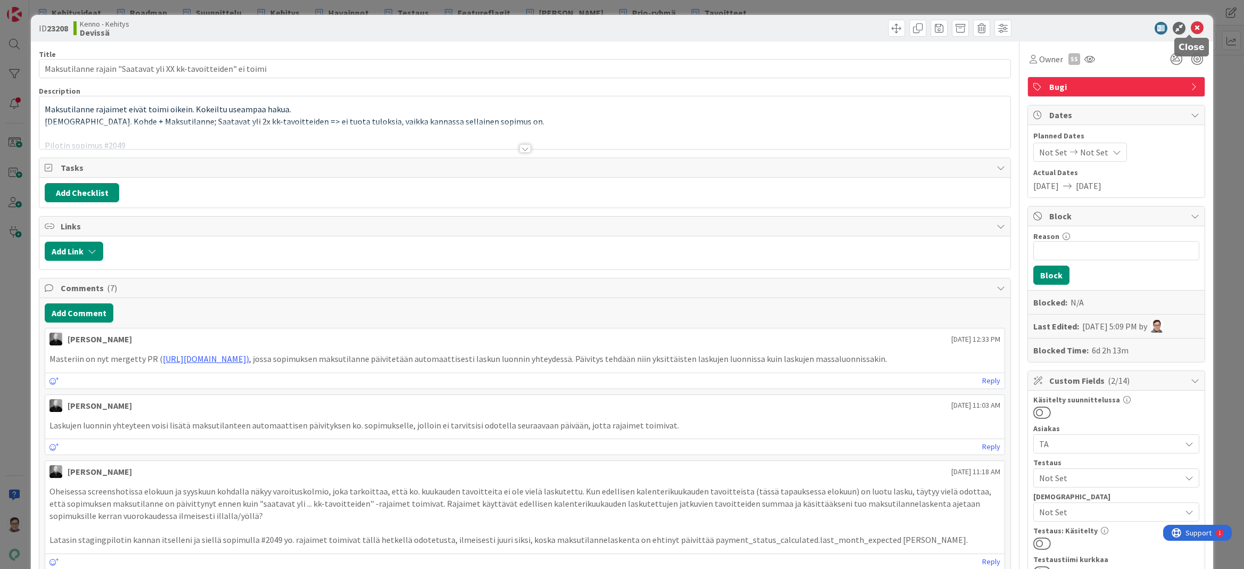
click at [1191, 33] on icon at bounding box center [1196, 28] width 13 height 13
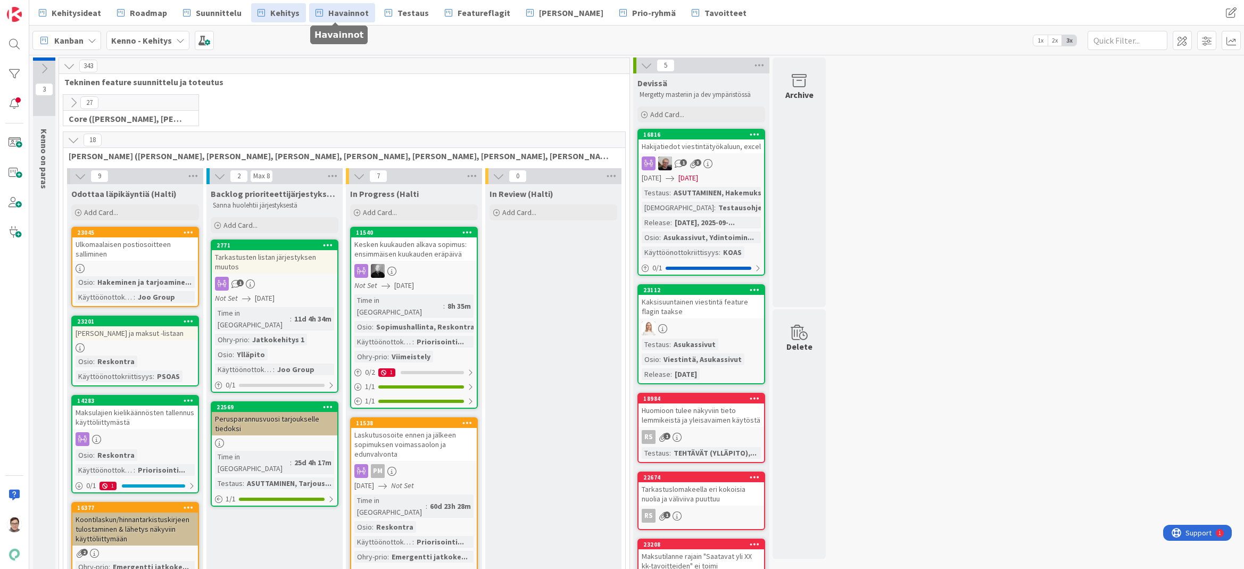
click at [346, 13] on span "Havainnot" at bounding box center [348, 12] width 40 height 13
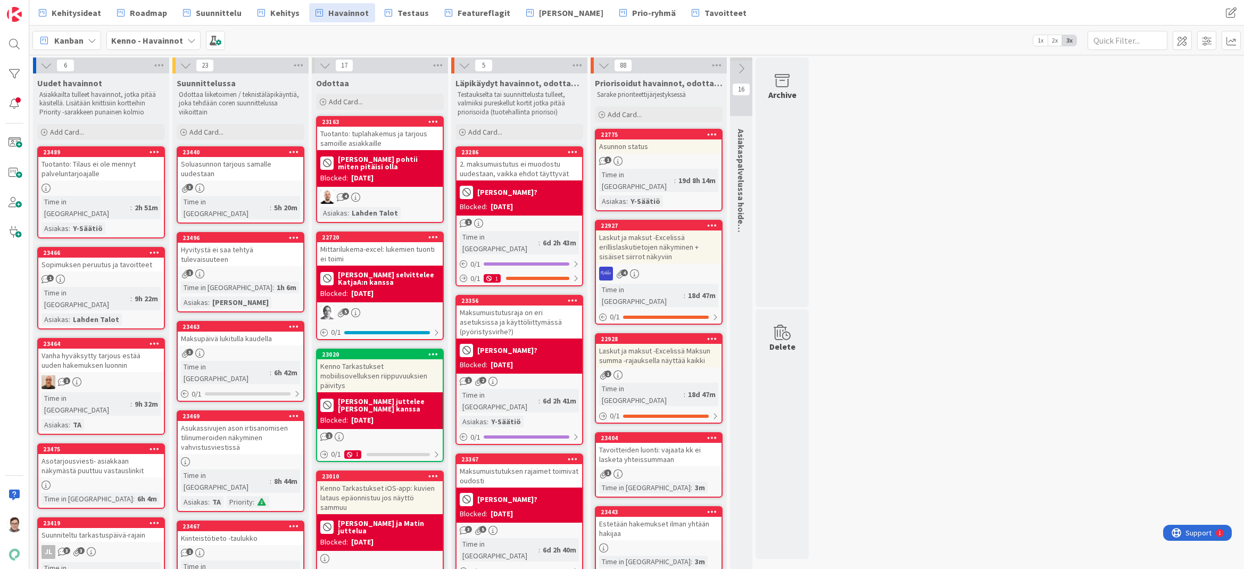
click at [511, 171] on div "2. maksumuistutus ei muodostu uudestaan, vaikka ehdot täyttyvät" at bounding box center [519, 168] width 126 height 23
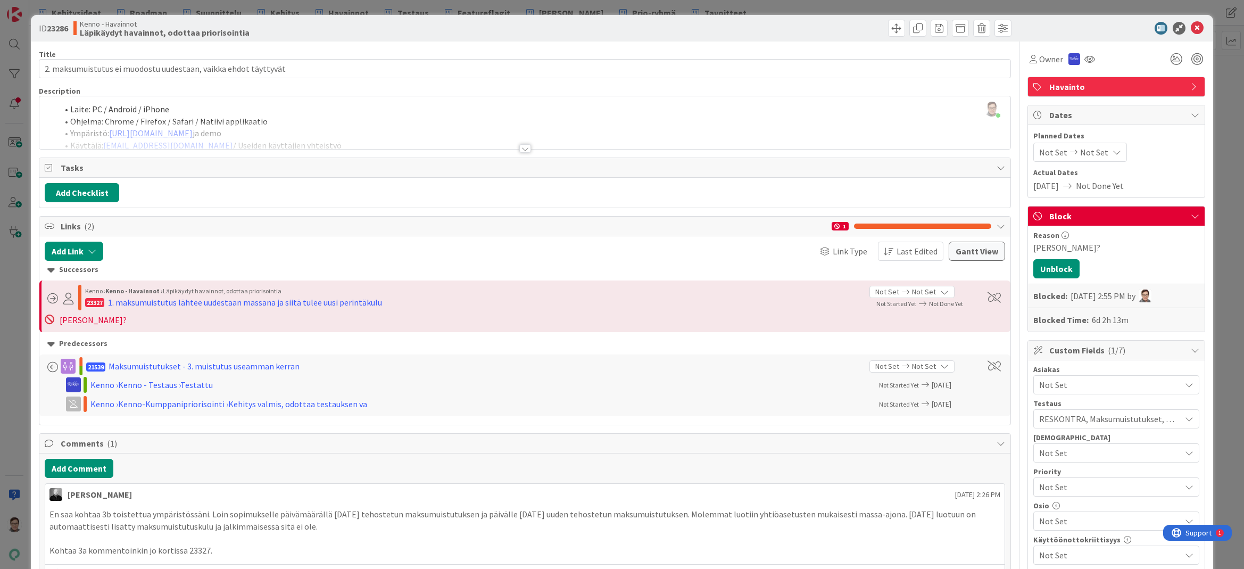
click at [520, 148] on div at bounding box center [525, 148] width 12 height 9
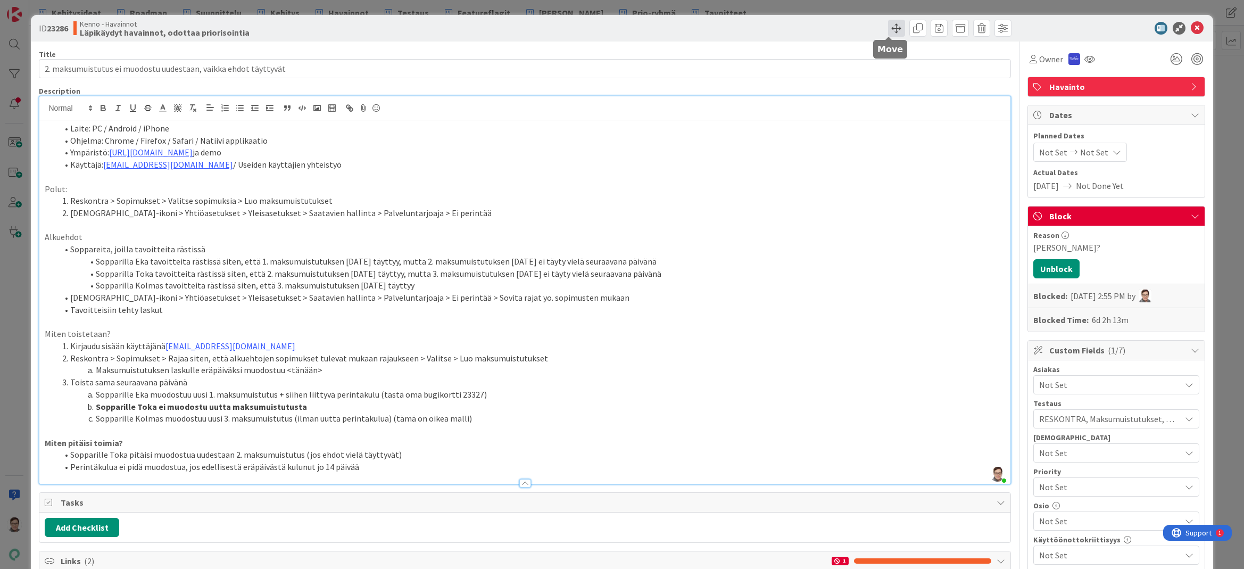
click at [888, 27] on span at bounding box center [896, 28] width 17 height 17
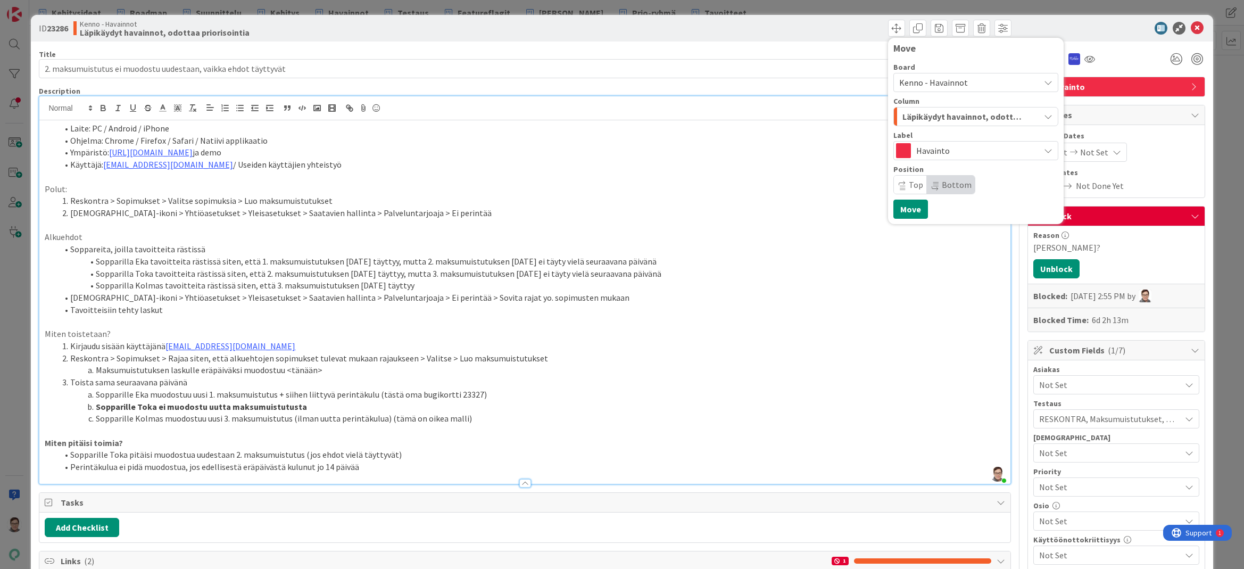
click at [924, 77] on span "Kenno - Havainnot" at bounding box center [933, 82] width 69 height 11
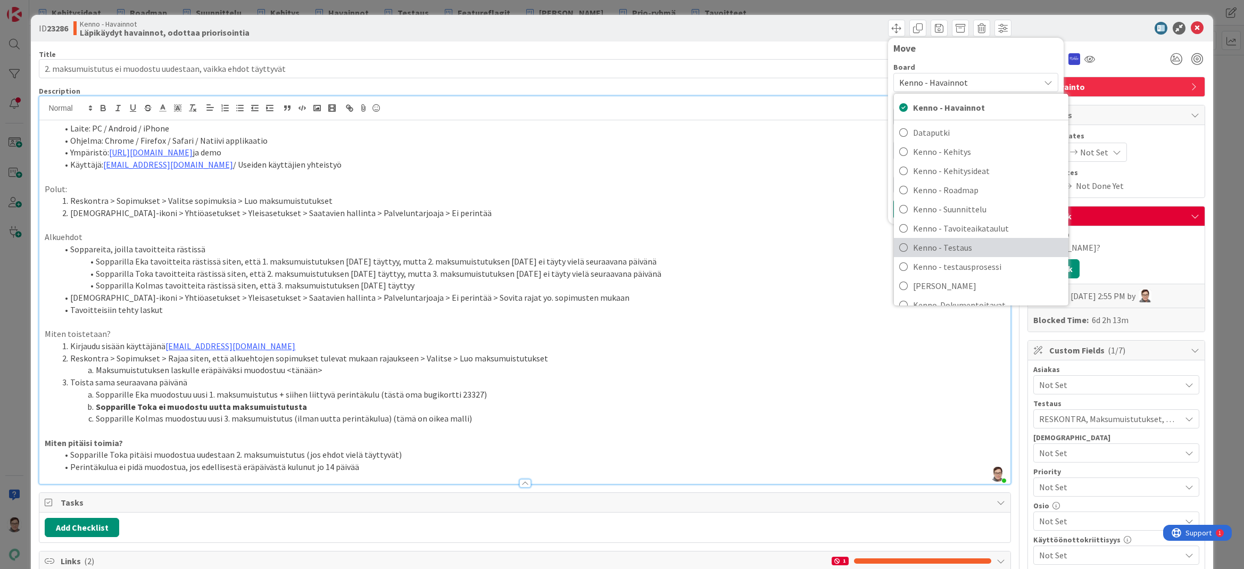
click at [946, 242] on span "Kenno - Testaus" at bounding box center [988, 247] width 150 height 16
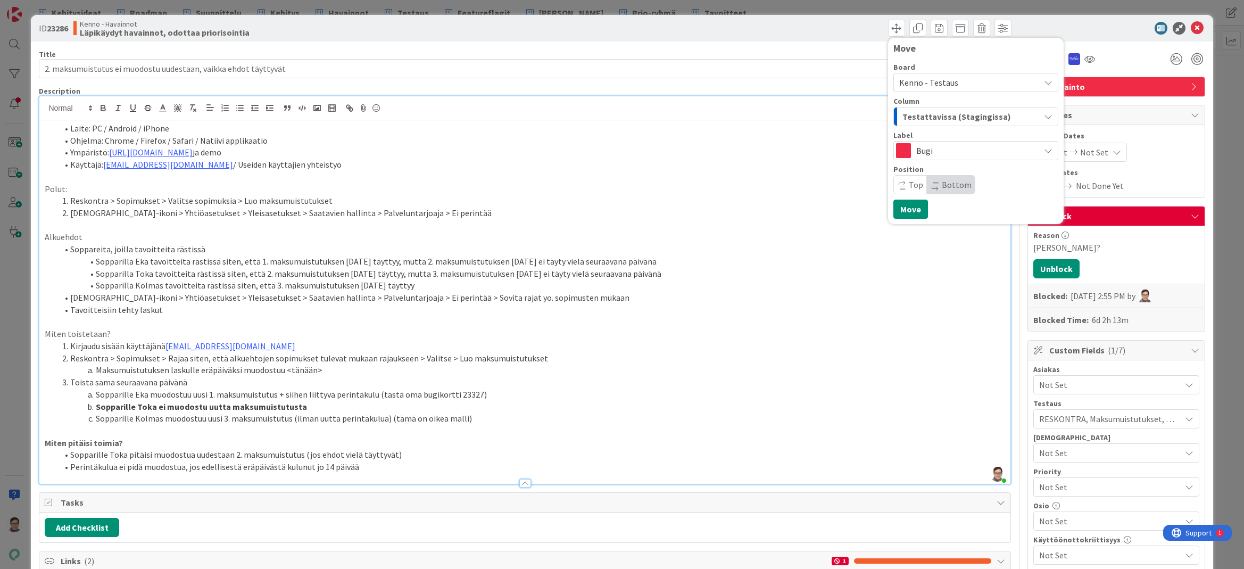
click at [935, 115] on span "Testattavissa (Stagingissa)" at bounding box center [956, 117] width 109 height 14
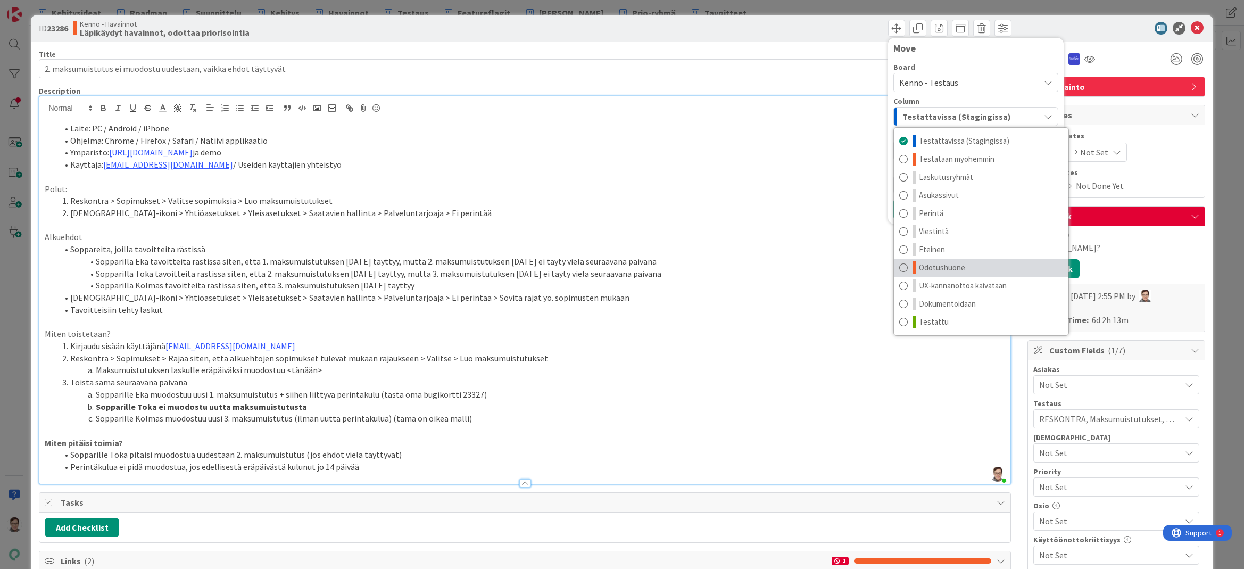
click at [927, 268] on span "Odotushuone" at bounding box center [942, 267] width 46 height 13
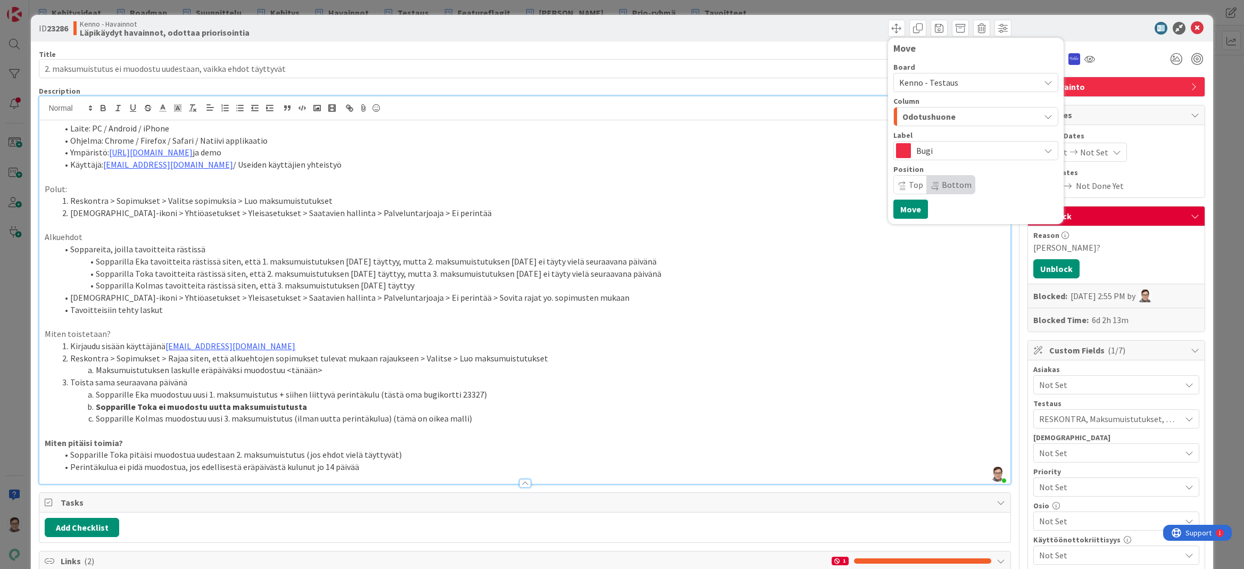
click at [896, 179] on span "Top" at bounding box center [910, 185] width 33 height 18
click at [904, 209] on button "Move" at bounding box center [910, 208] width 35 height 19
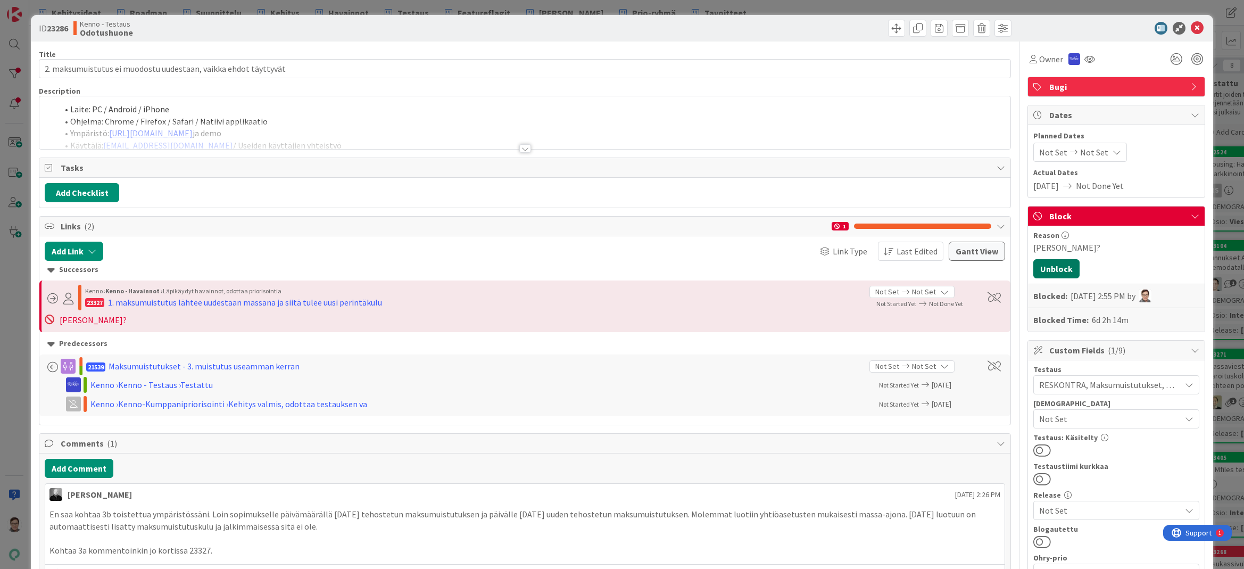
click at [1044, 268] on button "Unblock" at bounding box center [1056, 268] width 46 height 19
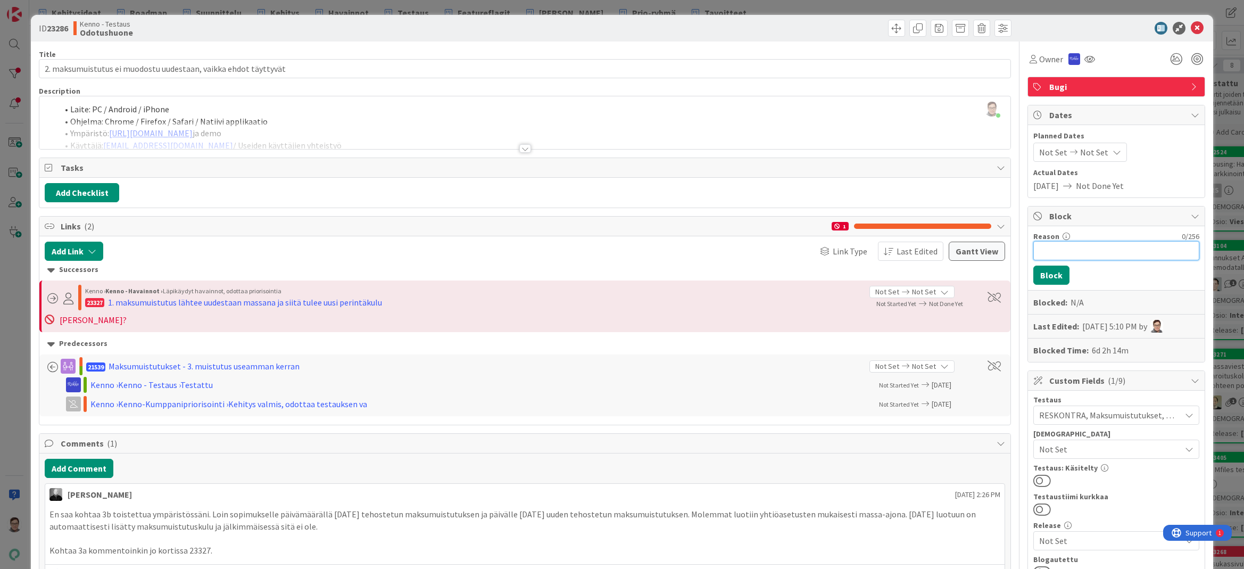
click at [1057, 249] on input "Reason" at bounding box center [1116, 250] width 166 height 19
type input "Riikka - Kts. MikkoV:n kommentti"
click at [1035, 272] on button "Block" at bounding box center [1051, 274] width 36 height 19
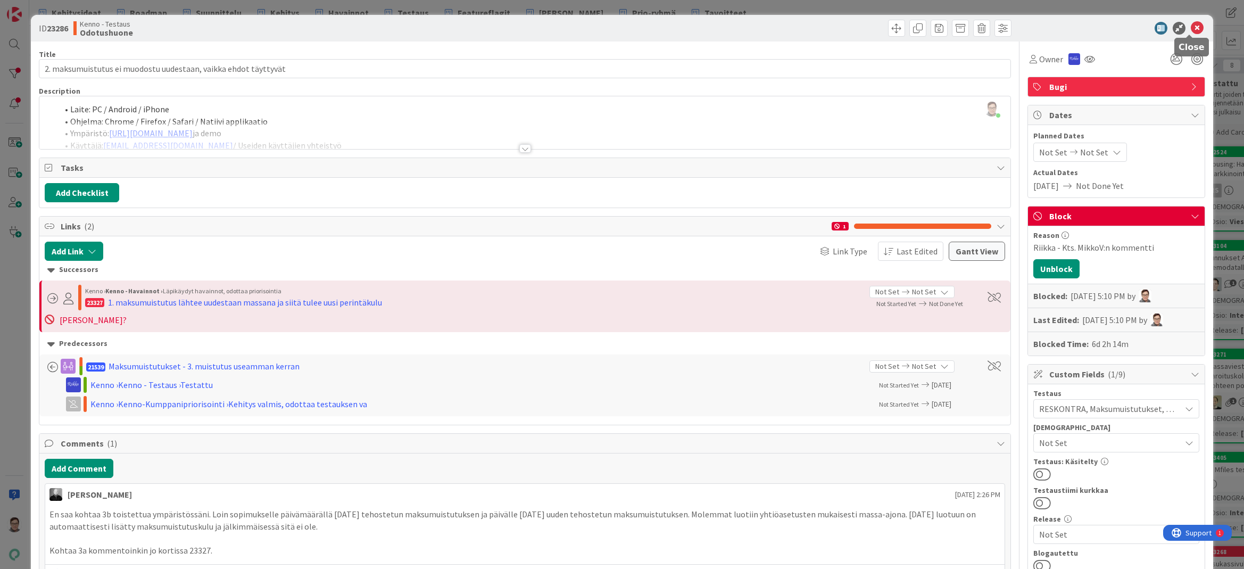
click at [1190, 27] on icon at bounding box center [1196, 28] width 13 height 13
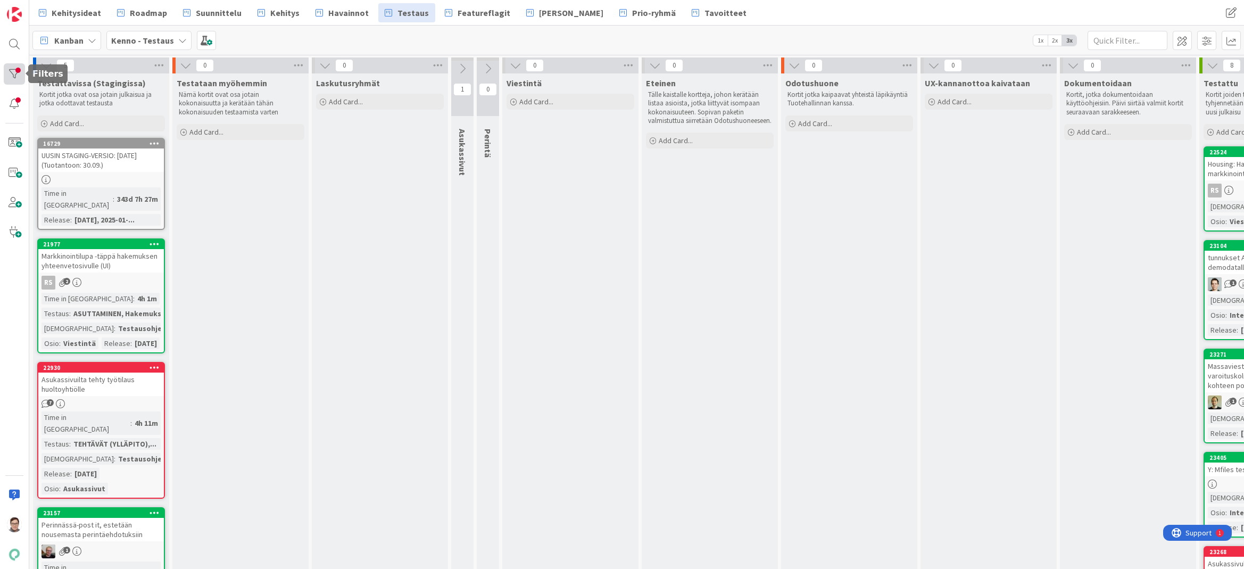
click at [18, 69] on div at bounding box center [14, 73] width 21 height 21
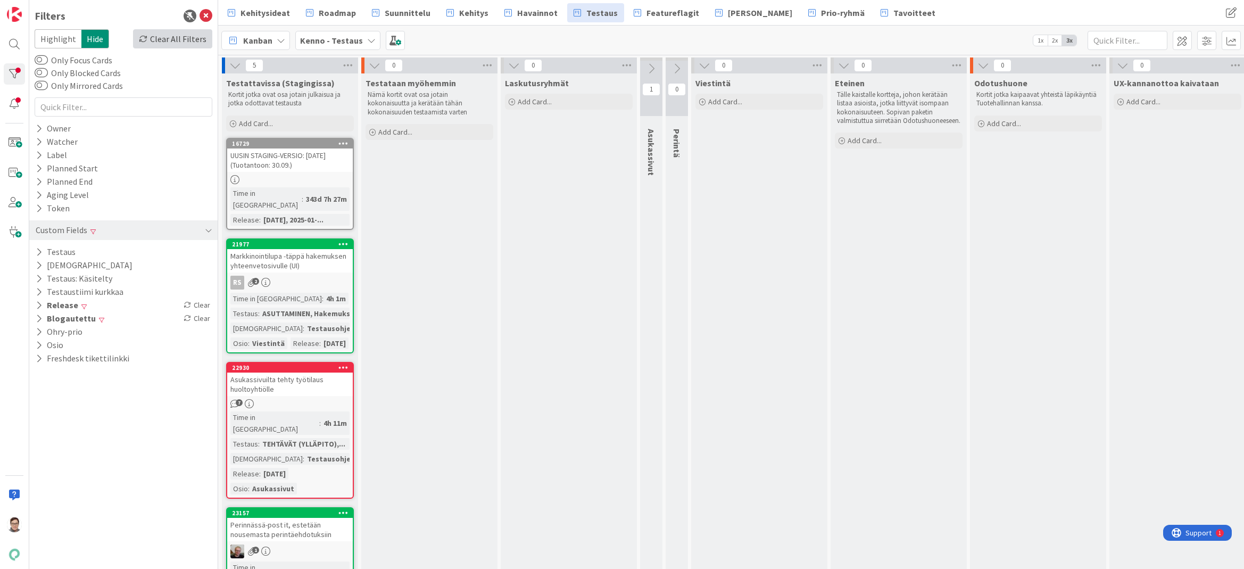
click at [191, 42] on div "Clear All Filters" at bounding box center [172, 38] width 79 height 19
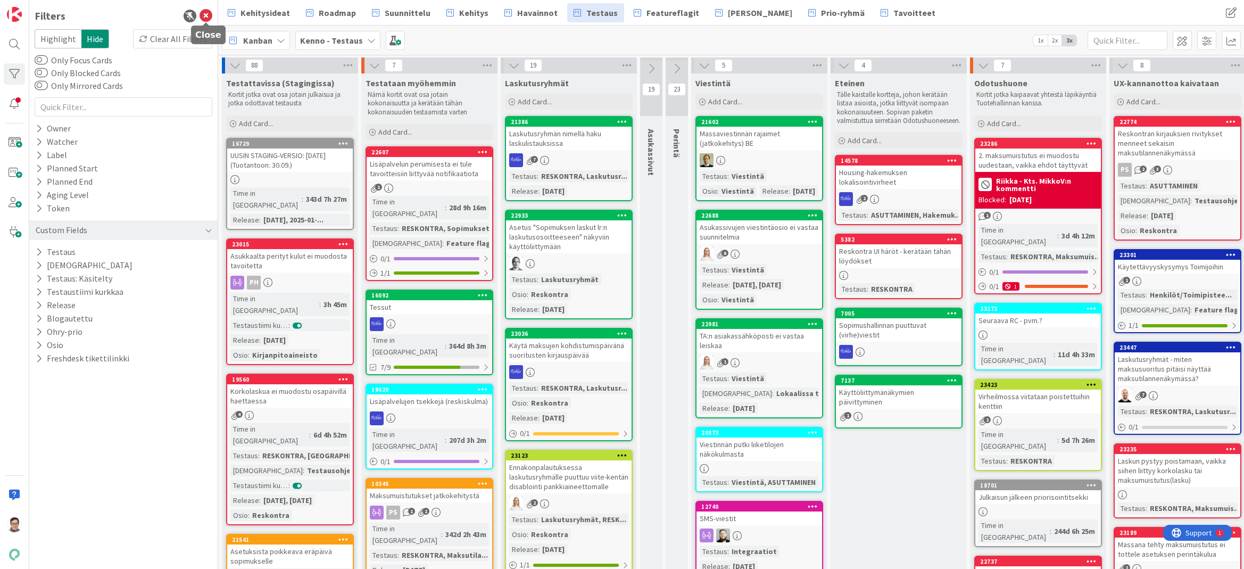
click at [204, 15] on icon at bounding box center [205, 16] width 13 height 13
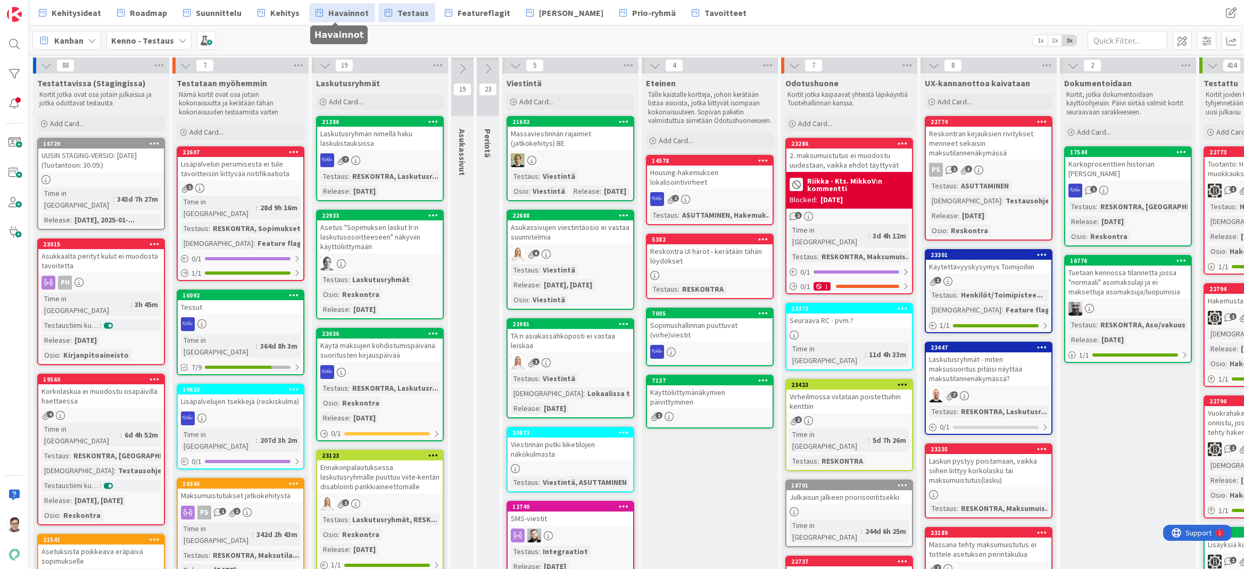
click at [350, 15] on span "Havainnot" at bounding box center [348, 12] width 40 height 13
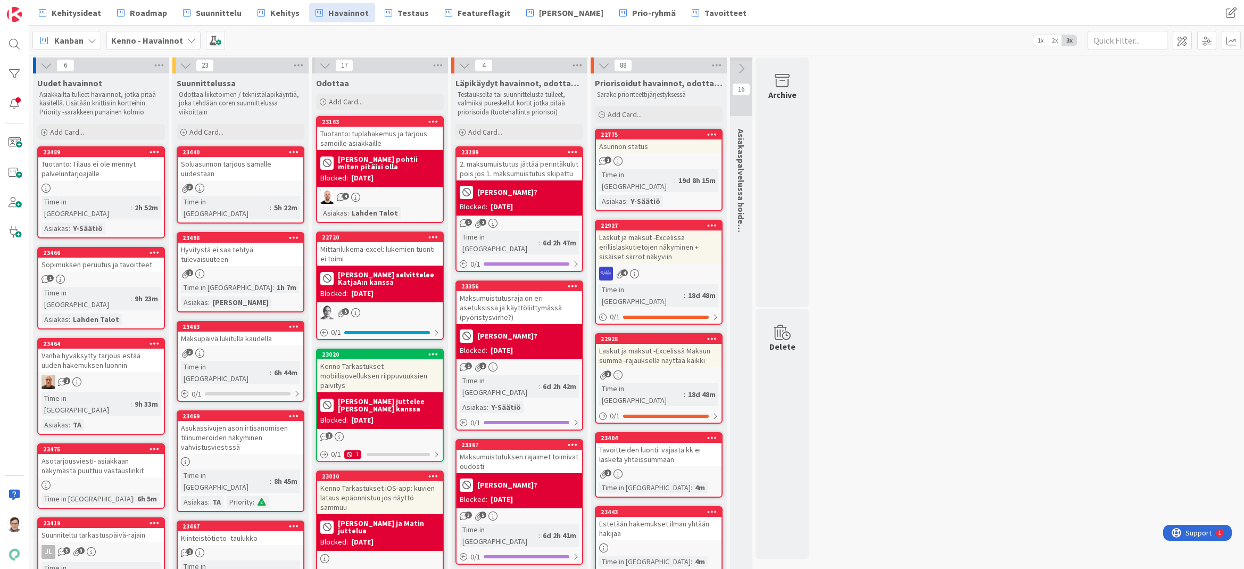
click at [527, 172] on div "2. maksumuistutus jättää perintäkulut pois jos 1. maksumuistutus skipattu" at bounding box center [519, 168] width 126 height 23
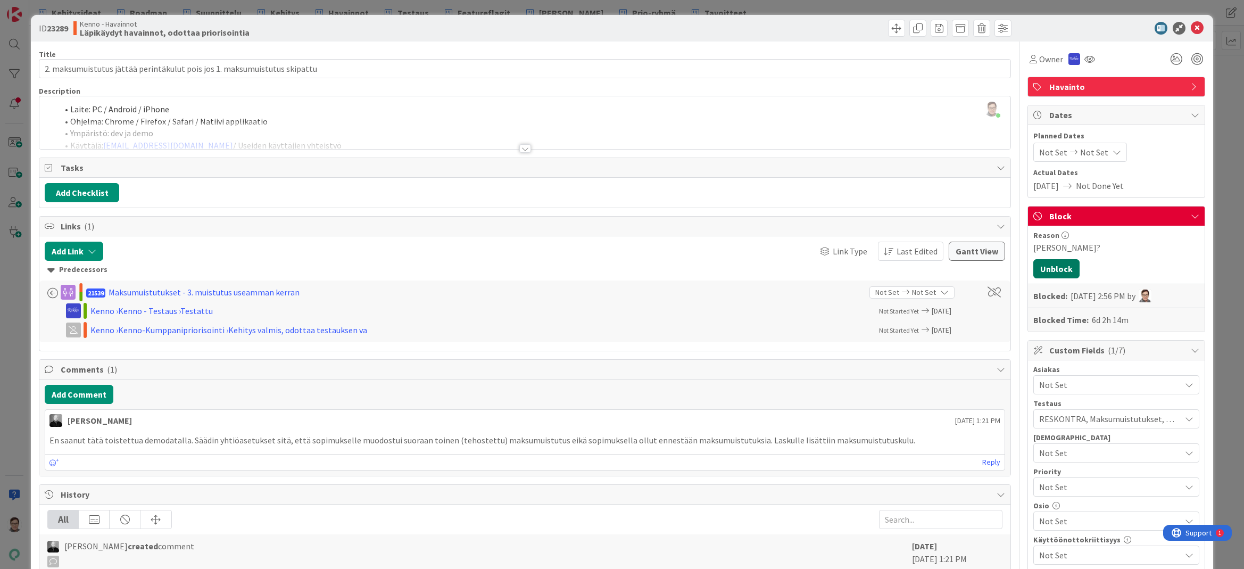
click at [1046, 261] on button "Unblock" at bounding box center [1056, 268] width 46 height 19
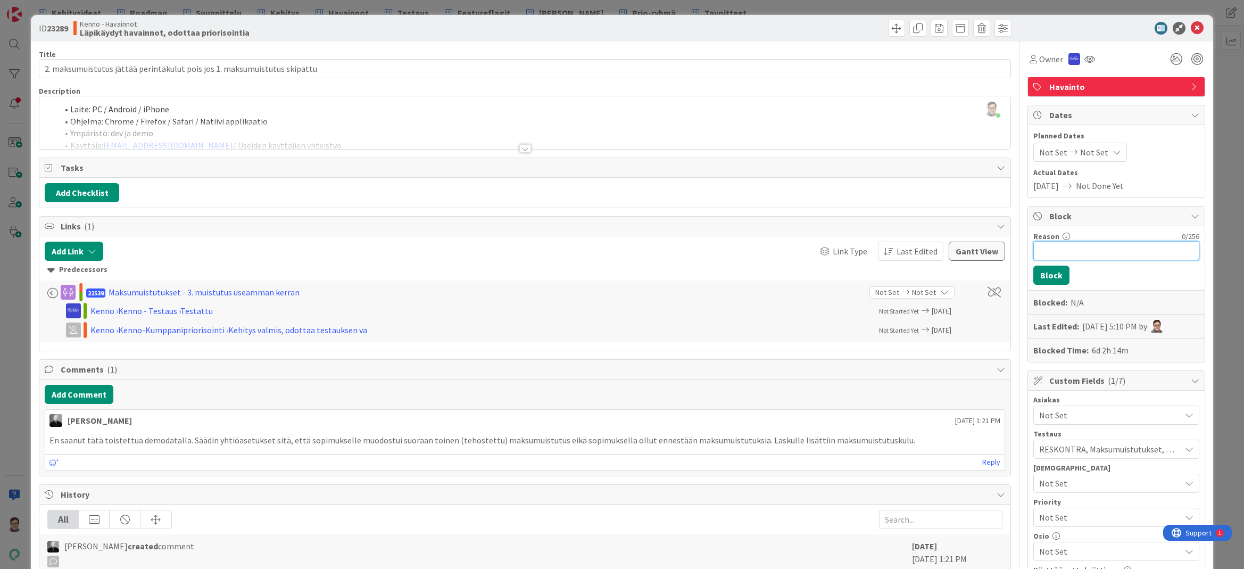
click at [1048, 251] on input "Reason" at bounding box center [1116, 250] width 166 height 19
type input "Riikka - Kts. MikkoV:n kommentti"
click at [1044, 278] on button "Block" at bounding box center [1051, 274] width 36 height 19
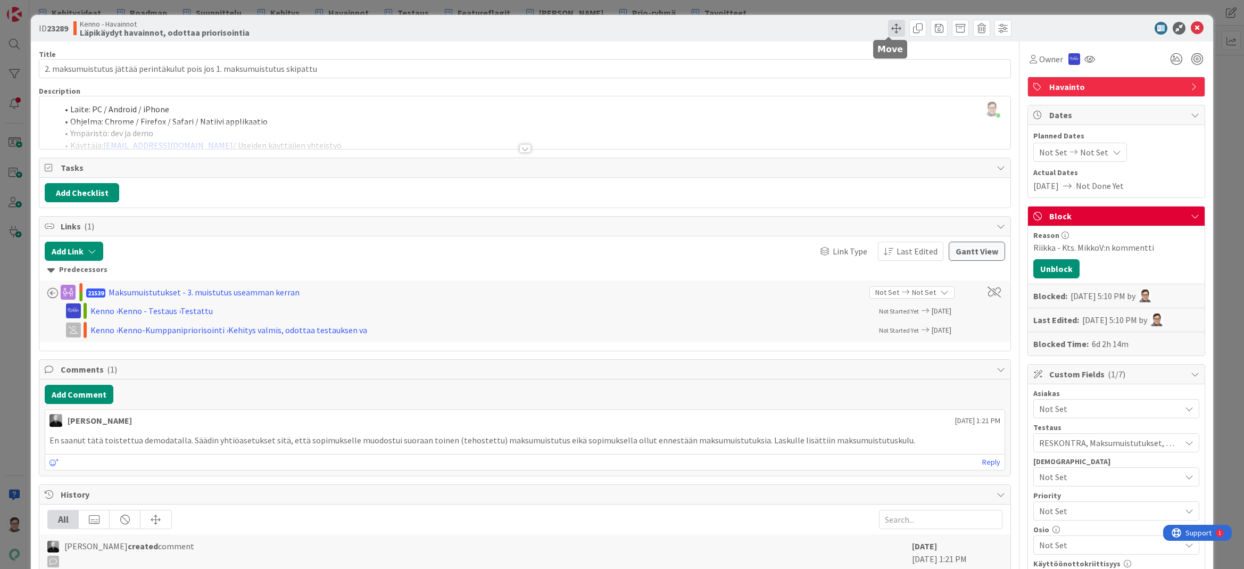
click at [891, 30] on span at bounding box center [896, 28] width 17 height 17
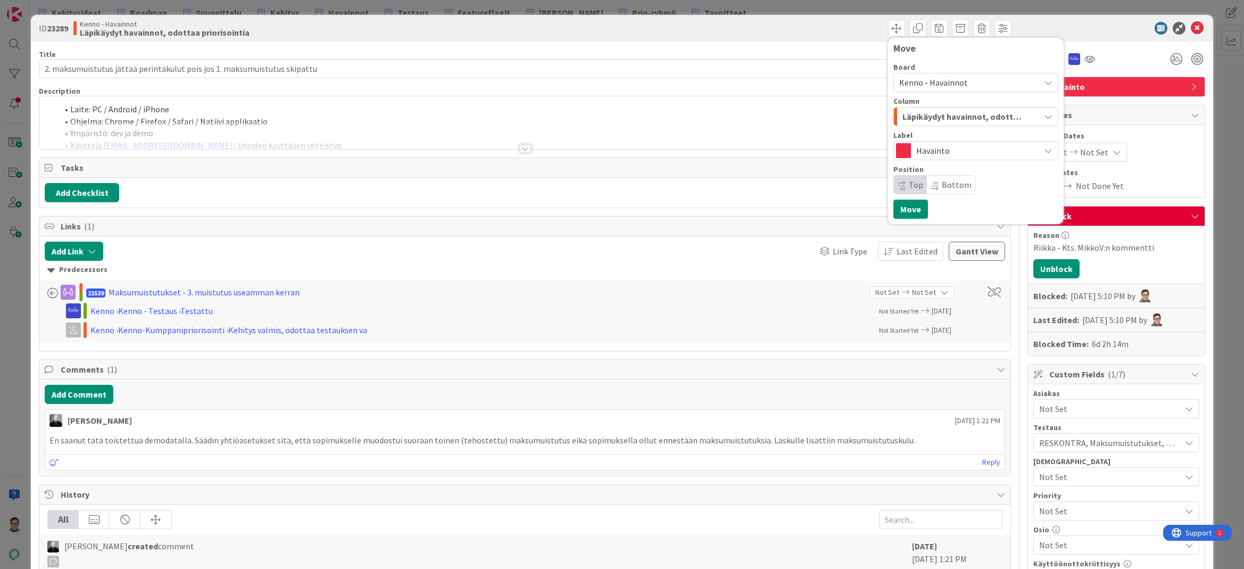
click at [944, 86] on span "Kenno - Havainnot" at bounding box center [933, 82] width 69 height 11
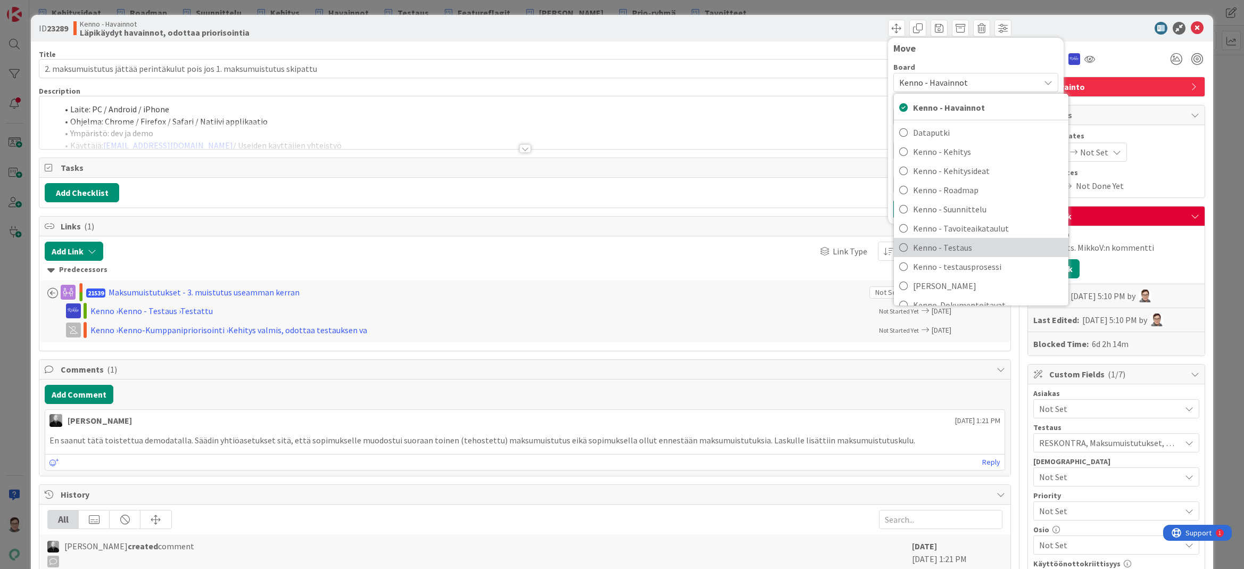
click at [969, 251] on span "Kenno - Testaus" at bounding box center [988, 247] width 150 height 16
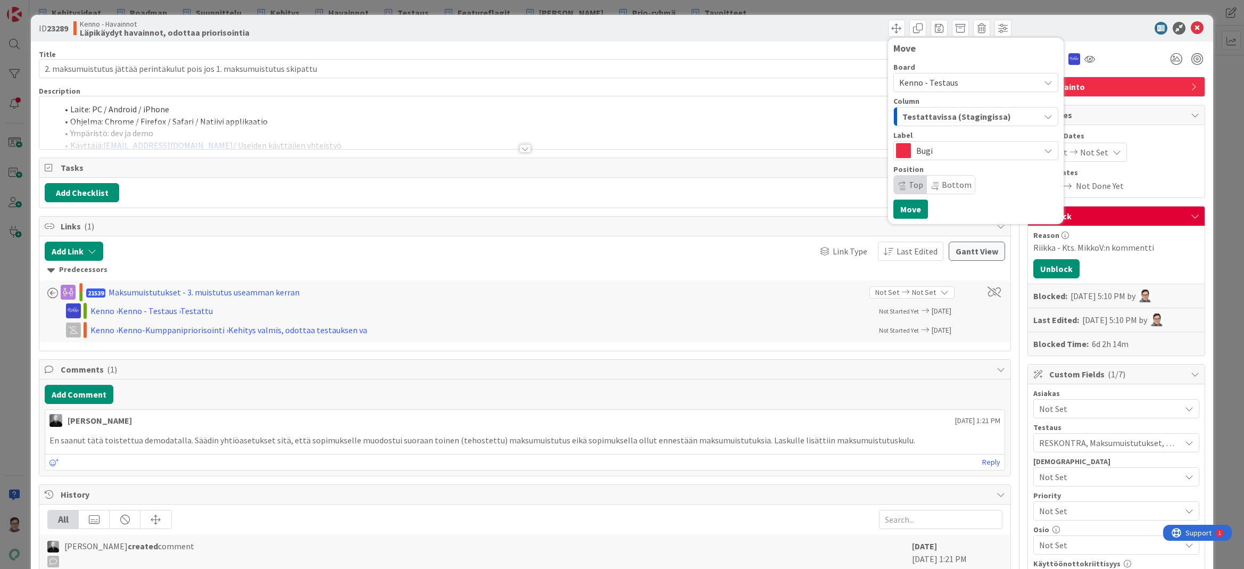
click at [923, 118] on span "Testattavissa (Stagingissa)" at bounding box center [956, 117] width 109 height 14
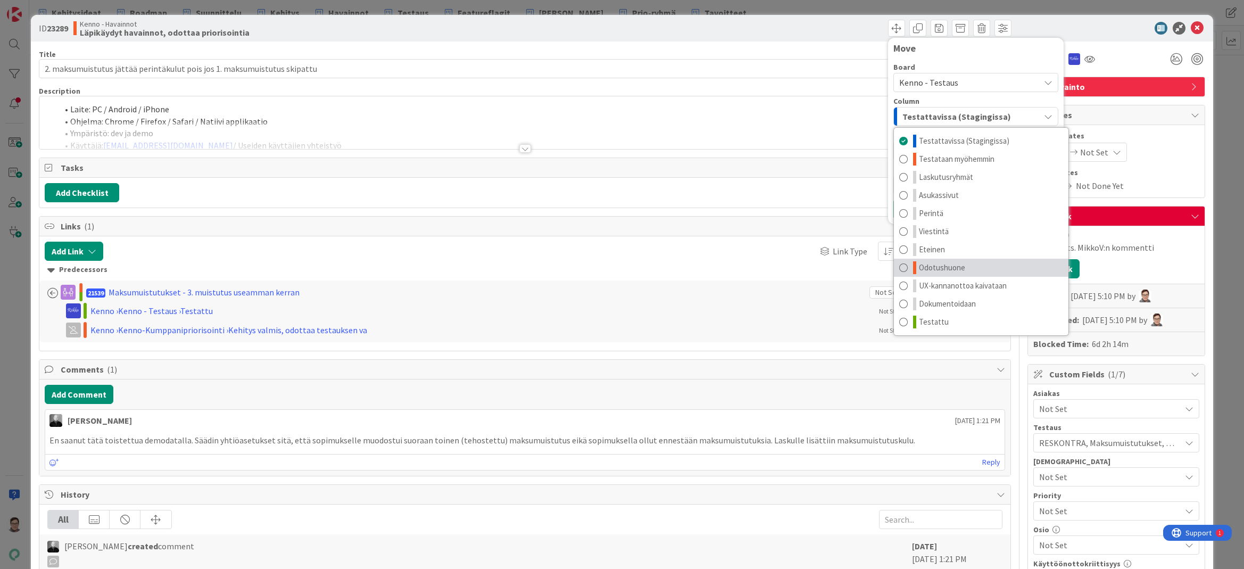
click at [936, 264] on span "Odotushuone" at bounding box center [942, 267] width 46 height 13
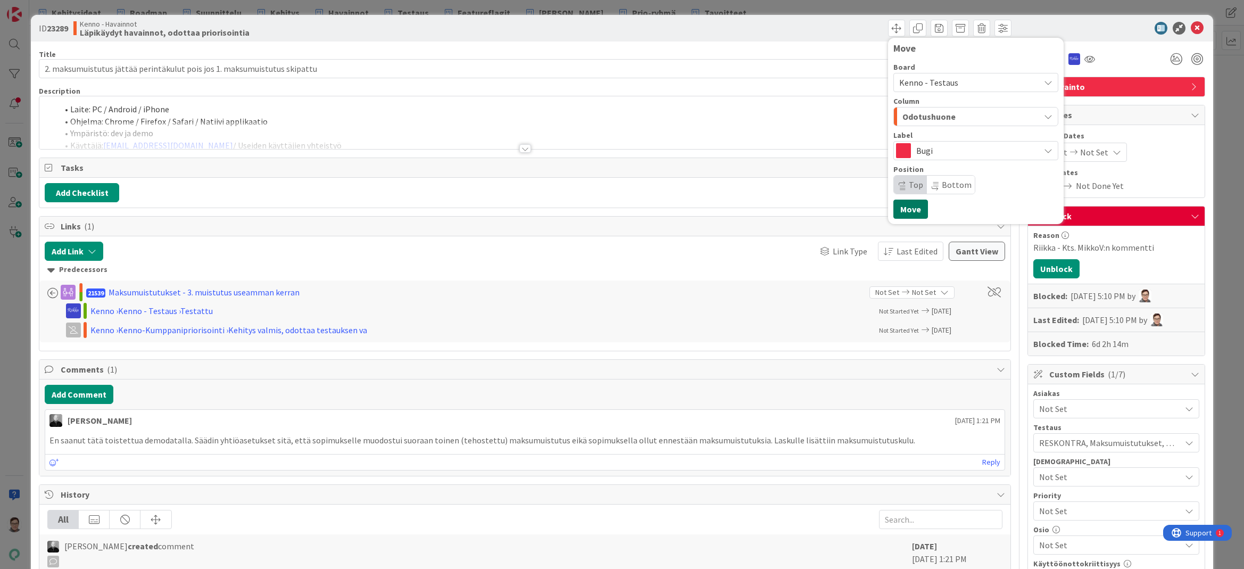
click at [909, 205] on button "Move" at bounding box center [910, 208] width 35 height 19
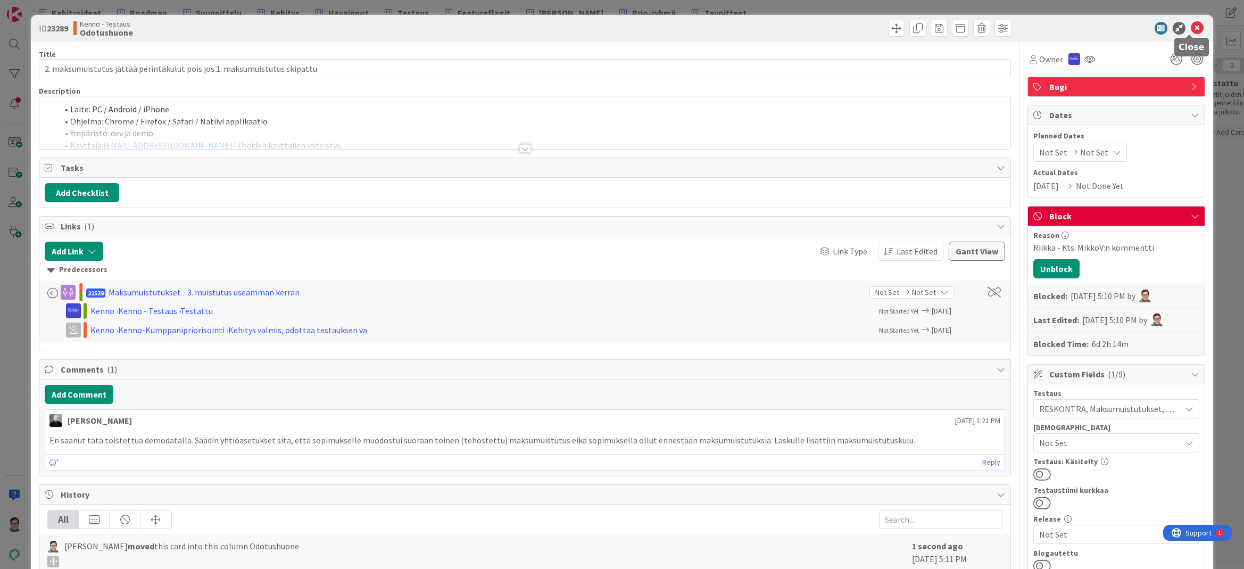
click at [1191, 29] on icon at bounding box center [1196, 28] width 13 height 13
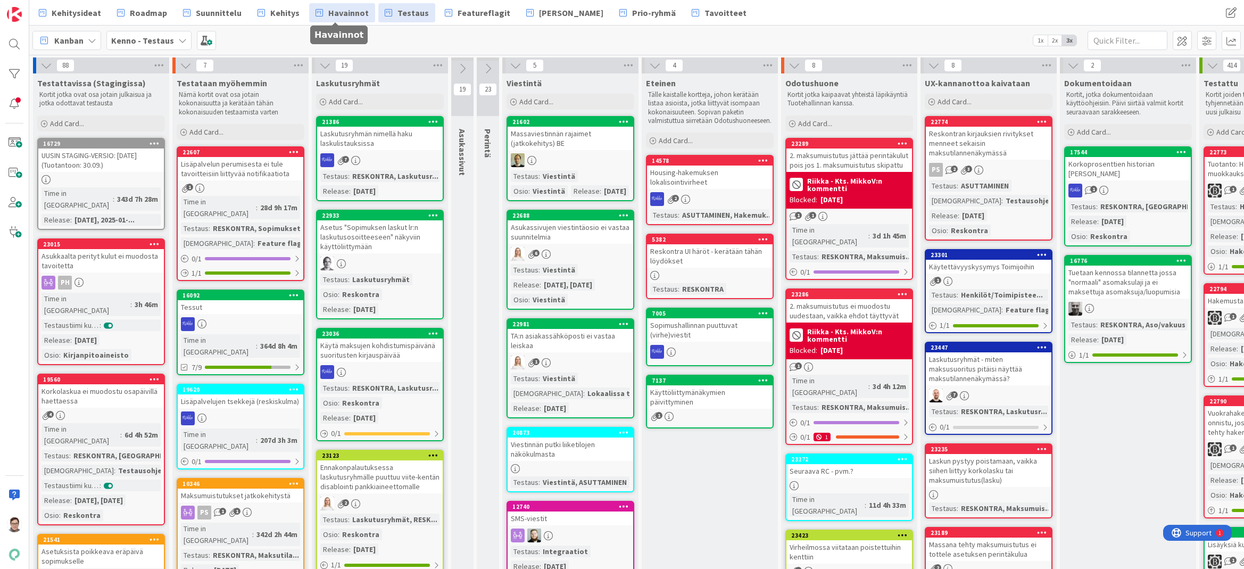
click at [349, 18] on span "Havainnot" at bounding box center [348, 12] width 40 height 13
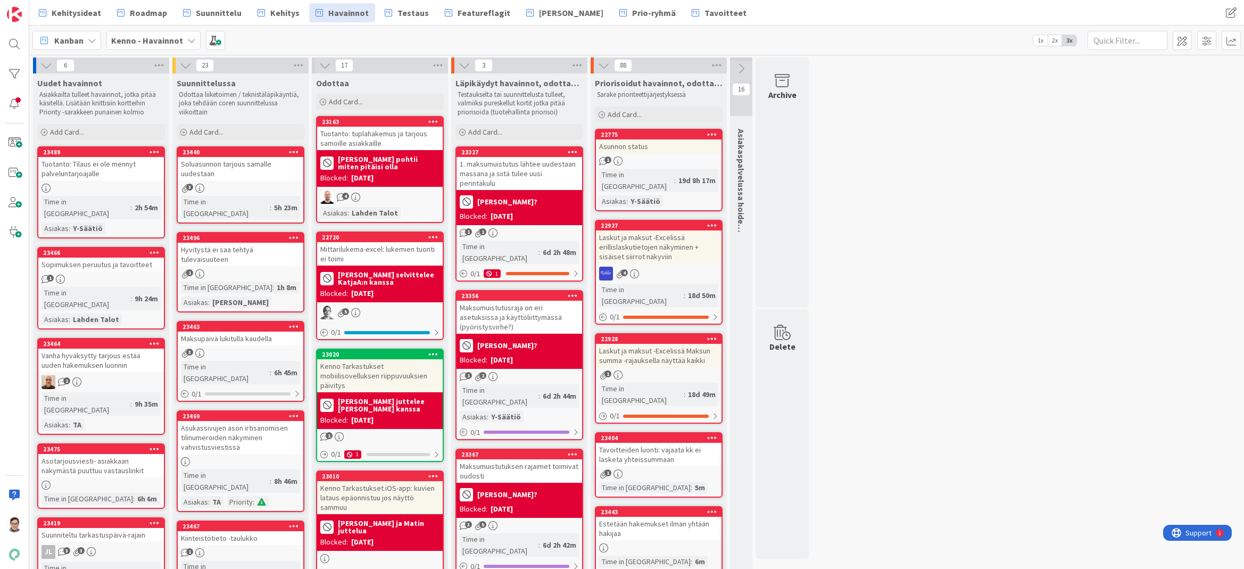
click at [520, 166] on div "1. maksumuistutus lähtee uudestaan massana ja siitä tulee uusi perintäkulu" at bounding box center [519, 173] width 126 height 33
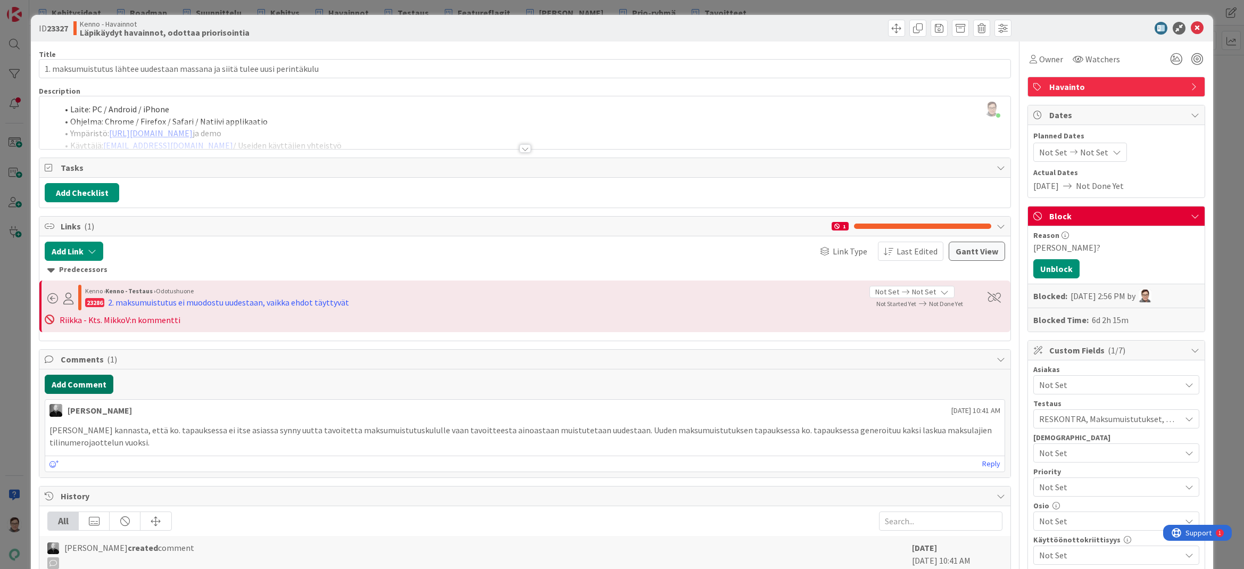
click at [97, 379] on button "Add Comment" at bounding box center [79, 383] width 69 height 19
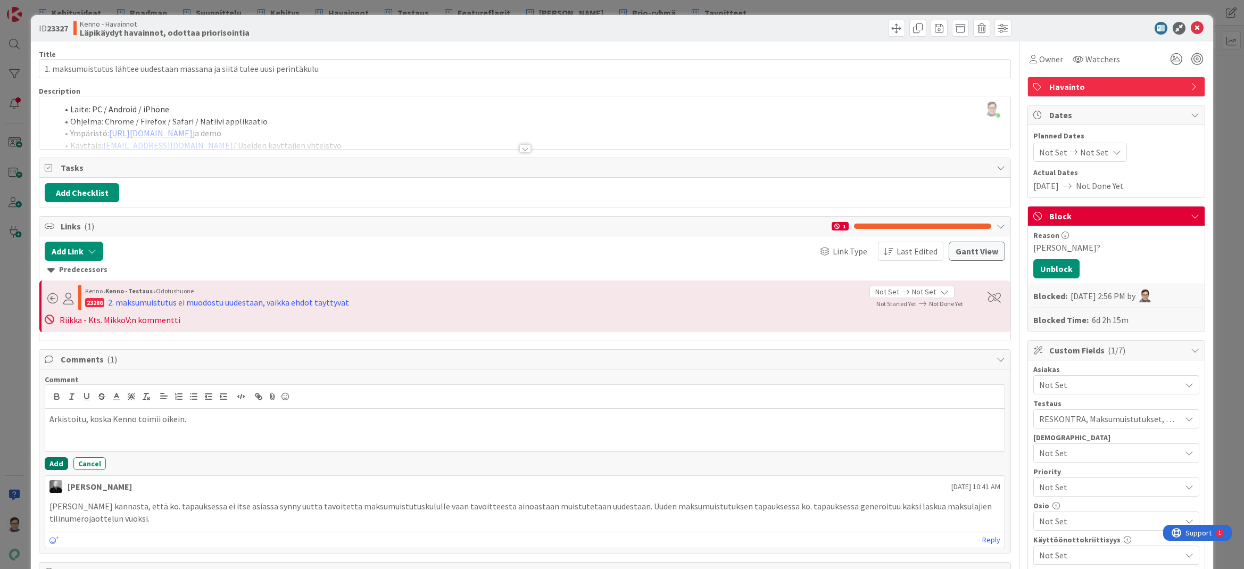
click at [55, 458] on button "Add" at bounding box center [56, 463] width 23 height 13
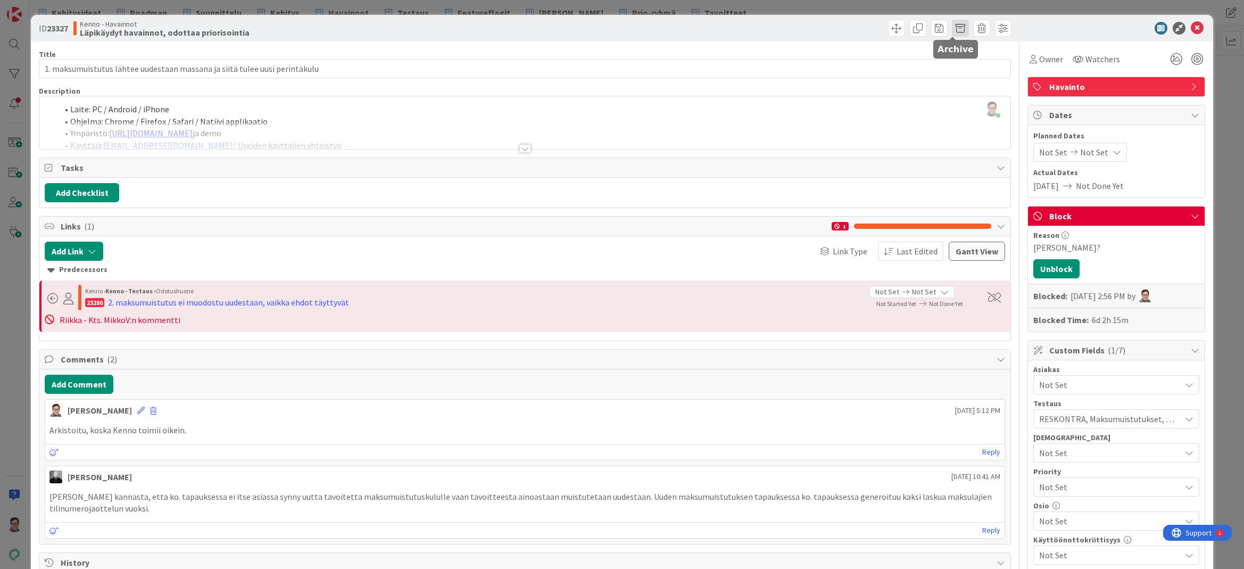
click at [952, 26] on span at bounding box center [960, 28] width 17 height 17
click at [970, 77] on button "Archive" at bounding box center [978, 78] width 42 height 19
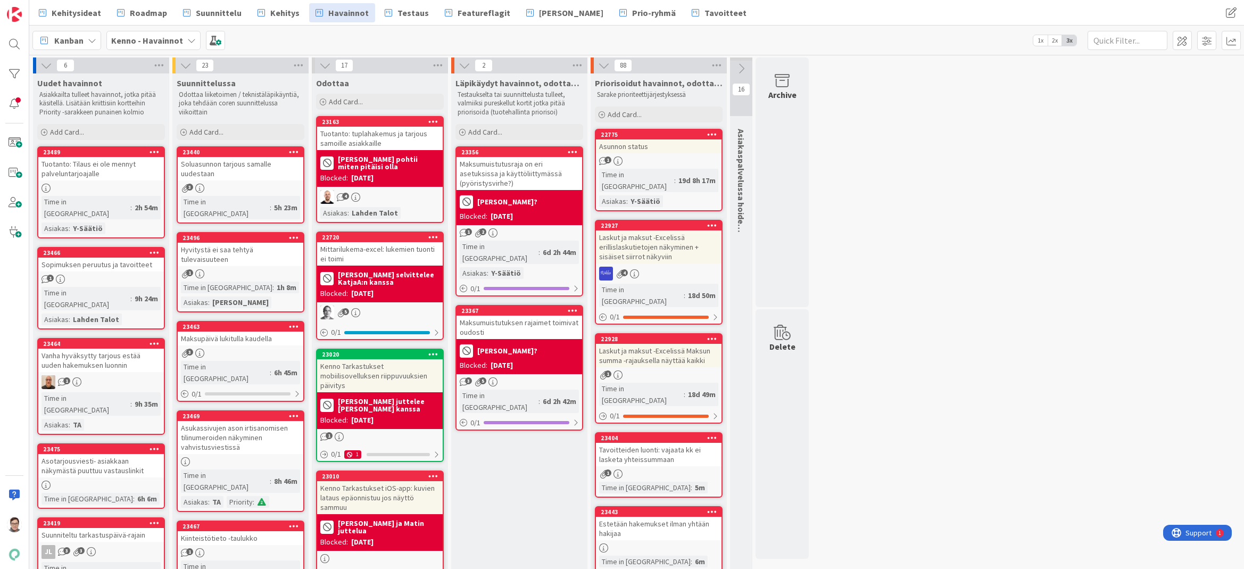
click at [516, 173] on div "Maksumuistutusraja on eri asetuksissa ja käyttöliittymässä (pyöristysvirhe?)" at bounding box center [519, 173] width 126 height 33
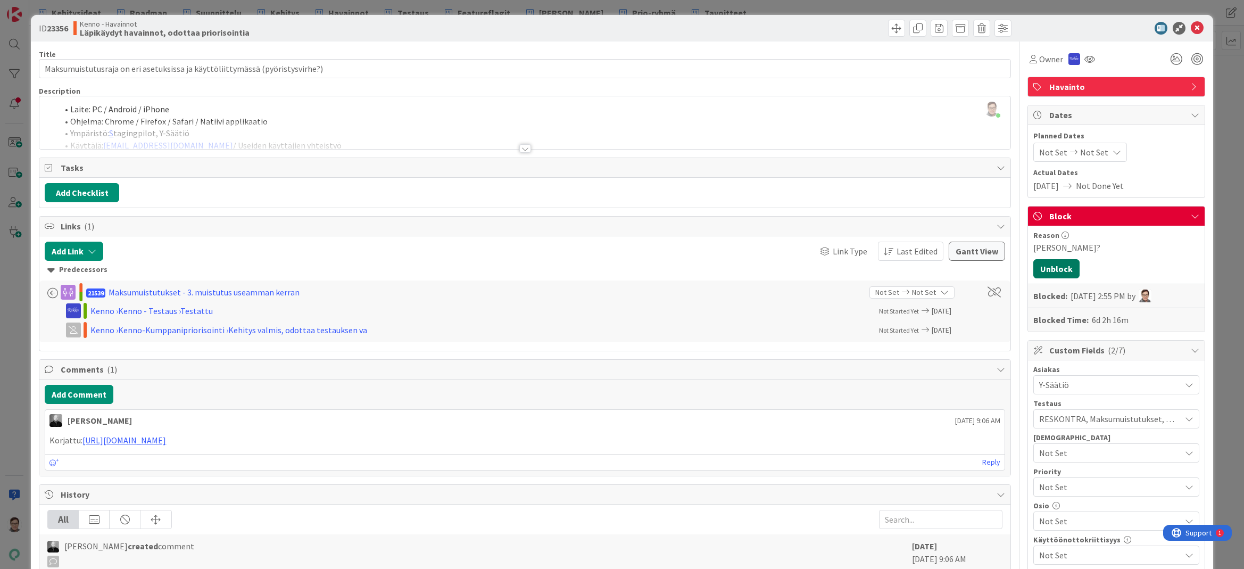
click at [1054, 261] on button "Unblock" at bounding box center [1056, 268] width 46 height 19
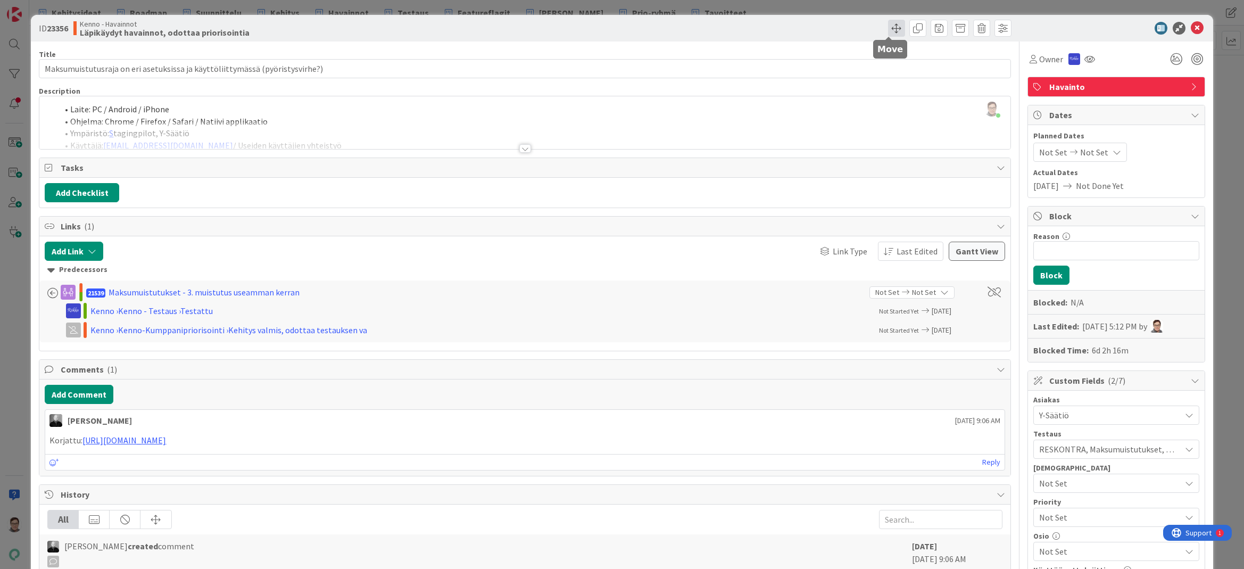
click at [889, 24] on span at bounding box center [896, 28] width 17 height 17
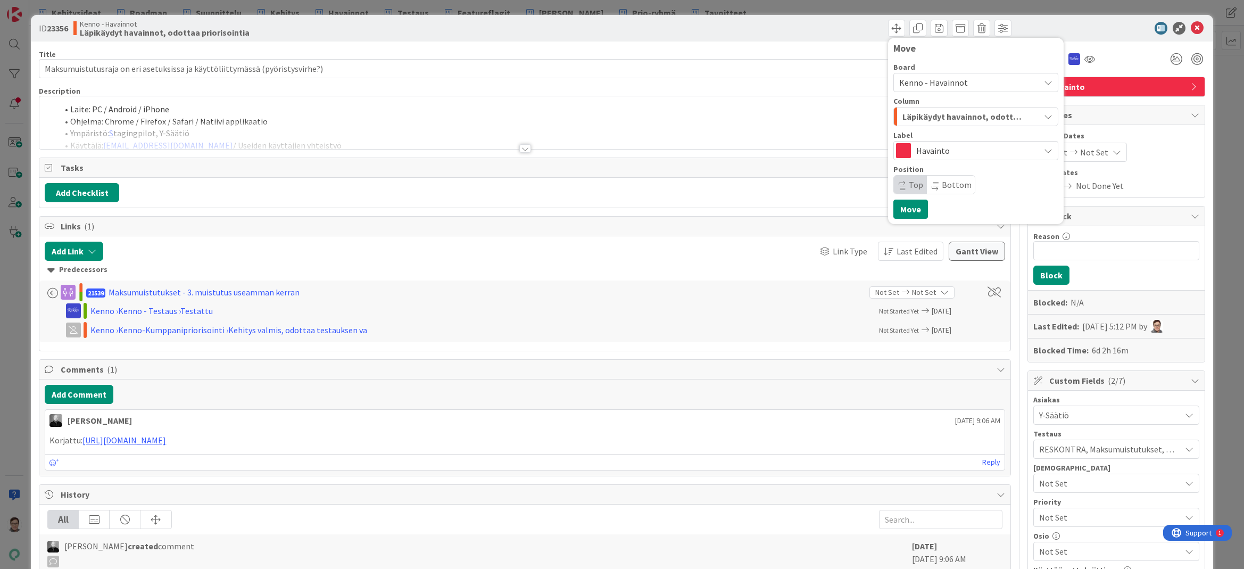
click at [940, 79] on span "Kenno - Havainnot" at bounding box center [933, 82] width 69 height 11
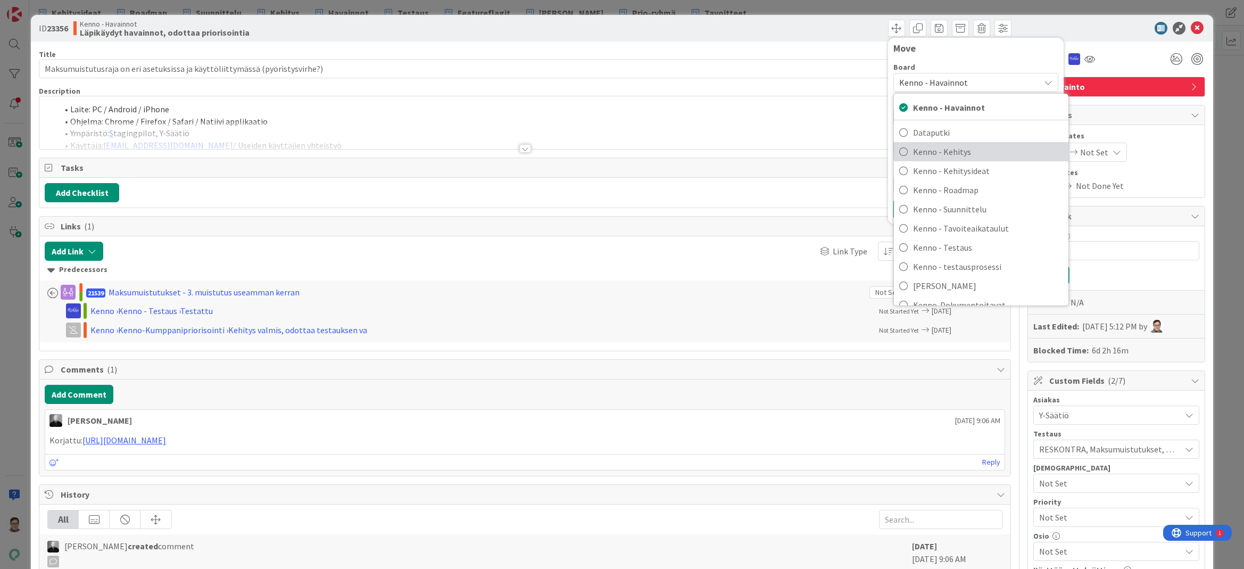
click at [949, 147] on span "Kenno - Kehitys" at bounding box center [988, 152] width 150 height 16
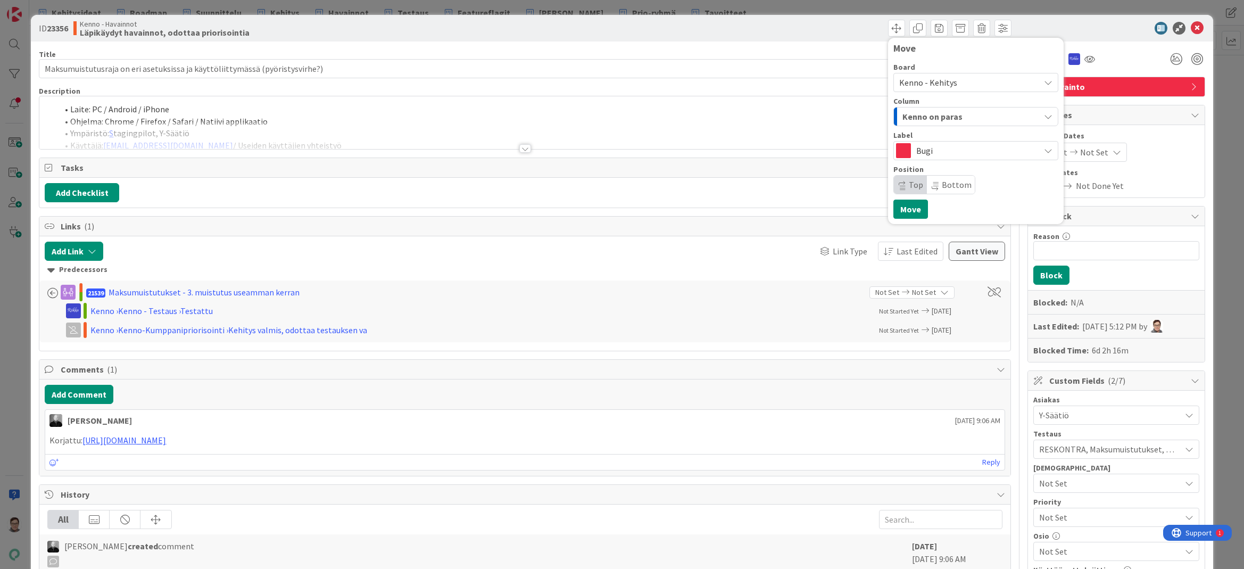
click at [949, 118] on span "Kenno on paras" at bounding box center [932, 117] width 60 height 14
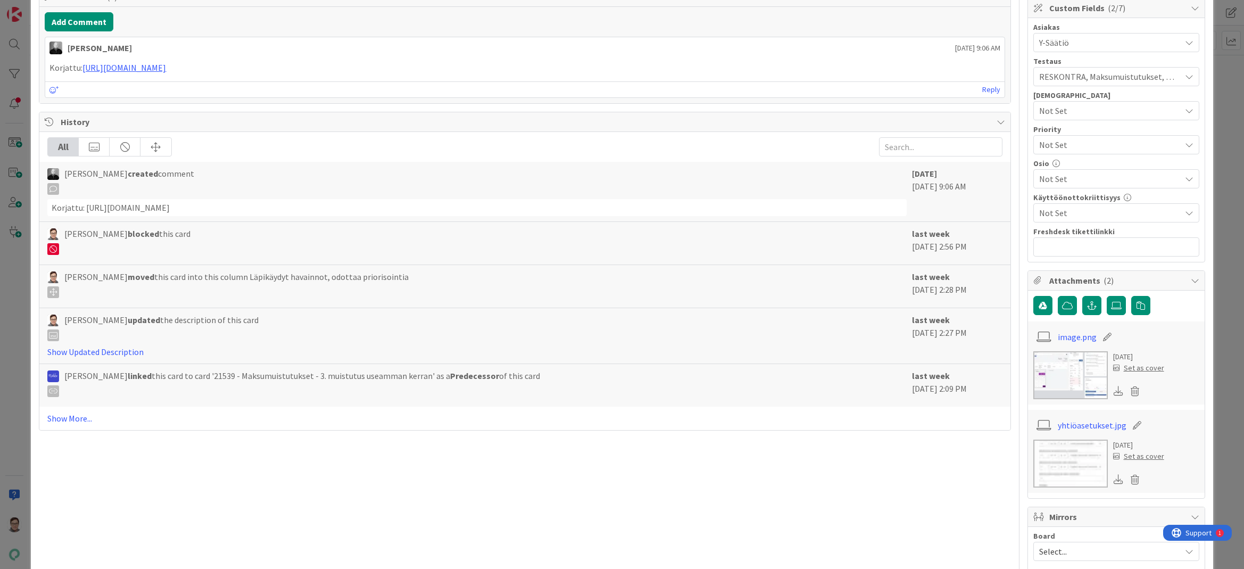
scroll to position [106, 0]
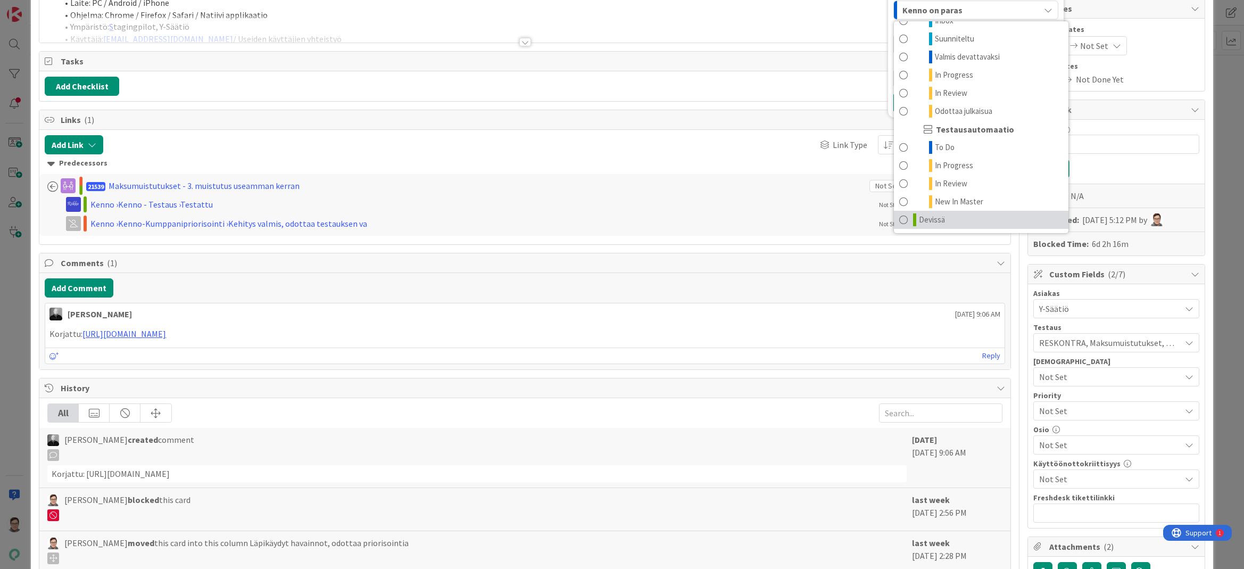
click at [925, 216] on span "Devissä" at bounding box center [932, 219] width 26 height 13
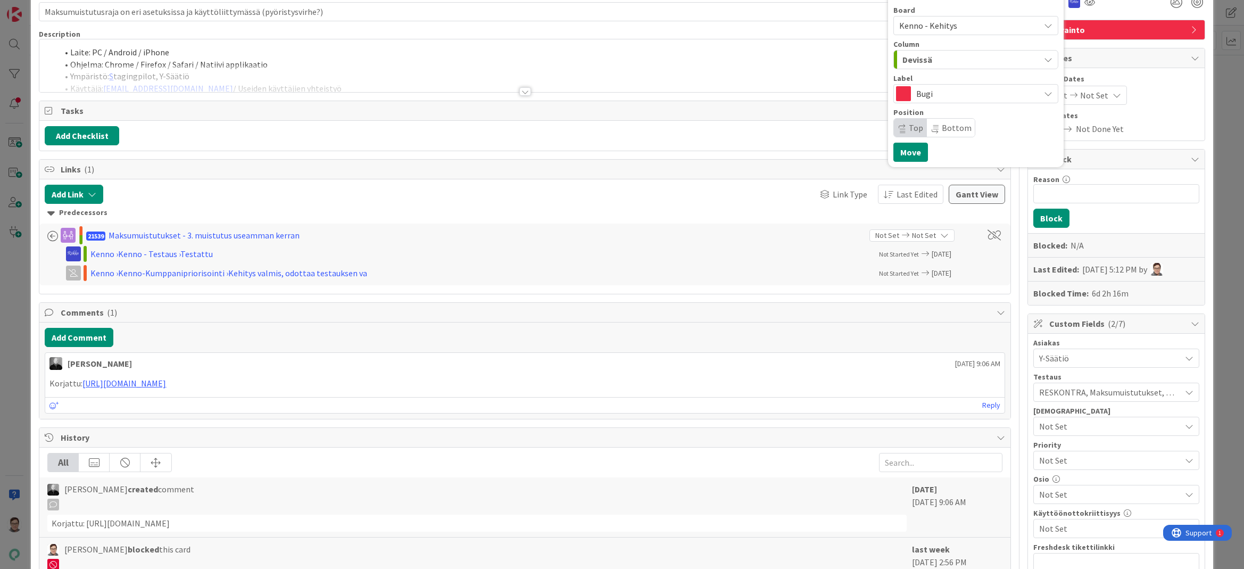
scroll to position [0, 0]
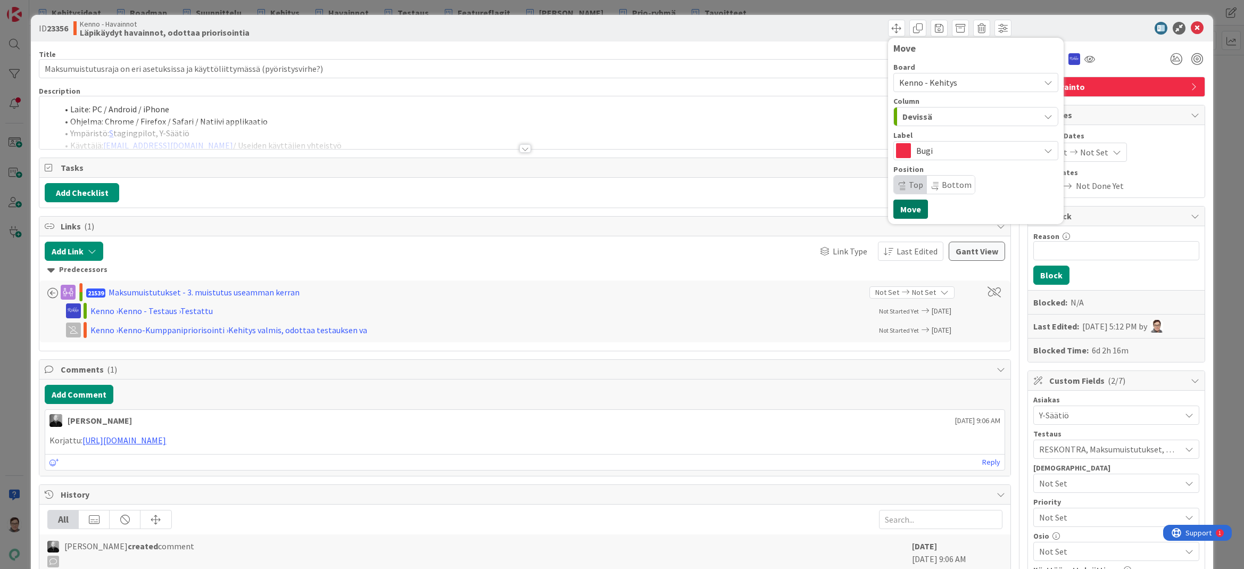
click at [894, 207] on button "Move" at bounding box center [910, 208] width 35 height 19
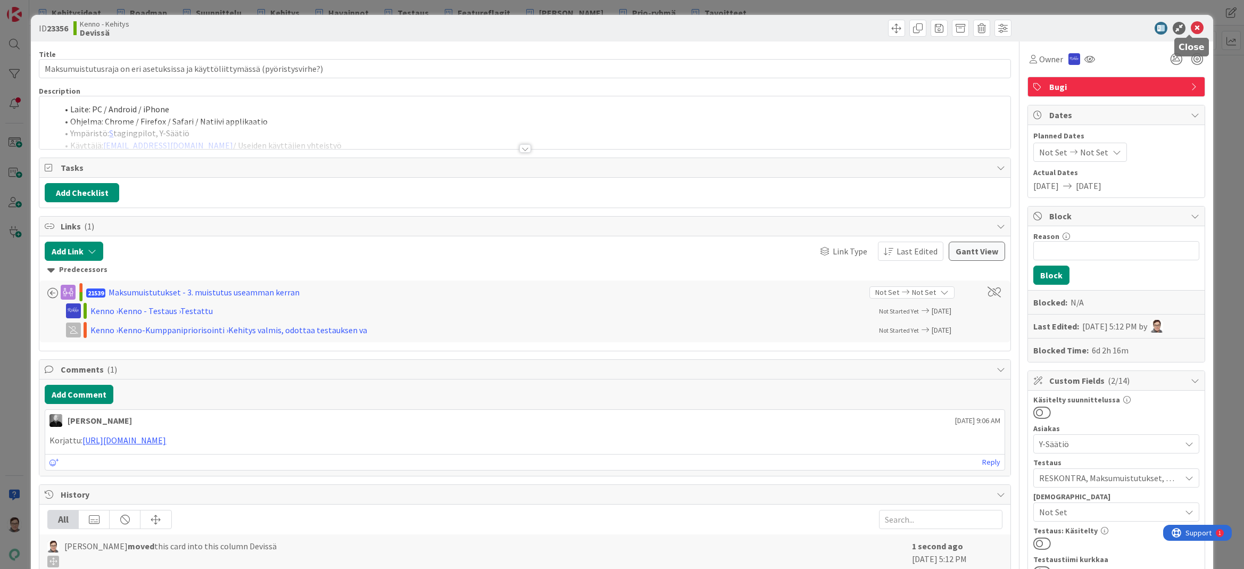
click at [1190, 27] on icon at bounding box center [1196, 28] width 13 height 13
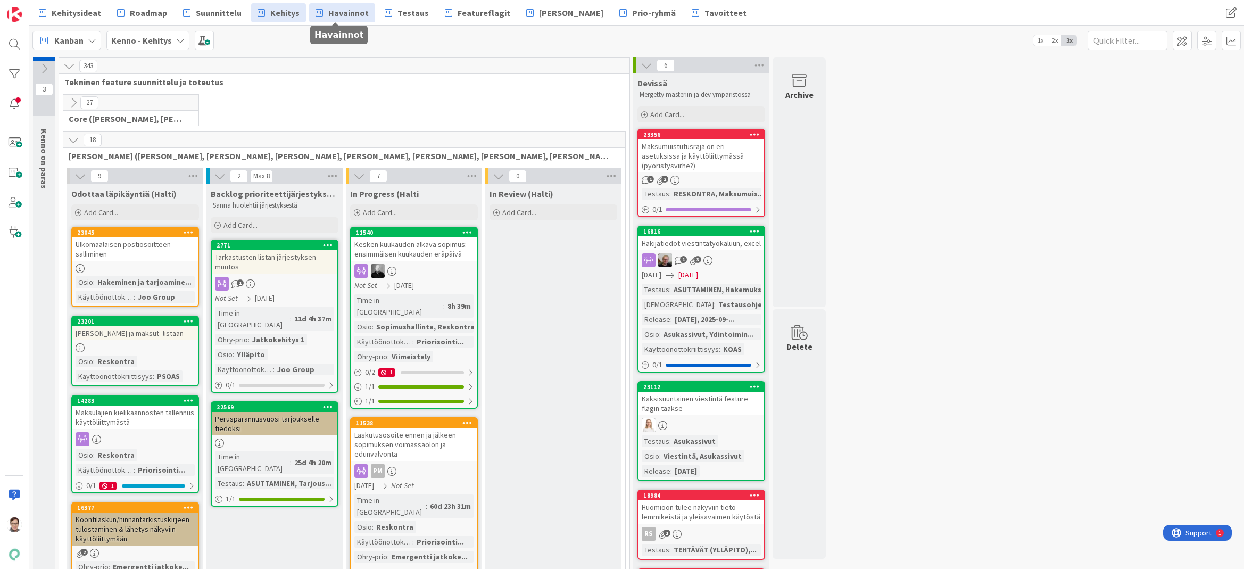
click at [329, 10] on span "Havainnot" at bounding box center [348, 12] width 40 height 13
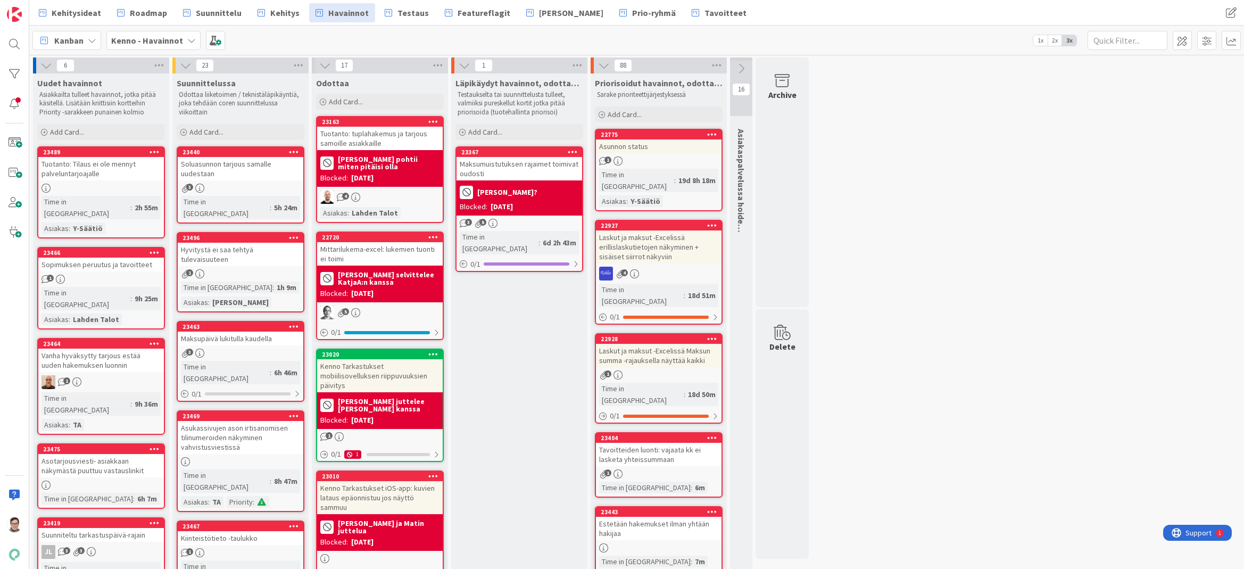
click at [524, 163] on div "Maksumuistutuksen rajaimet toimivat oudosti" at bounding box center [519, 168] width 126 height 23
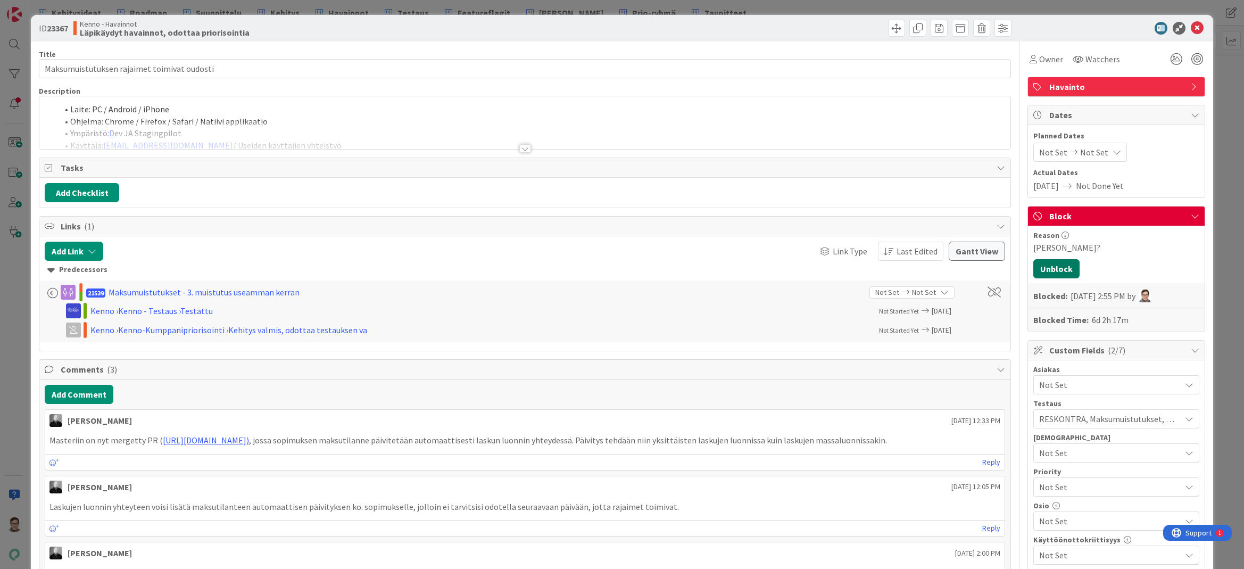
click at [1052, 269] on button "Unblock" at bounding box center [1056, 268] width 46 height 19
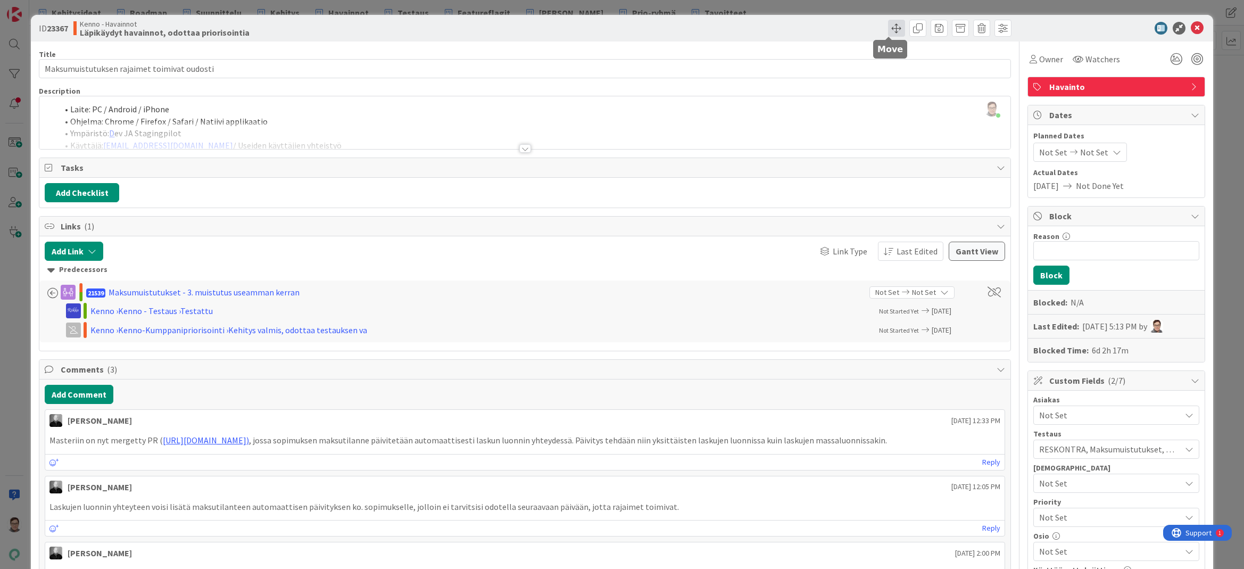
click at [888, 28] on span at bounding box center [896, 28] width 17 height 17
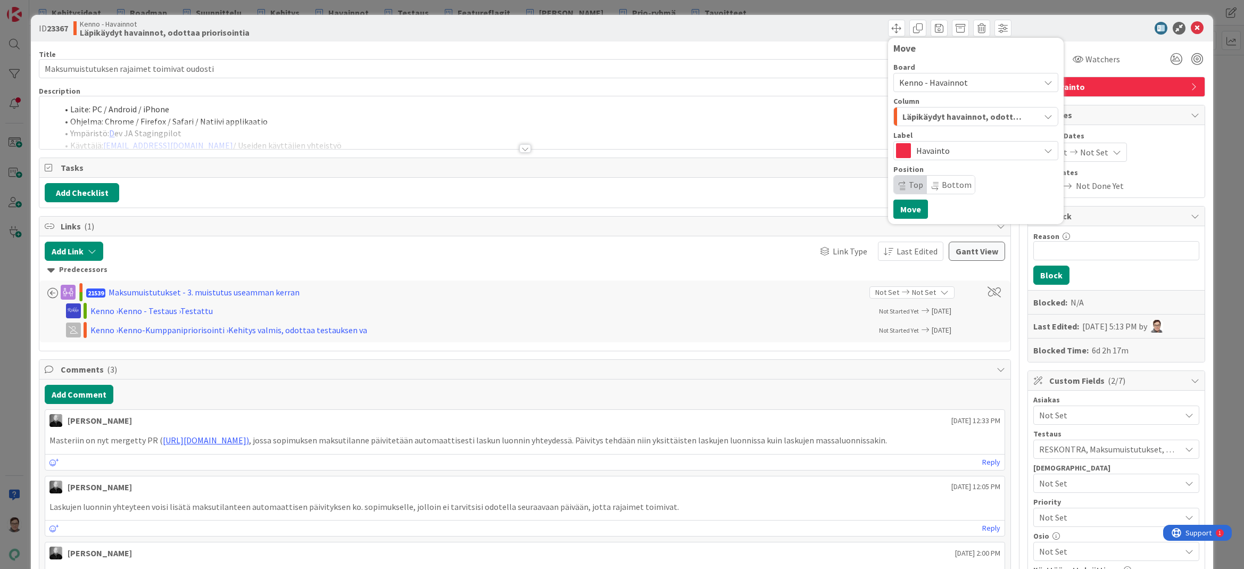
click at [944, 83] on span "Kenno - Havainnot" at bounding box center [933, 82] width 69 height 11
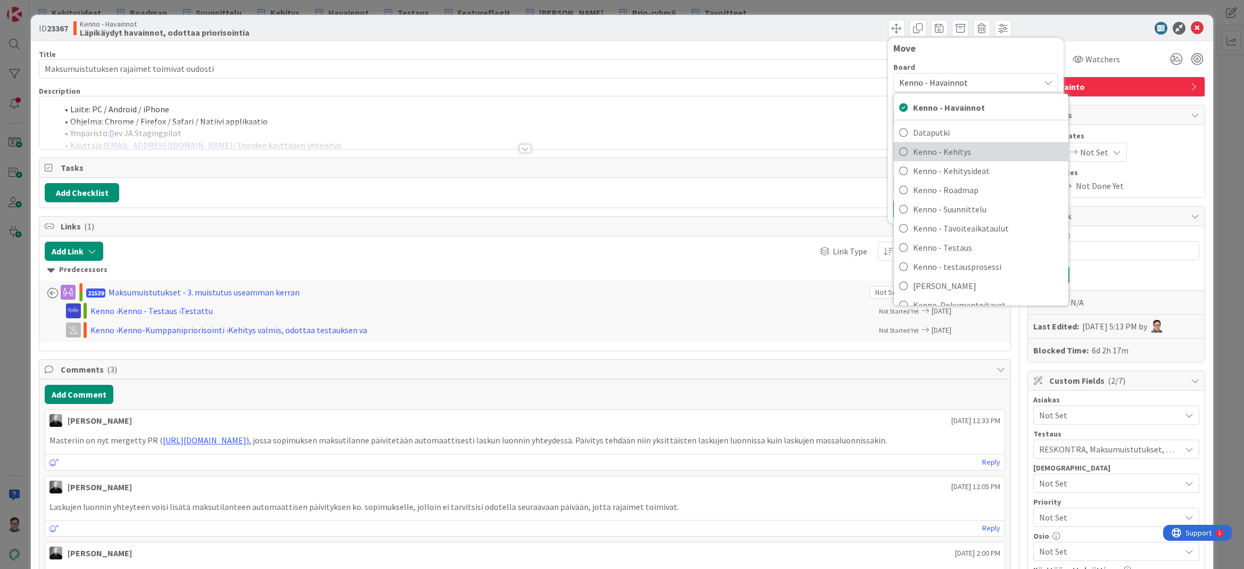
click at [957, 150] on span "Kenno - Kehitys" at bounding box center [988, 152] width 150 height 16
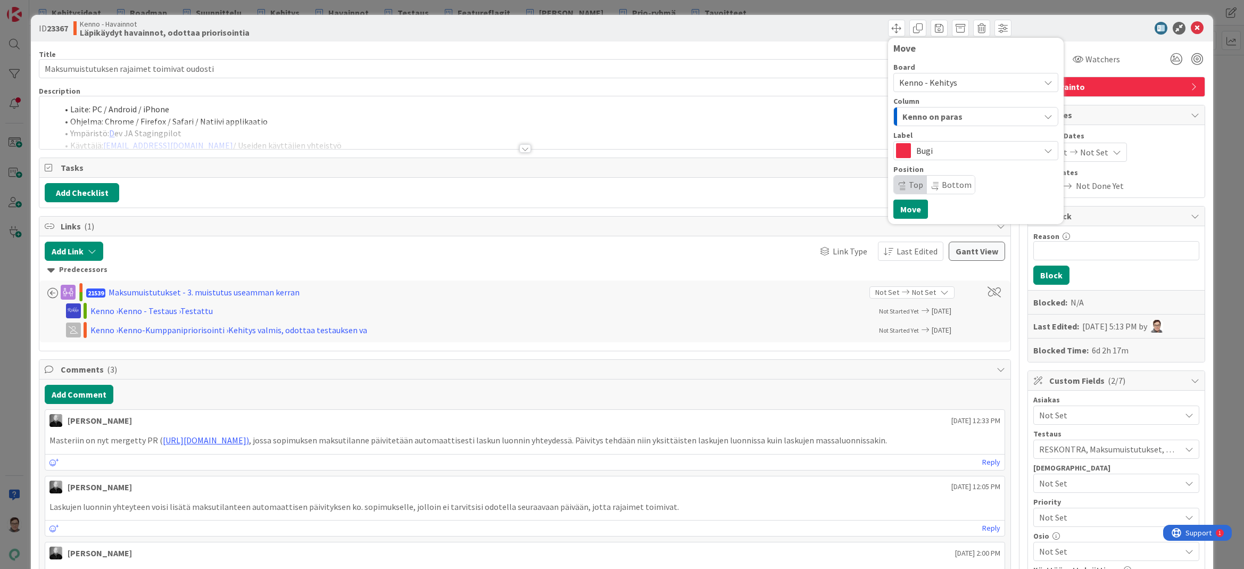
click at [946, 111] on span "Kenno on paras" at bounding box center [932, 117] width 60 height 14
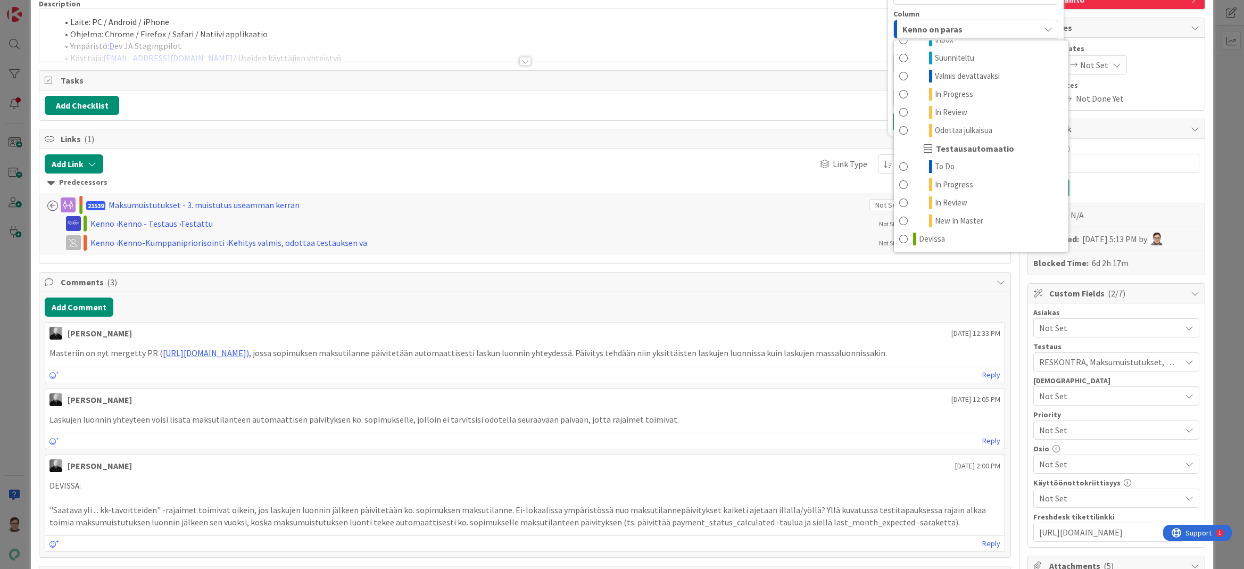
scroll to position [160, 0]
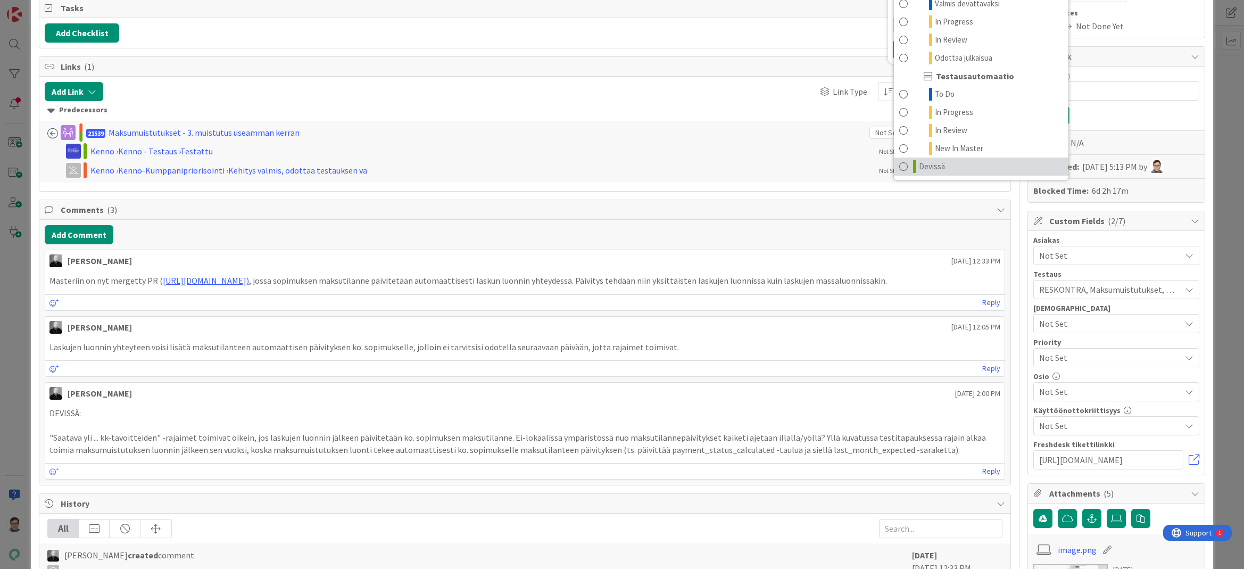
click at [899, 171] on span at bounding box center [903, 166] width 9 height 13
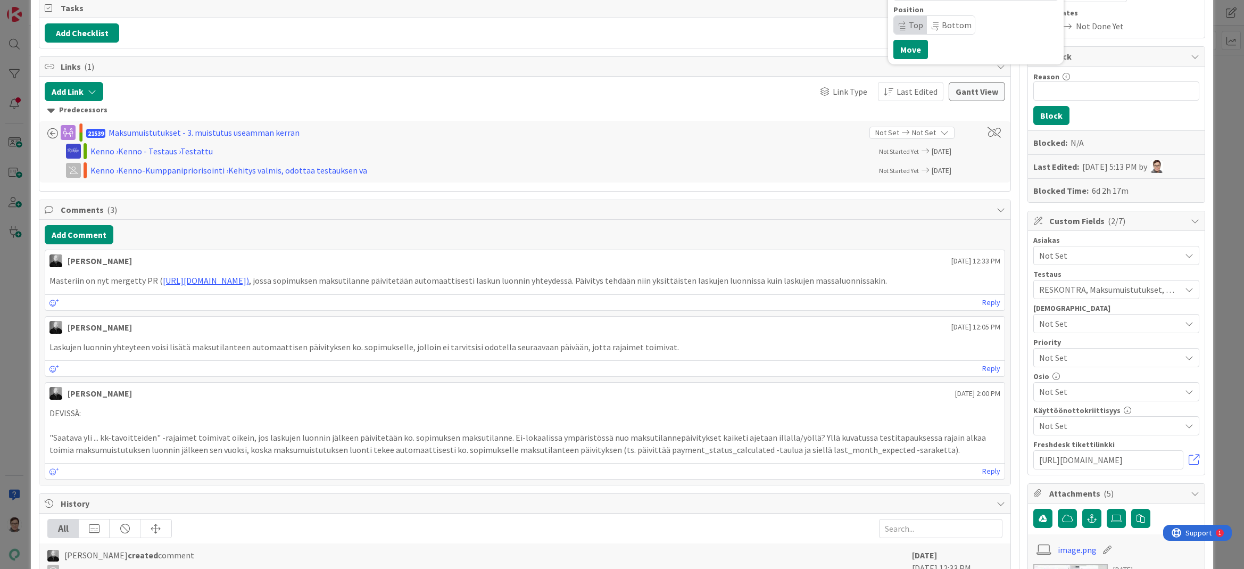
scroll to position [0, 0]
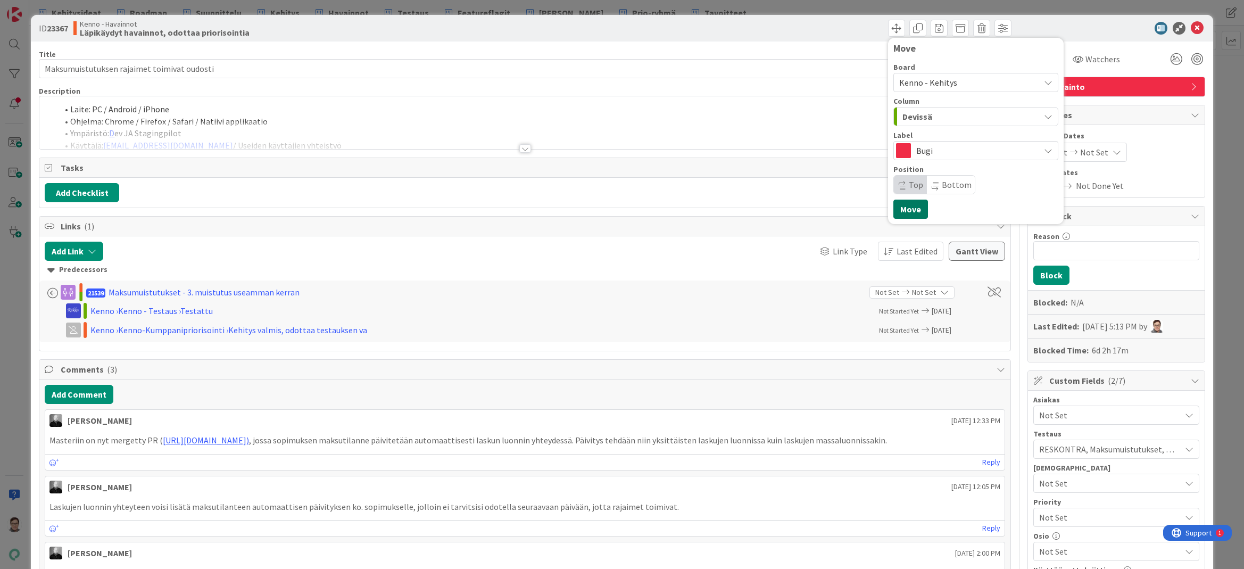
click at [904, 209] on button "Move" at bounding box center [910, 208] width 35 height 19
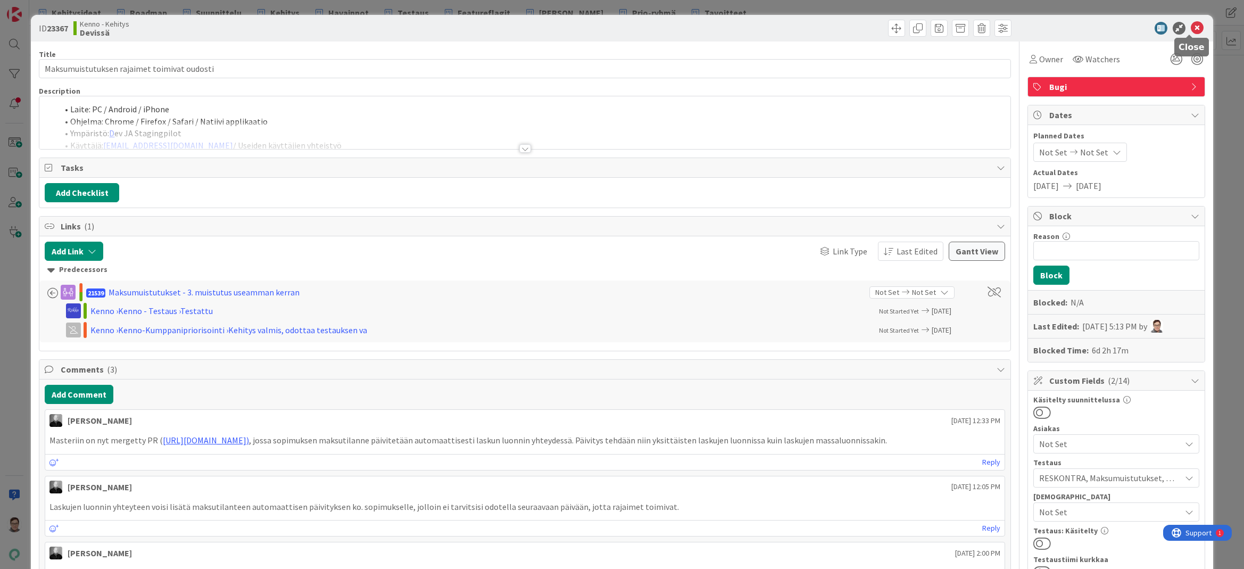
click at [1191, 25] on icon at bounding box center [1196, 28] width 13 height 13
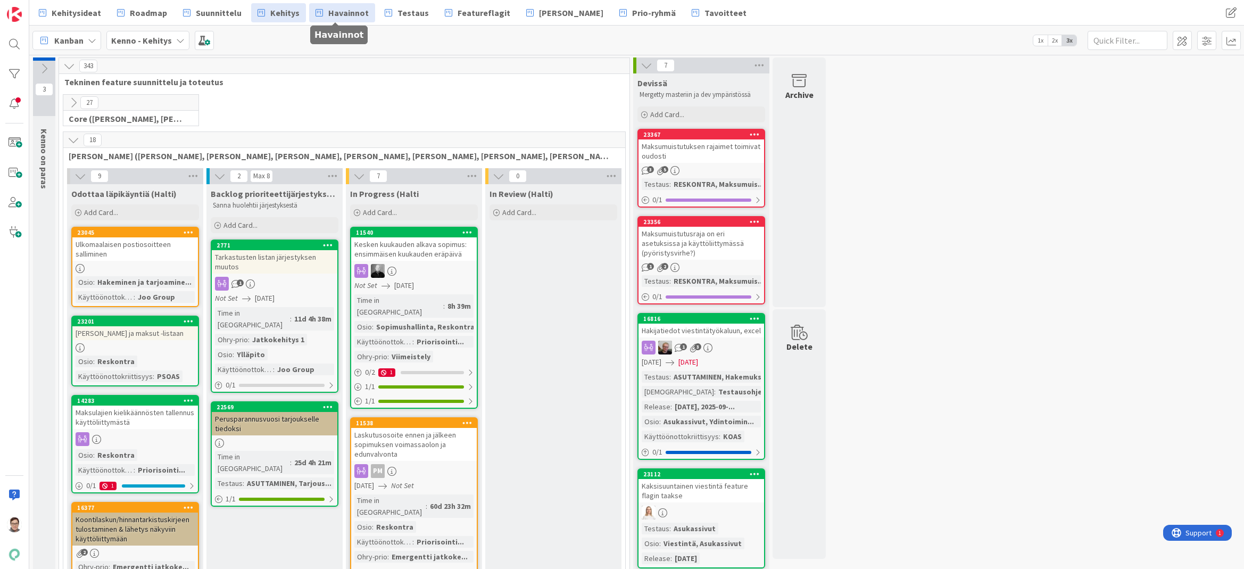
click at [343, 17] on span "Havainnot" at bounding box center [348, 12] width 40 height 13
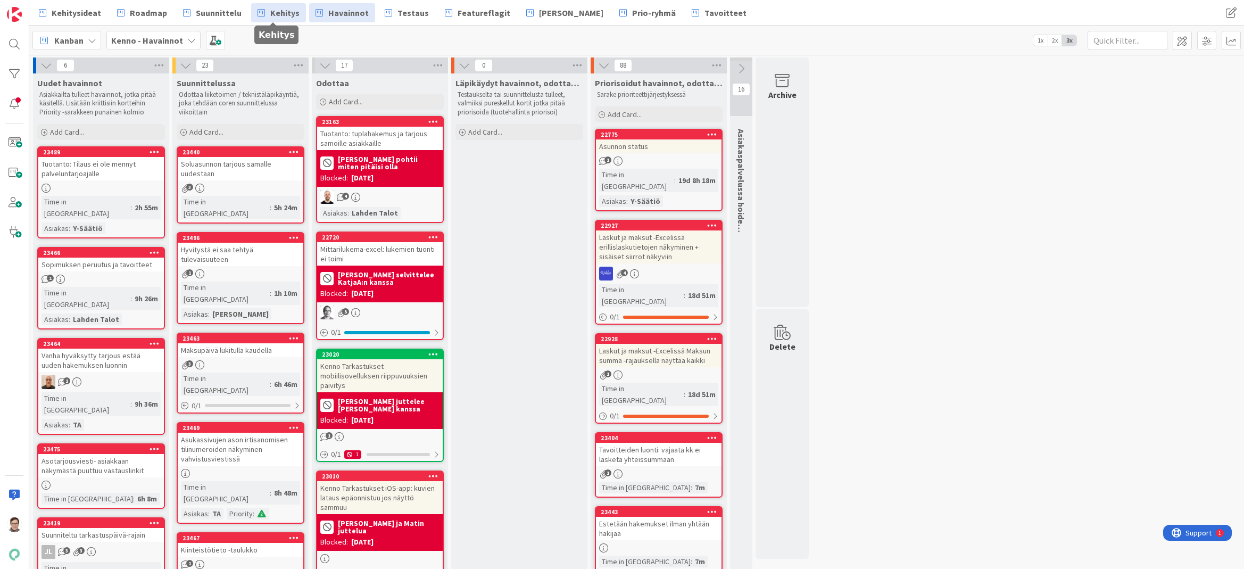
click at [295, 9] on link "Kehitys" at bounding box center [278, 12] width 55 height 19
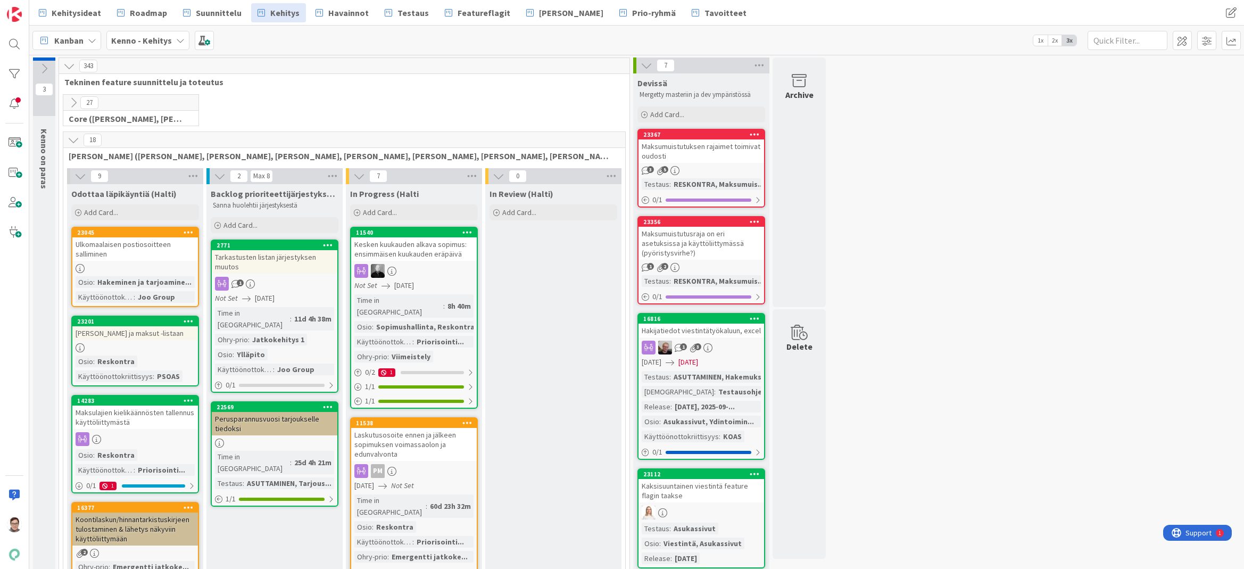
click at [70, 141] on icon at bounding box center [74, 140] width 12 height 12
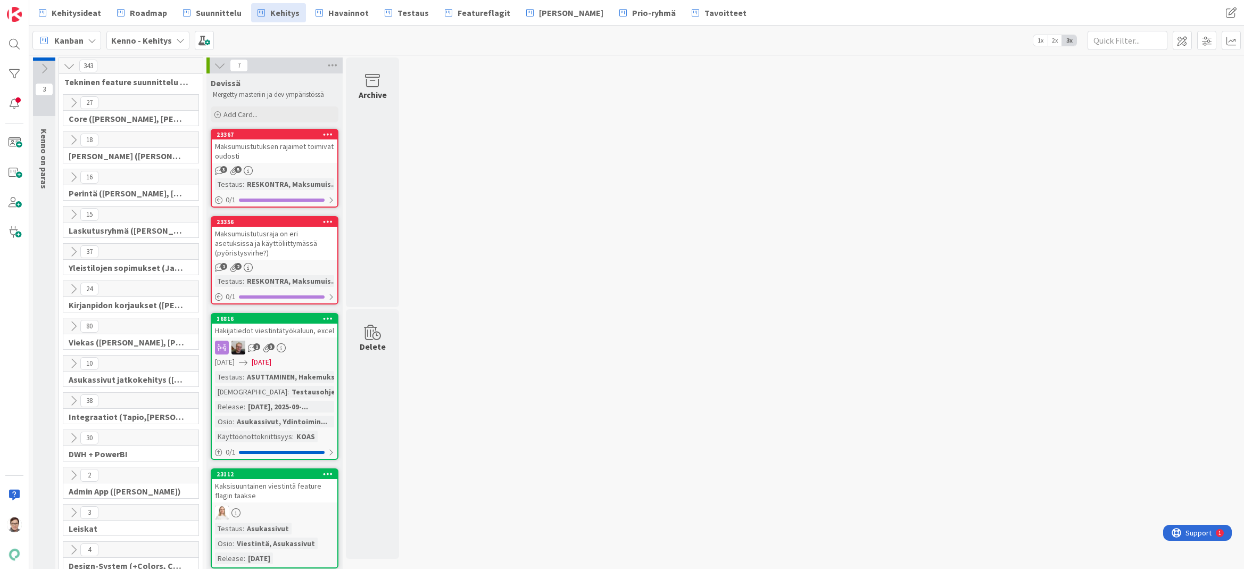
click at [73, 104] on icon at bounding box center [74, 103] width 12 height 12
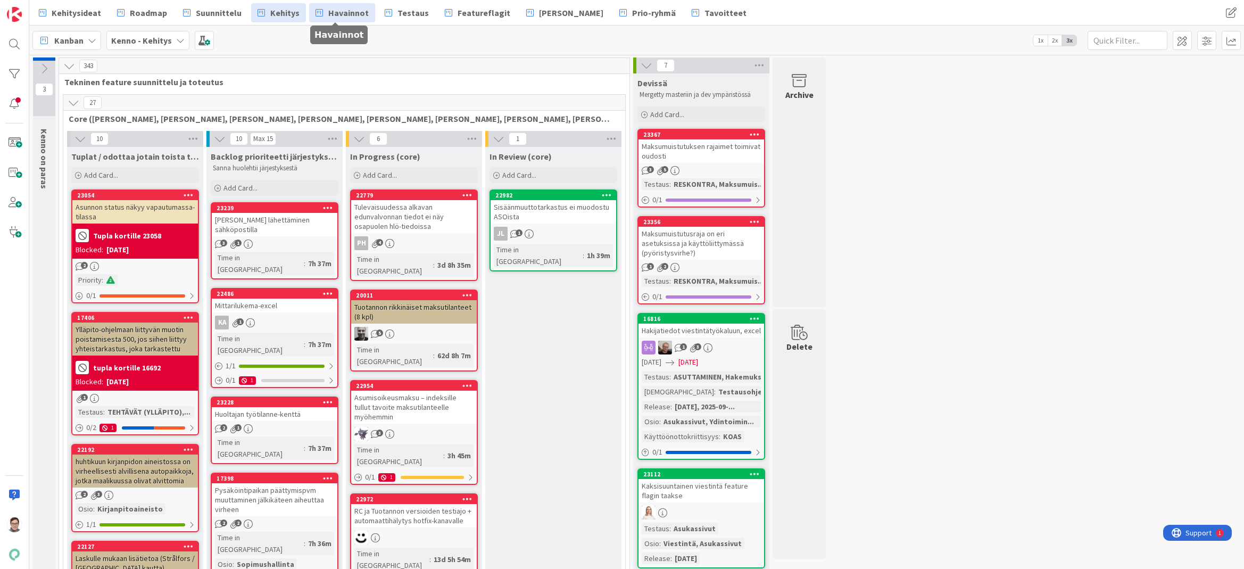
click at [343, 14] on span "Havainnot" at bounding box center [348, 12] width 40 height 13
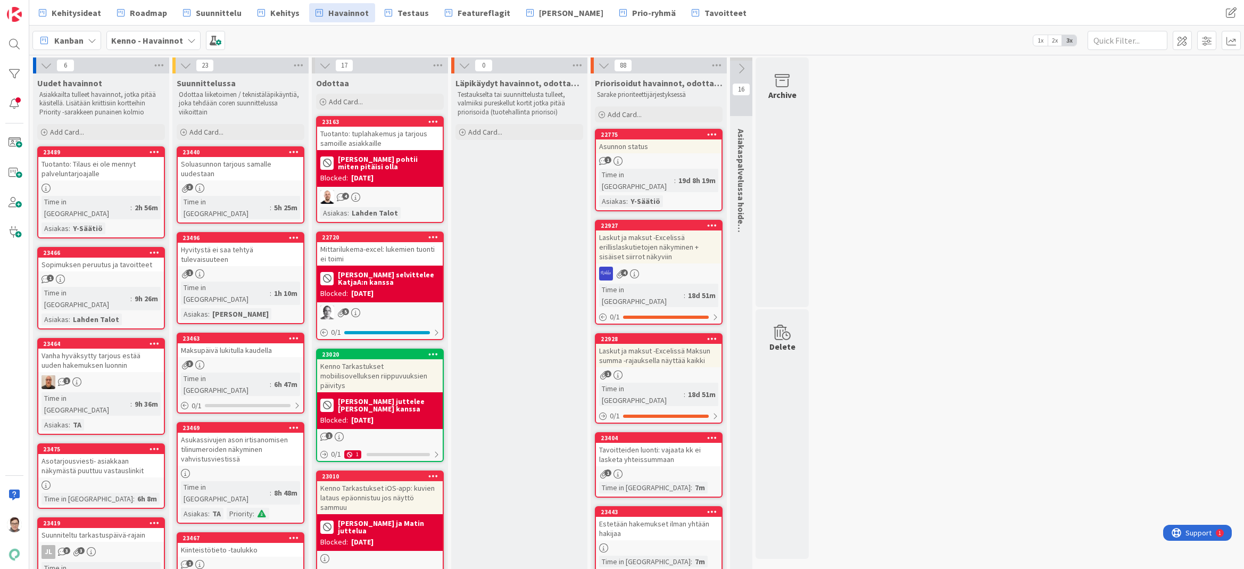
click at [707, 135] on icon at bounding box center [712, 133] width 10 height 7
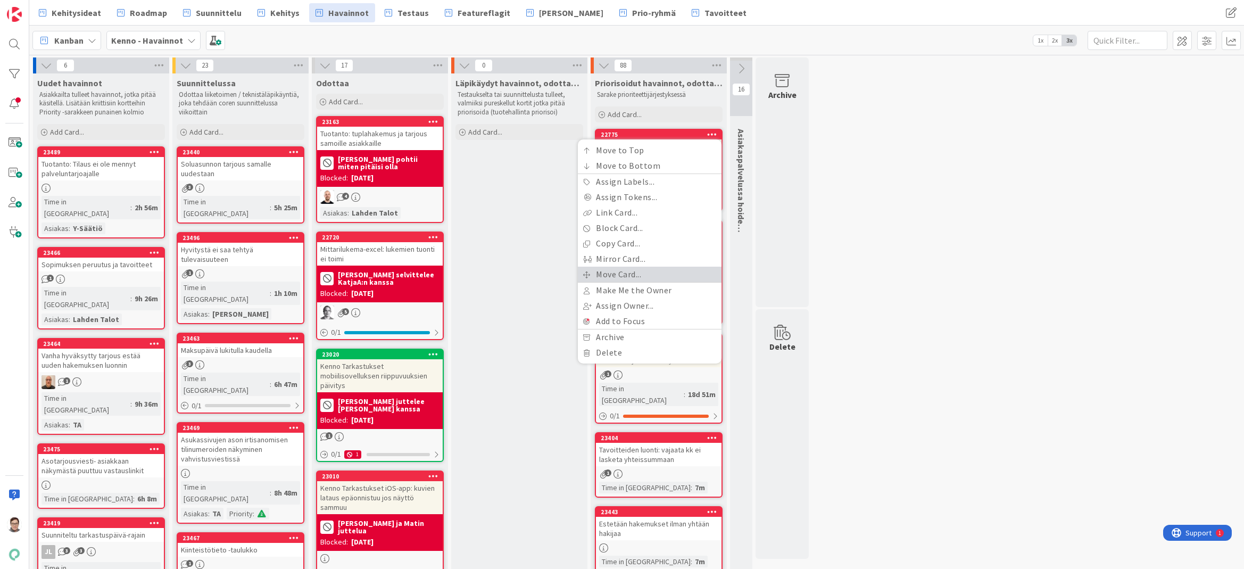
click at [643, 272] on link "Move Card..." at bounding box center [650, 273] width 144 height 15
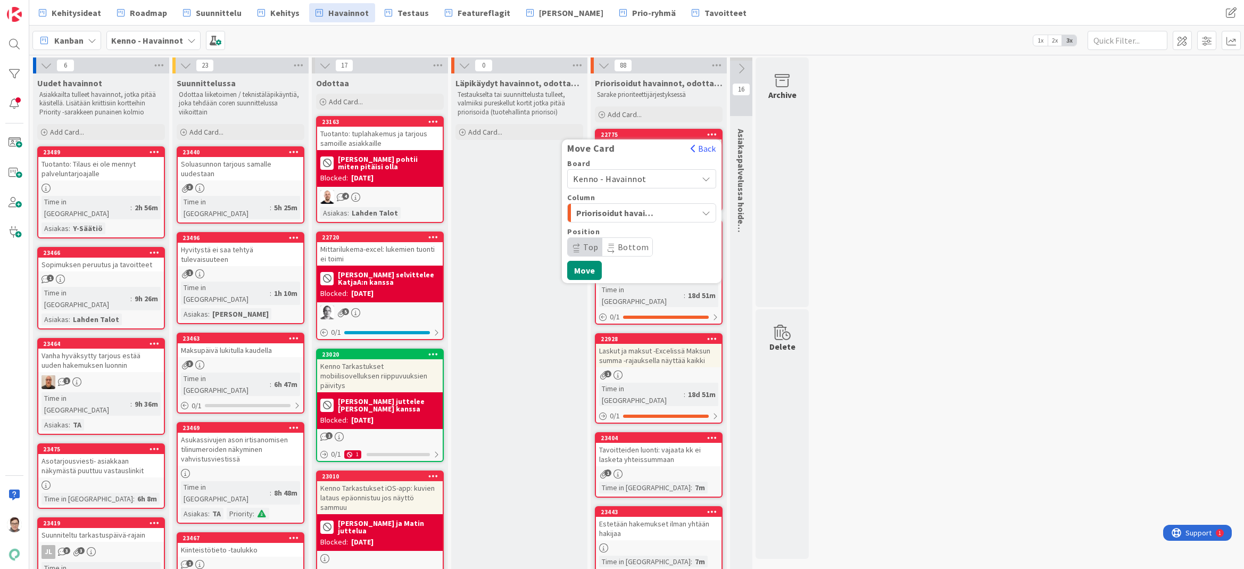
click at [639, 176] on span "Kenno - Havainnot" at bounding box center [609, 178] width 73 height 11
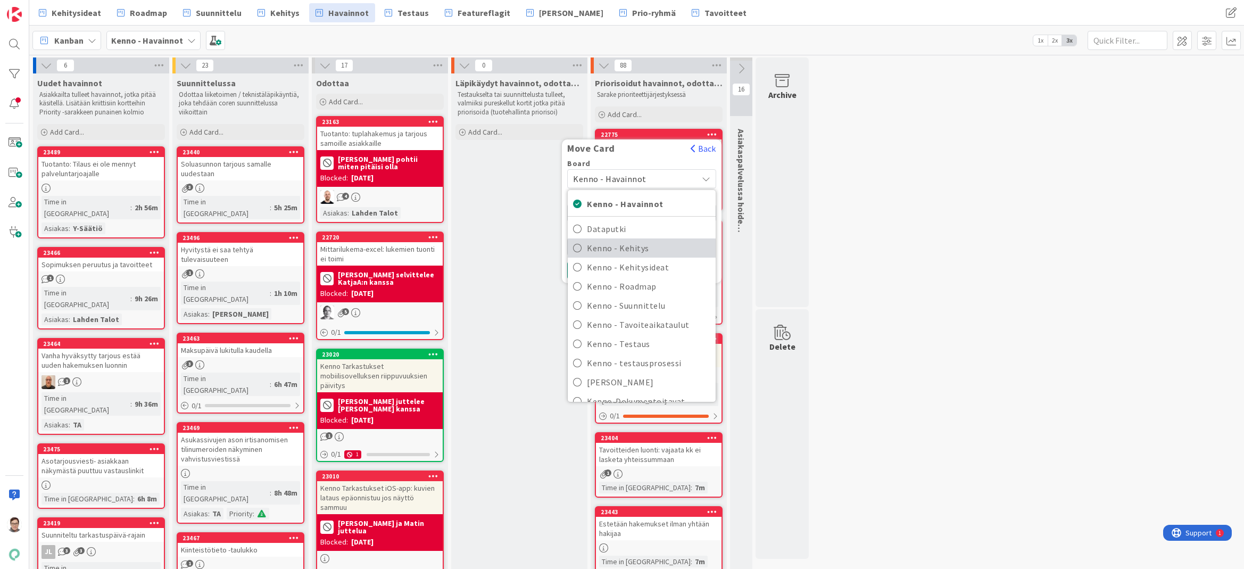
click at [642, 249] on span "Kenno - Kehitys" at bounding box center [648, 248] width 123 height 16
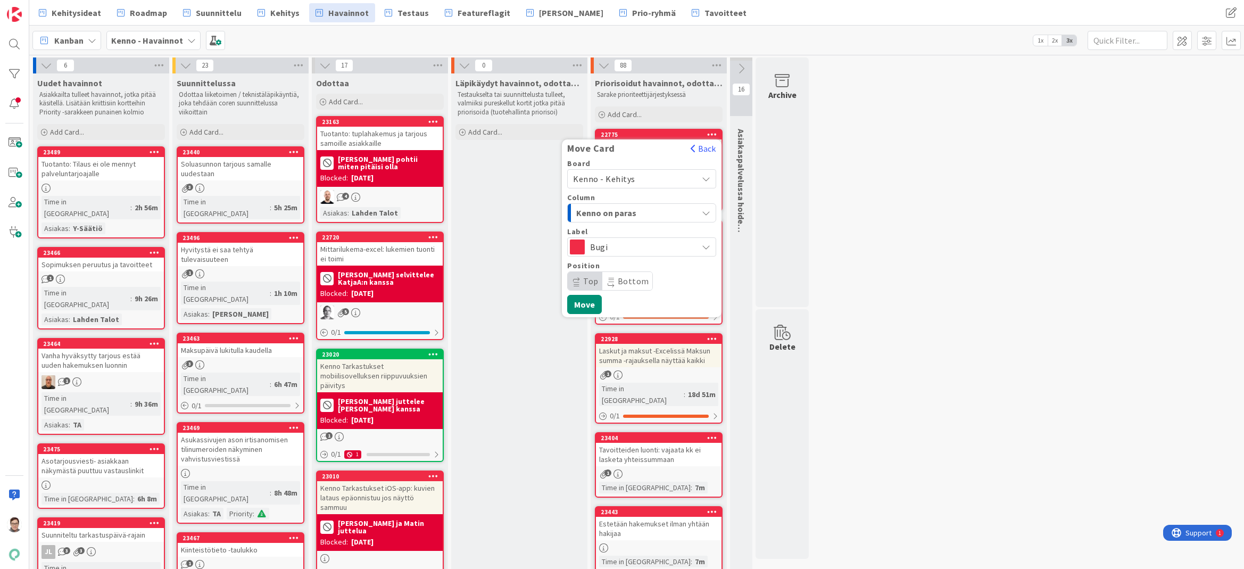
click at [624, 207] on span "Kenno on paras" at bounding box center [616, 213] width 80 height 14
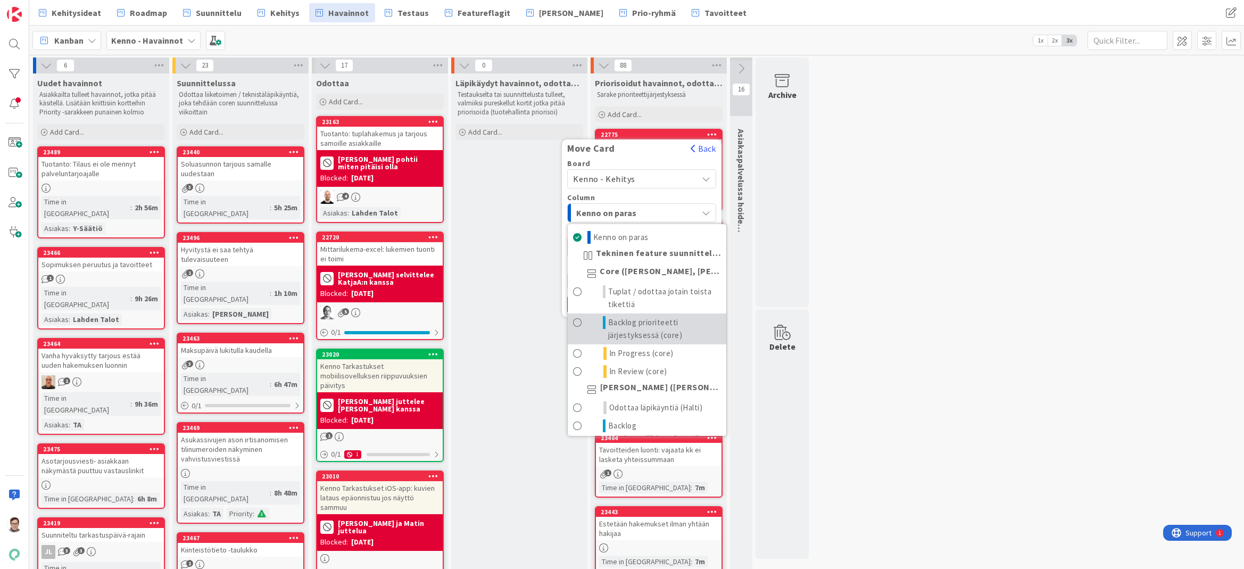
click at [658, 328] on span "Backlog prioriteetti järjestyksessä (core)" at bounding box center [664, 329] width 113 height 26
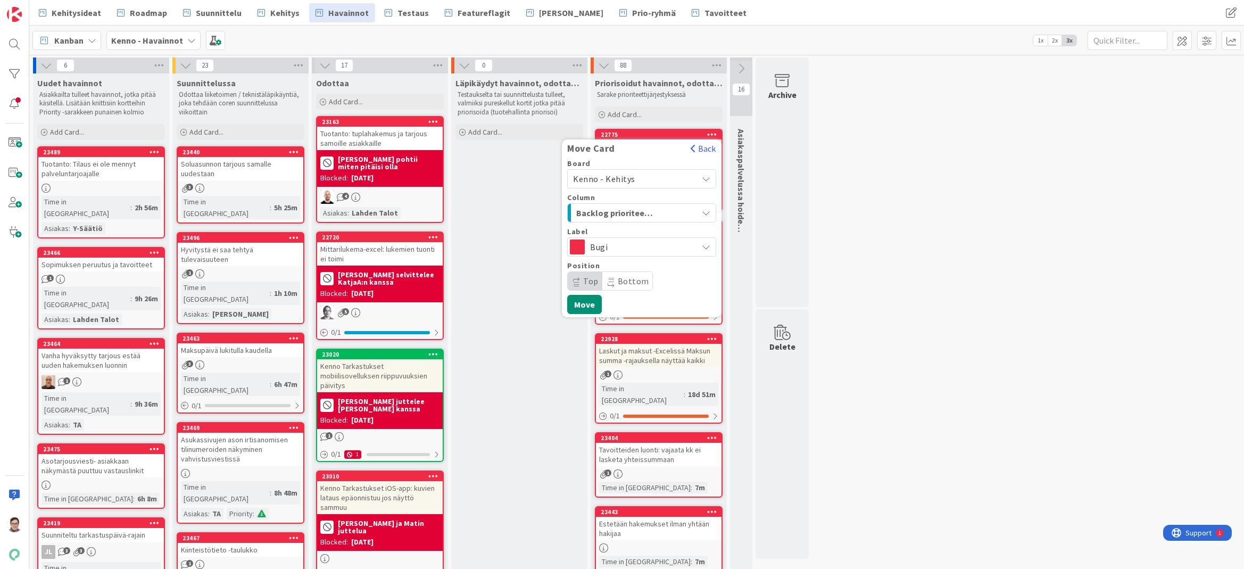
click at [628, 278] on span "Bottom" at bounding box center [633, 281] width 31 height 11
click at [588, 303] on button "Move" at bounding box center [584, 304] width 35 height 19
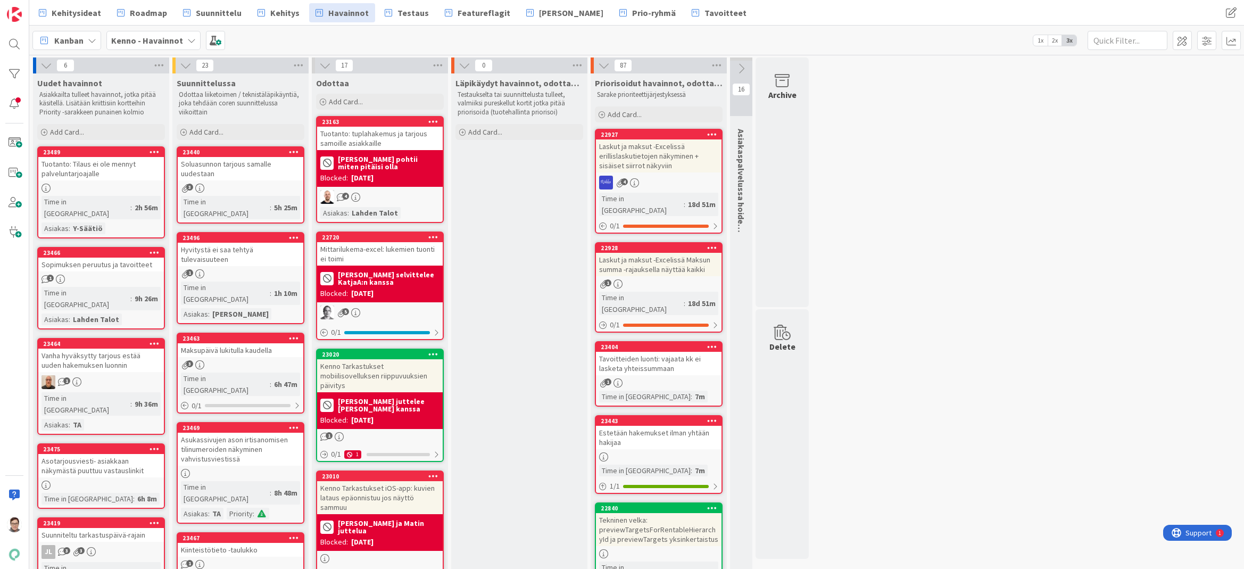
click at [708, 130] on icon at bounding box center [712, 133] width 10 height 7
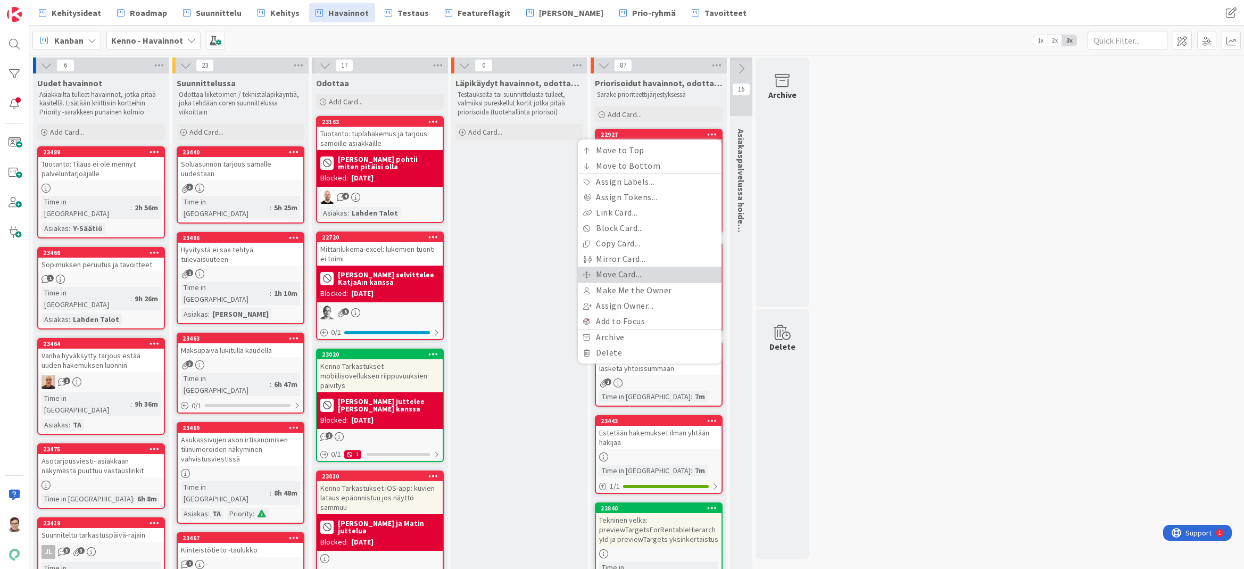
click at [616, 276] on link "Move Card..." at bounding box center [650, 273] width 144 height 15
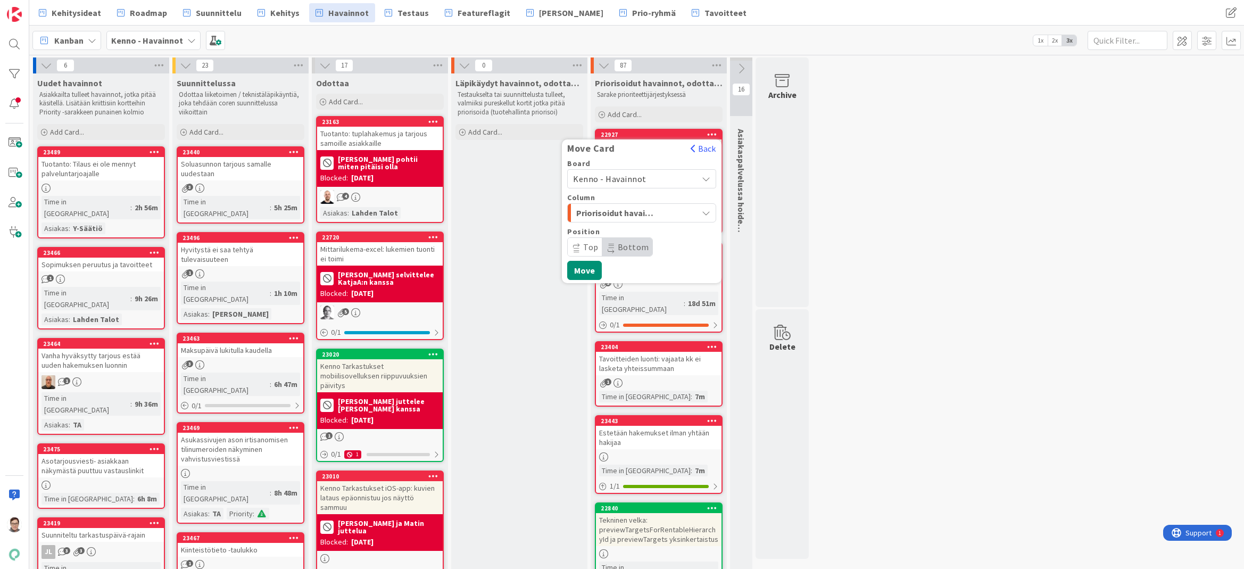
click at [631, 180] on span "Kenno - Havainnot" at bounding box center [609, 178] width 73 height 11
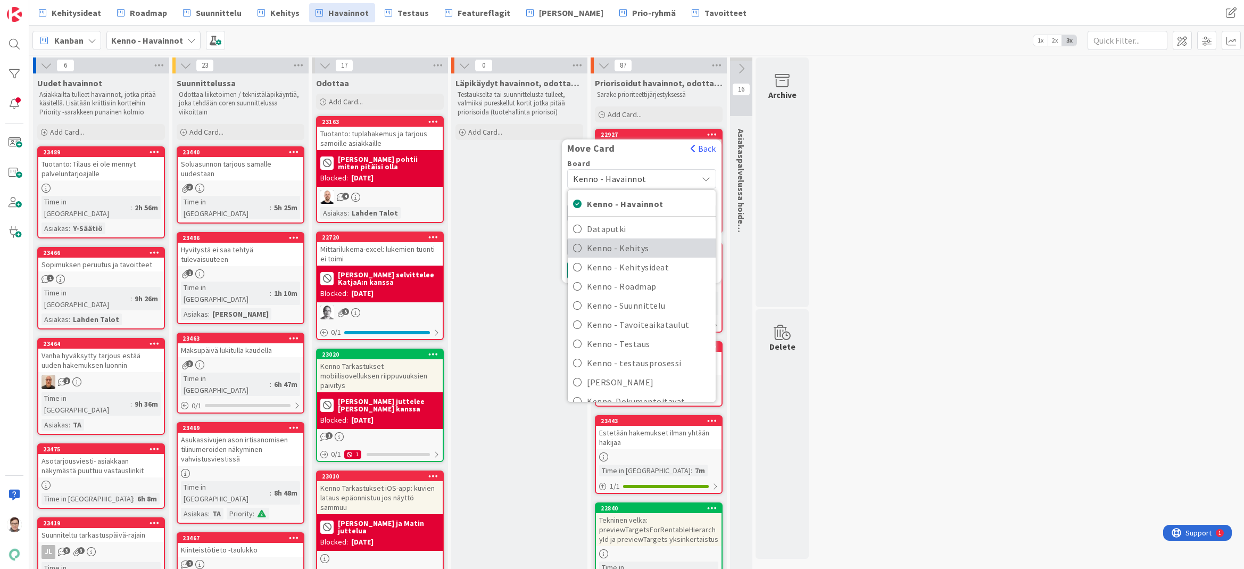
click at [630, 247] on span "Kenno - Kehitys" at bounding box center [648, 248] width 123 height 16
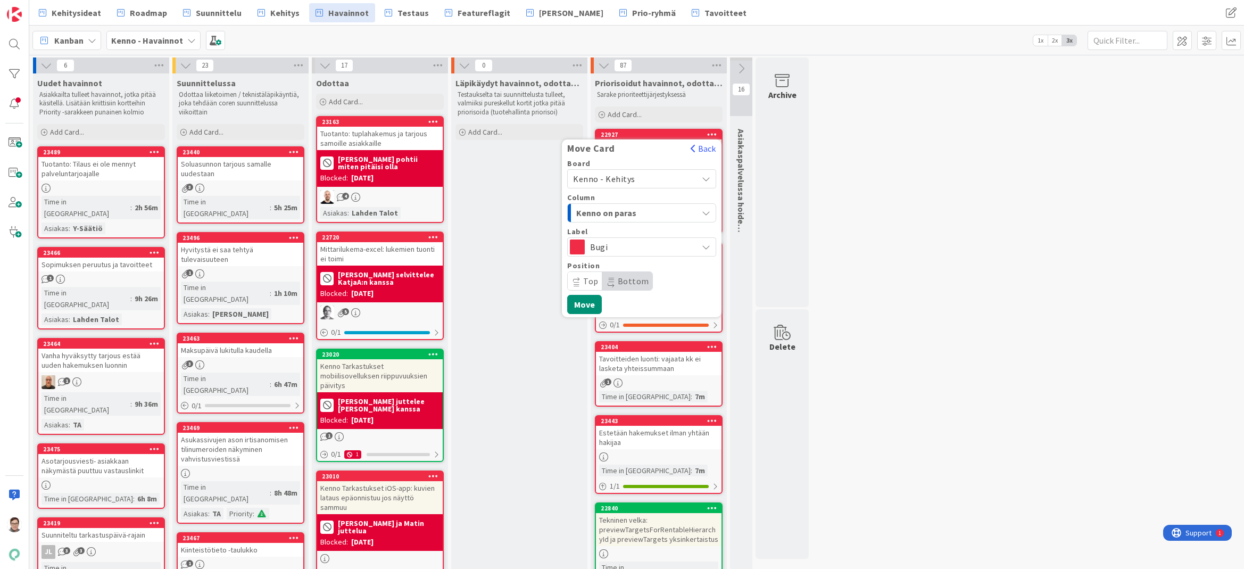
click at [633, 212] on span "Kenno on paras" at bounding box center [616, 213] width 80 height 14
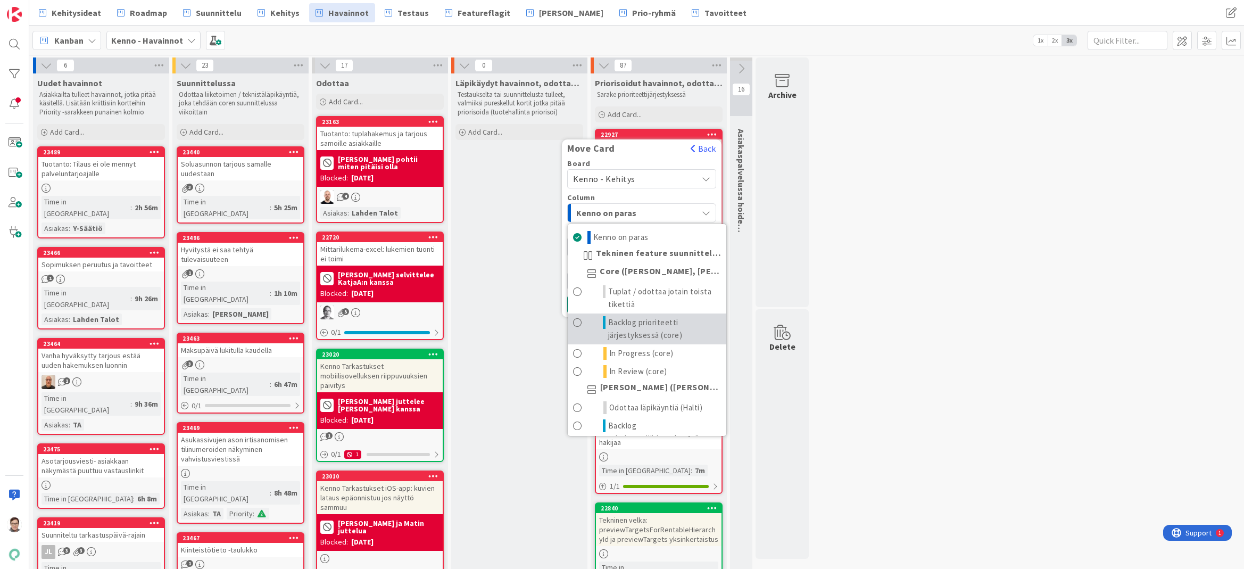
click at [640, 330] on span "Backlog prioriteetti järjestyksessä (core)" at bounding box center [664, 329] width 113 height 26
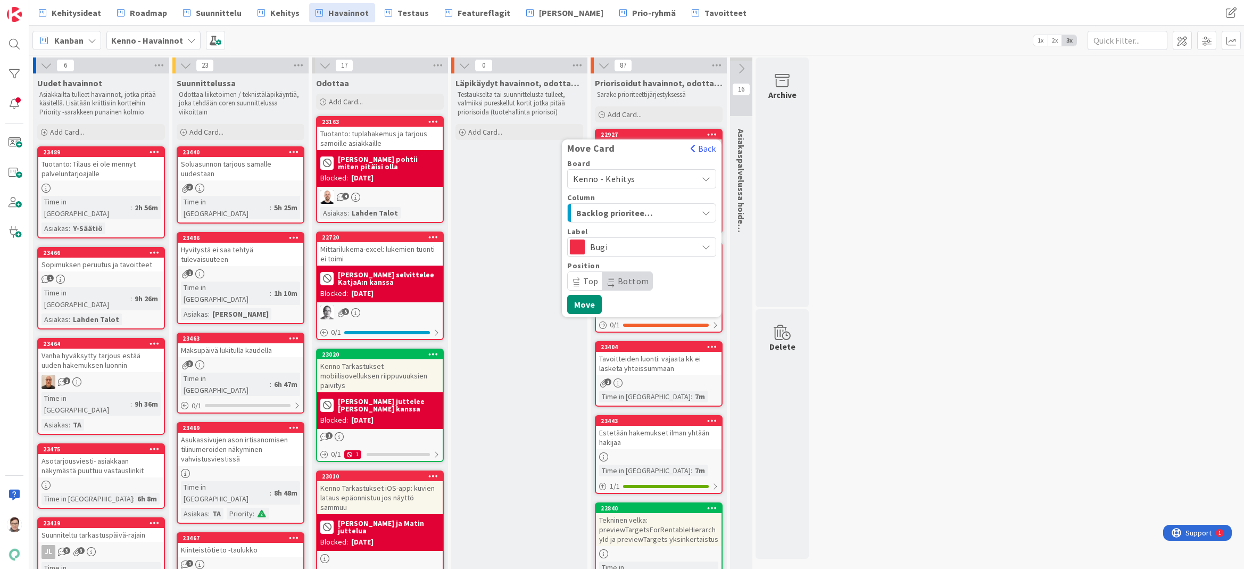
click at [635, 276] on span "Bottom" at bounding box center [633, 281] width 31 height 11
click at [583, 305] on button "Move" at bounding box center [584, 304] width 35 height 19
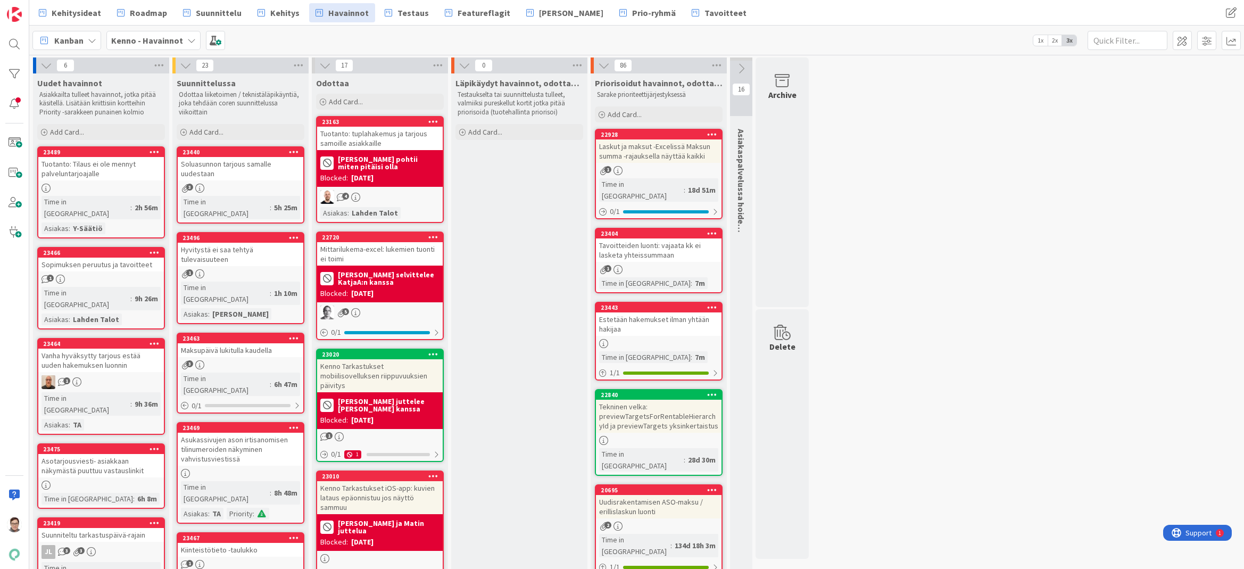
click at [713, 136] on icon at bounding box center [712, 133] width 10 height 7
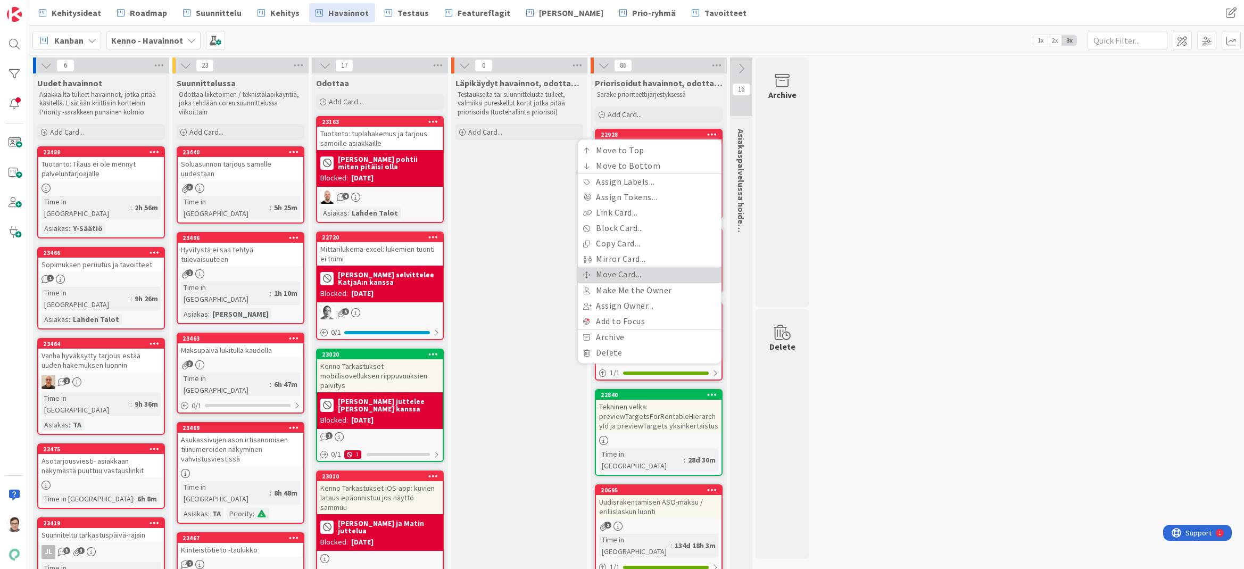
click at [618, 275] on link "Move Card..." at bounding box center [650, 273] width 144 height 15
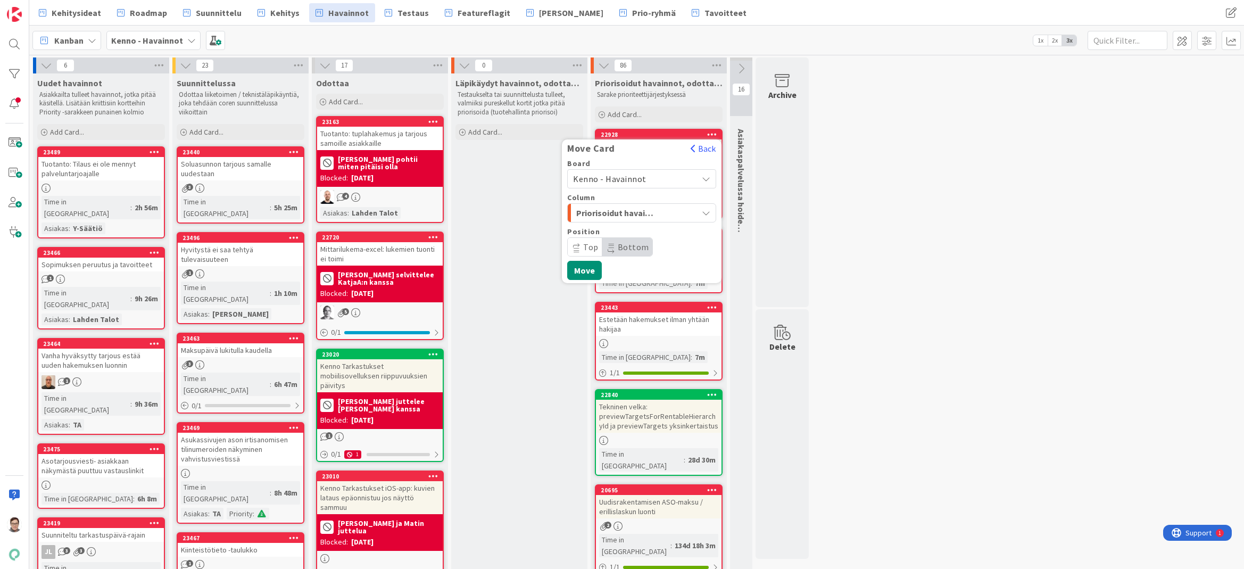
click at [637, 176] on span "Kenno - Havainnot" at bounding box center [609, 178] width 73 height 11
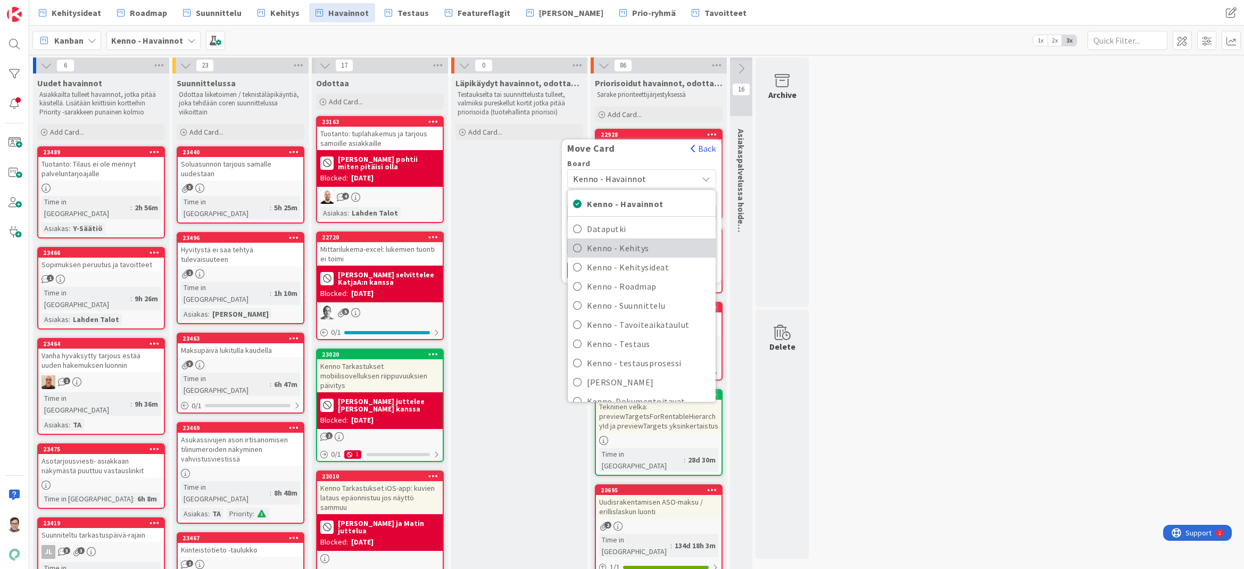
click at [635, 243] on span "Kenno - Kehitys" at bounding box center [648, 248] width 123 height 16
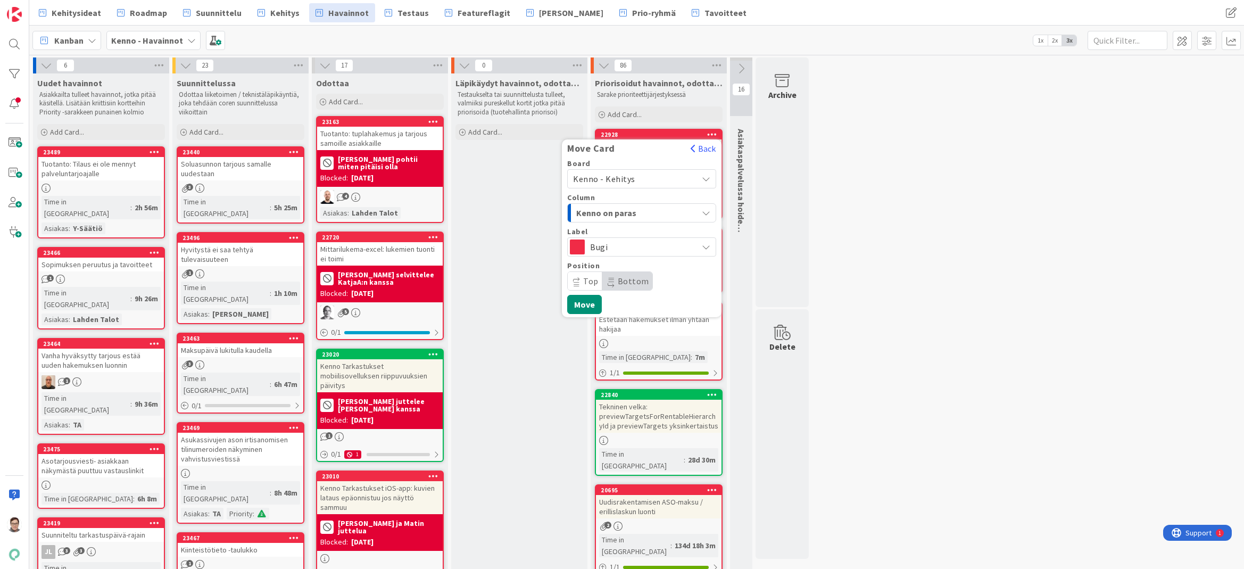
click at [631, 213] on span "Kenno on paras" at bounding box center [616, 213] width 80 height 14
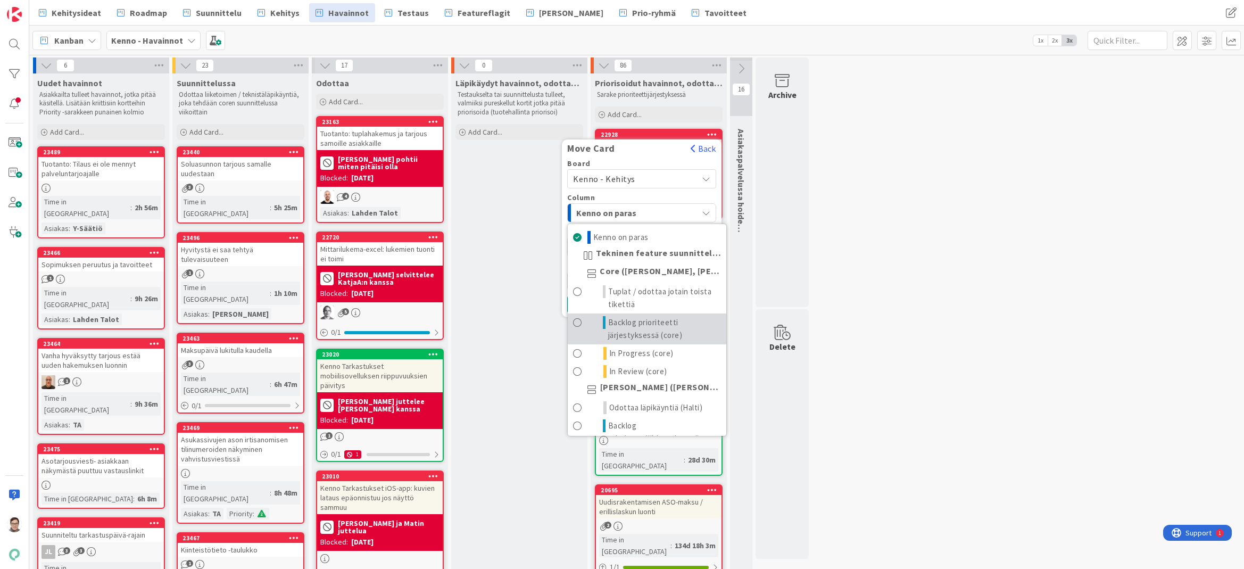
click at [639, 327] on span "Backlog prioriteetti järjestyksessä (core)" at bounding box center [664, 329] width 113 height 26
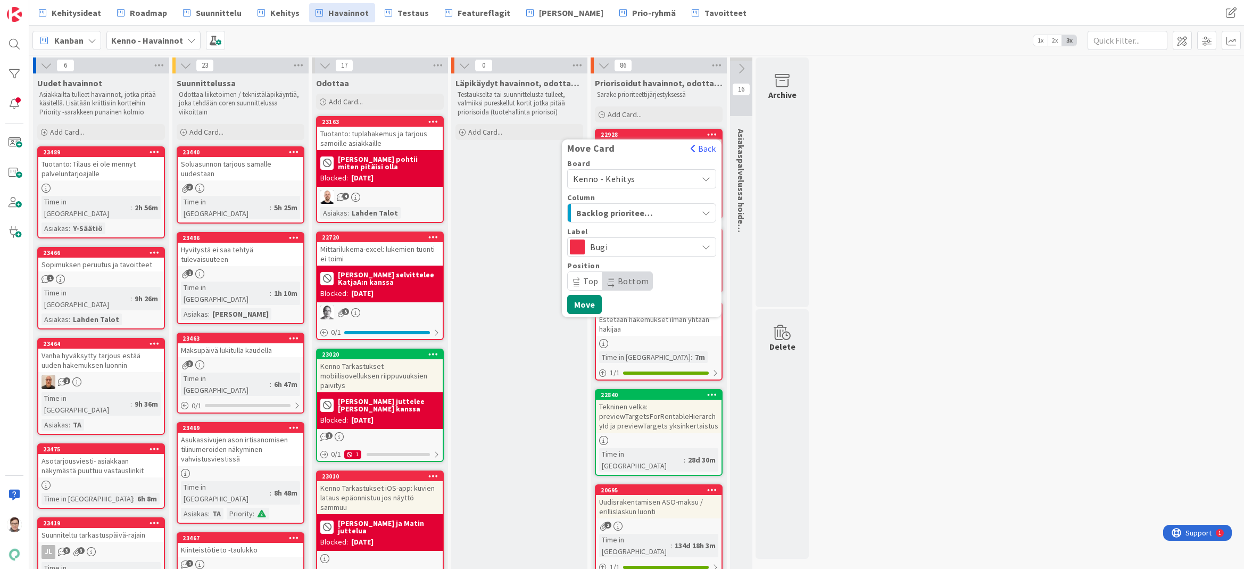
click at [630, 279] on span "Bottom" at bounding box center [633, 281] width 31 height 11
click at [594, 307] on button "Move" at bounding box center [584, 304] width 35 height 19
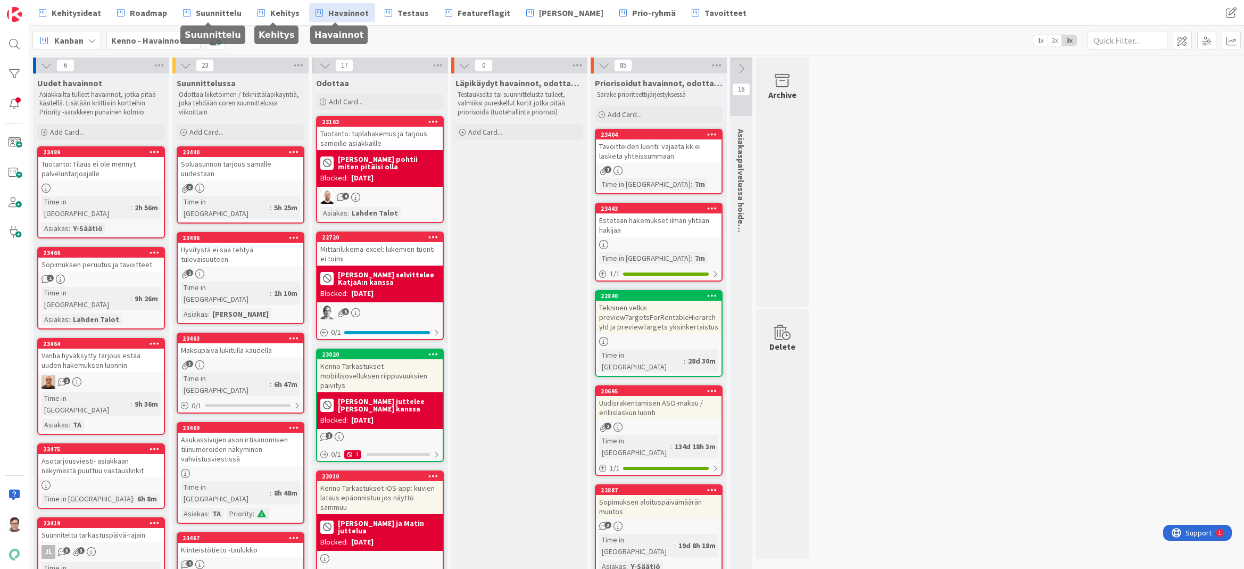
click at [301, 7] on div "Kehitysideat Roadmap Suunnittelu Kehitys Havainnot Testaus Featureflagit Kenno …" at bounding box center [506, 12] width 949 height 19
click at [284, 16] on span "Kehitys" at bounding box center [284, 12] width 29 height 13
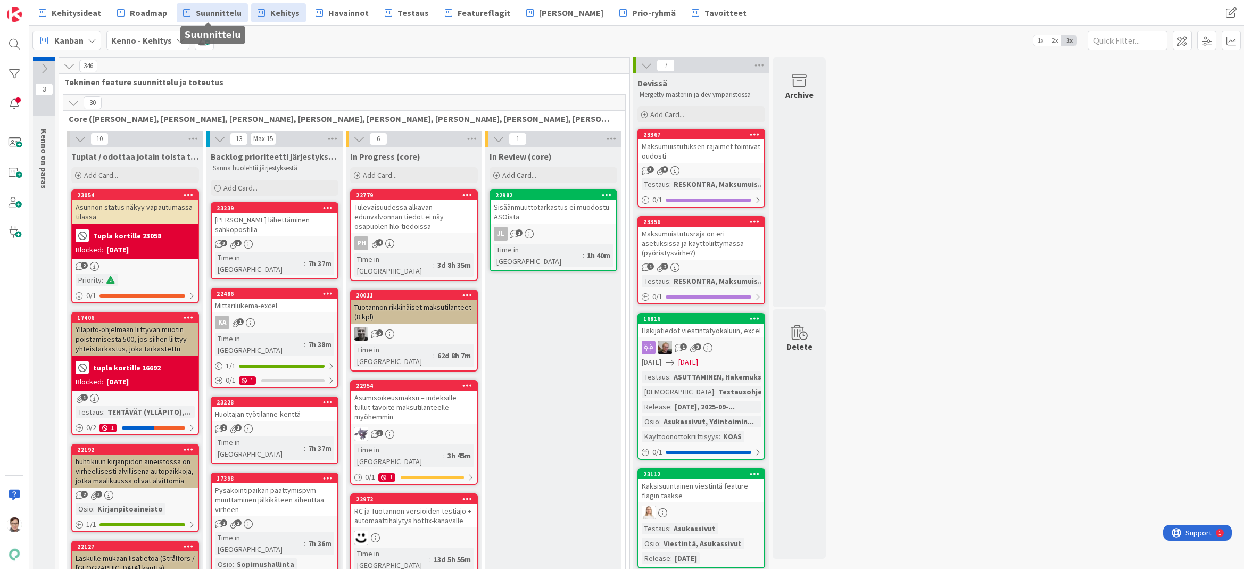
click at [216, 14] on span "Suunnittelu" at bounding box center [219, 12] width 46 height 13
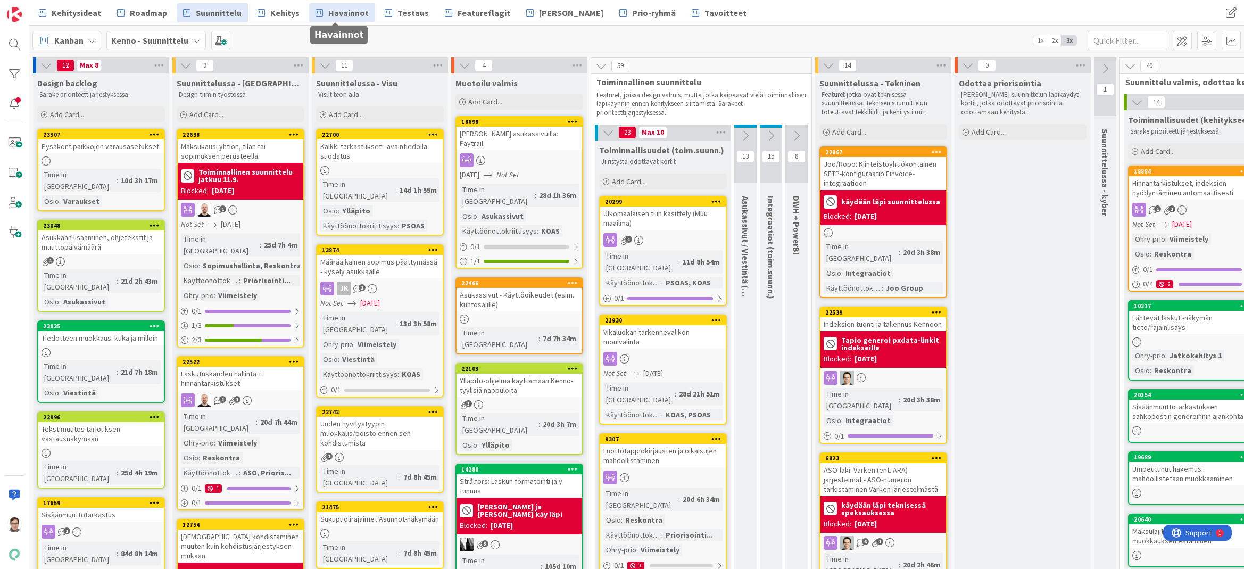
click at [355, 13] on span "Havainnot" at bounding box center [348, 12] width 40 height 13
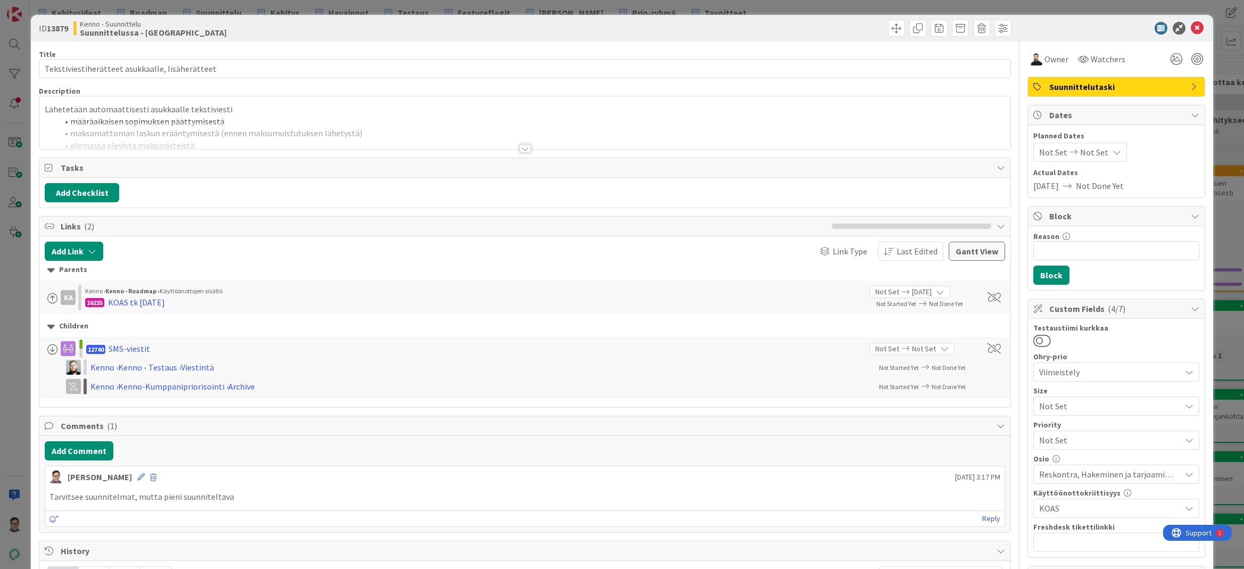
click at [520, 148] on div at bounding box center [525, 148] width 12 height 9
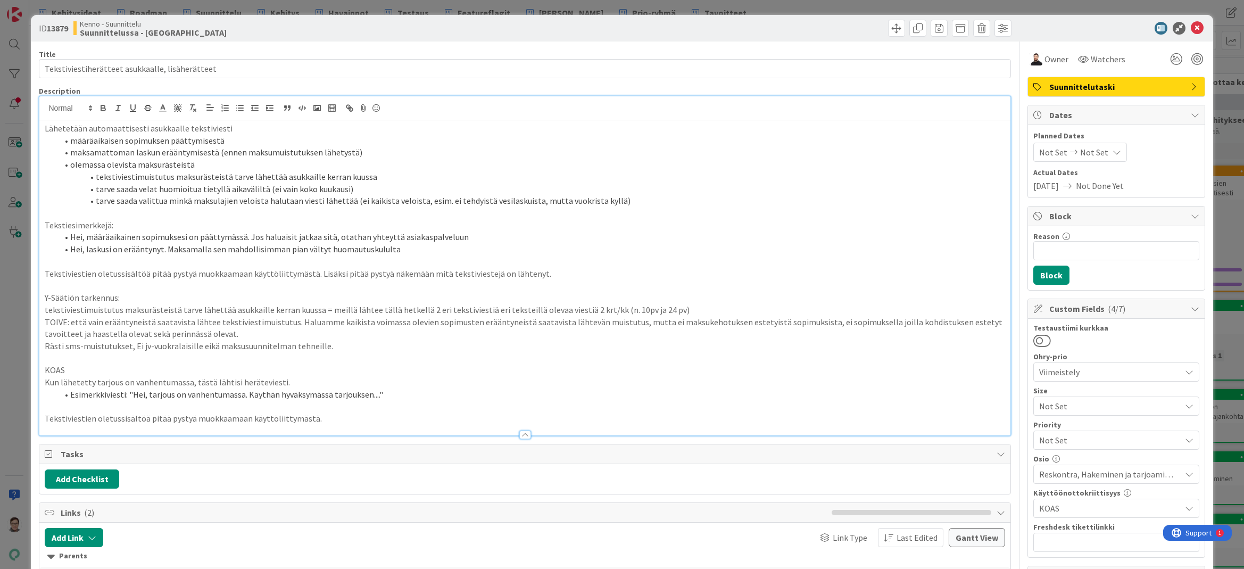
click at [520, 435] on div at bounding box center [525, 434] width 12 height 9
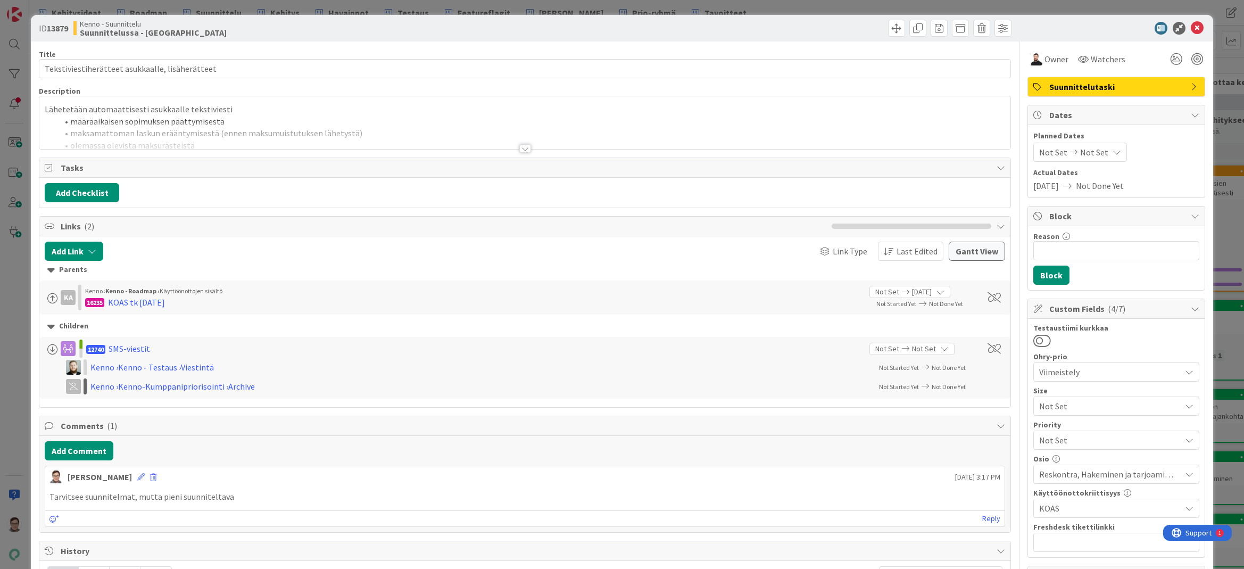
click at [379, 555] on span "History" at bounding box center [526, 550] width 930 height 13
click at [519, 147] on div at bounding box center [525, 148] width 12 height 9
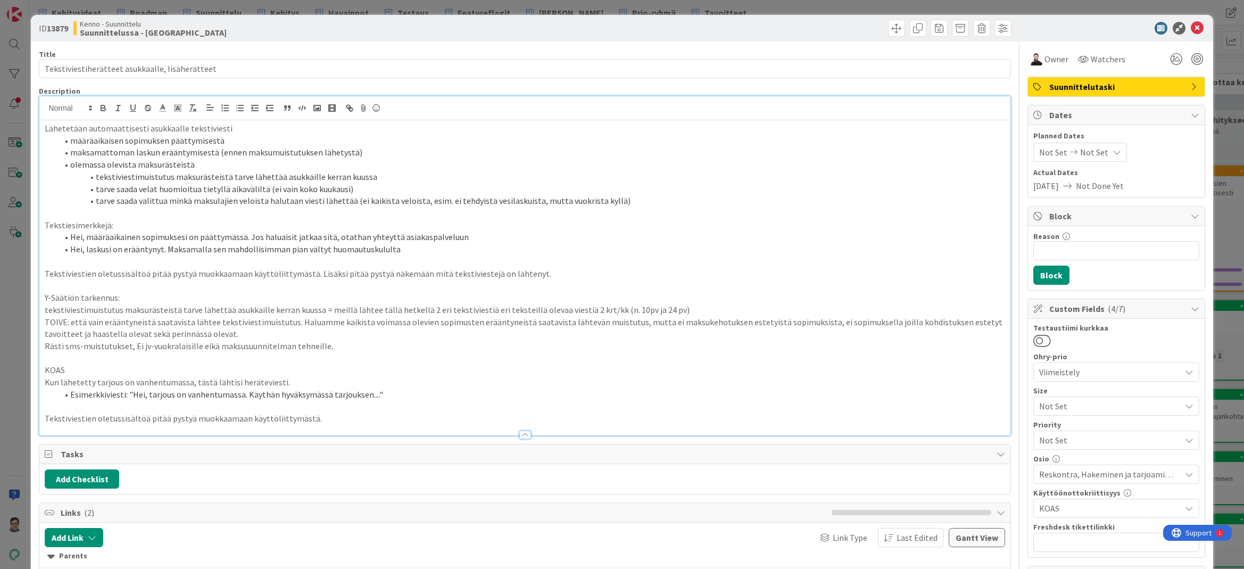
click at [332, 555] on div "Parents" at bounding box center [524, 556] width 954 height 12
click at [336, 553] on div "Parents" at bounding box center [524, 556] width 954 height 12
click at [1192, 30] on icon at bounding box center [1196, 28] width 13 height 13
